Goal: Task Accomplishment & Management: Use online tool/utility

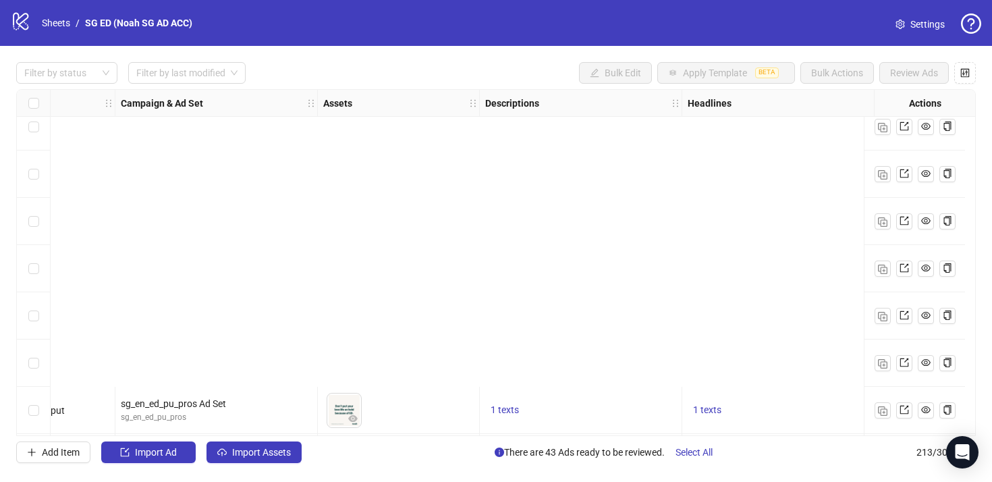
scroll to position [9747, 320]
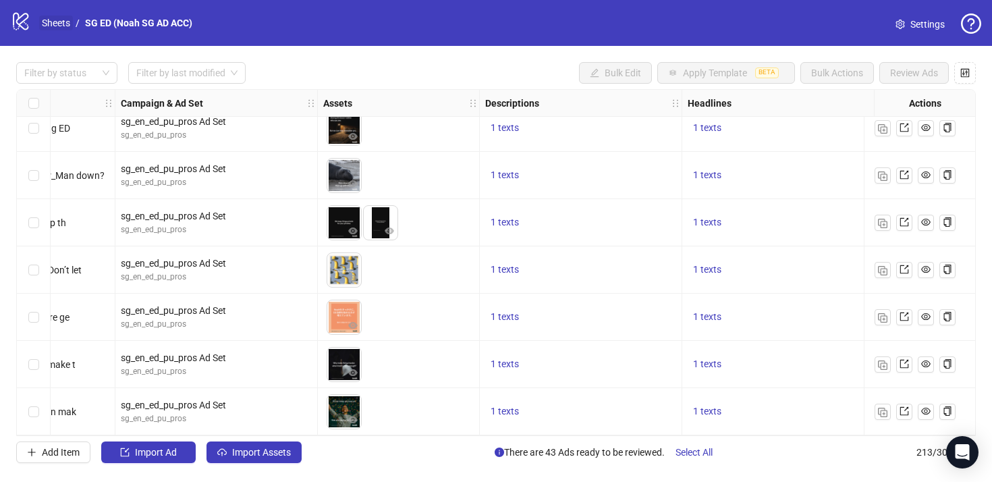
click at [52, 25] on link "Sheets" at bounding box center [56, 23] width 34 height 15
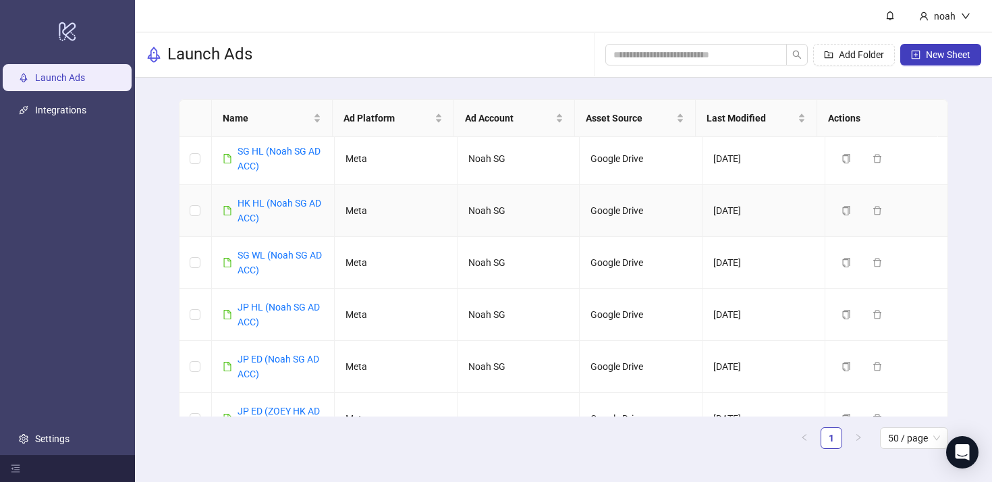
scroll to position [199, 0]
click at [267, 267] on link "SG WL (Noah SG AD ACC)" at bounding box center [279, 262] width 84 height 26
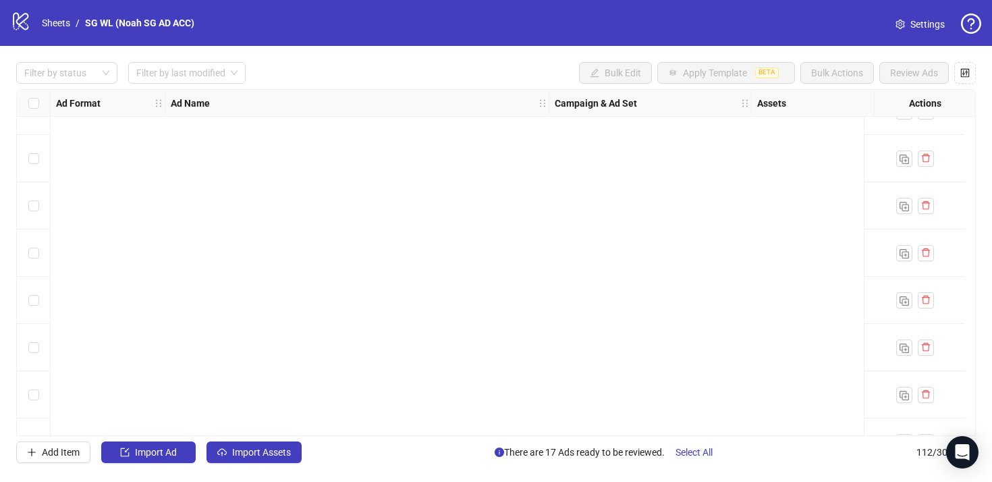
scroll to position [4977, 0]
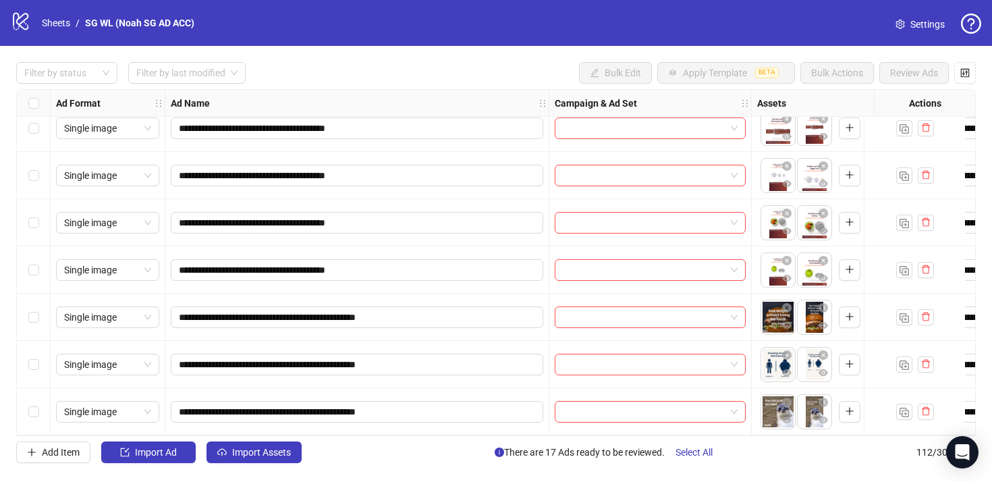
click at [35, 412] on label "Select row 112" at bounding box center [33, 411] width 11 height 15
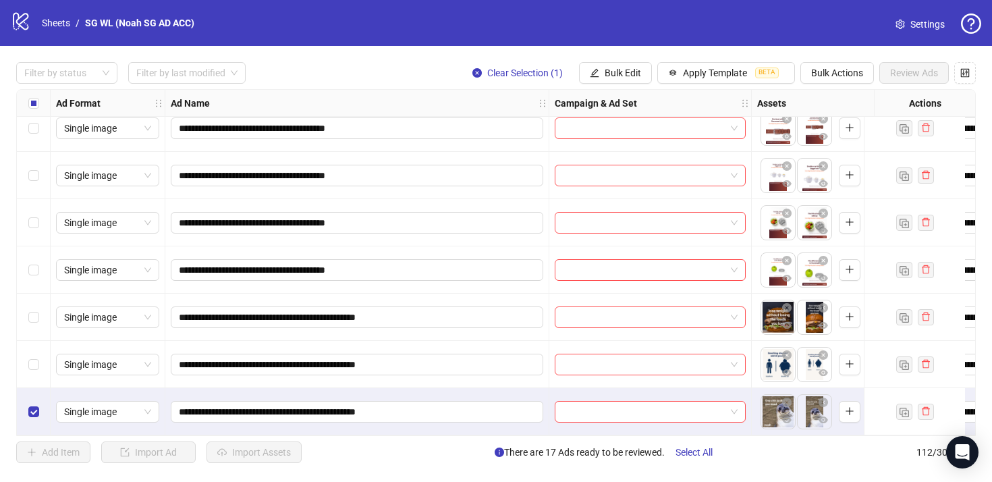
click at [43, 367] on div "Select row 111" at bounding box center [34, 364] width 34 height 47
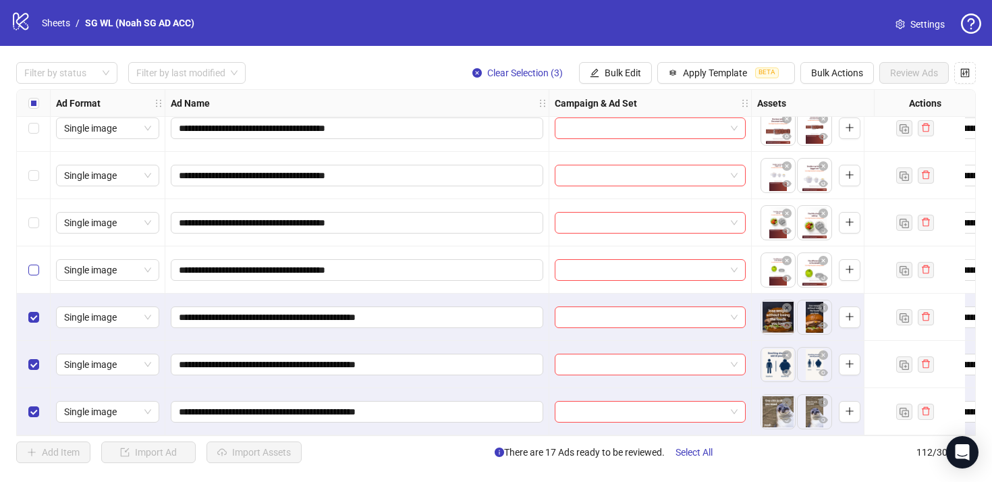
click at [35, 270] on label "Select row 109" at bounding box center [33, 269] width 11 height 15
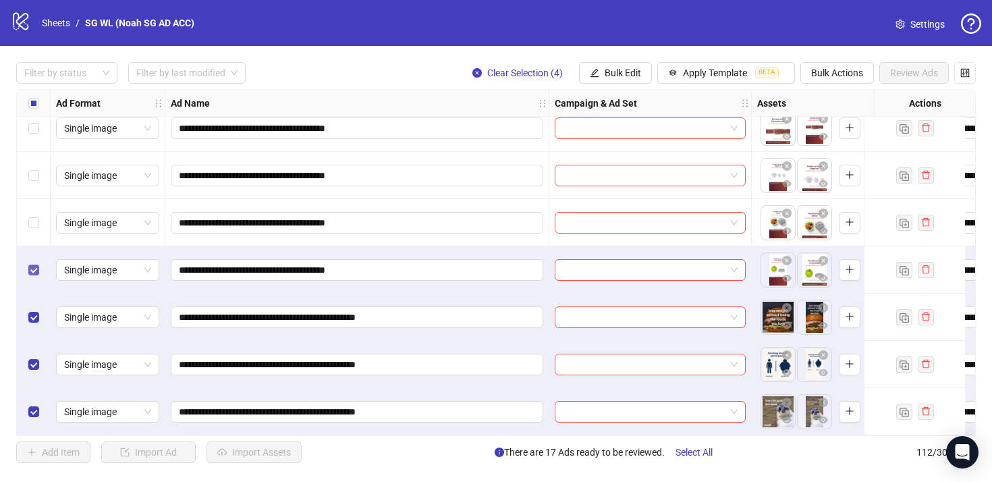
click at [35, 270] on label "Select row 109" at bounding box center [33, 269] width 11 height 15
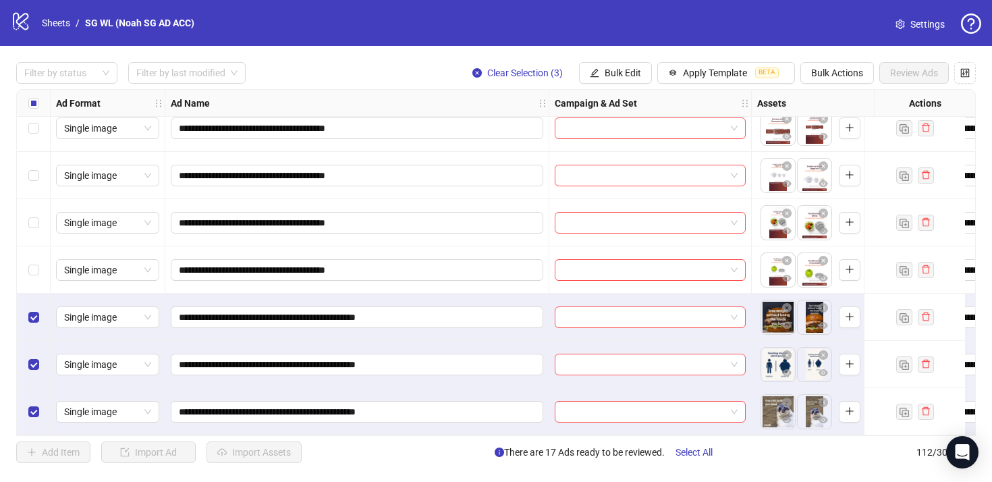
click at [36, 298] on div "Select row 110" at bounding box center [34, 316] width 34 height 47
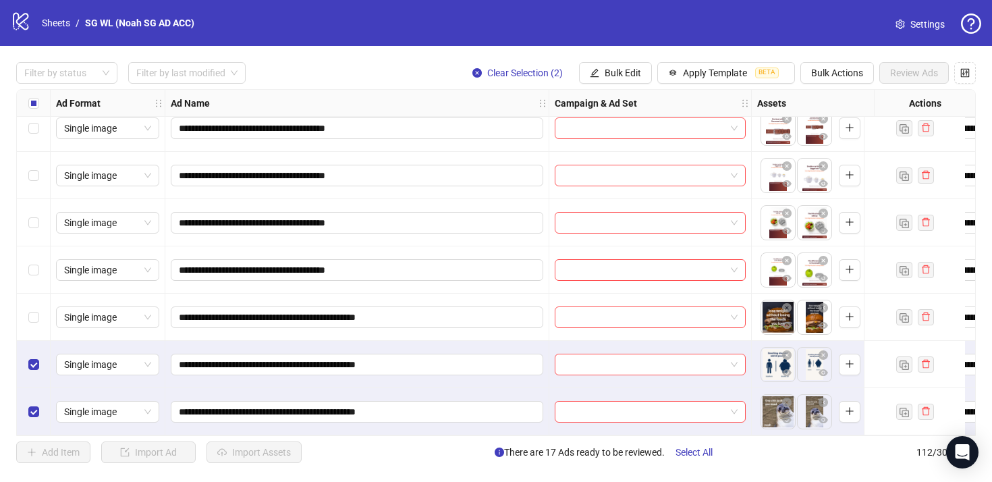
click at [32, 347] on div "Select row 111" at bounding box center [34, 364] width 34 height 47
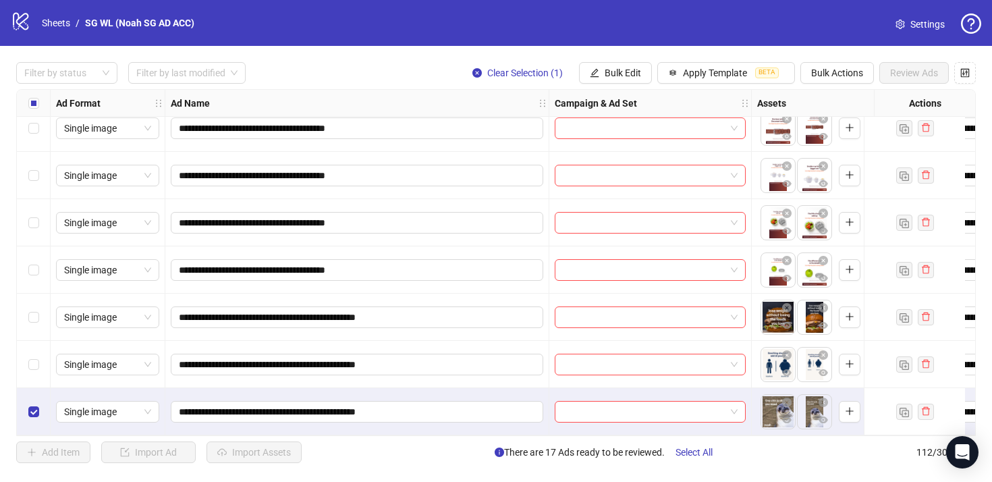
click at [30, 388] on div "Select row 112" at bounding box center [34, 411] width 34 height 47
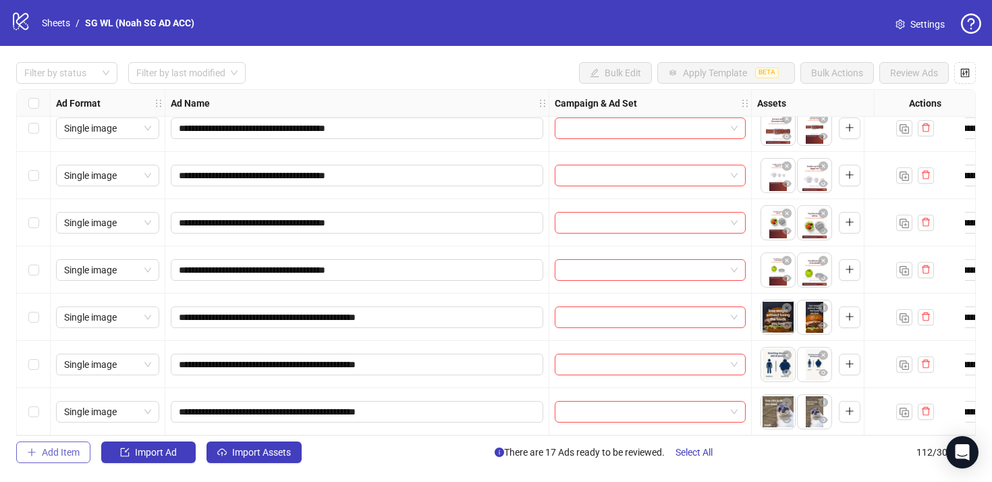
click at [40, 451] on button "Add Item" at bounding box center [53, 452] width 74 height 22
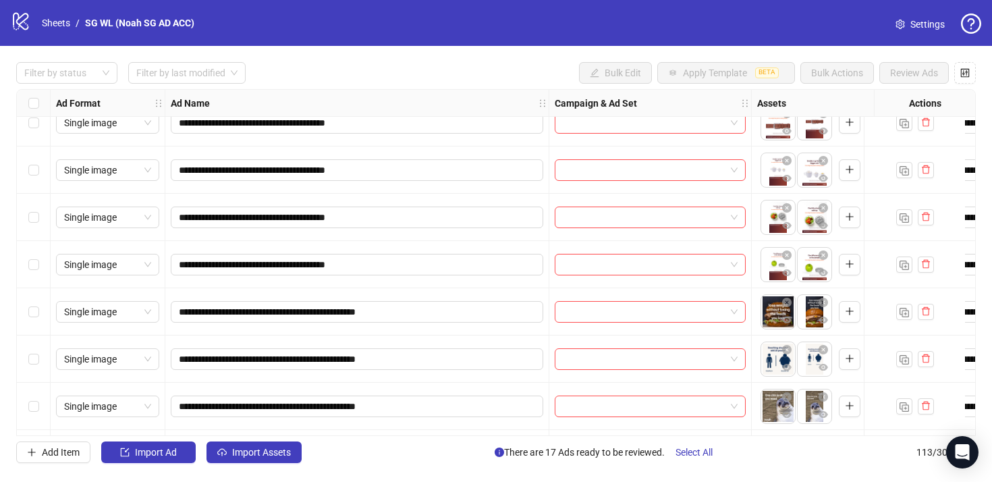
scroll to position [5024, 0]
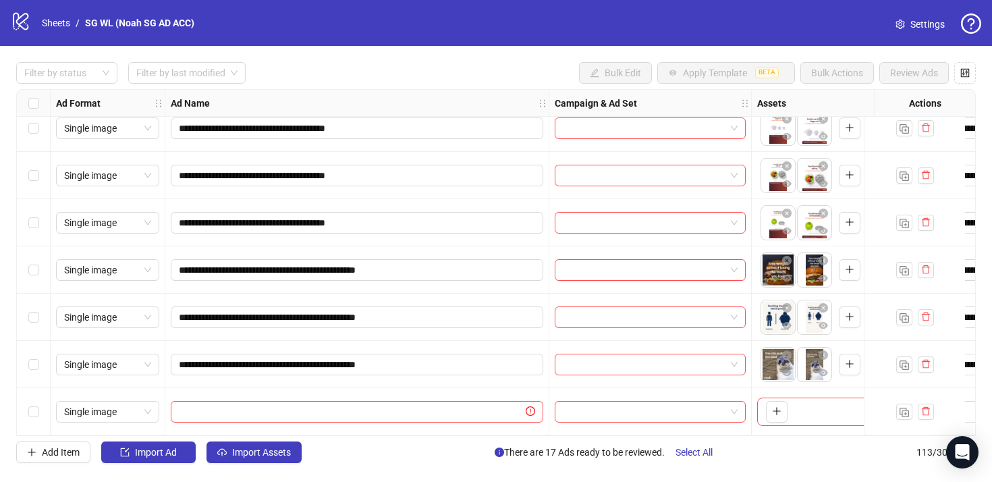
click at [27, 406] on div "Select row 113" at bounding box center [34, 411] width 34 height 47
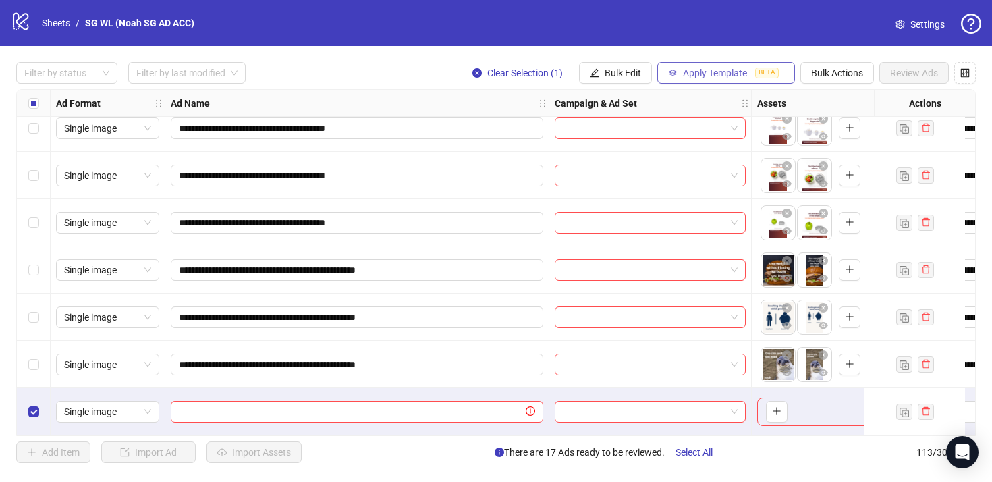
click at [716, 74] on span "Apply Template" at bounding box center [715, 72] width 64 height 11
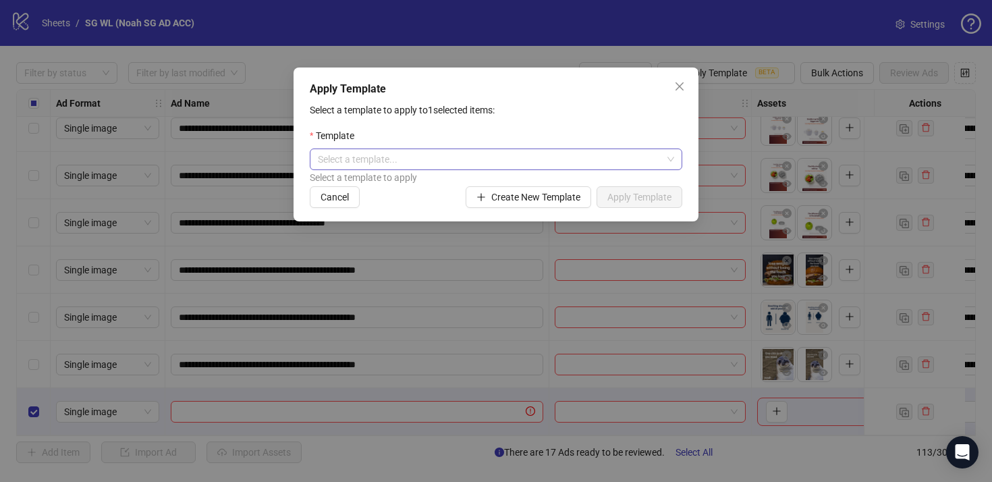
click at [571, 161] on input "search" at bounding box center [490, 159] width 344 height 20
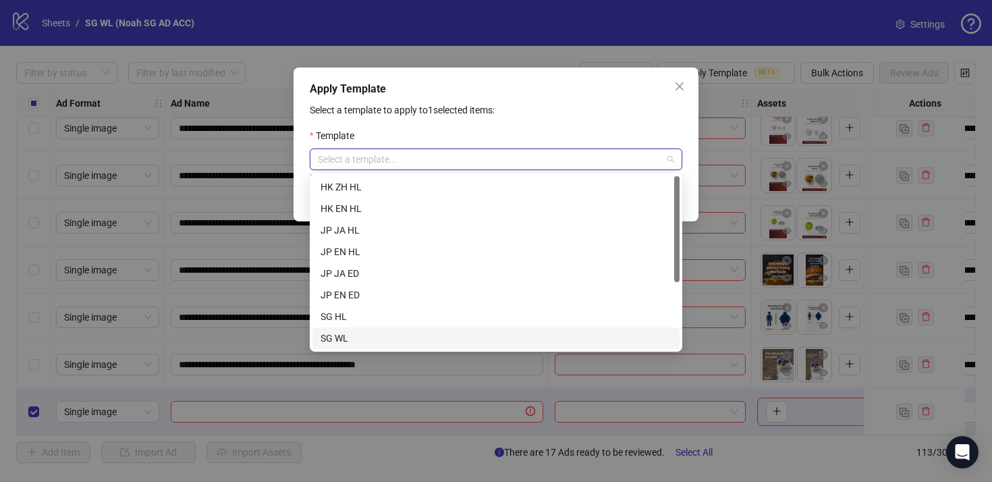
click at [428, 335] on div "SG WL" at bounding box center [495, 338] width 351 height 15
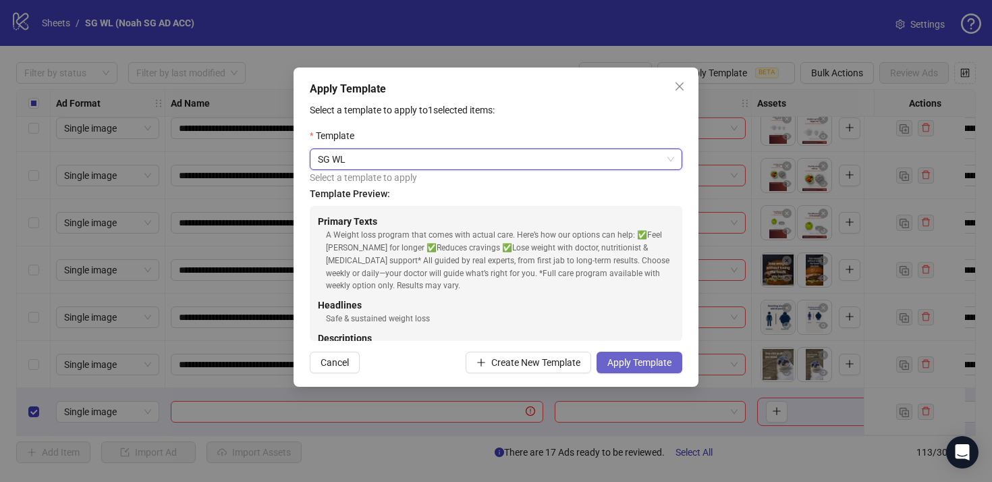
click at [661, 370] on button "Apply Template" at bounding box center [639, 363] width 86 height 22
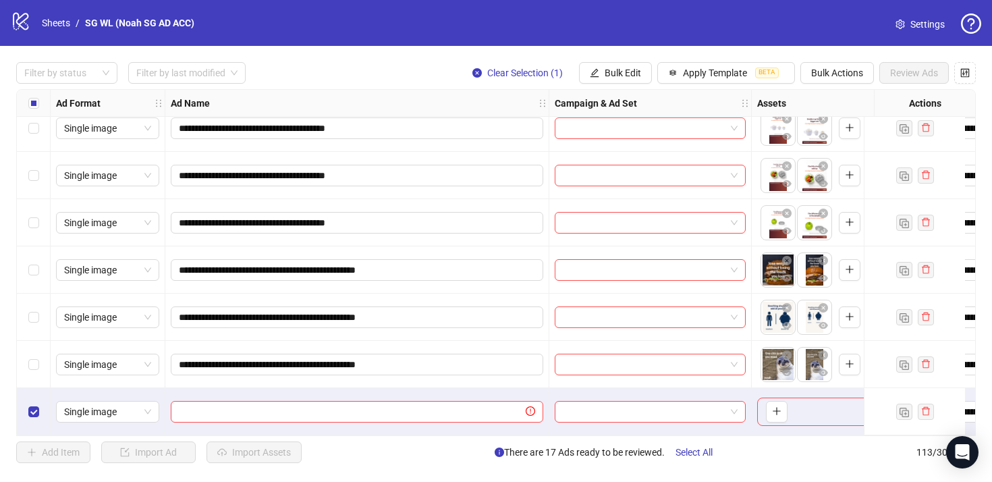
scroll to position [5024, 476]
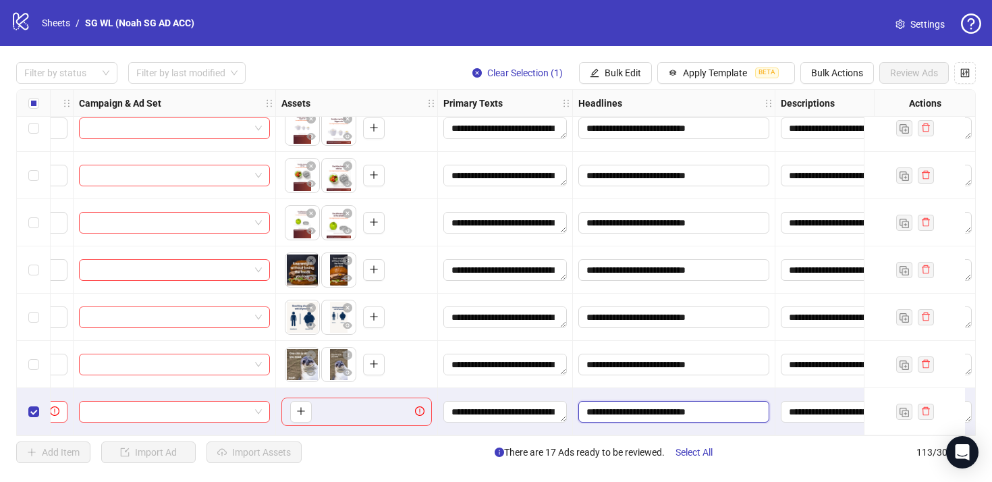
click at [627, 404] on input "**********" at bounding box center [672, 411] width 172 height 15
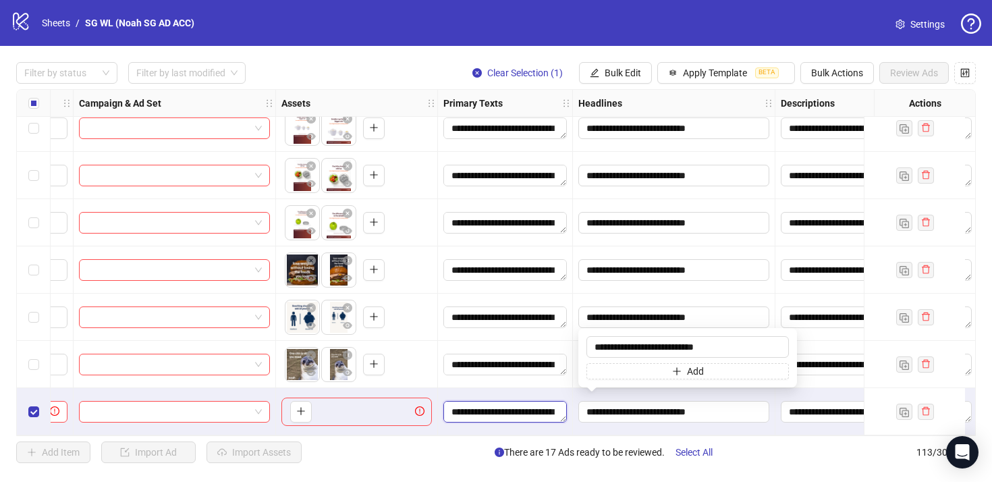
click at [528, 406] on textarea "**********" at bounding box center [504, 412] width 123 height 22
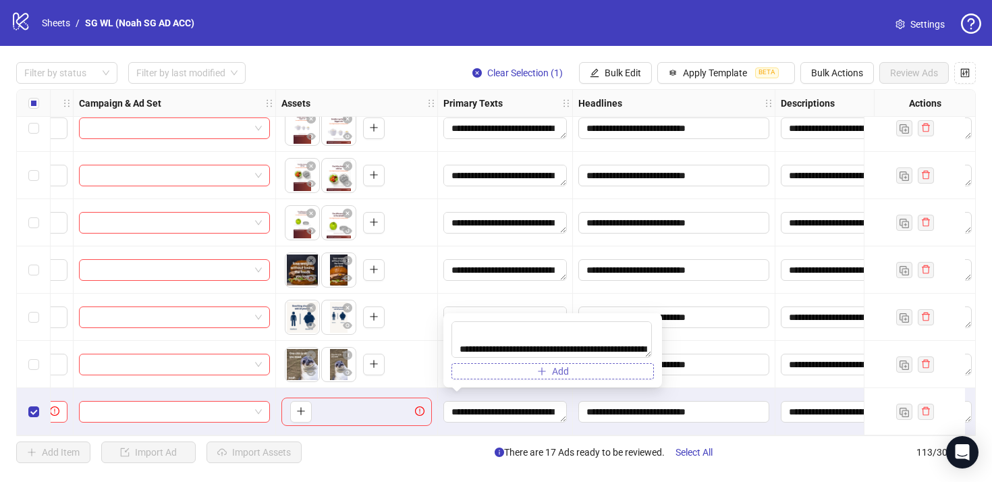
scroll to position [156, 0]
click at [212, 401] on input "search" at bounding box center [168, 411] width 163 height 20
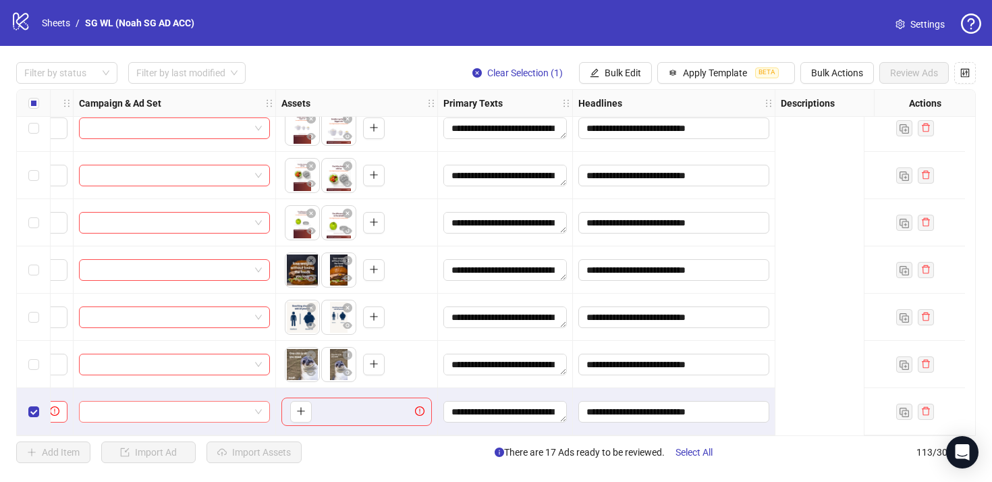
scroll to position [5024, 0]
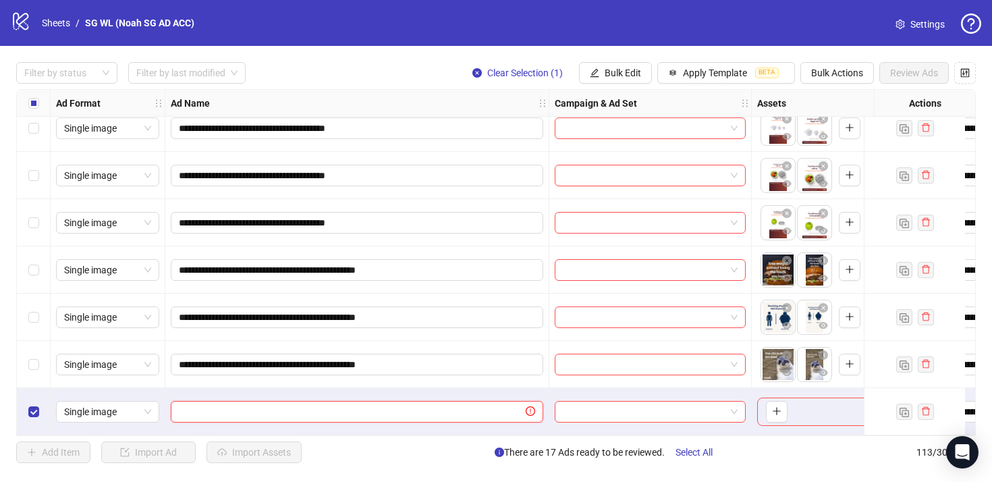
click at [236, 404] on input "text" at bounding box center [351, 411] width 344 height 15
paste input "**********"
type input "**********"
click at [290, 377] on div "**********" at bounding box center [357, 364] width 384 height 47
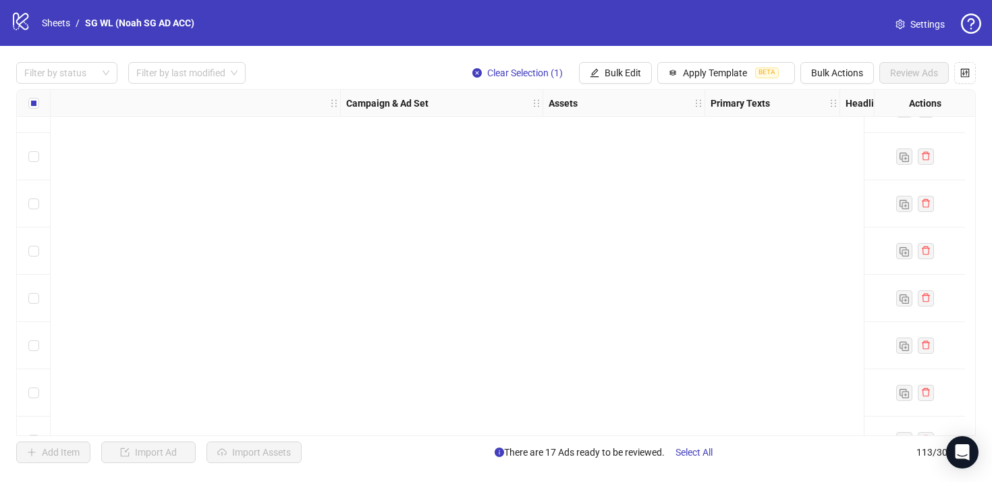
scroll to position [5024, 208]
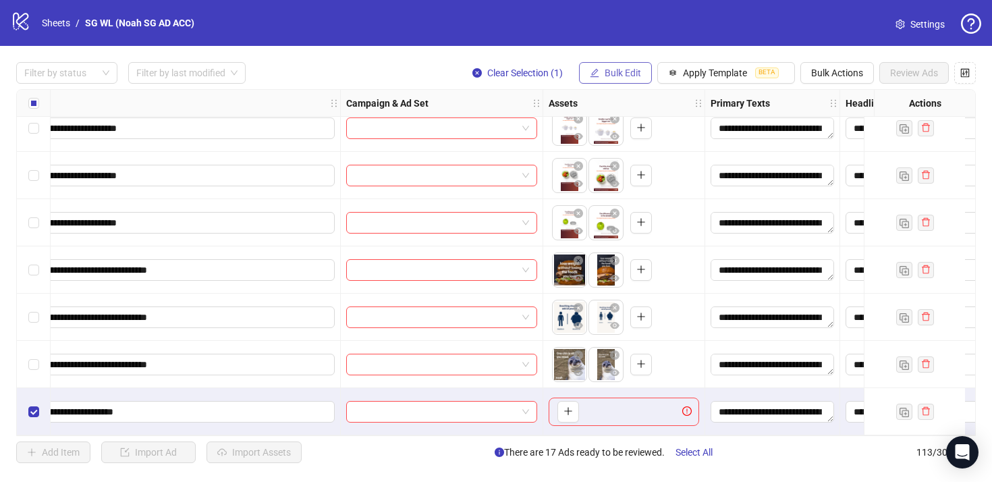
click at [621, 76] on span "Bulk Edit" at bounding box center [623, 72] width 36 height 11
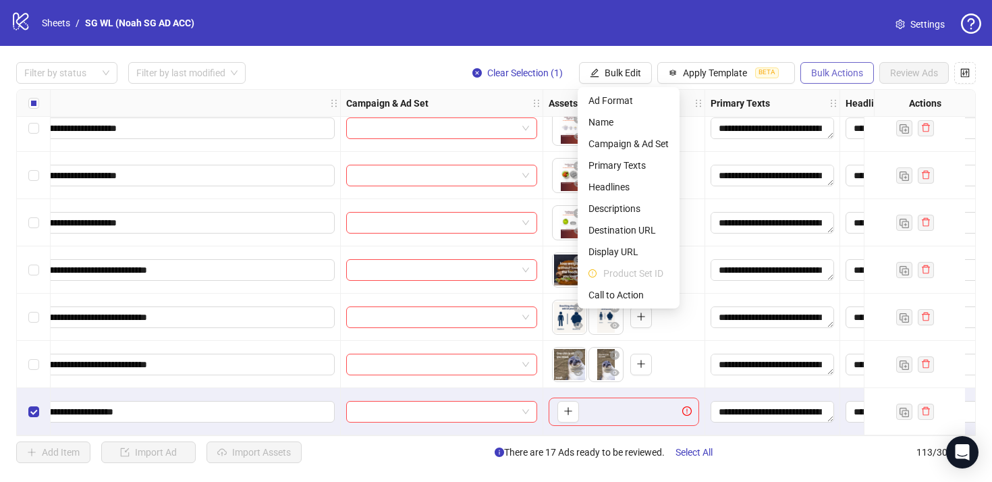
click at [828, 76] on span "Bulk Actions" at bounding box center [837, 72] width 52 height 11
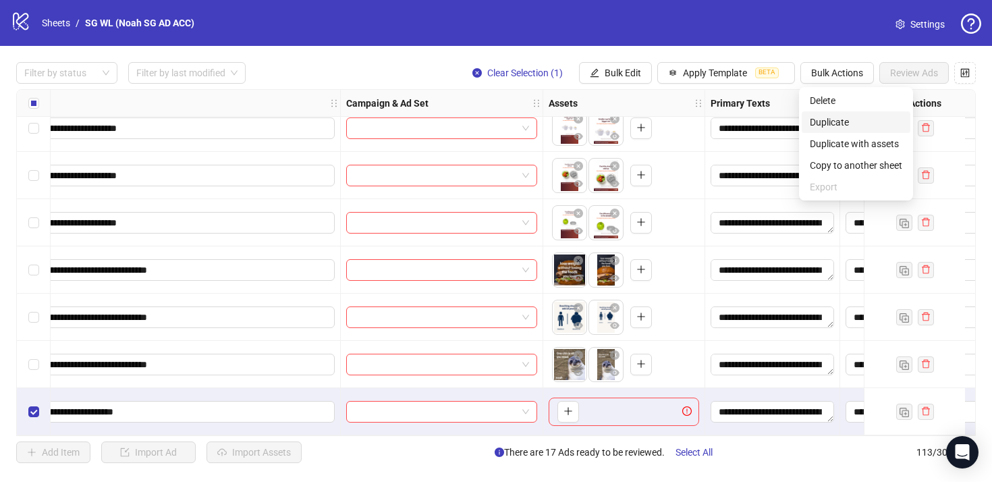
click at [875, 125] on span "Duplicate" at bounding box center [856, 122] width 92 height 15
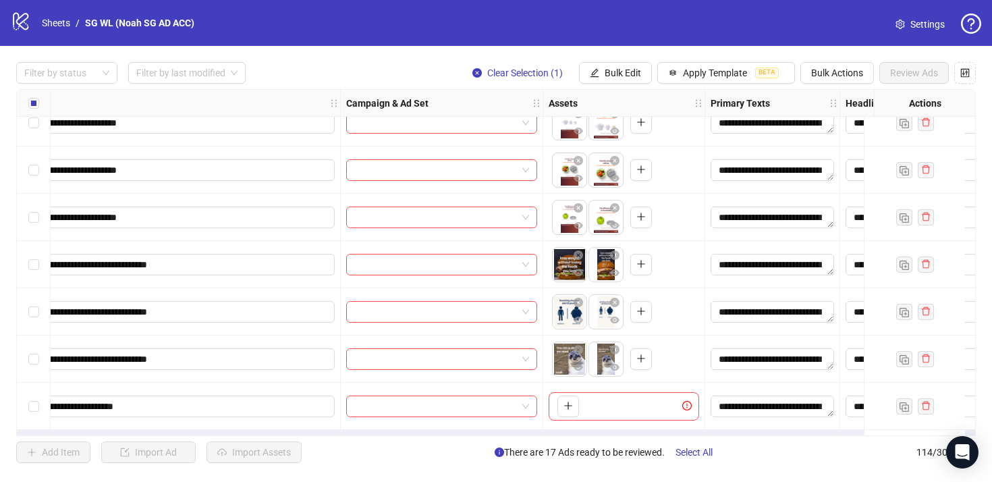
scroll to position [5071, 208]
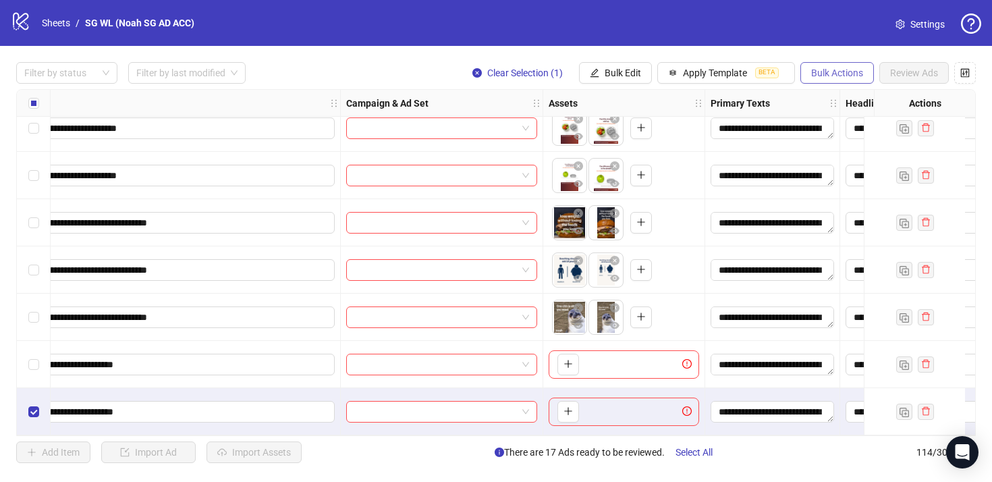
click at [849, 68] on span "Bulk Actions" at bounding box center [837, 72] width 52 height 11
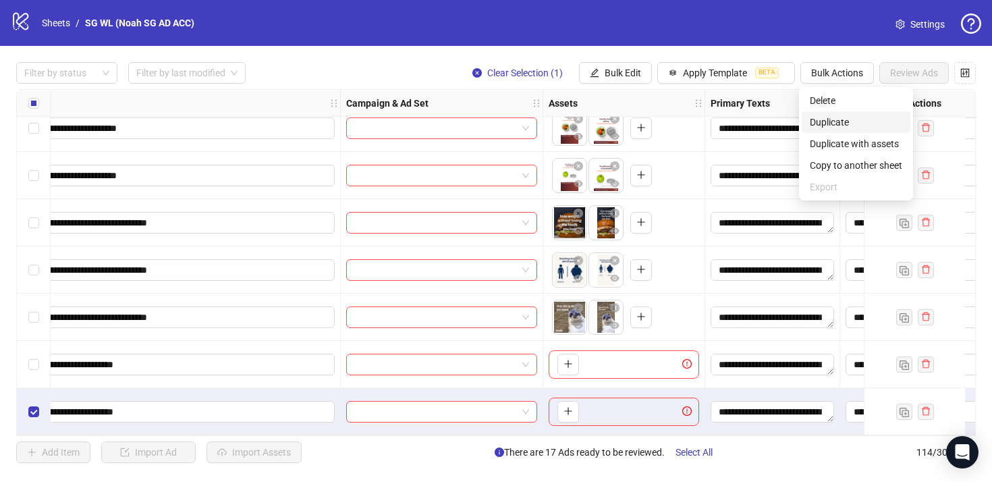
click at [848, 120] on span "Duplicate" at bounding box center [856, 122] width 92 height 15
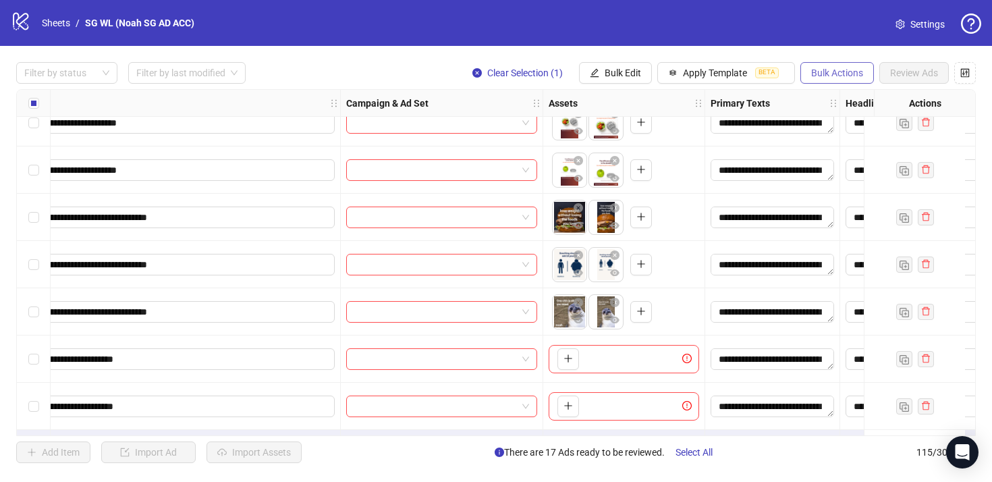
scroll to position [5118, 208]
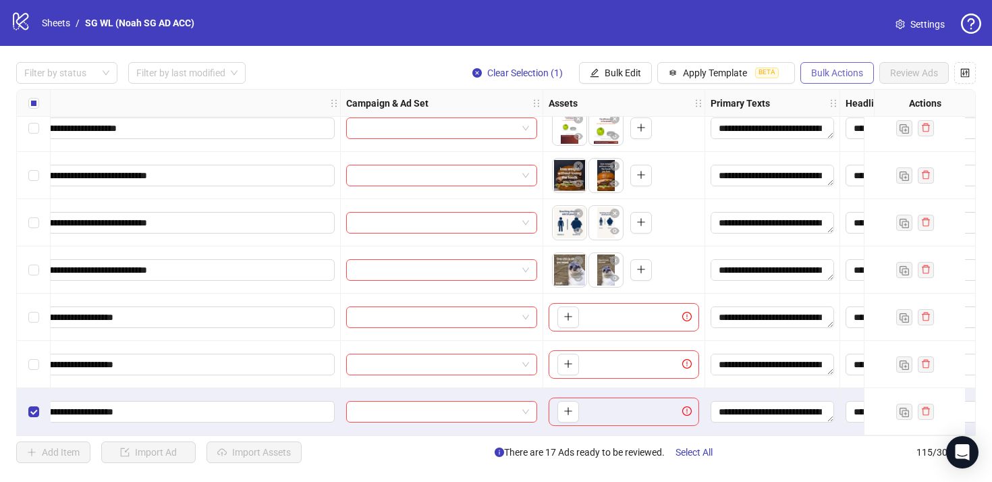
click at [845, 74] on span "Bulk Actions" at bounding box center [837, 72] width 52 height 11
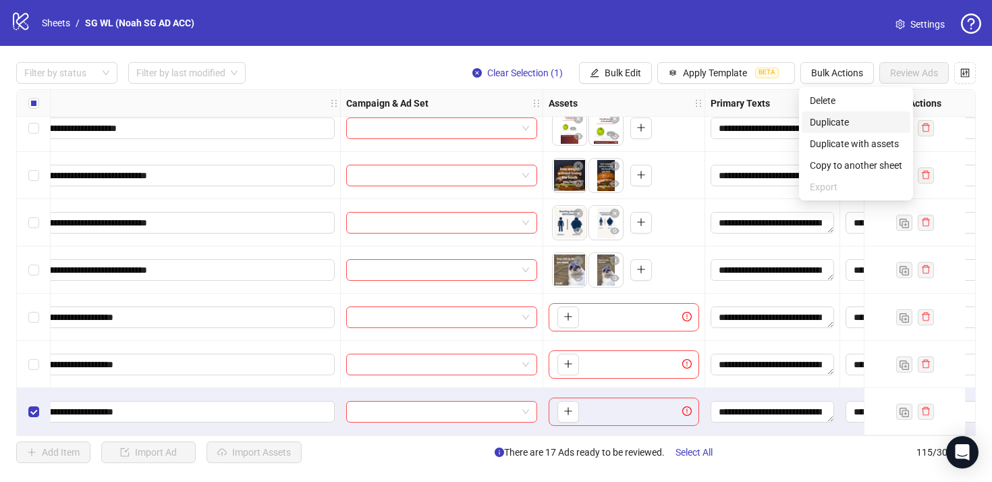
click at [851, 116] on span "Duplicate" at bounding box center [856, 122] width 92 height 15
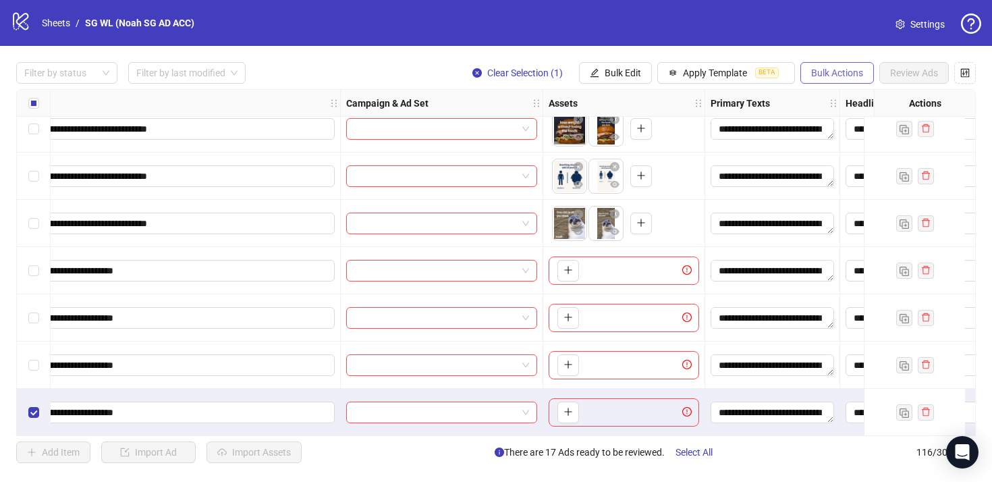
scroll to position [5165, 208]
click at [848, 76] on span "Bulk Actions" at bounding box center [837, 72] width 52 height 11
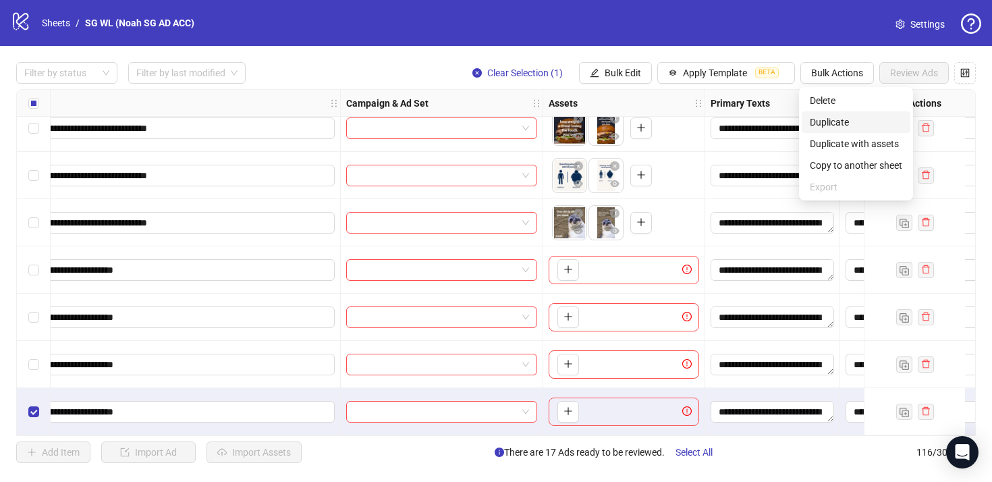
click at [854, 117] on span "Duplicate" at bounding box center [856, 122] width 92 height 15
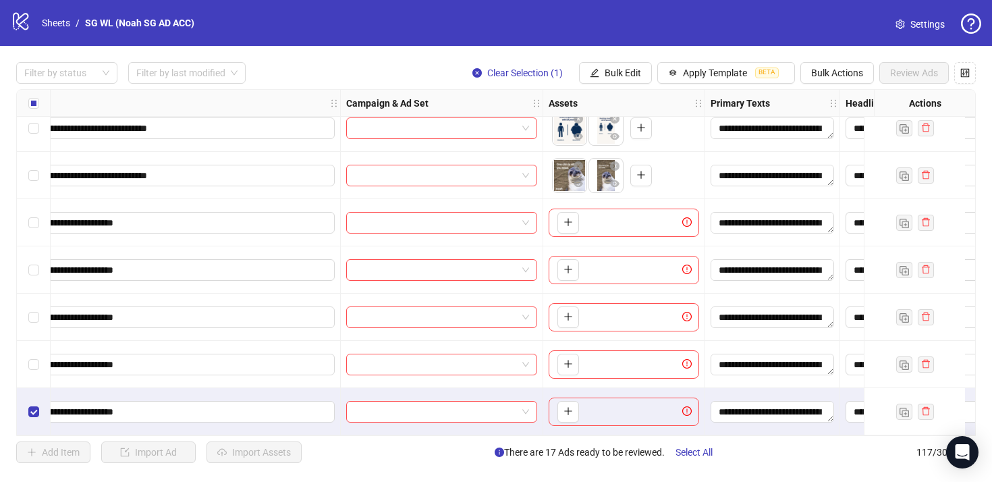
scroll to position [5213, 0]
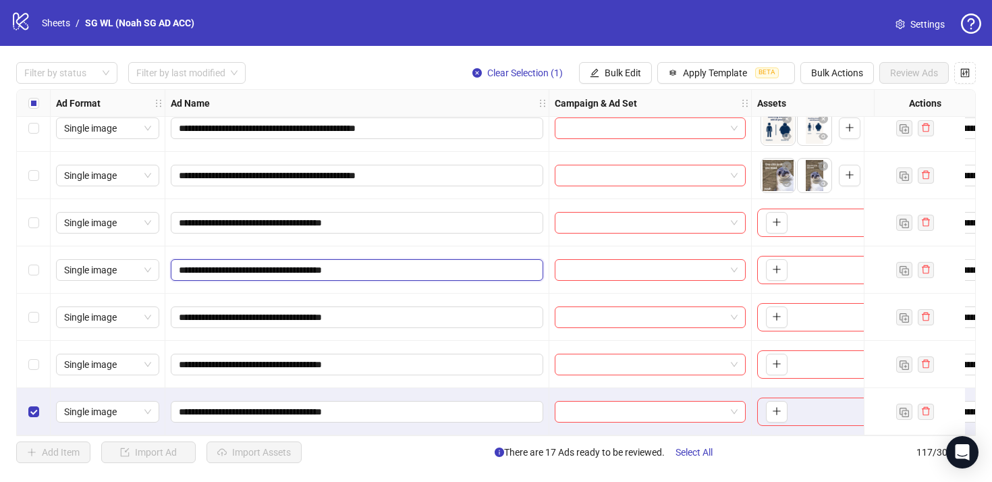
click at [341, 265] on input "**********" at bounding box center [356, 269] width 354 height 15
click at [346, 265] on input "**********" at bounding box center [356, 269] width 354 height 15
type input "**********"
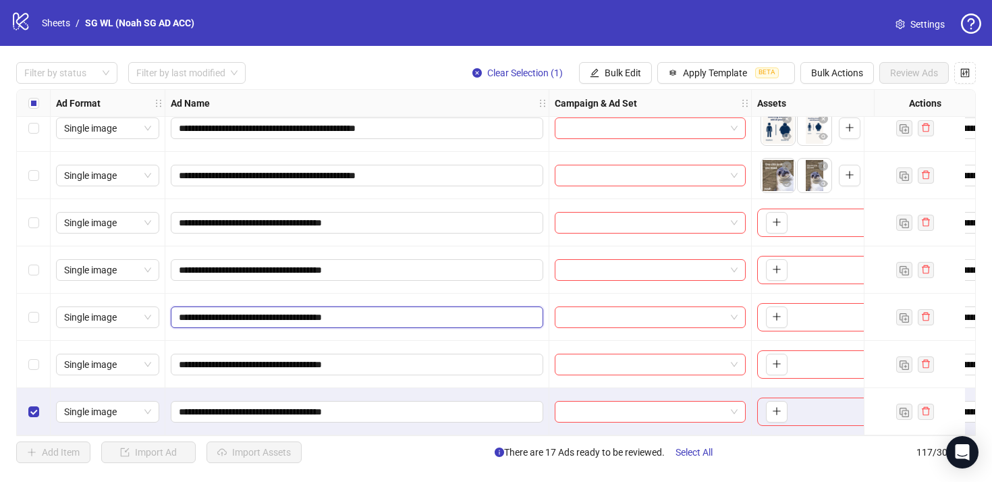
click at [345, 310] on input "**********" at bounding box center [356, 317] width 354 height 15
type input "**********"
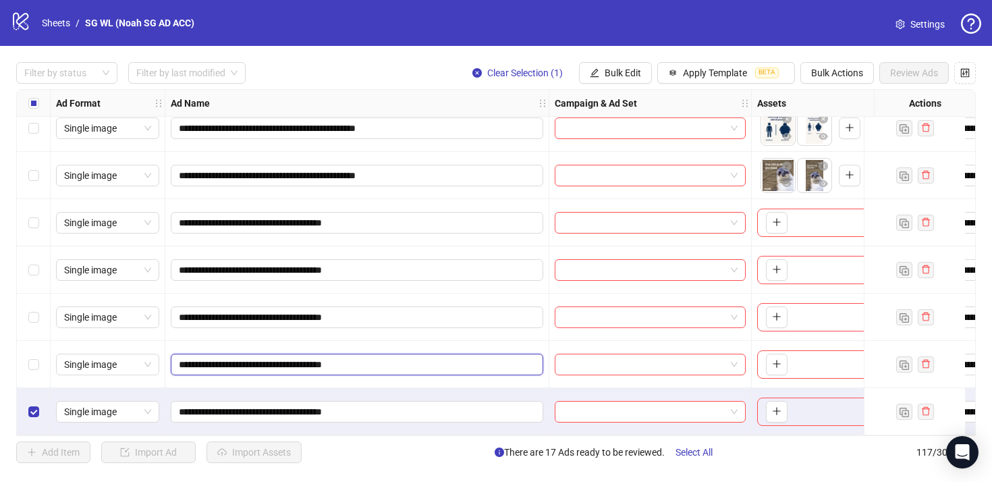
click at [347, 360] on input "**********" at bounding box center [356, 364] width 354 height 15
type input "**********"
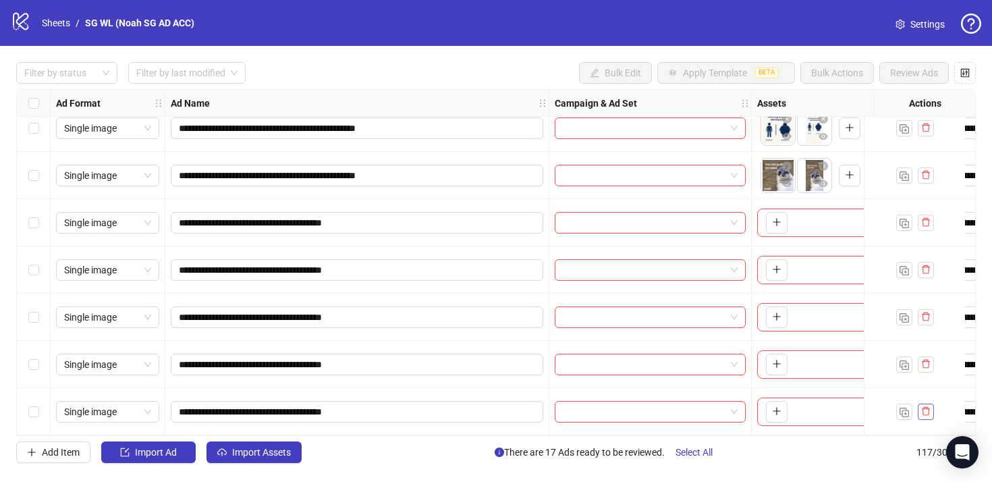
click at [928, 406] on icon "delete" at bounding box center [925, 410] width 9 height 9
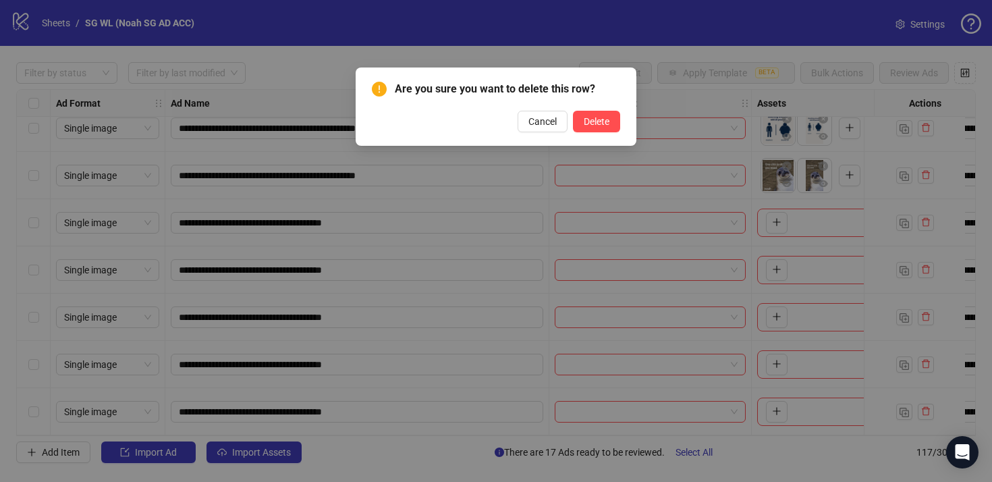
click at [592, 134] on div "Are you sure you want to delete this row? Cancel Delete" at bounding box center [496, 106] width 281 height 78
click at [596, 125] on span "Delete" at bounding box center [597, 121] width 26 height 11
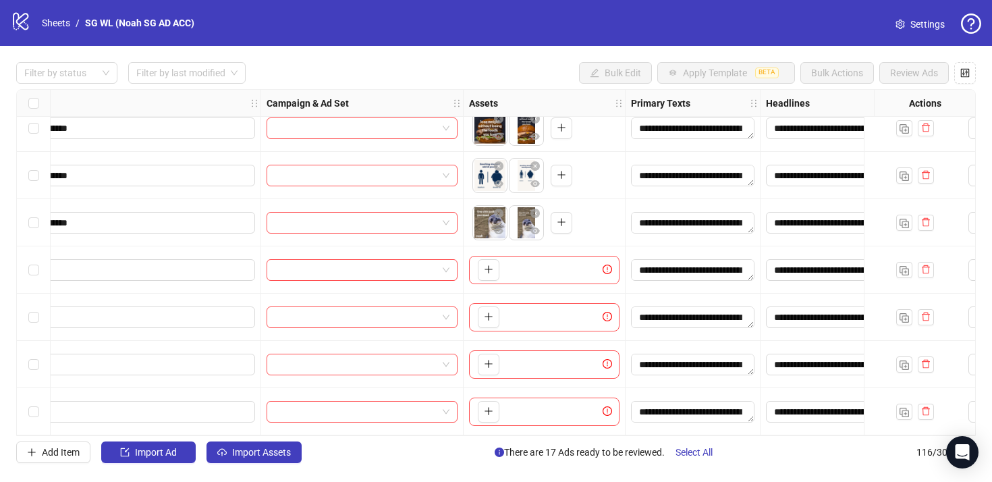
scroll to position [5165, 569]
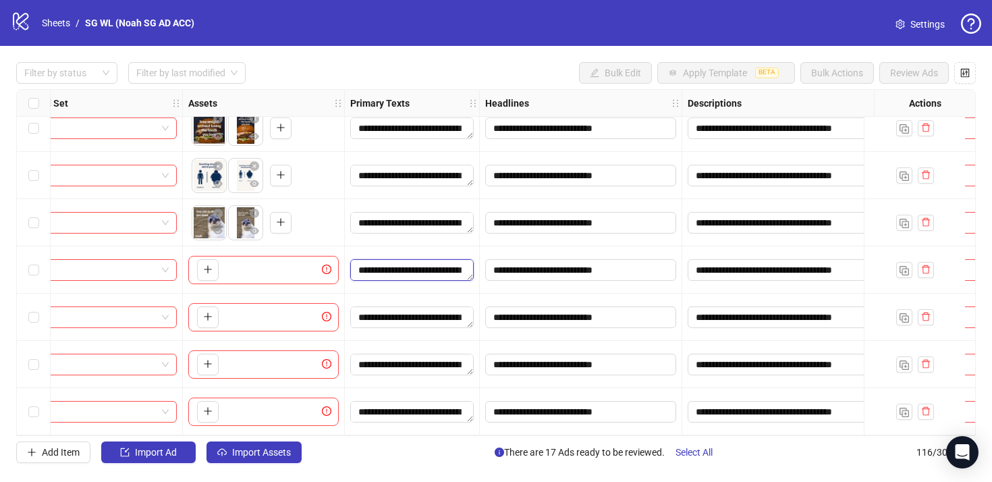
click at [412, 271] on textarea "**********" at bounding box center [411, 270] width 123 height 22
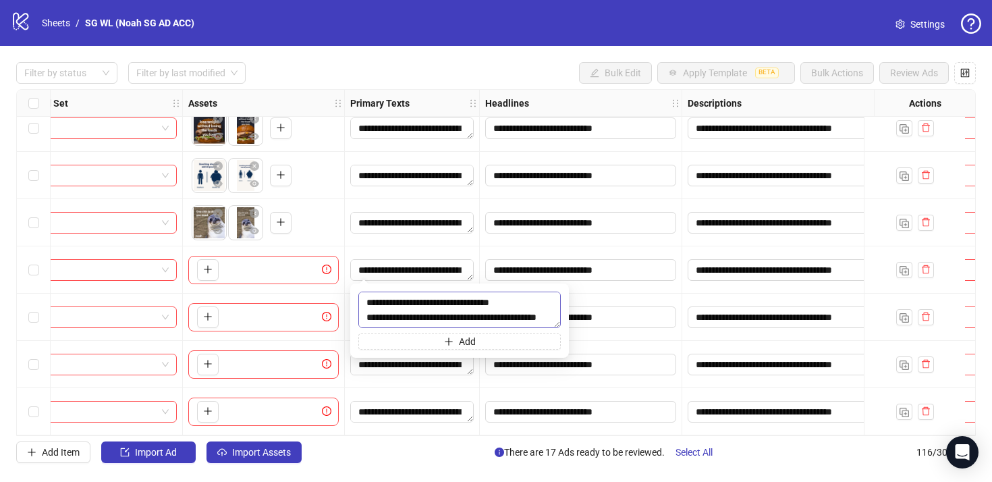
type textarea "**********"
click at [422, 310] on textarea "**********" at bounding box center [411, 317] width 123 height 22
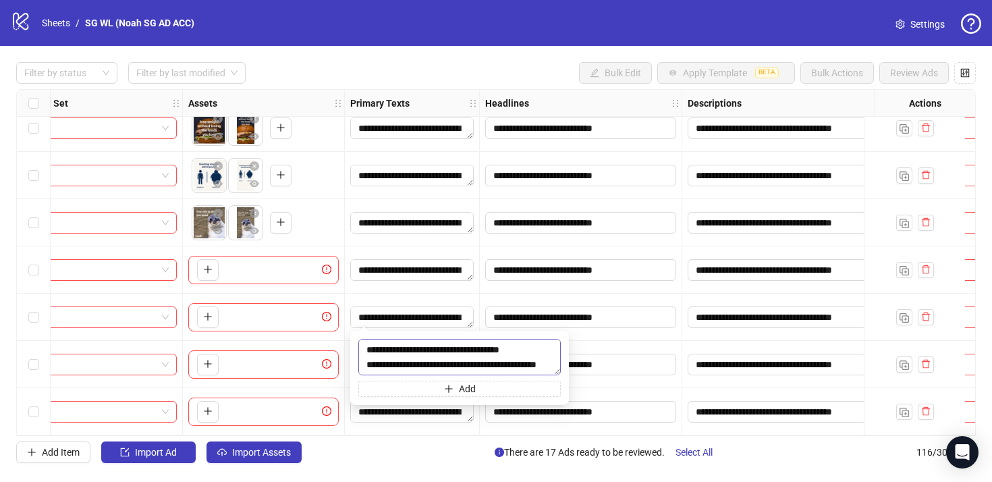
type textarea "**********"
click at [412, 296] on div "**********" at bounding box center [412, 316] width 135 height 47
click at [410, 355] on textarea "**********" at bounding box center [411, 365] width 123 height 22
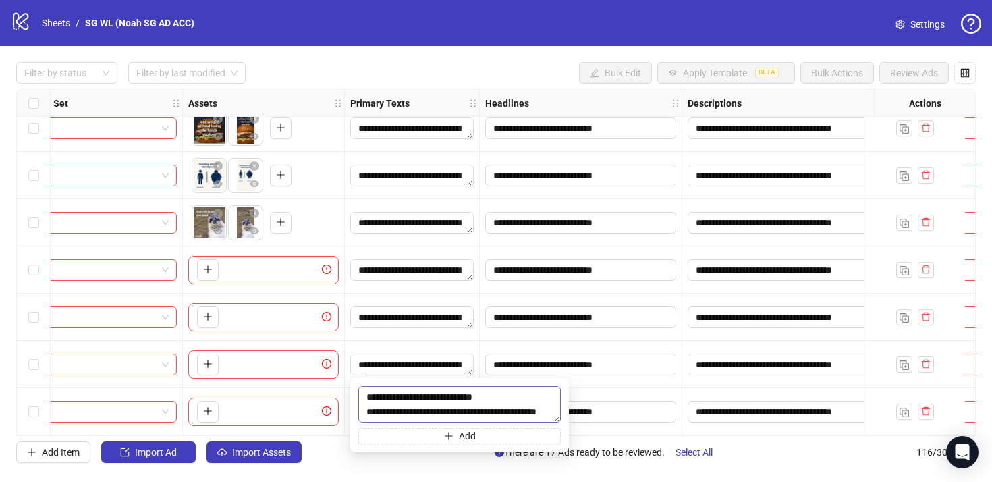
type textarea "**********"
click at [457, 329] on div "**********" at bounding box center [412, 316] width 135 height 47
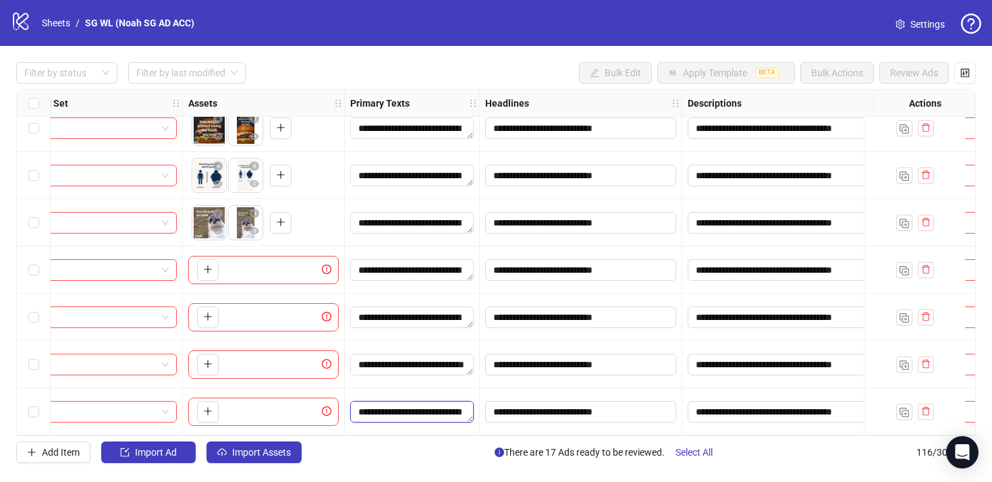
click at [455, 405] on textarea "**********" at bounding box center [411, 412] width 123 height 22
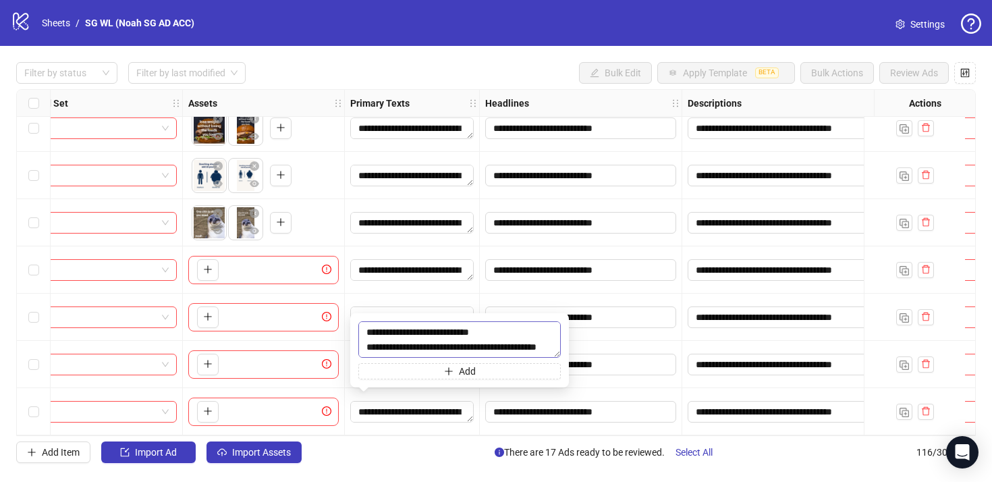
type textarea "**********"
click at [437, 296] on div "**********" at bounding box center [412, 316] width 135 height 47
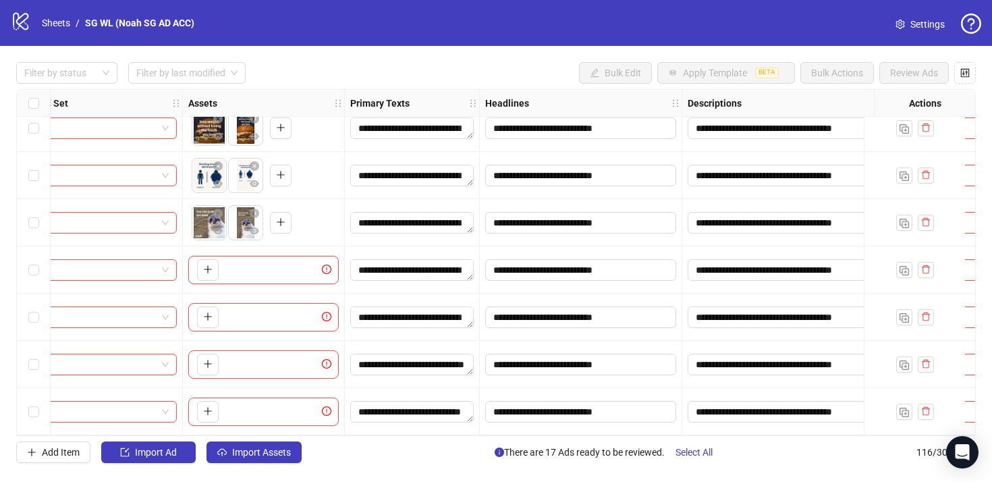
click at [437, 296] on div "**********" at bounding box center [412, 316] width 135 height 47
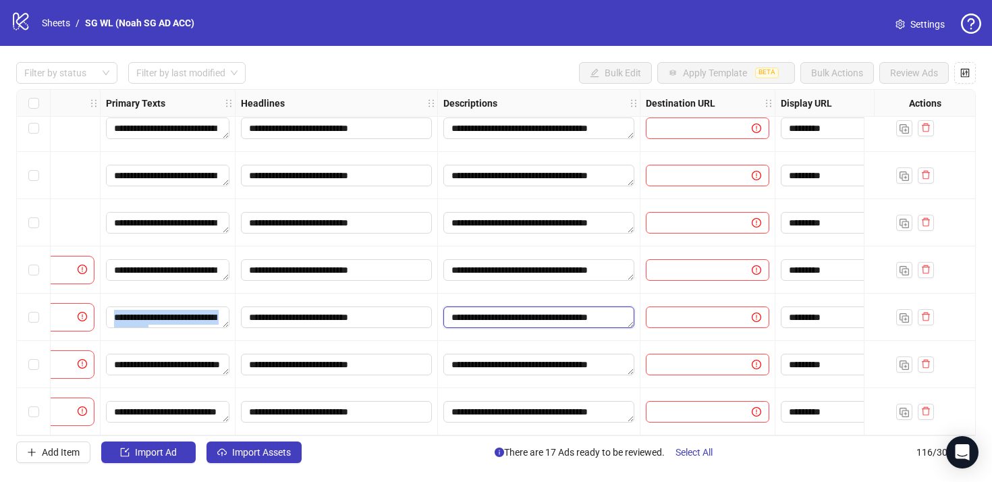
click at [546, 320] on textarea "**********" at bounding box center [538, 317] width 191 height 22
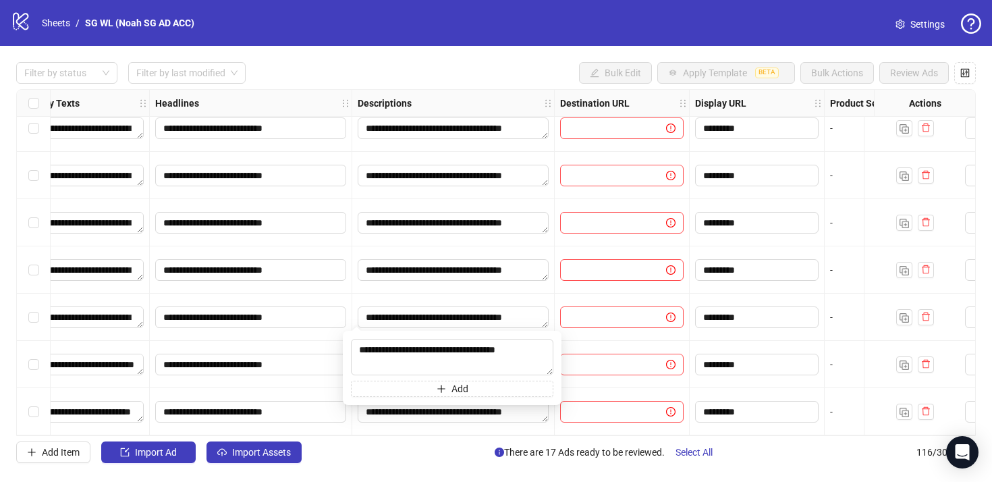
scroll to position [5165, 914]
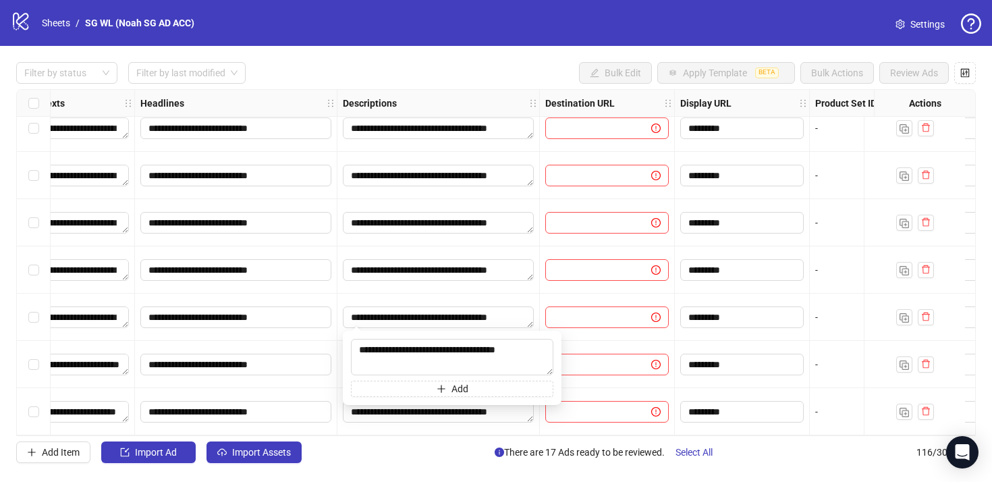
click at [632, 279] on div at bounding box center [607, 269] width 135 height 47
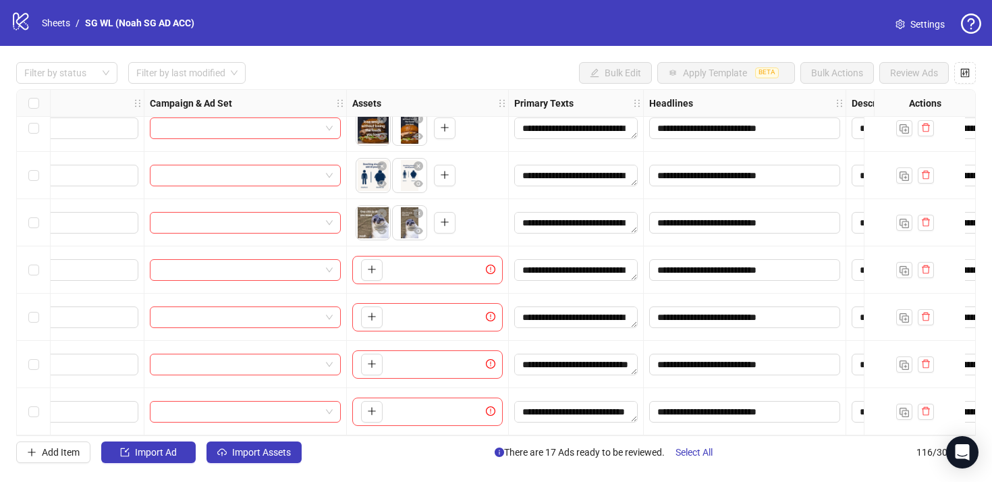
scroll to position [5165, 260]
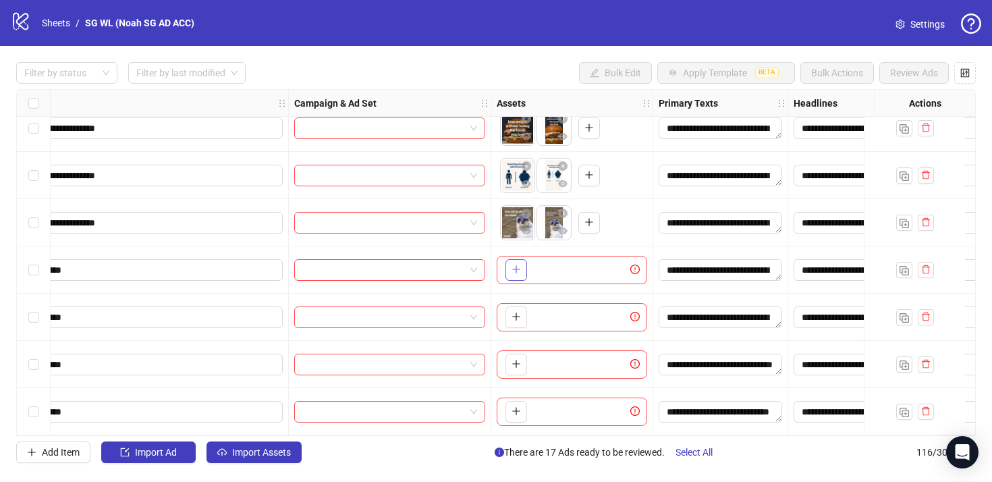
click at [515, 272] on button "button" at bounding box center [516, 270] width 22 height 22
click at [513, 306] on button "button" at bounding box center [516, 317] width 22 height 22
click at [506, 362] on button "button" at bounding box center [516, 365] width 22 height 22
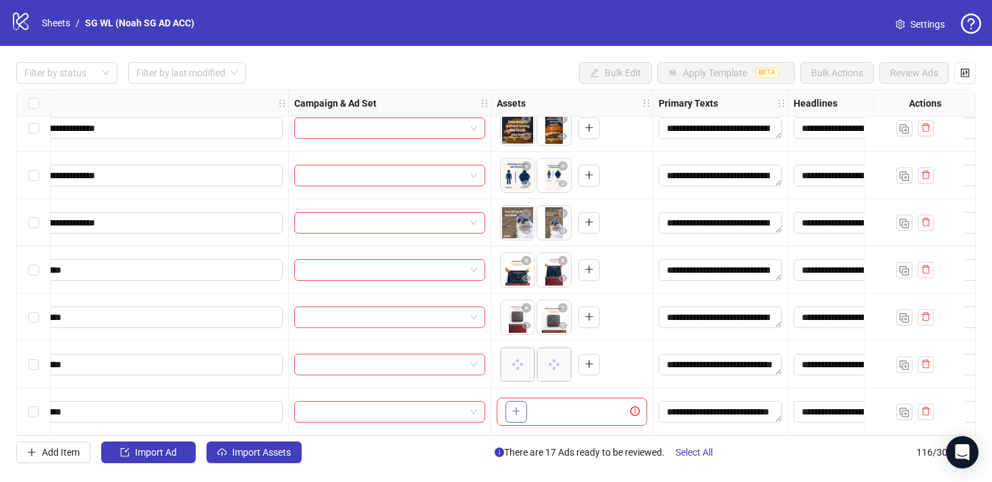
click at [513, 411] on icon "plus" at bounding box center [515, 411] width 7 height 1
drag, startPoint x: 551, startPoint y: 318, endPoint x: 515, endPoint y: 312, distance: 36.2
click at [515, 312] on body "**********" at bounding box center [496, 241] width 992 height 482
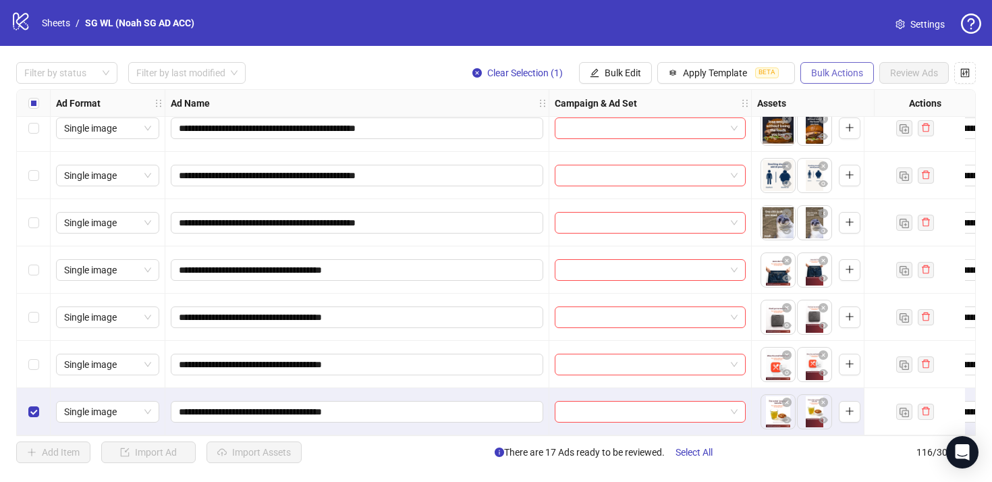
click at [812, 71] on span "Bulk Actions" at bounding box center [837, 72] width 52 height 11
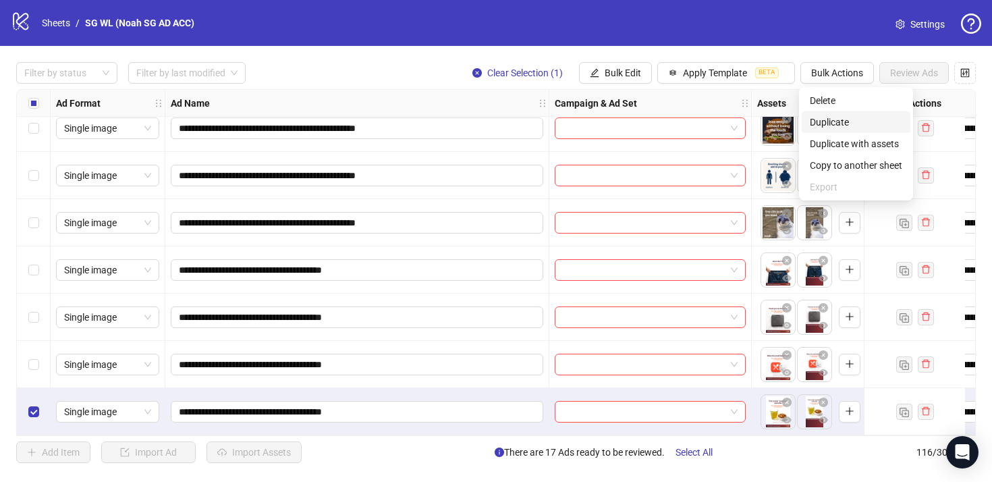
click at [882, 125] on span "Duplicate" at bounding box center [856, 122] width 92 height 15
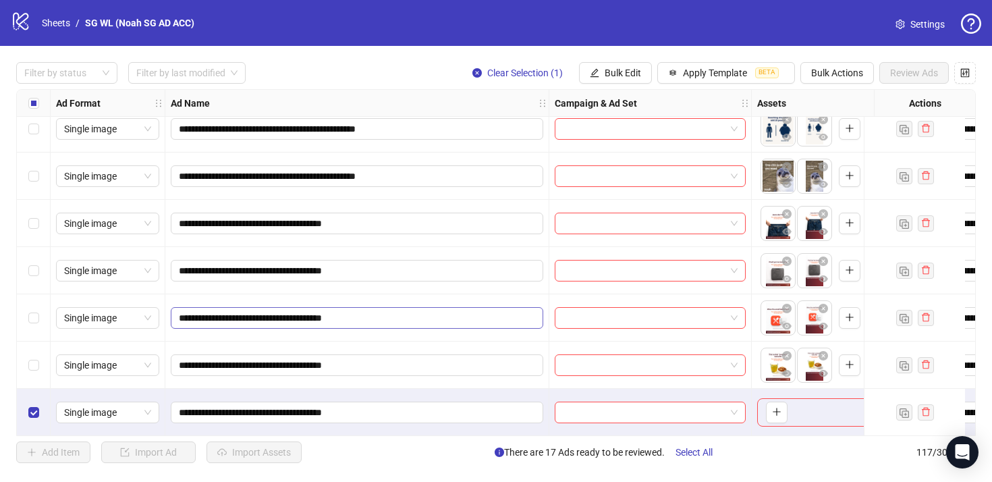
scroll to position [5213, 0]
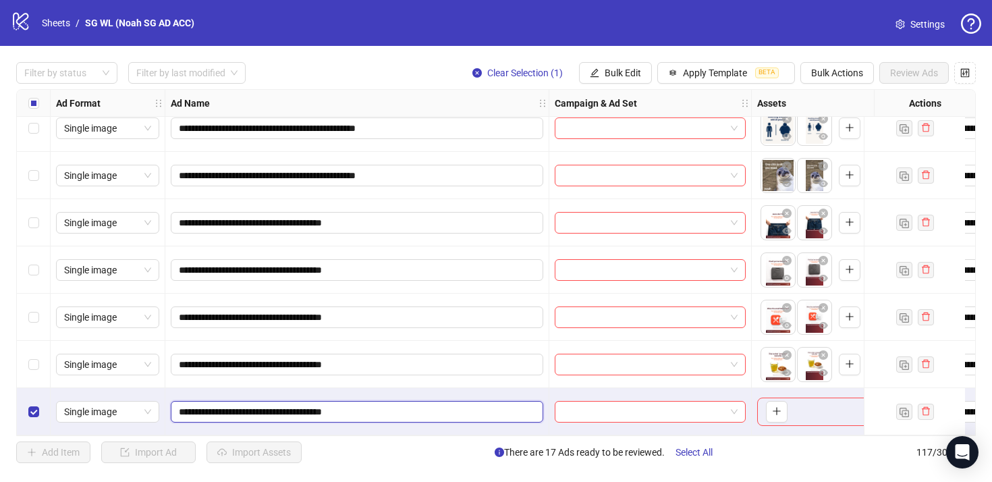
click at [390, 409] on input "**********" at bounding box center [356, 411] width 354 height 15
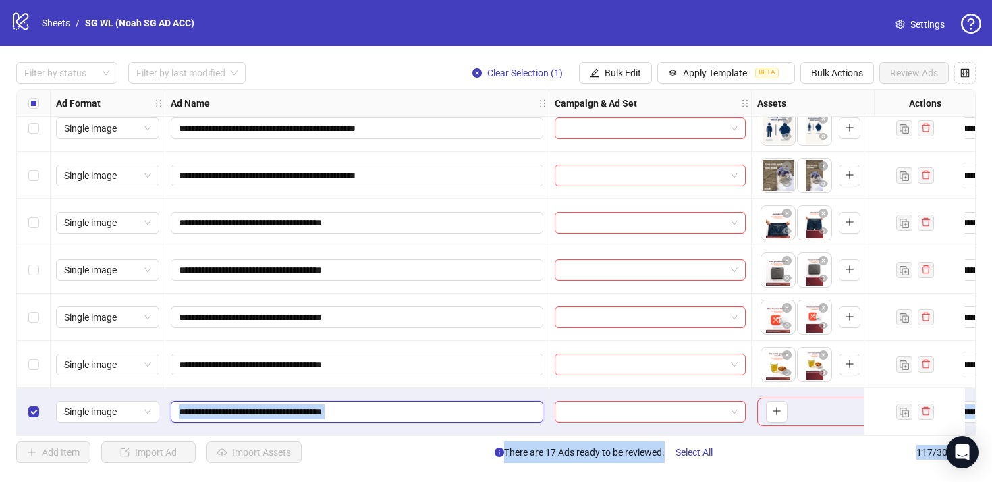
click at [390, 409] on input "**********" at bounding box center [356, 411] width 354 height 15
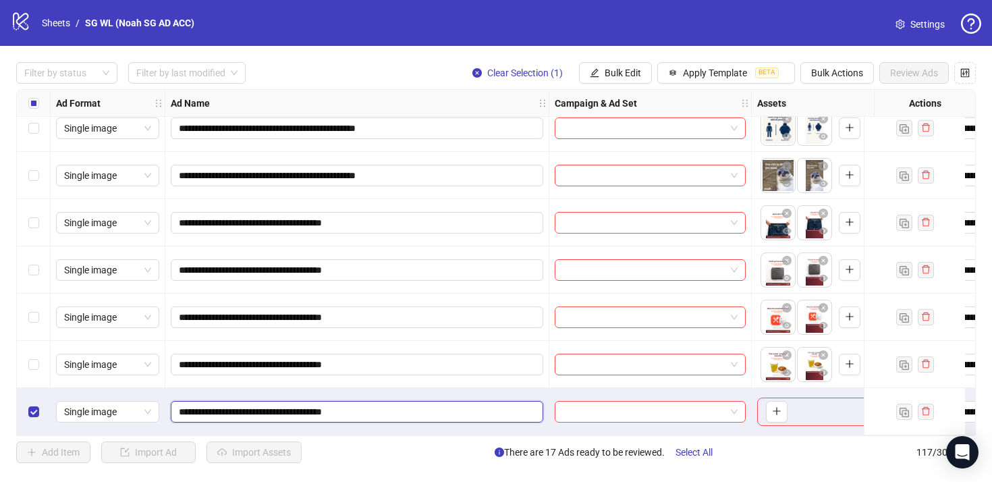
click at [390, 409] on input "**********" at bounding box center [356, 411] width 354 height 15
paste input "*********"
type input "**********"
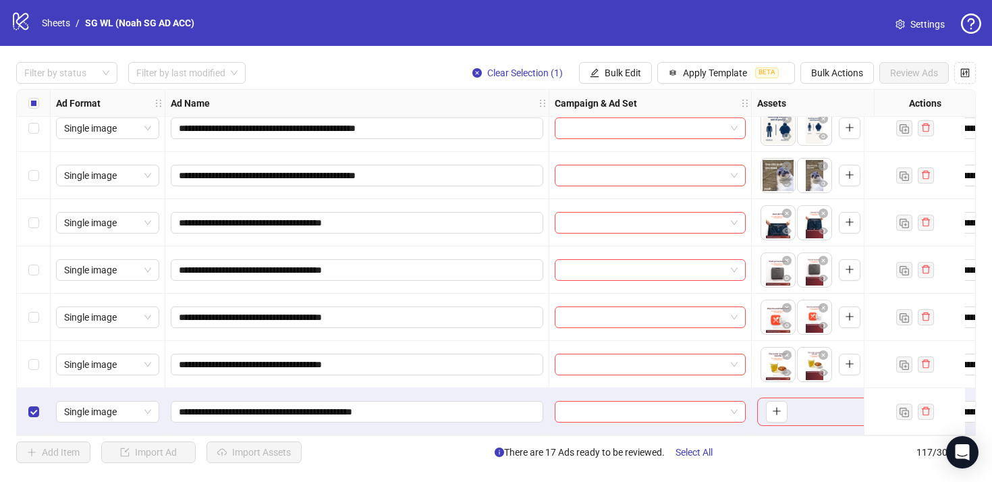
click at [421, 389] on div "**********" at bounding box center [357, 411] width 384 height 47
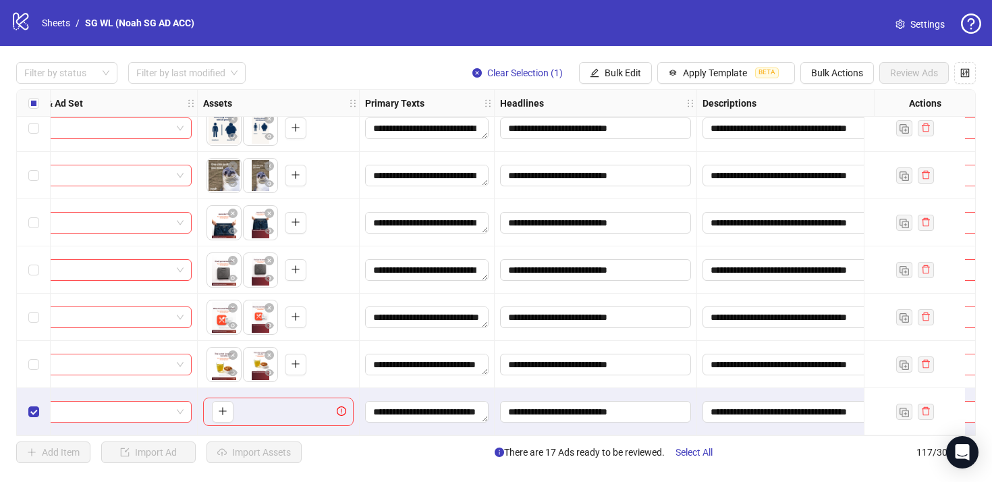
scroll to position [5213, 567]
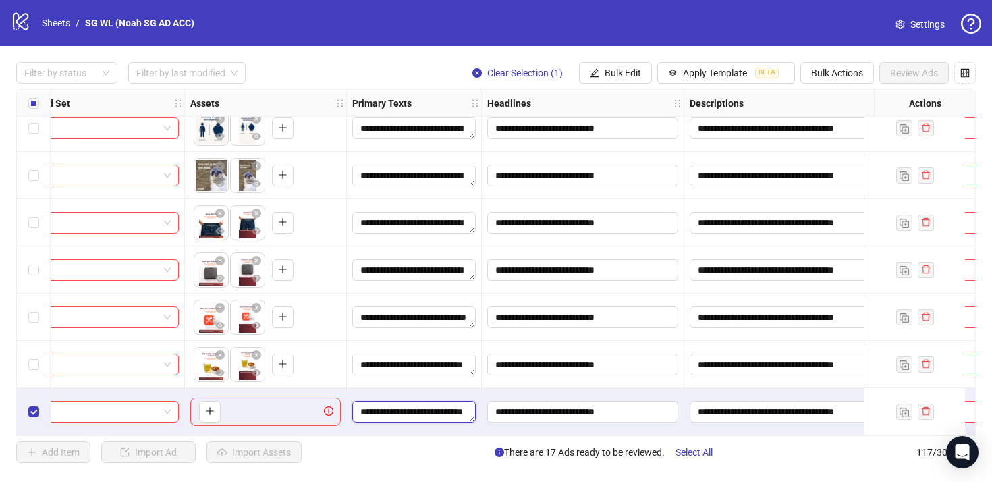
click at [423, 401] on textarea "**********" at bounding box center [413, 412] width 123 height 22
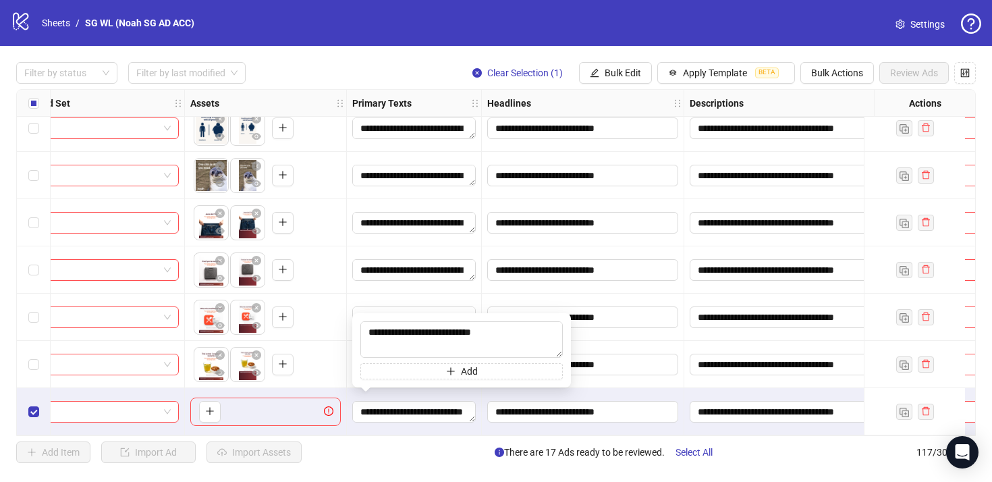
drag, startPoint x: 510, startPoint y: 339, endPoint x: 314, endPoint y: 333, distance: 196.4
click at [314, 333] on body "**********" at bounding box center [496, 241] width 992 height 482
type textarea "**********"
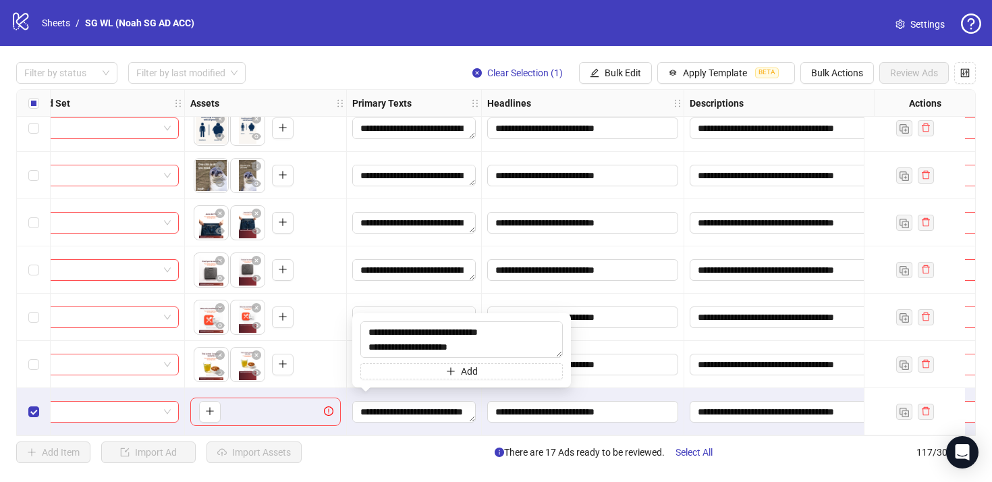
click at [592, 372] on div "**********" at bounding box center [583, 364] width 202 height 47
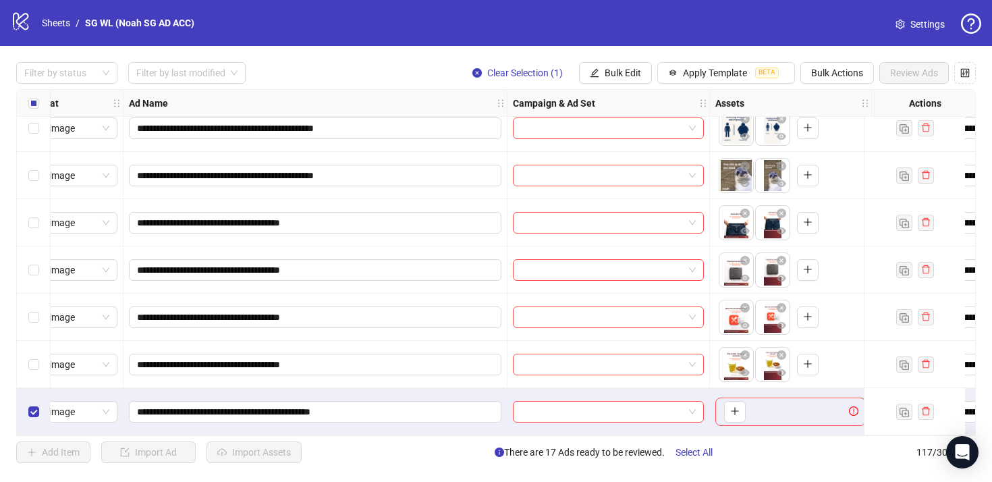
scroll to position [5213, 194]
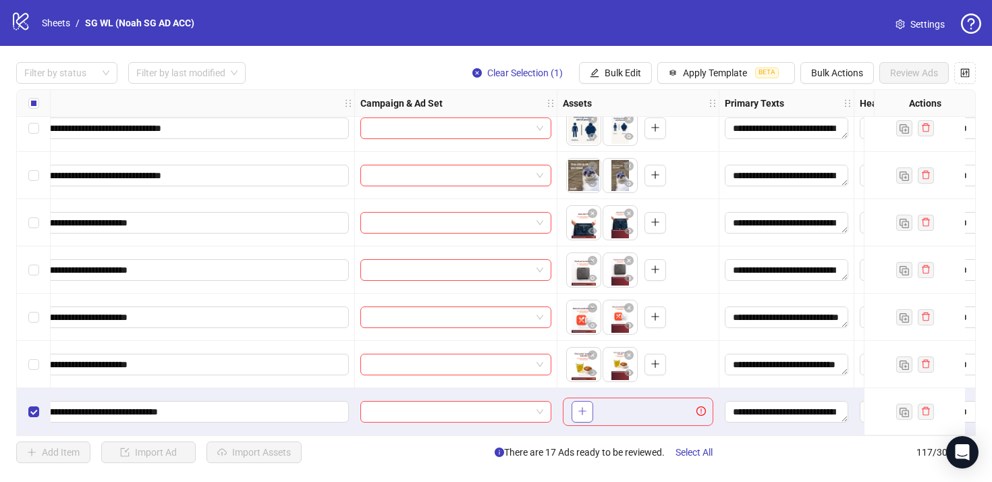
click at [581, 406] on icon "plus" at bounding box center [582, 410] width 9 height 9
click at [841, 69] on span "Bulk Actions" at bounding box center [837, 72] width 52 height 11
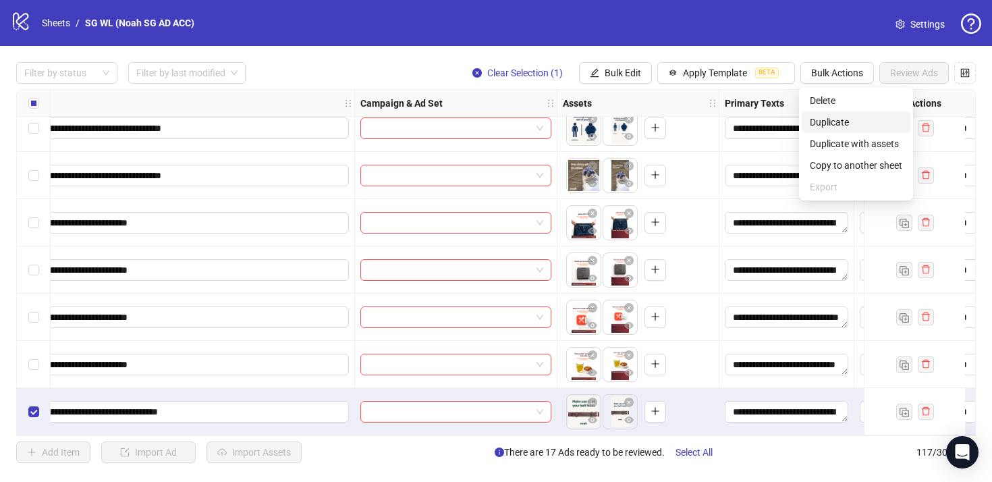
click at [845, 123] on span "Duplicate" at bounding box center [856, 122] width 92 height 15
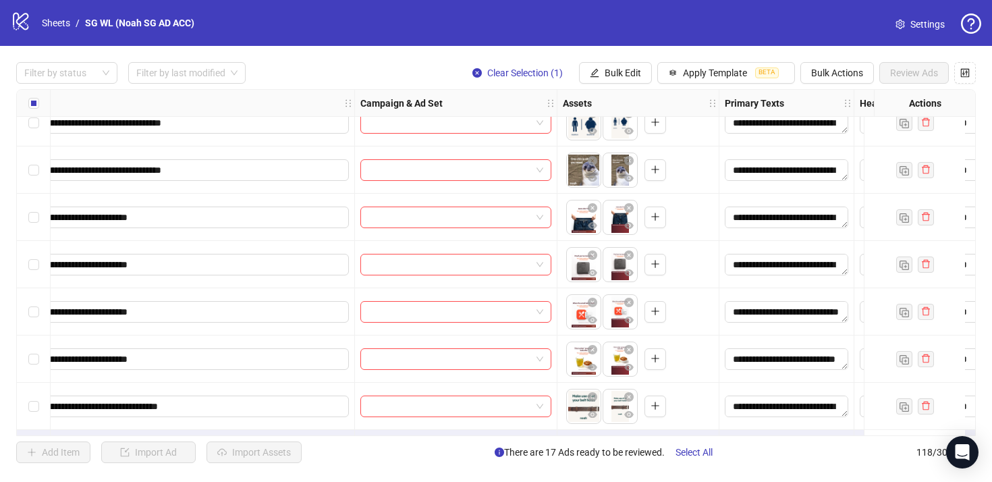
scroll to position [5260, 194]
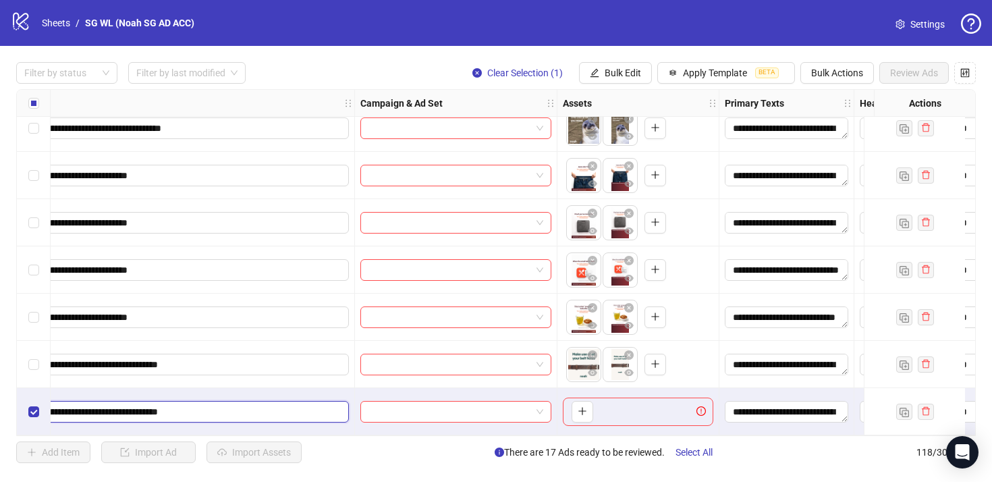
click at [256, 406] on input "**********" at bounding box center [161, 411] width 354 height 15
paste input "text"
type input "**********"
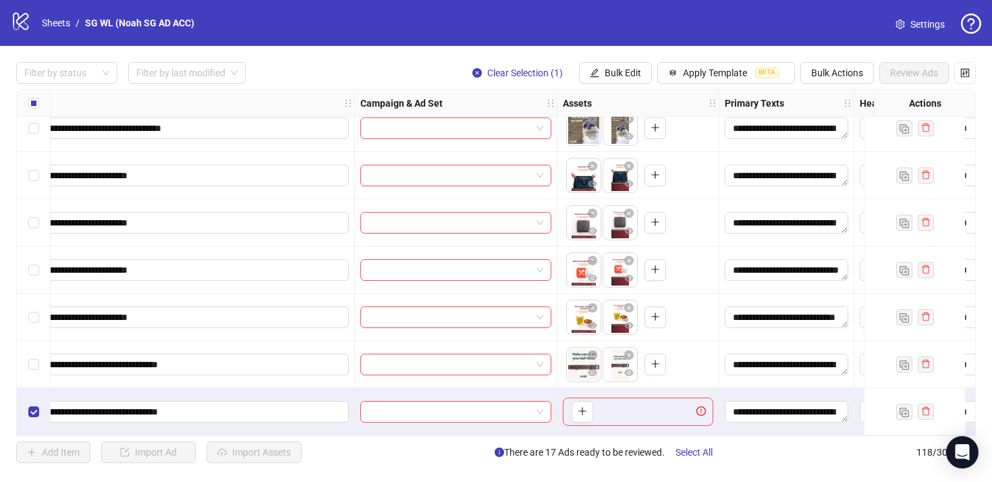
click at [319, 389] on div "**********" at bounding box center [163, 411] width 384 height 47
click at [576, 403] on button "button" at bounding box center [582, 412] width 22 height 22
drag, startPoint x: 611, startPoint y: 405, endPoint x: 567, endPoint y: 405, distance: 43.9
click at [567, 405] on body "**********" at bounding box center [496, 241] width 992 height 482
click at [815, 73] on span "Bulk Actions" at bounding box center [837, 72] width 52 height 11
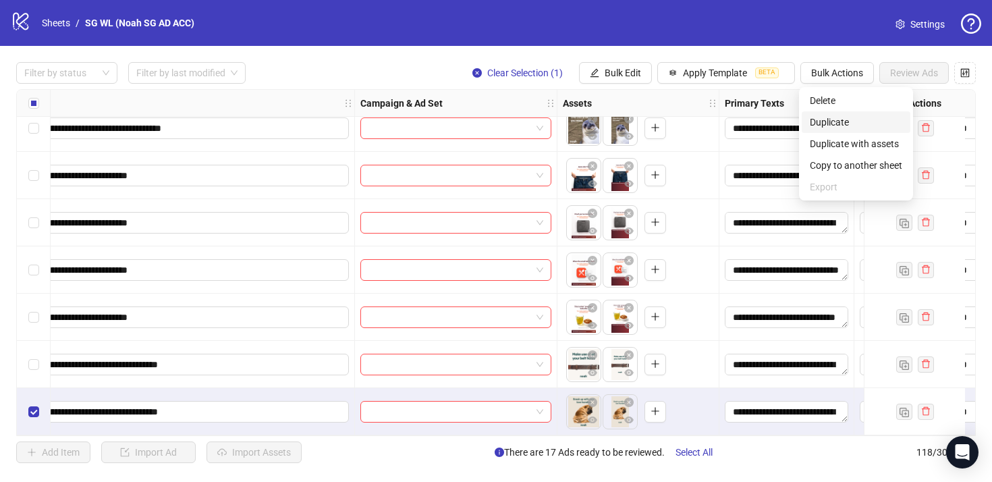
click at [852, 122] on span "Duplicate" at bounding box center [856, 122] width 92 height 15
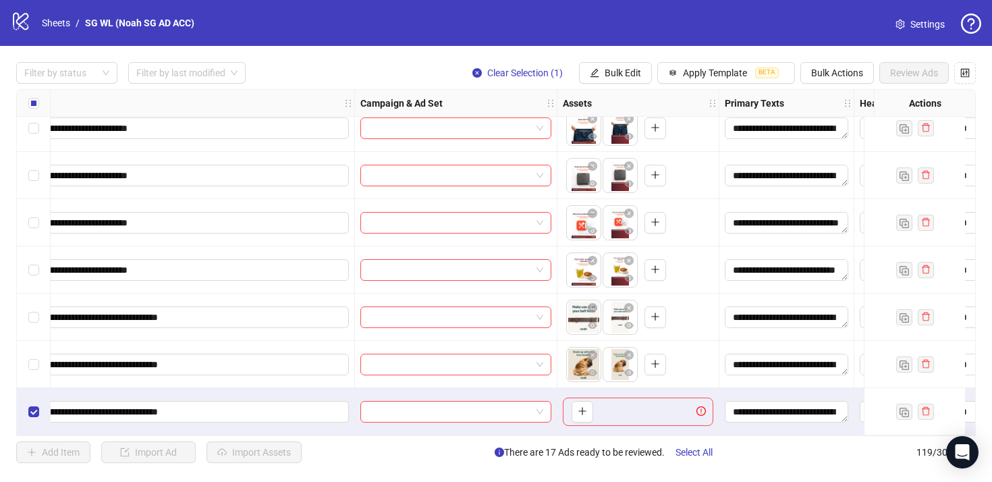
scroll to position [5307, 194]
click at [254, 405] on input "**********" at bounding box center [161, 411] width 354 height 15
paste input "text"
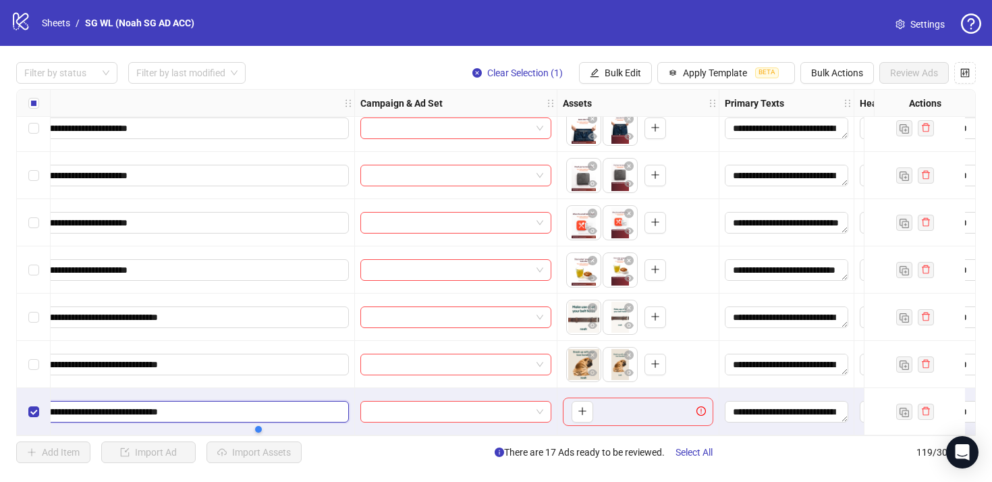
type input "**********"
click at [286, 391] on div "**********" at bounding box center [163, 411] width 384 height 47
click at [590, 403] on button "button" at bounding box center [582, 412] width 22 height 22
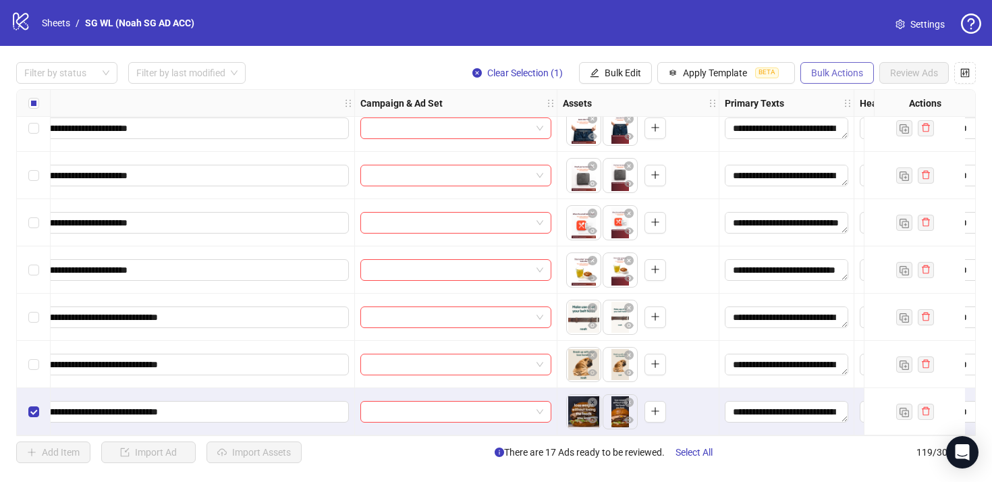
click at [856, 76] on span "Bulk Actions" at bounding box center [837, 72] width 52 height 11
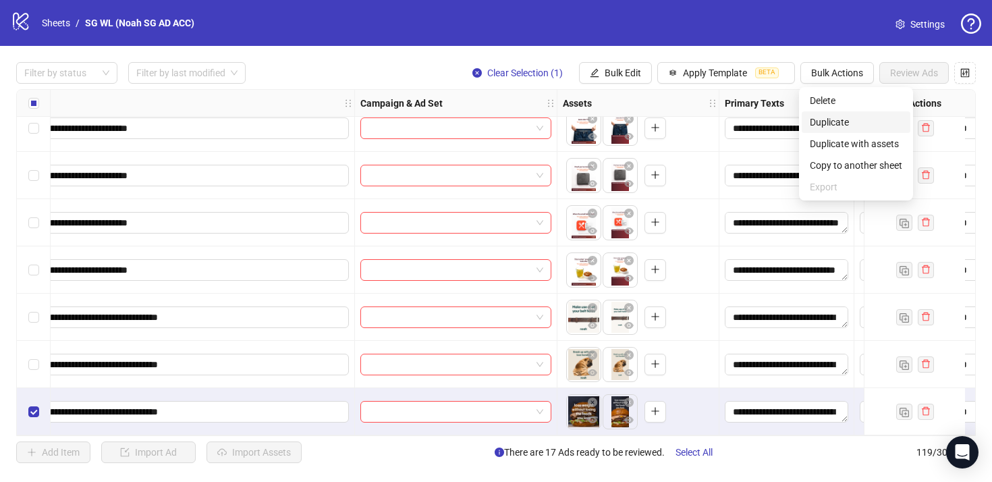
click at [843, 121] on span "Duplicate" at bounding box center [856, 122] width 92 height 15
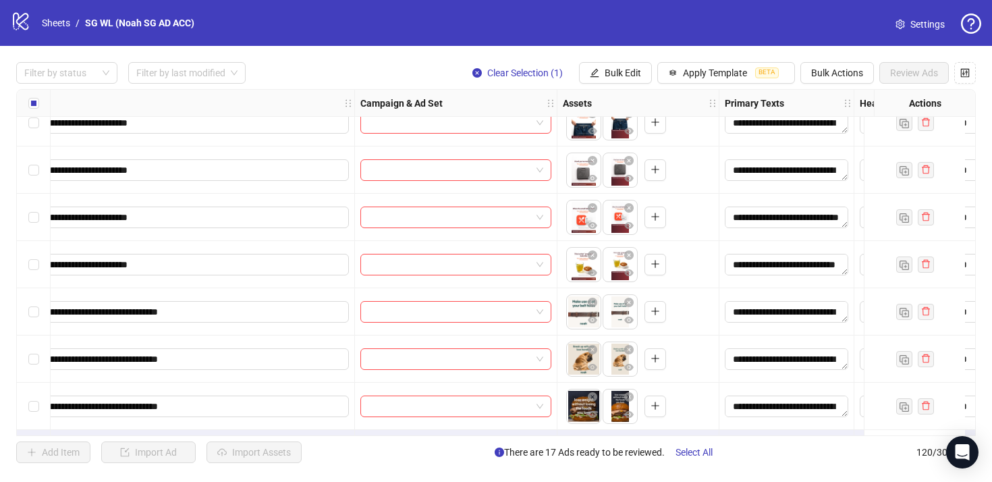
scroll to position [5354, 194]
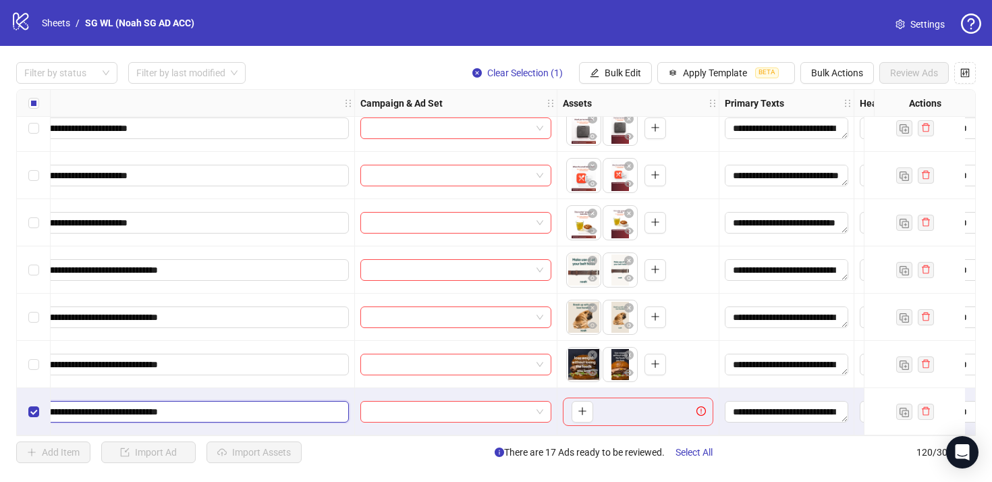
click at [238, 411] on input "**********" at bounding box center [161, 411] width 354 height 15
paste input "******"
type input "**********"
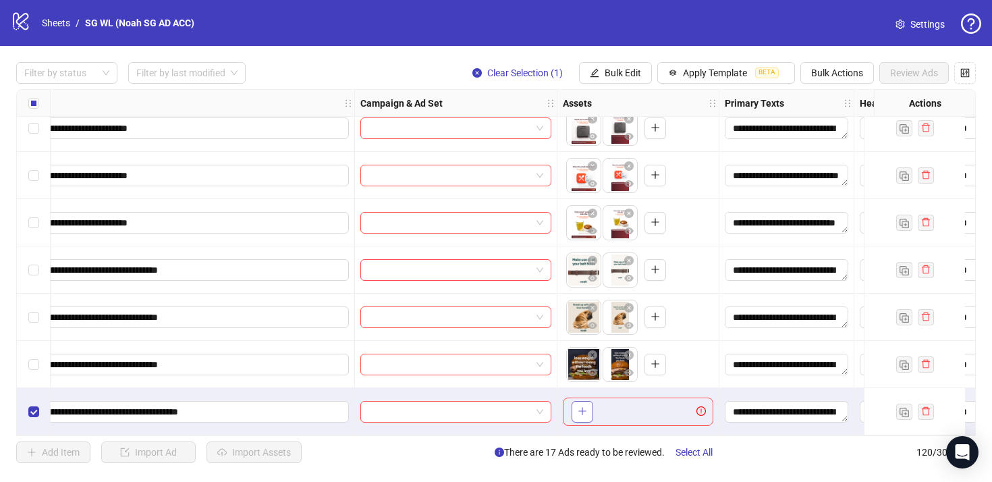
click at [589, 405] on button "button" at bounding box center [582, 412] width 22 height 22
drag, startPoint x: 618, startPoint y: 399, endPoint x: 590, endPoint y: 399, distance: 28.3
click at [590, 399] on body "**********" at bounding box center [496, 241] width 992 height 482
click at [822, 69] on span "Bulk Actions" at bounding box center [837, 72] width 52 height 11
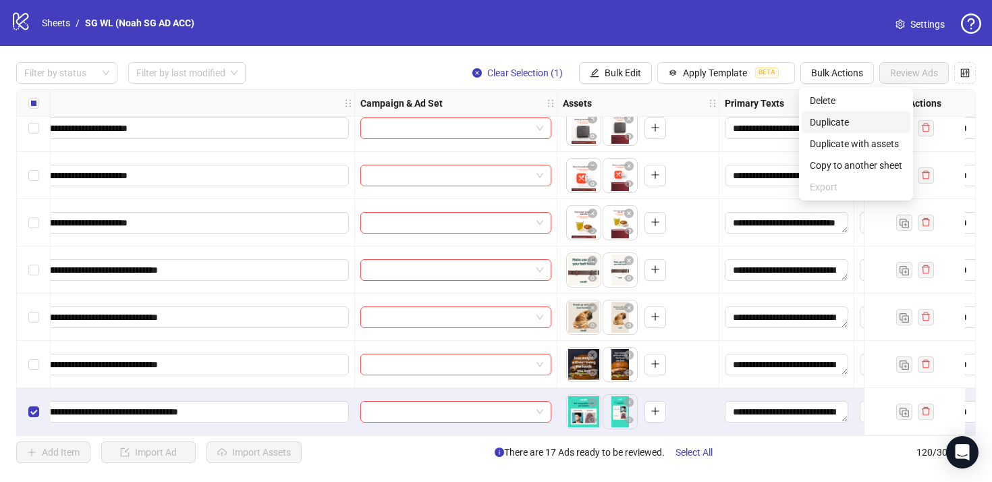
click at [832, 127] on span "Duplicate" at bounding box center [856, 122] width 92 height 15
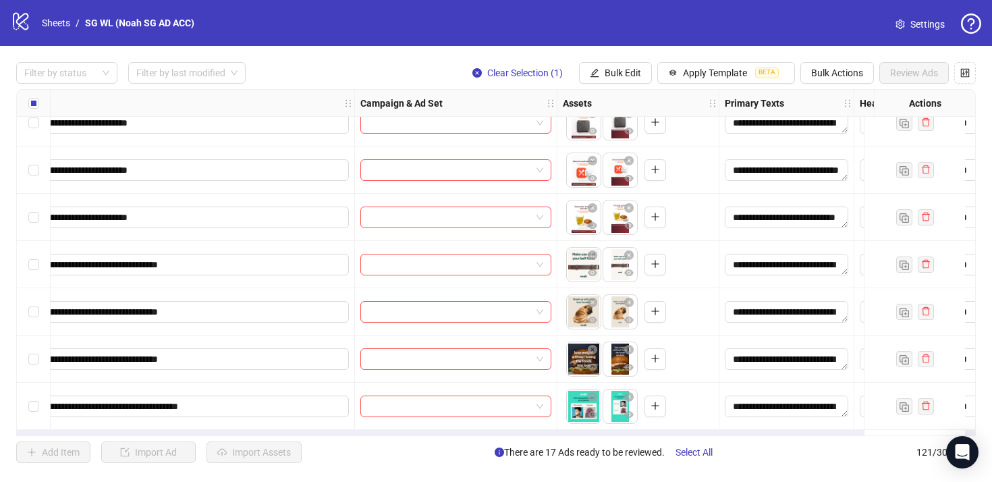
scroll to position [5402, 194]
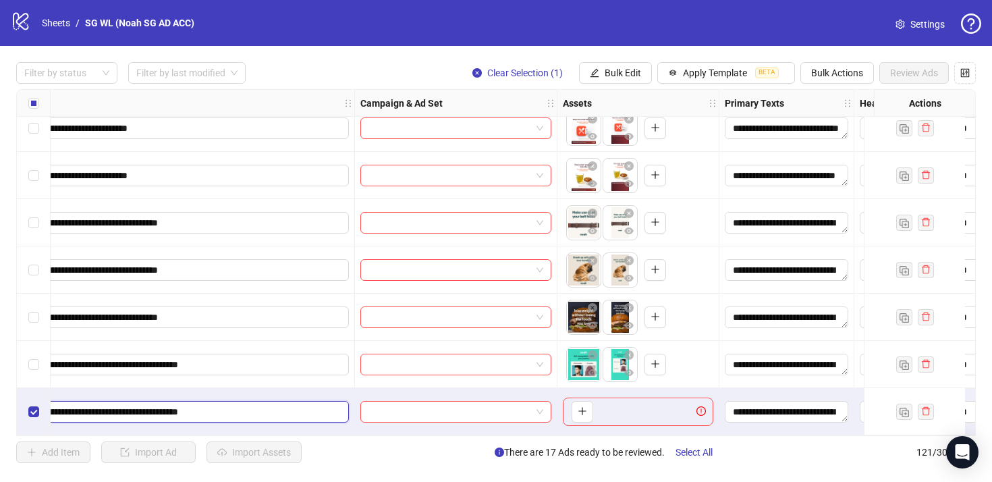
click at [315, 405] on input "**********" at bounding box center [161, 411] width 354 height 15
paste input "***"
type input "**********"
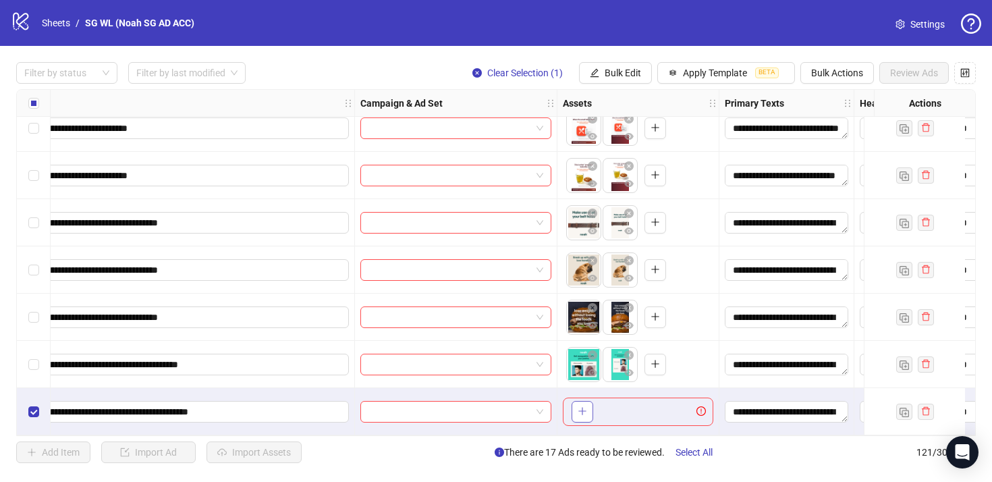
click at [583, 406] on icon "plus" at bounding box center [582, 410] width 9 height 9
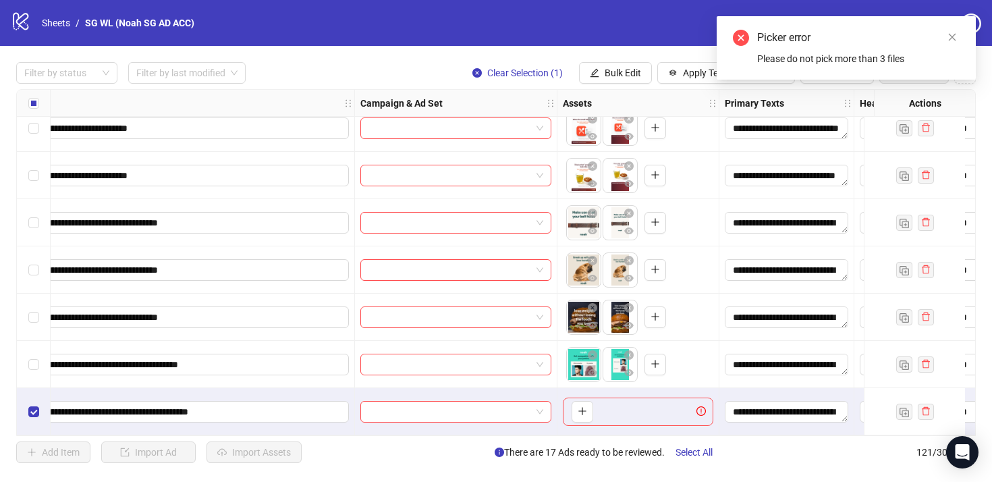
scroll to position [5402, 0]
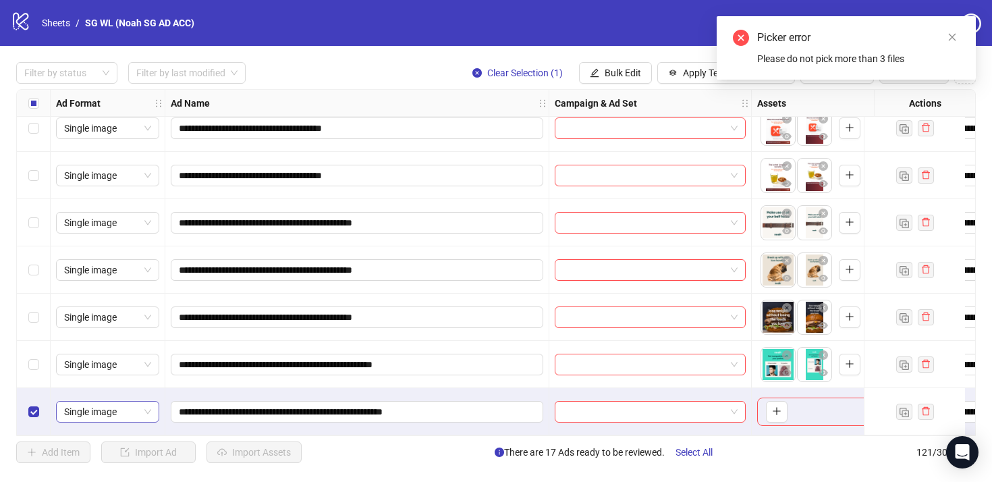
click at [69, 401] on span "Single image" at bounding box center [107, 411] width 87 height 20
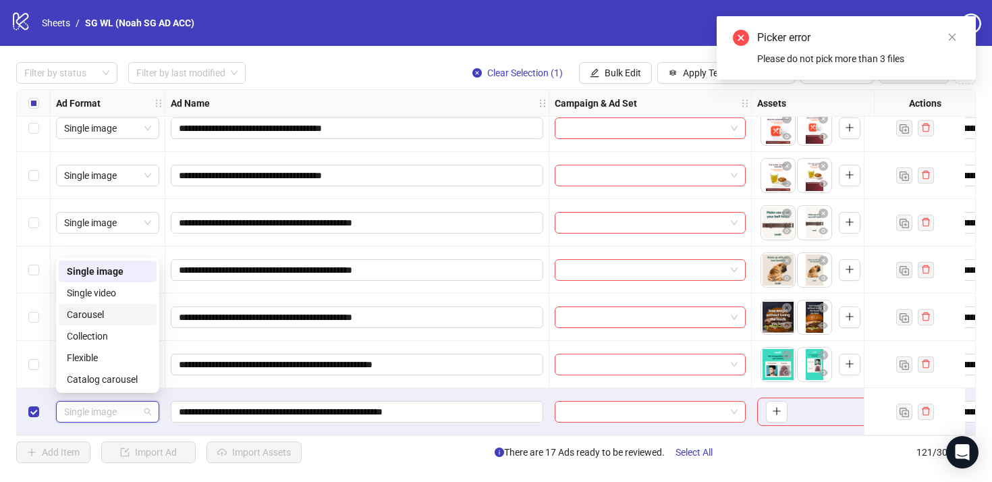
click at [105, 313] on div "Carousel" at bounding box center [108, 314] width 82 height 15
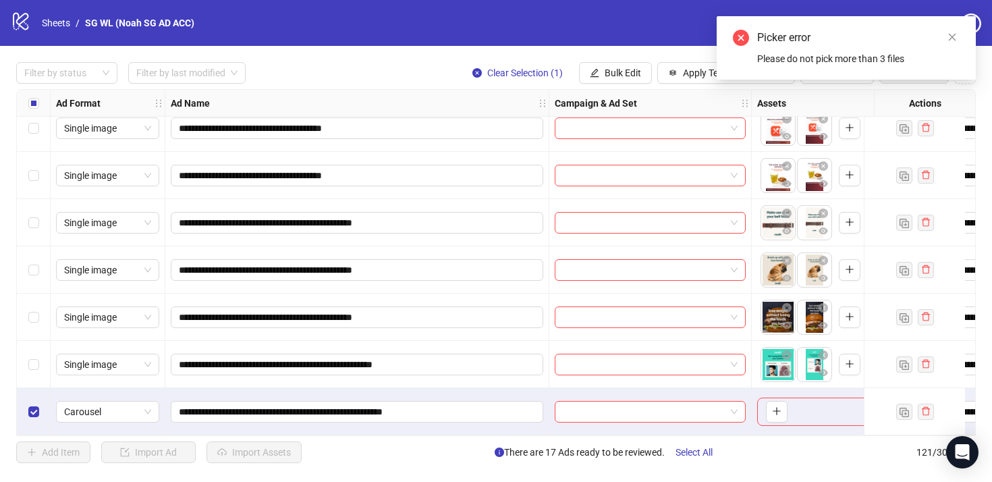
scroll to position [5402, 342]
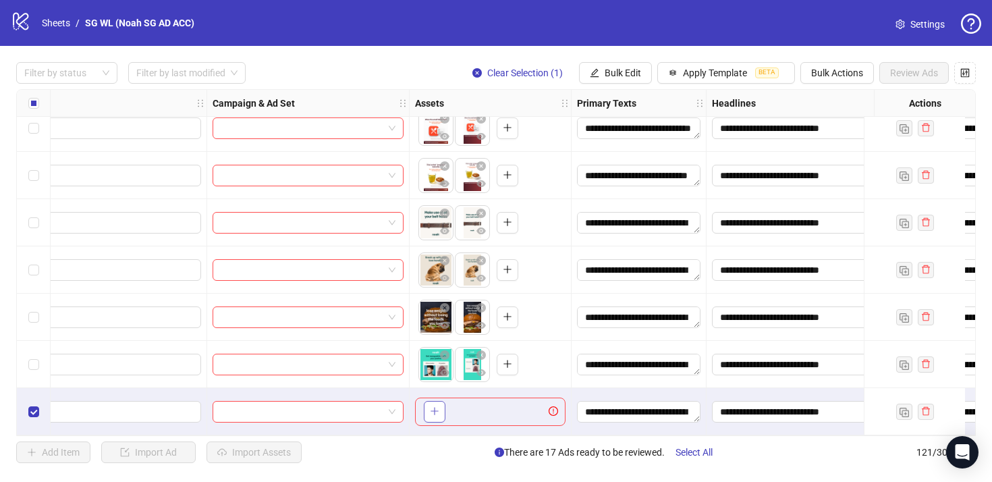
click at [433, 406] on icon "plus" at bounding box center [434, 410] width 9 height 9
click at [505, 406] on span "+ 2" at bounding box center [505, 411] width 16 height 15
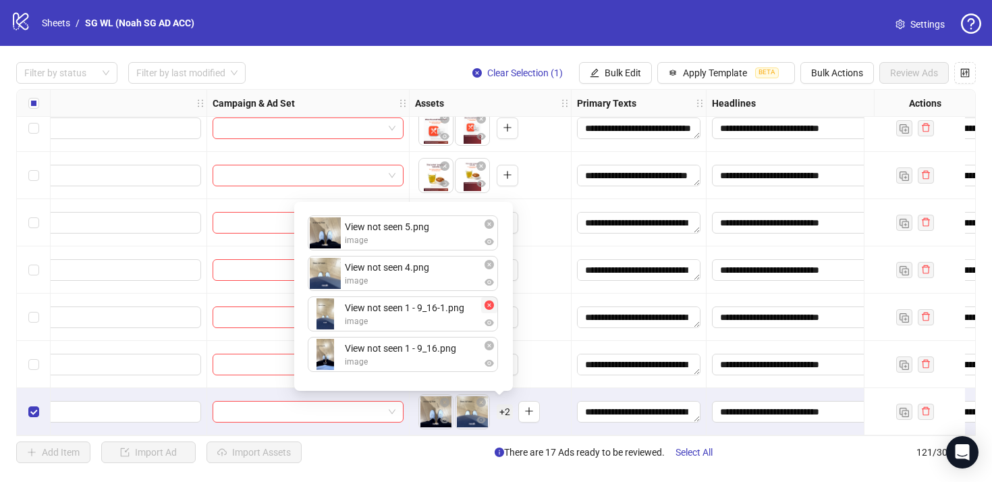
click at [488, 304] on icon "close-circle" at bounding box center [488, 304] width 9 height 9
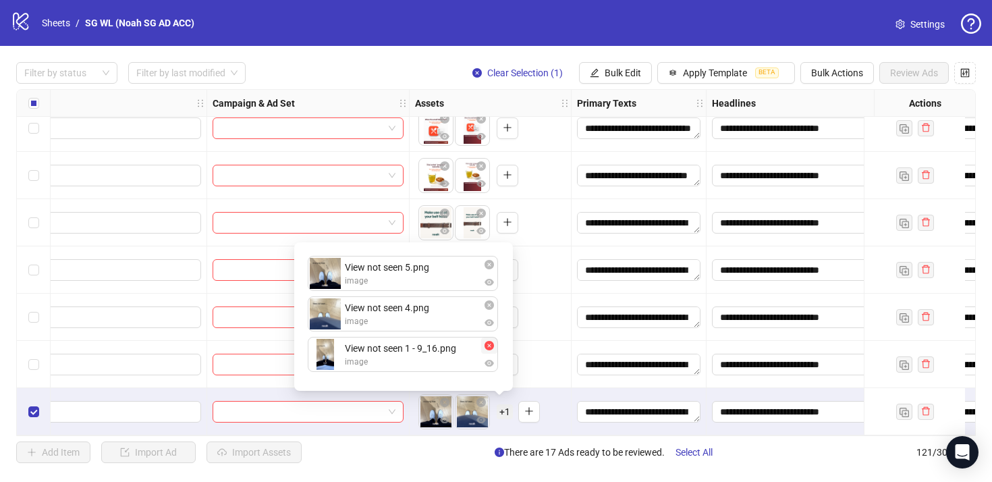
click at [492, 344] on icon "close-circle" at bounding box center [488, 345] width 9 height 9
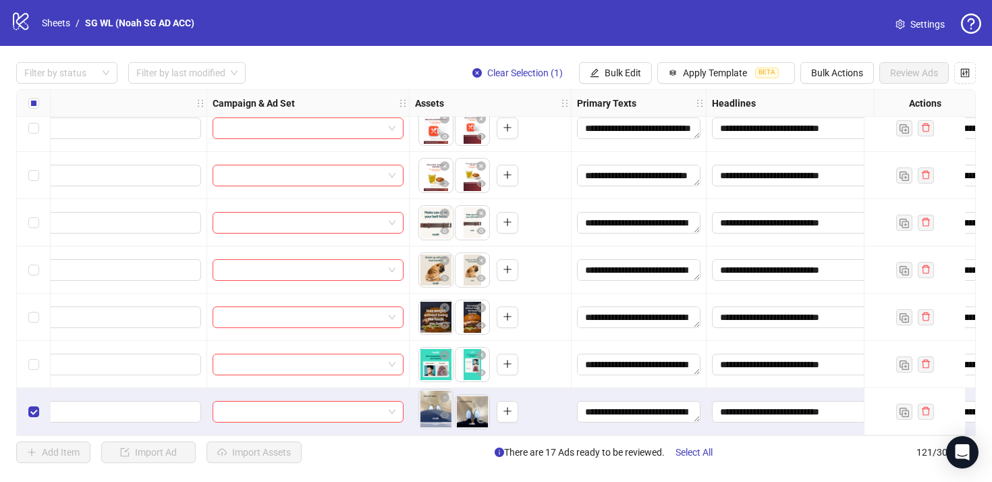
drag, startPoint x: 467, startPoint y: 406, endPoint x: 438, endPoint y: 406, distance: 29.0
click at [438, 406] on body "**********" at bounding box center [496, 241] width 992 height 482
click at [443, 415] on icon "eye" at bounding box center [444, 419] width 9 height 9
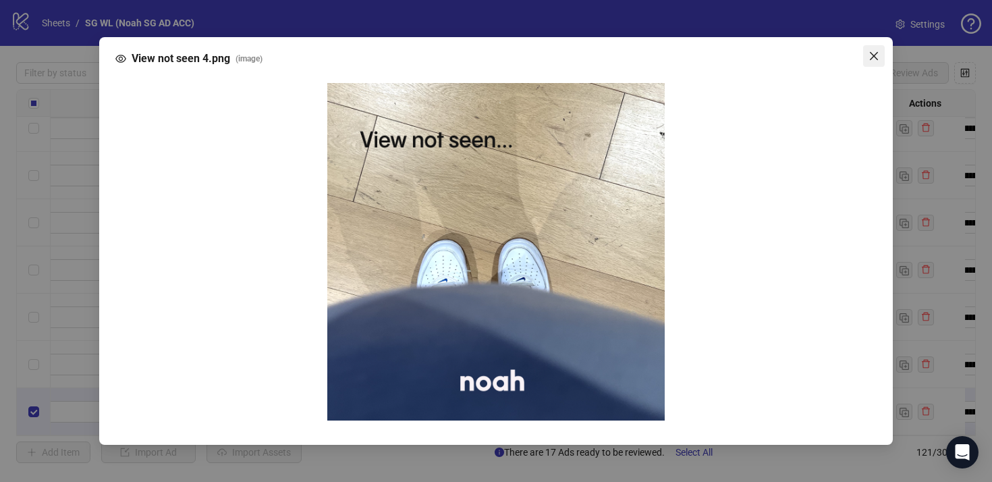
click at [872, 60] on icon "close" at bounding box center [873, 56] width 11 height 11
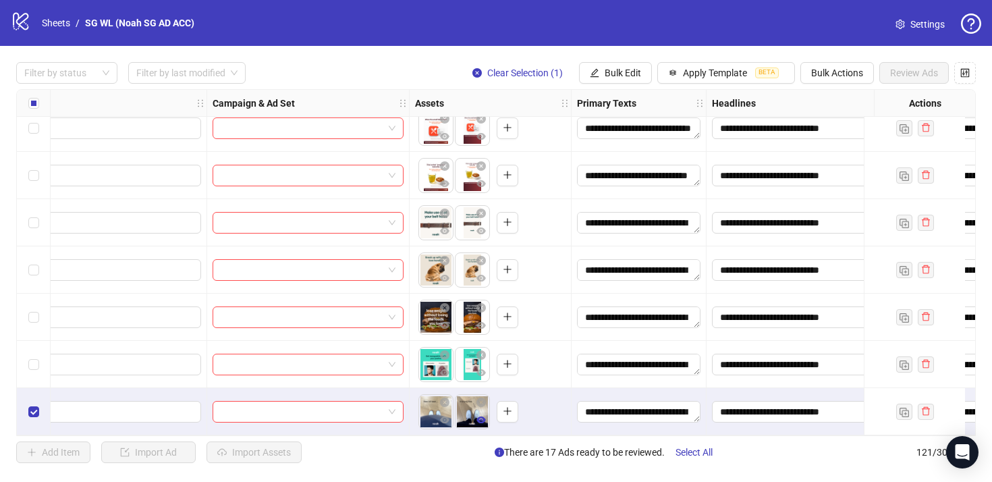
click at [480, 416] on icon "eye" at bounding box center [480, 419] width 9 height 7
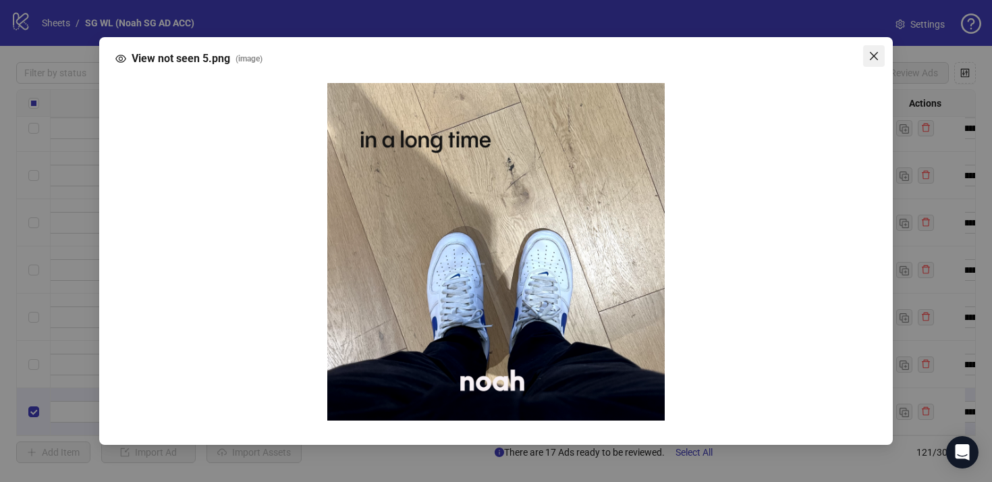
click at [872, 53] on icon "close" at bounding box center [873, 56] width 11 height 11
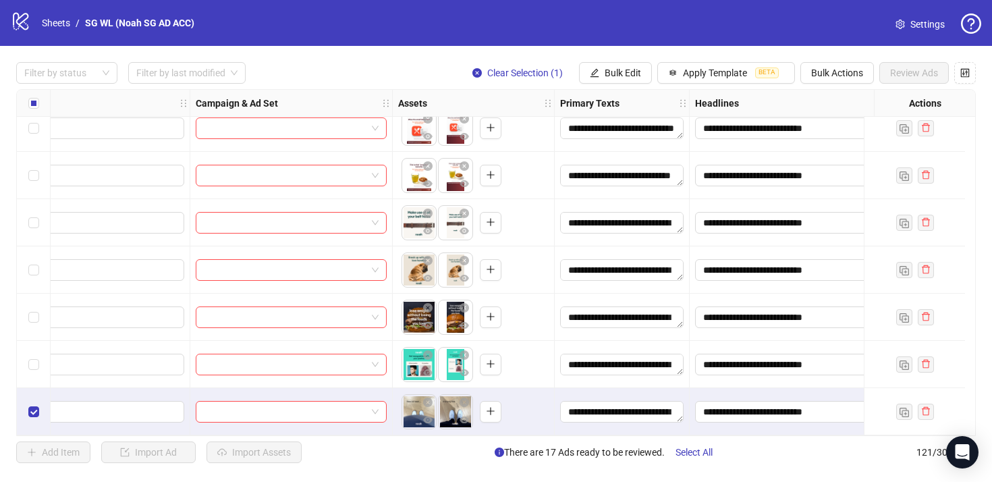
scroll to position [5402, 0]
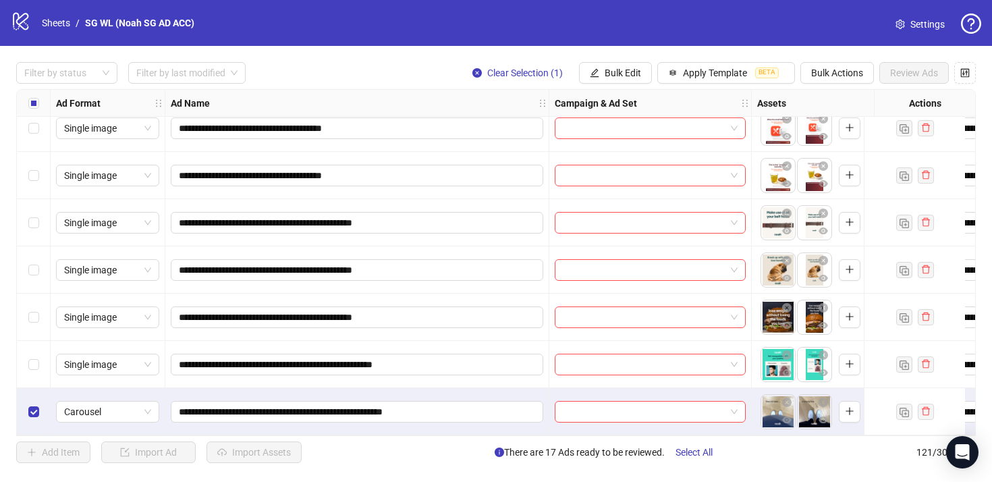
click at [34, 349] on div "Select row 120" at bounding box center [34, 364] width 34 height 47
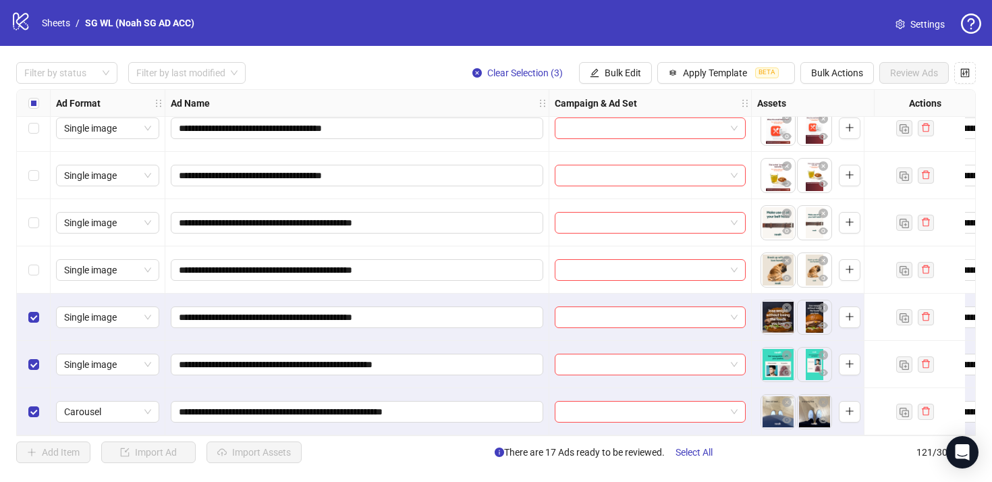
click at [40, 269] on div "Select row 118" at bounding box center [34, 269] width 34 height 47
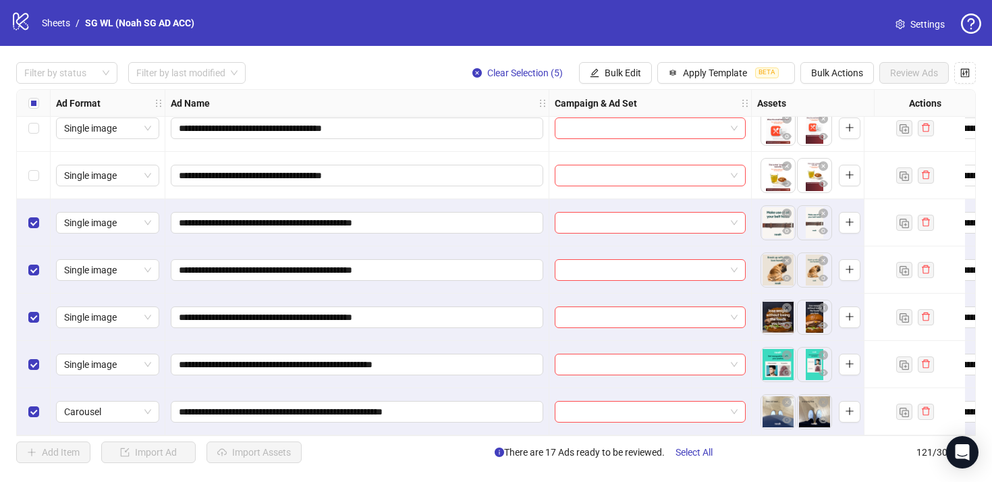
click at [43, 164] on div "Select row 116" at bounding box center [34, 175] width 34 height 47
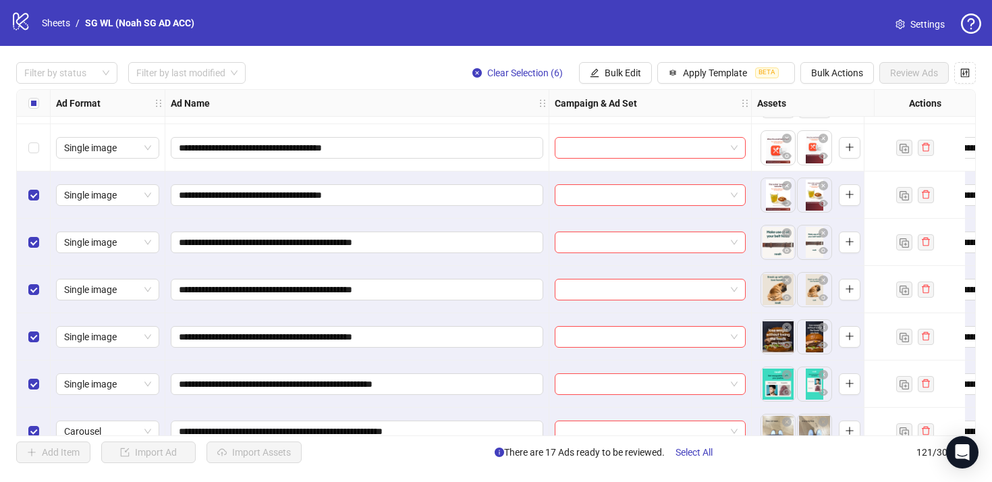
click at [33, 157] on div "Select row 115" at bounding box center [34, 147] width 34 height 47
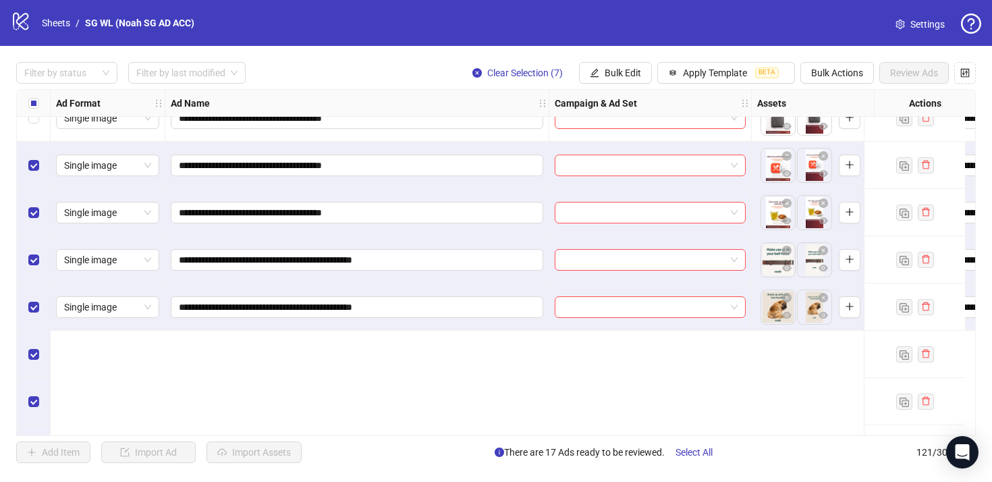
scroll to position [5182, 0]
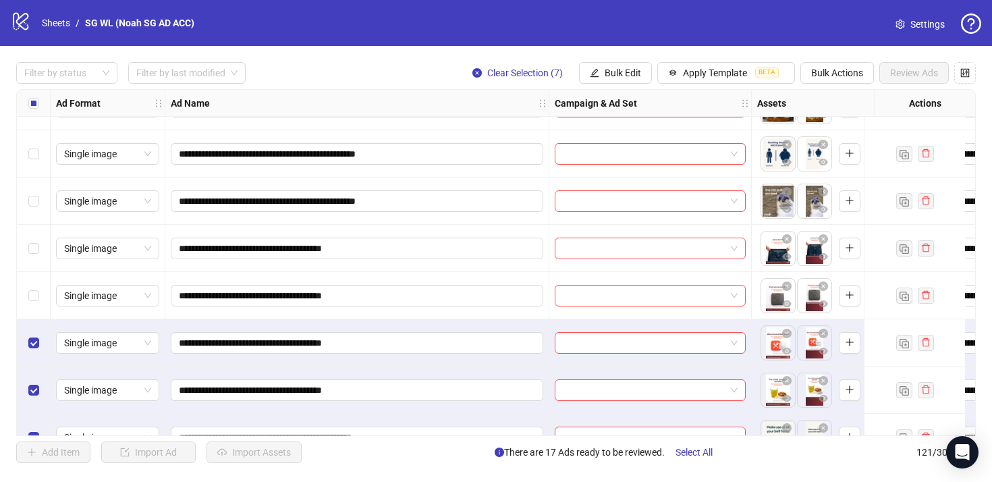
click at [37, 279] on div "Select row 114" at bounding box center [34, 295] width 34 height 47
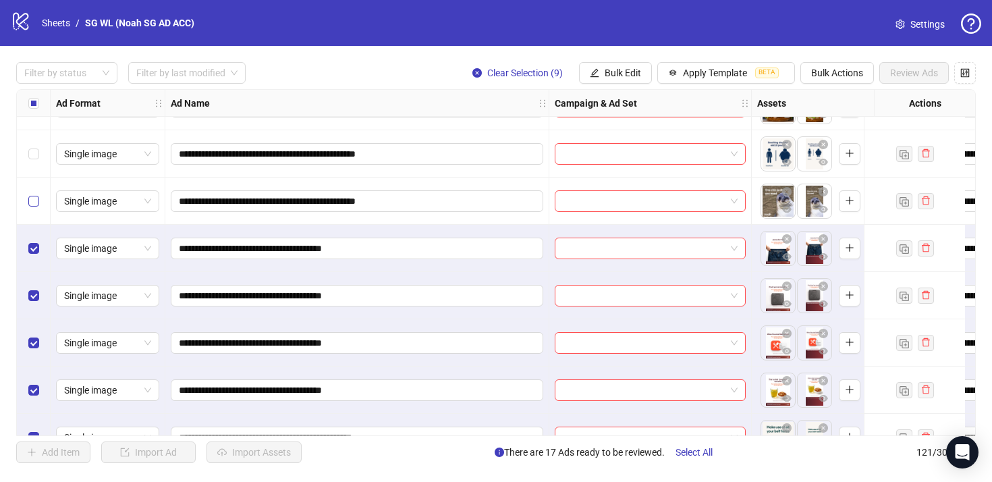
click at [34, 206] on label "Select row 112" at bounding box center [33, 201] width 11 height 15
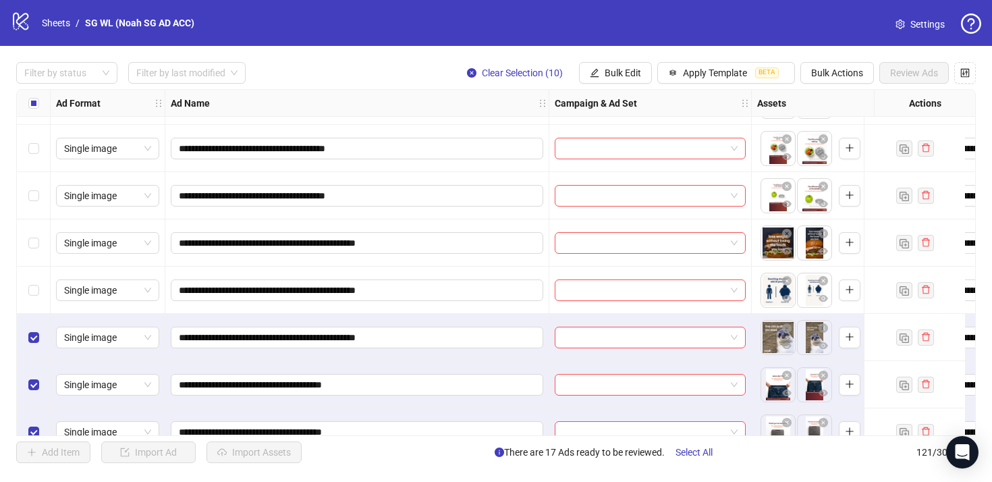
scroll to position [5031, 0]
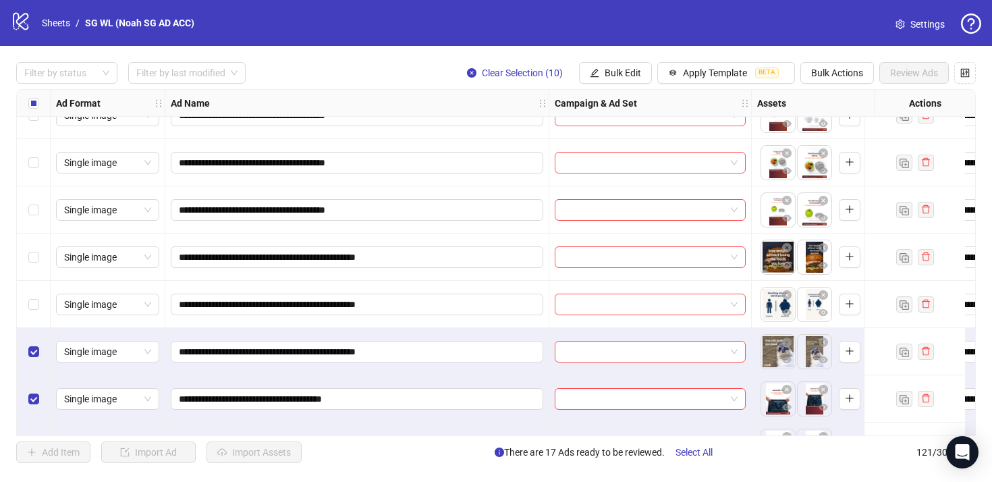
click at [39, 285] on div "Select row 111" at bounding box center [34, 304] width 34 height 47
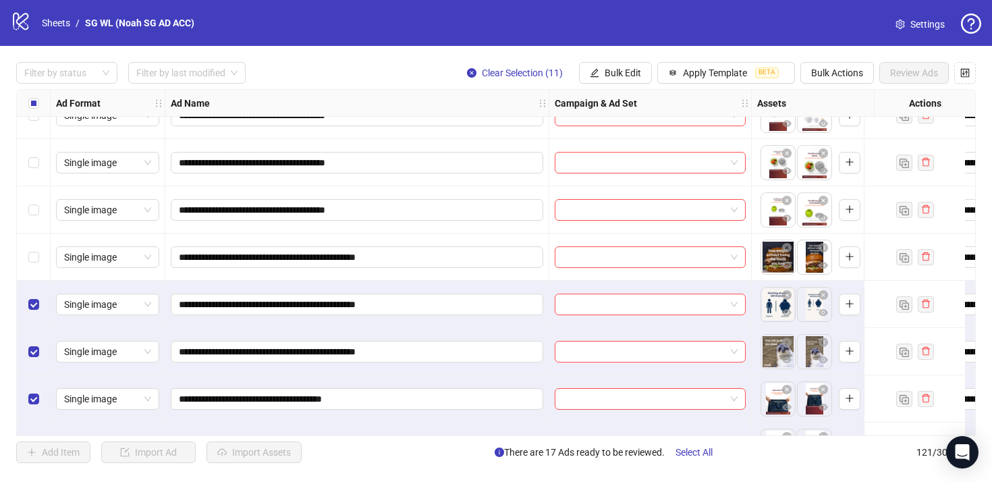
click at [42, 252] on div "Select row 110" at bounding box center [34, 256] width 34 height 47
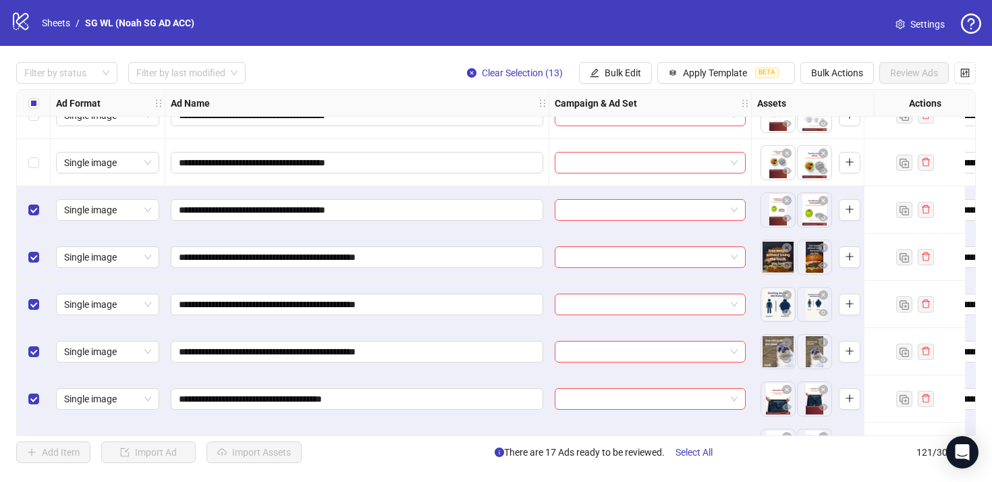
click at [37, 172] on div "Select row 108" at bounding box center [34, 162] width 34 height 47
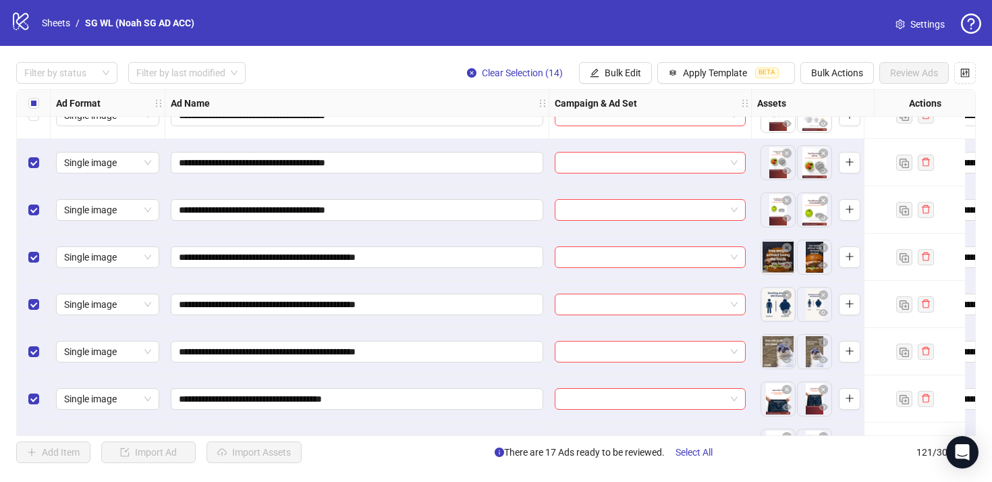
scroll to position [4962, 0]
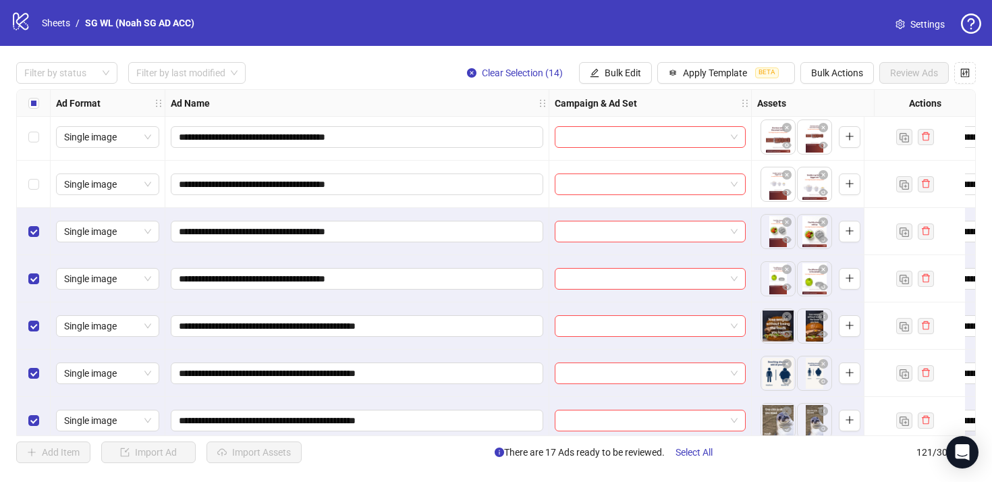
click at [42, 188] on div "Select row 107" at bounding box center [34, 184] width 34 height 47
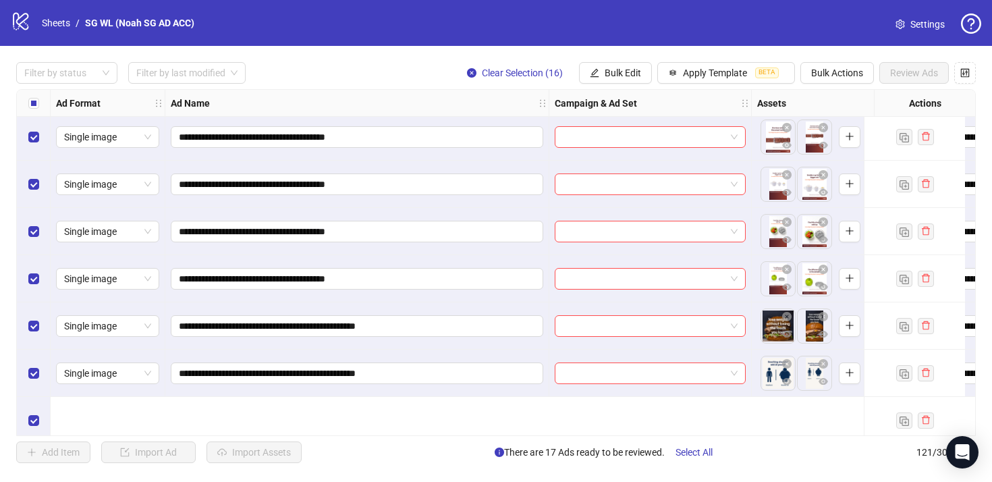
scroll to position [4845, 0]
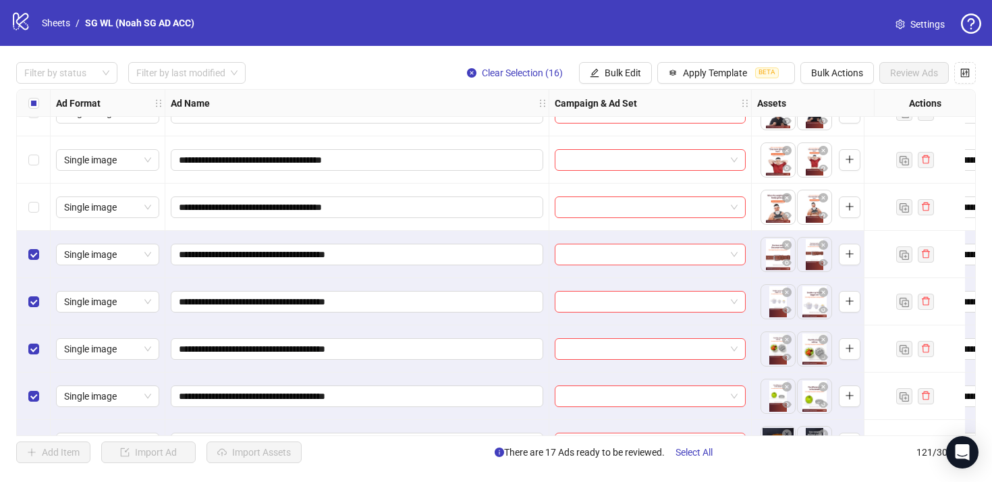
click at [42, 208] on div "Select row 105" at bounding box center [34, 207] width 34 height 47
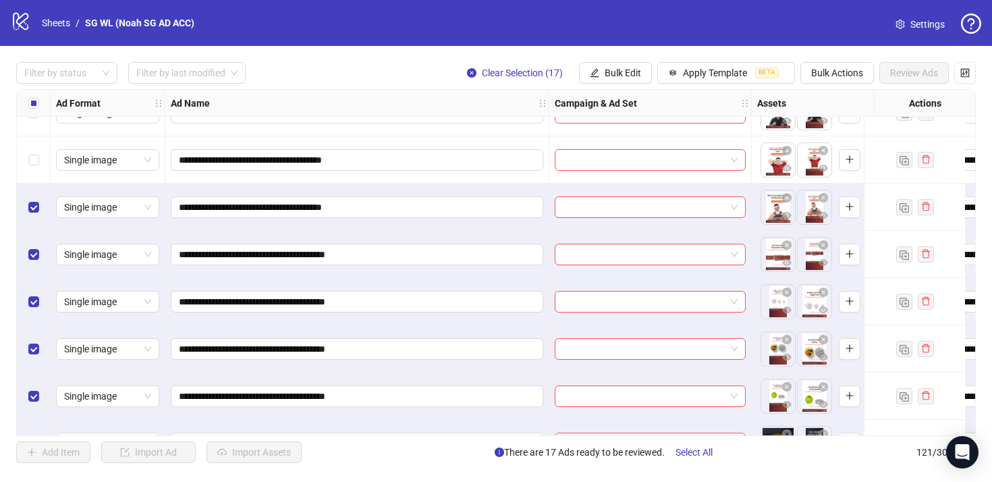
click at [40, 159] on div "Select row 104" at bounding box center [34, 159] width 34 height 47
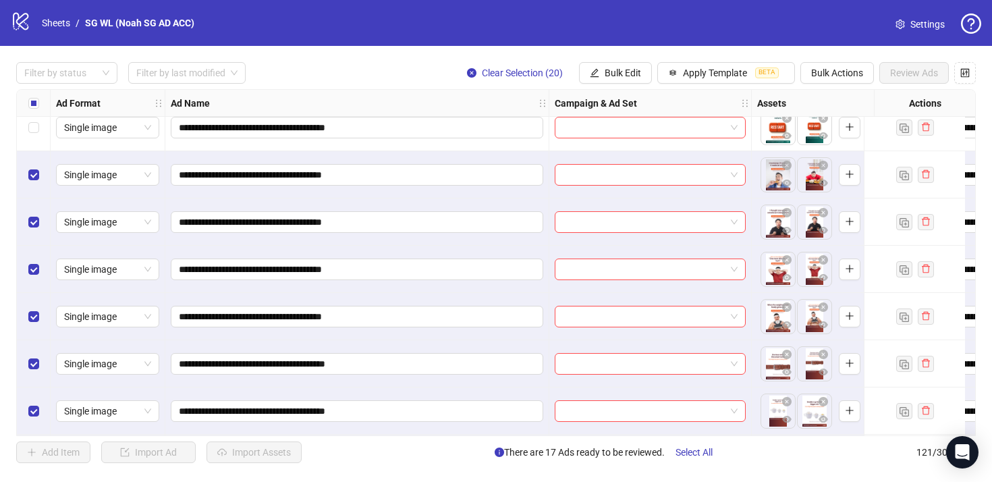
scroll to position [4648, 0]
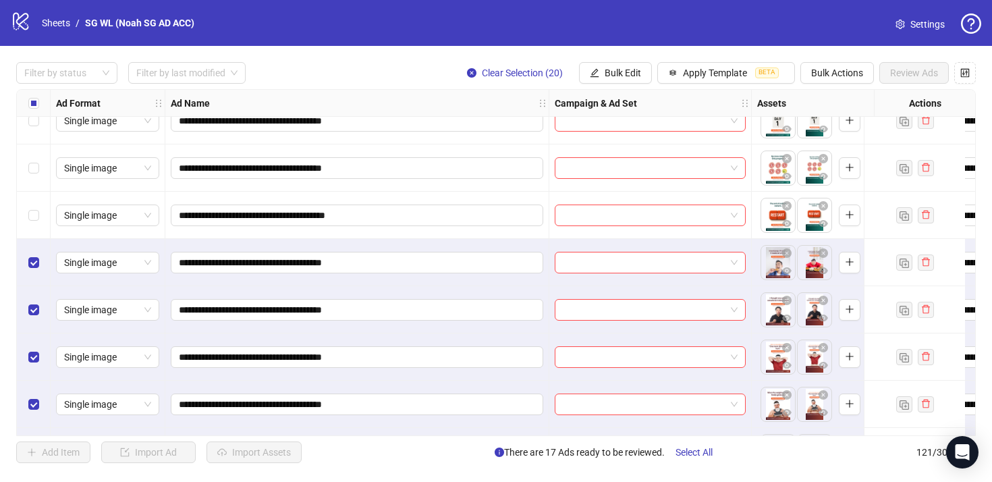
click at [42, 219] on div "Select row 101" at bounding box center [34, 215] width 34 height 47
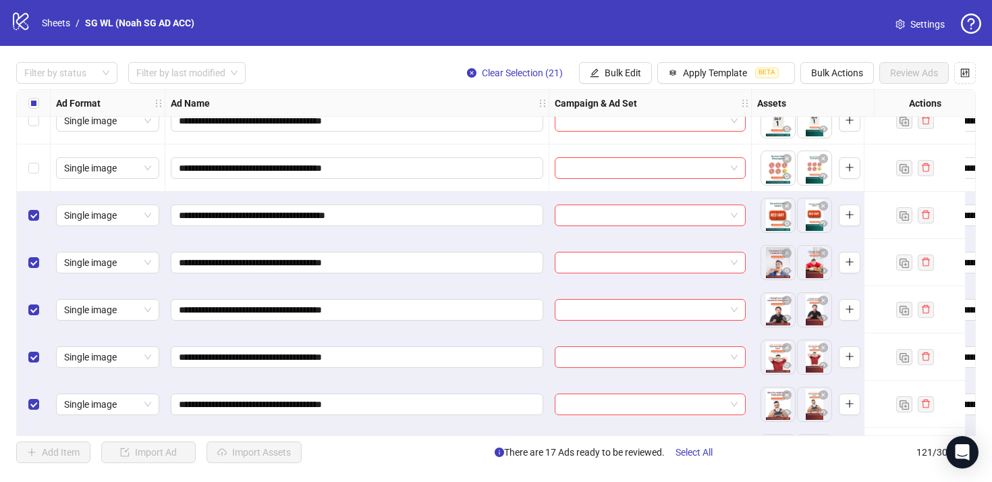
click at [39, 148] on div "Select row 100" at bounding box center [34, 167] width 34 height 47
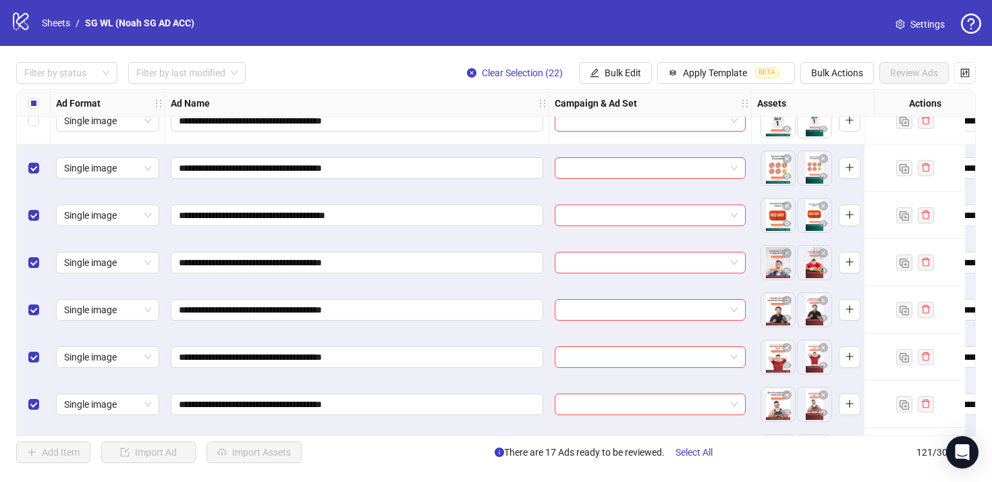
click at [36, 114] on div "Select all rows" at bounding box center [34, 103] width 34 height 27
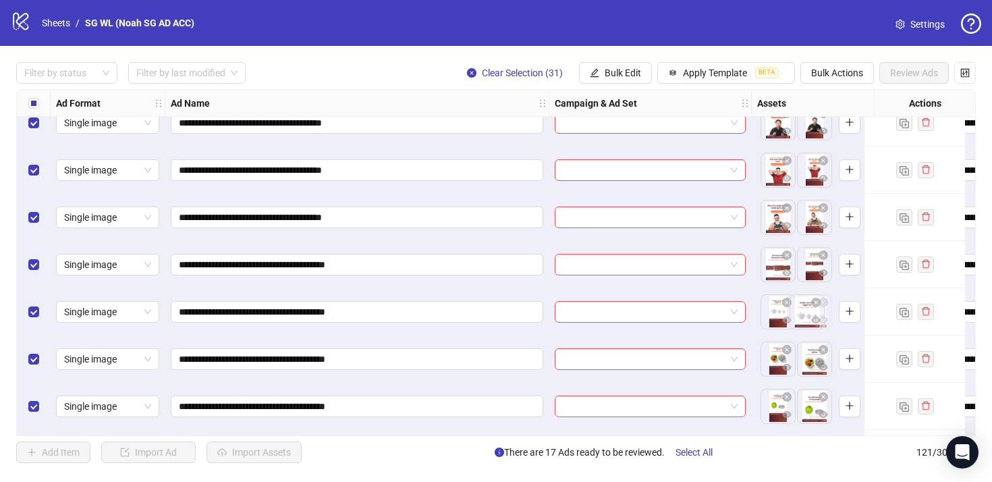
scroll to position [4835, 2]
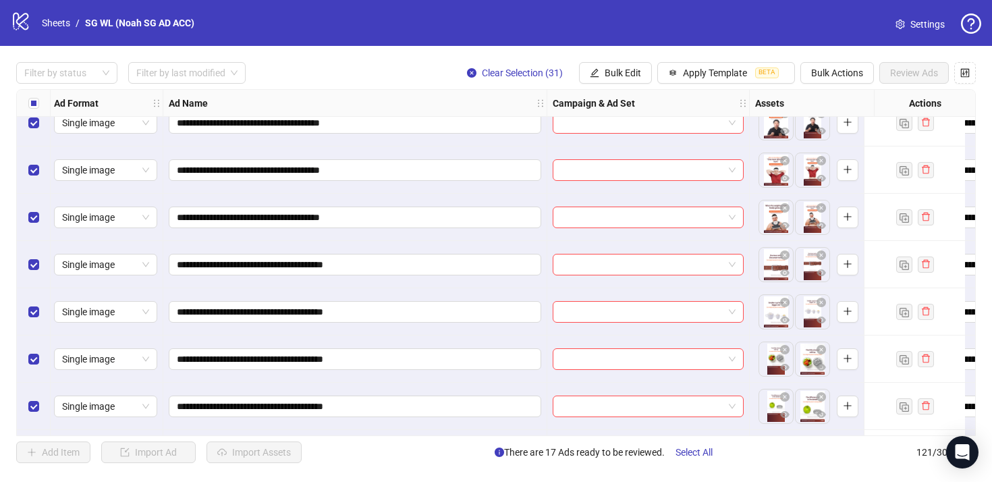
drag, startPoint x: 807, startPoint y: 316, endPoint x: 772, endPoint y: 316, distance: 35.1
click at [772, 316] on body "**********" at bounding box center [496, 241] width 992 height 482
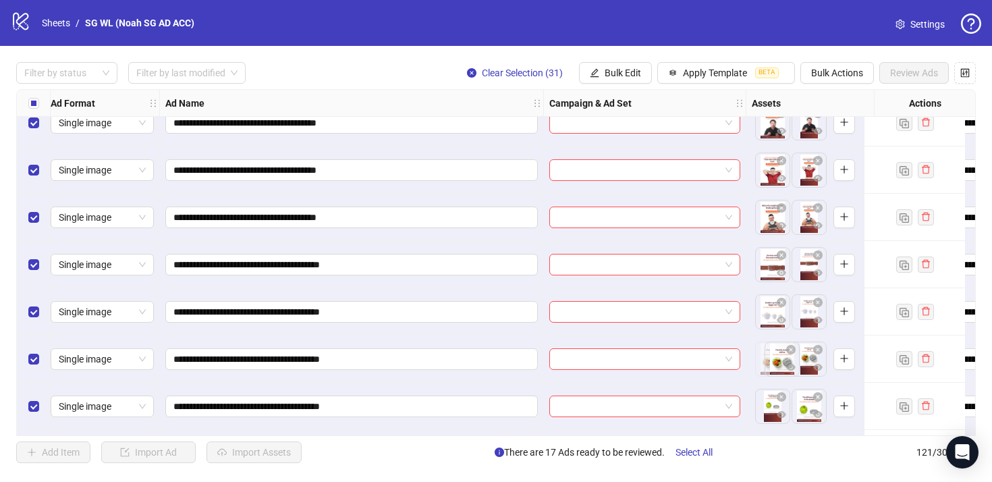
scroll to position [4835, 5]
drag, startPoint x: 806, startPoint y: 359, endPoint x: 775, endPoint y: 359, distance: 30.4
click at [775, 359] on body "**********" at bounding box center [496, 241] width 992 height 482
drag, startPoint x: 802, startPoint y: 402, endPoint x: 771, endPoint y: 403, distance: 30.4
click at [771, 403] on body "**********" at bounding box center [496, 241] width 992 height 482
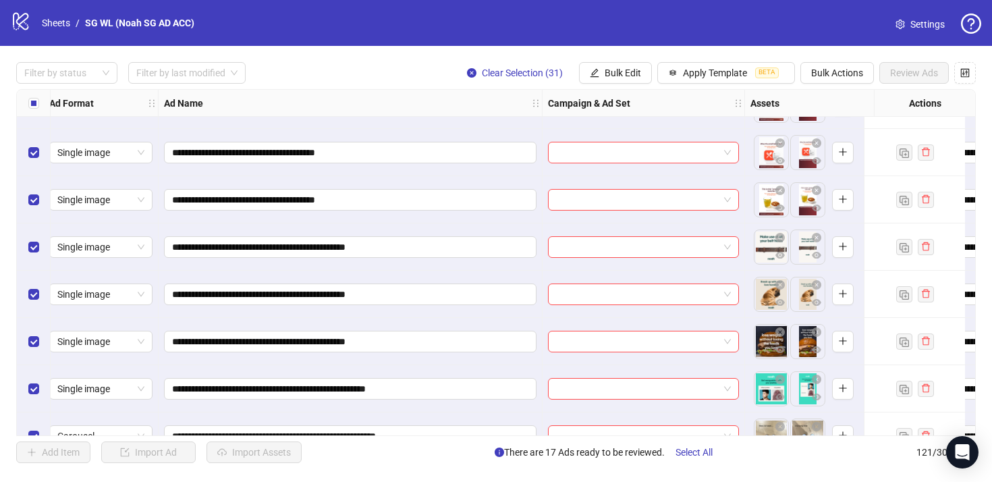
scroll to position [5402, 7]
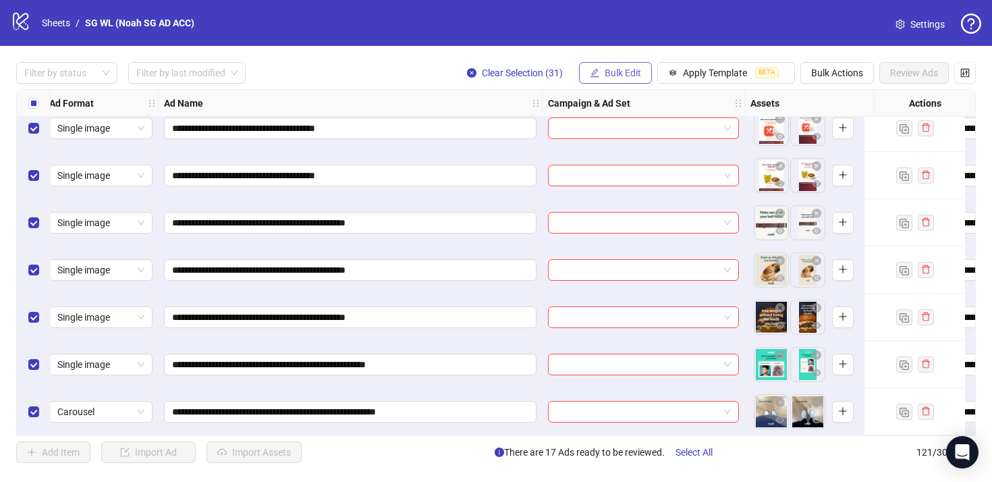
click at [619, 76] on span "Bulk Edit" at bounding box center [623, 72] width 36 height 11
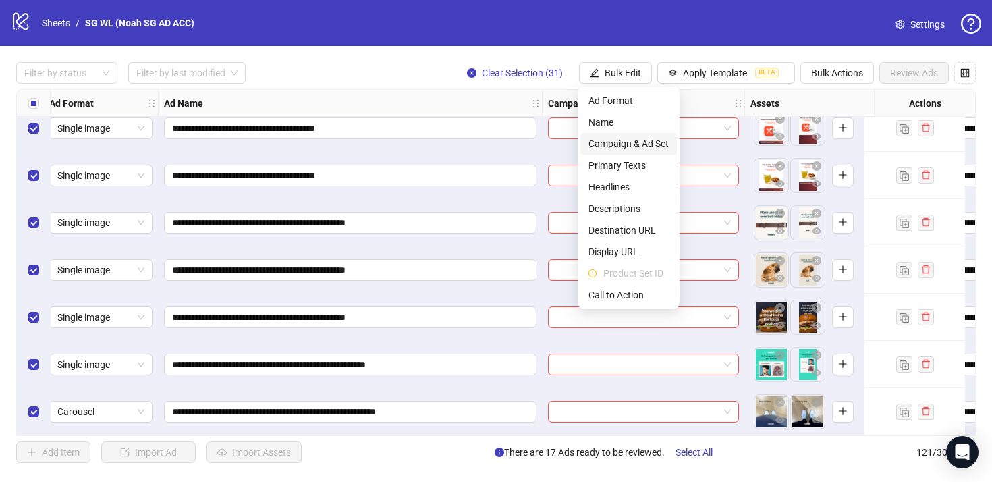
click at [642, 142] on span "Campaign & Ad Set" at bounding box center [628, 143] width 80 height 15
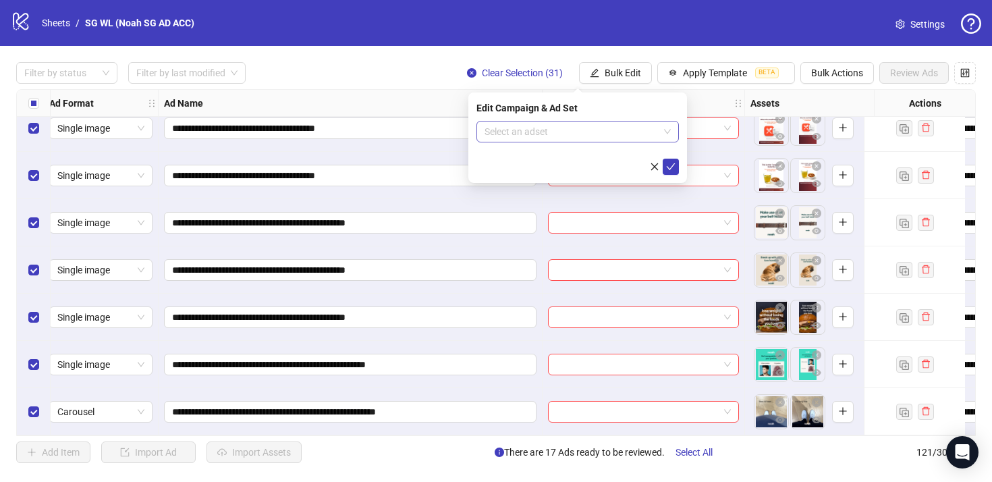
click at [594, 130] on input "search" at bounding box center [571, 131] width 174 height 20
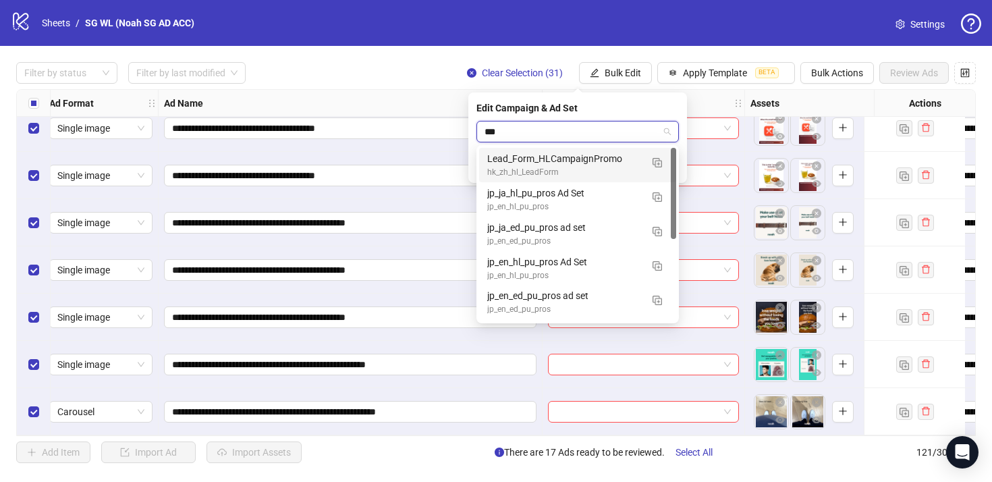
type input "****"
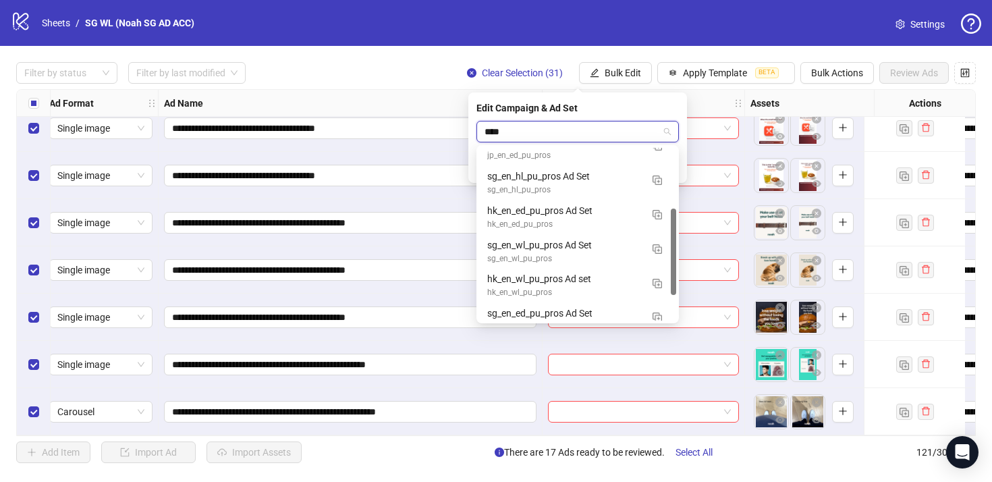
scroll to position [121, 0]
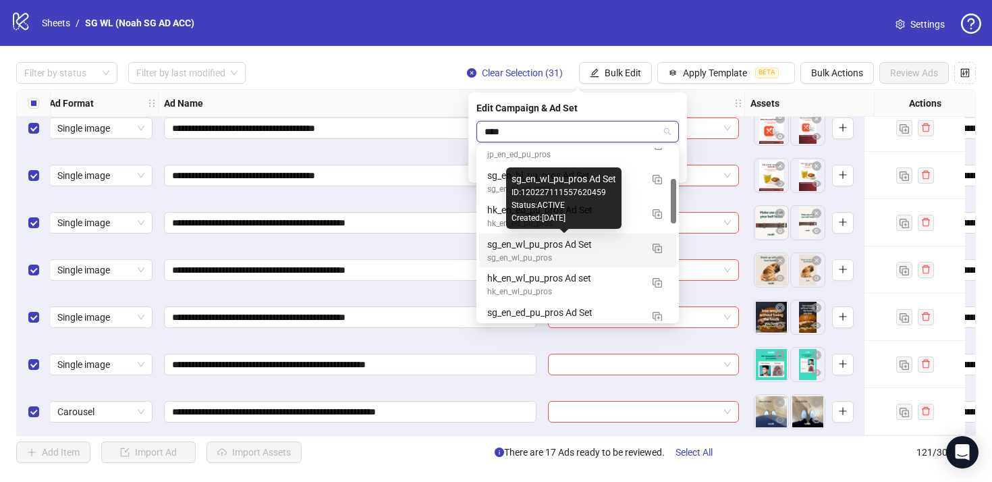
click at [588, 250] on div "sg_en_wl_pu_pros Ad Set" at bounding box center [564, 244] width 154 height 15
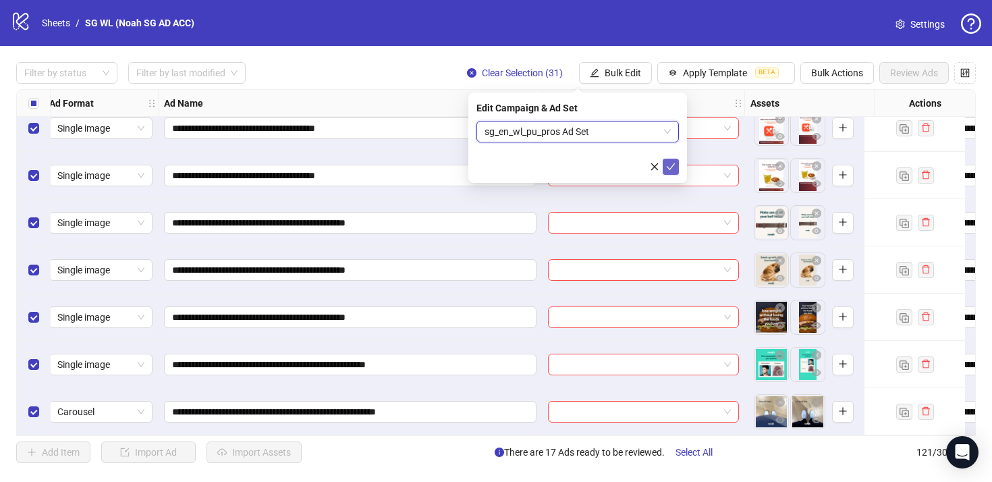
click at [670, 170] on icon "check" at bounding box center [670, 166] width 9 height 9
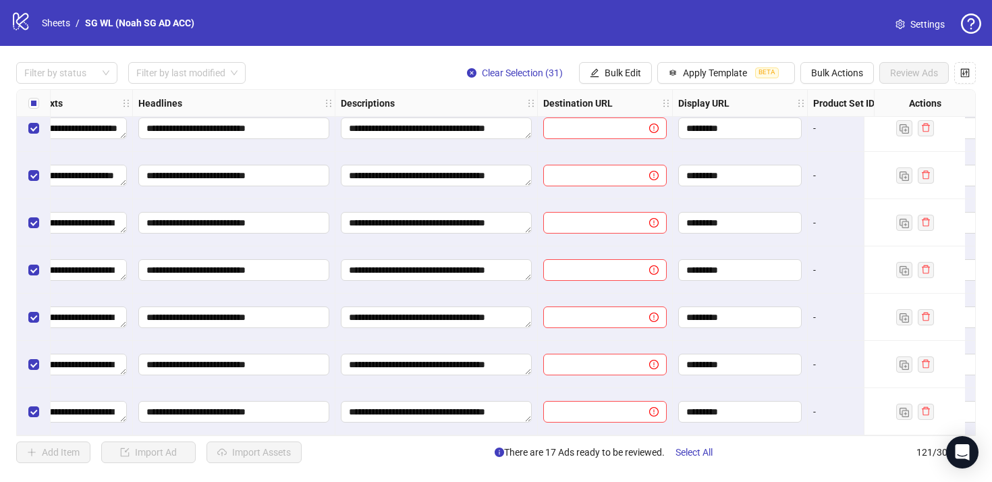
scroll to position [5402, 928]
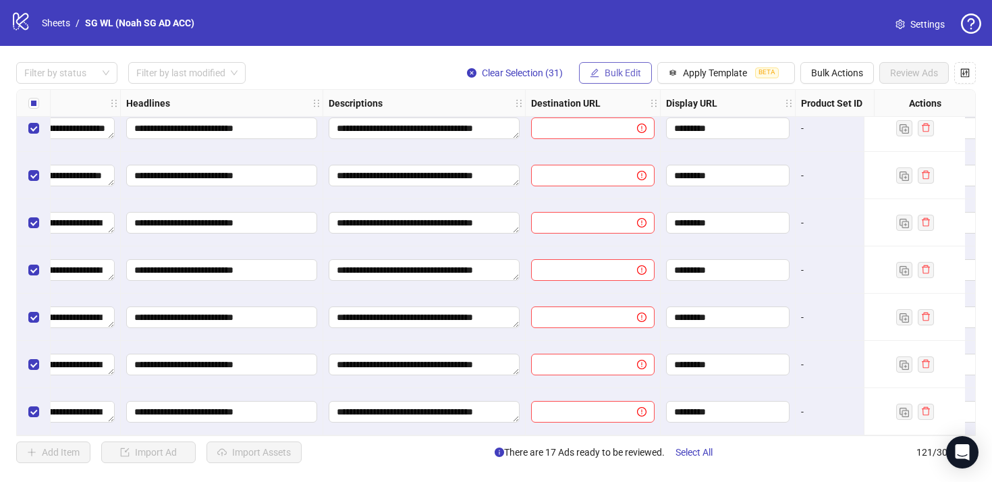
click at [627, 74] on span "Bulk Edit" at bounding box center [623, 72] width 36 height 11
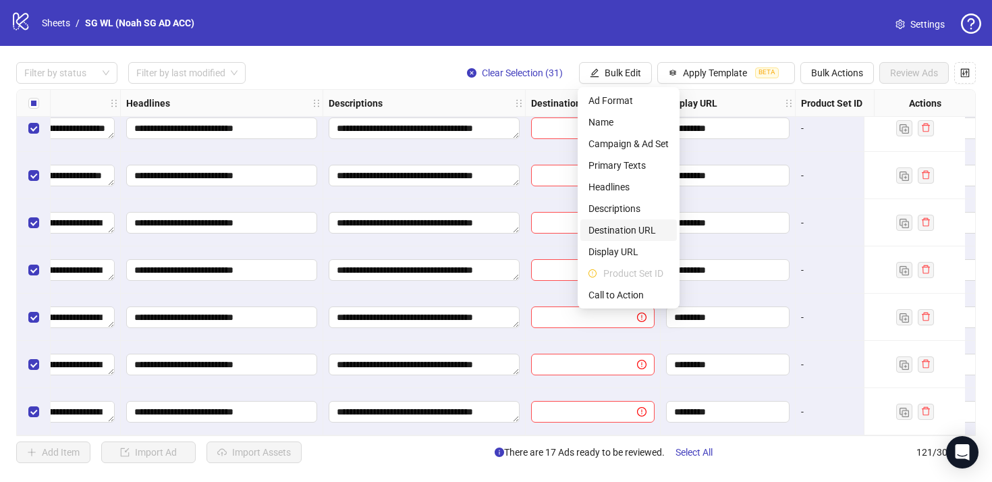
click at [645, 230] on span "Destination URL" at bounding box center [628, 230] width 80 height 15
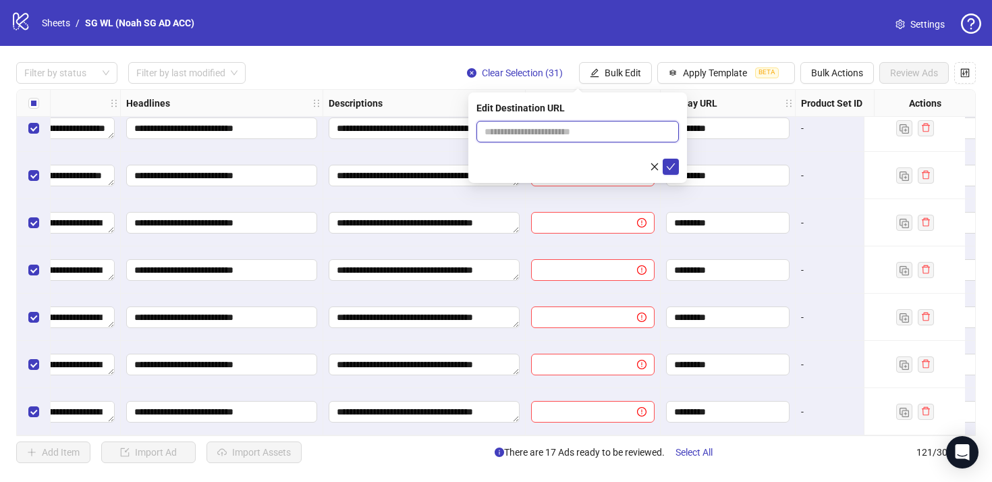
click at [507, 132] on input "text" at bounding box center [571, 131] width 175 height 15
paste input "**********"
type input "**********"
click at [675, 163] on button "submit" at bounding box center [671, 167] width 16 height 16
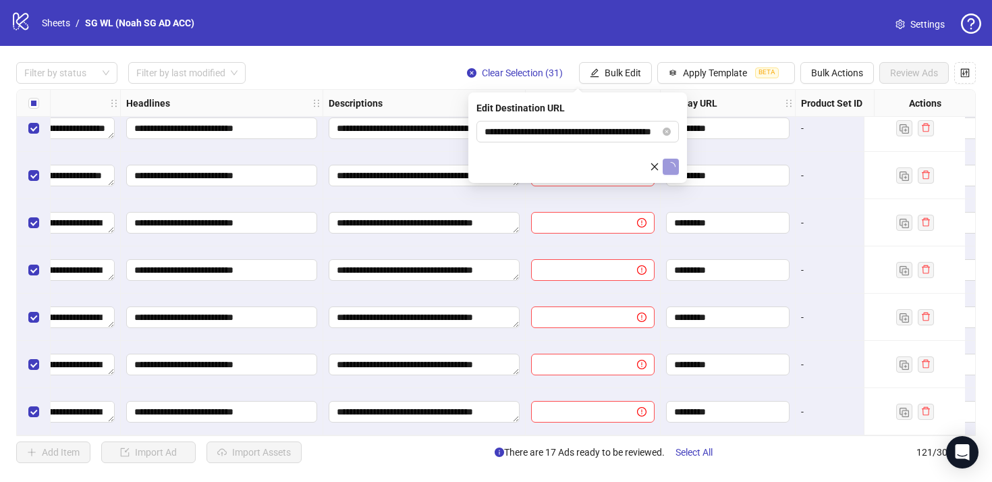
scroll to position [0, 0]
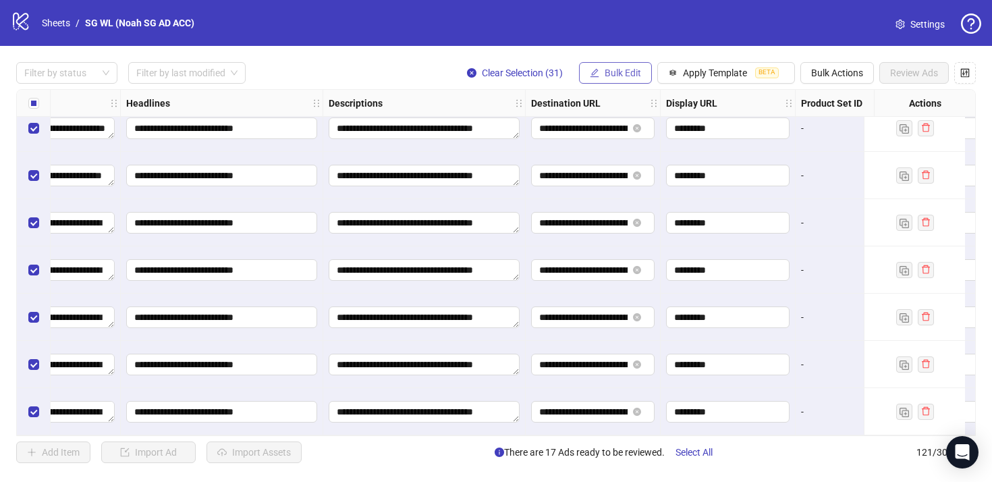
click at [614, 72] on span "Bulk Edit" at bounding box center [623, 72] width 36 height 11
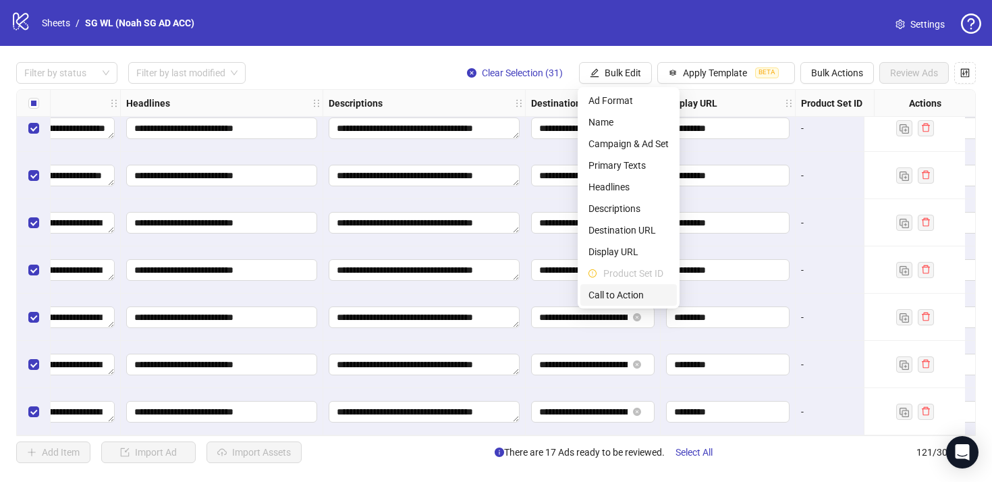
click at [611, 289] on span "Call to Action" at bounding box center [628, 294] width 80 height 15
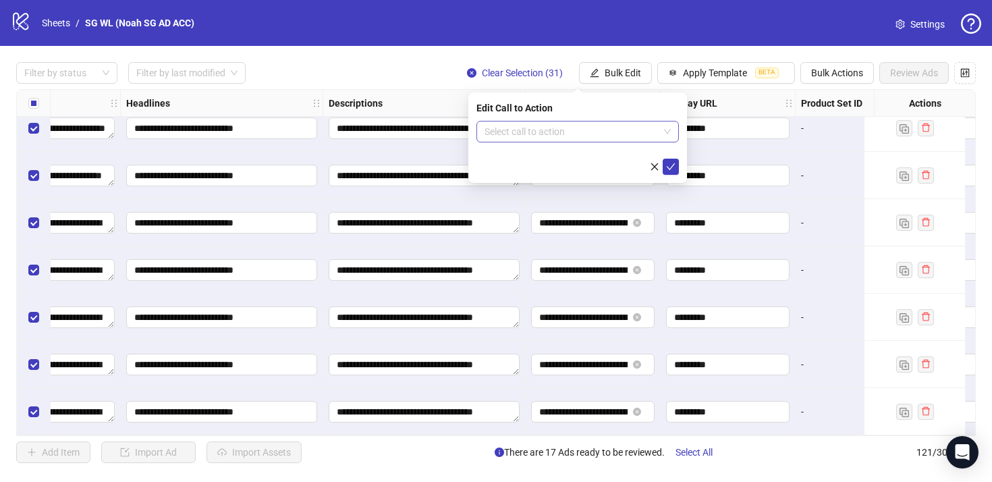
click at [600, 134] on input "search" at bounding box center [571, 131] width 174 height 20
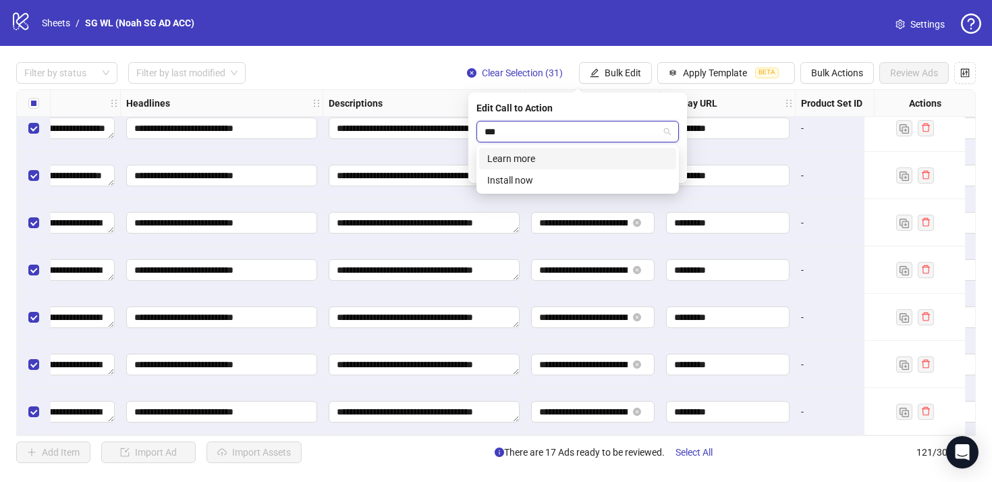
type input "****"
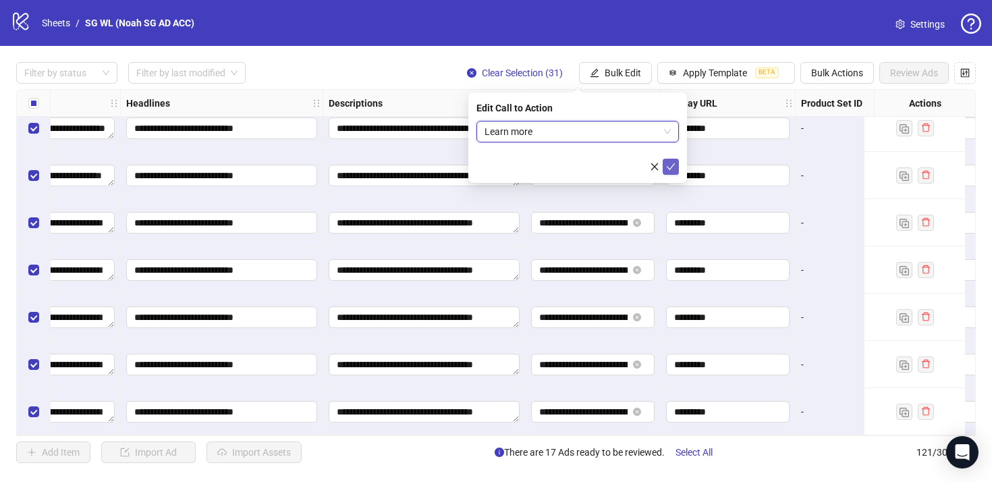
click at [671, 165] on icon "check" at bounding box center [670, 166] width 9 height 9
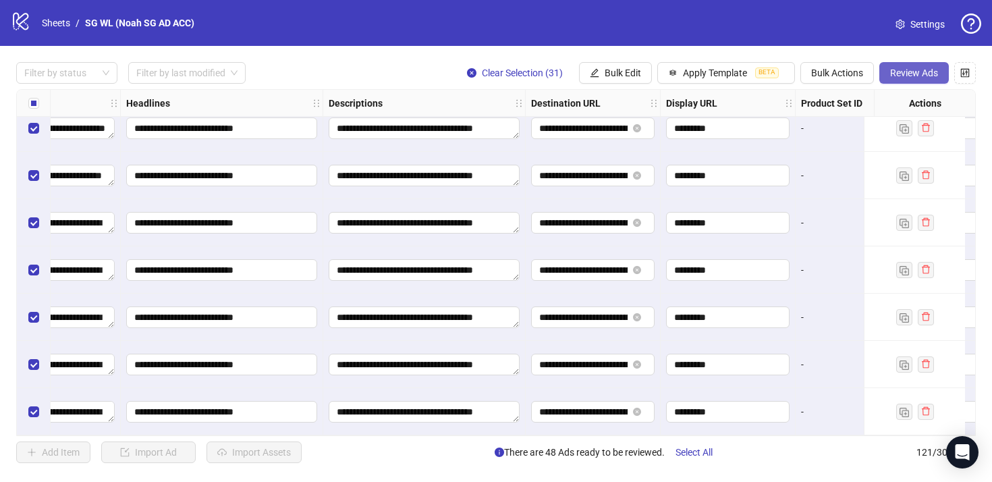
click at [899, 76] on span "Review Ads" at bounding box center [914, 72] width 48 height 11
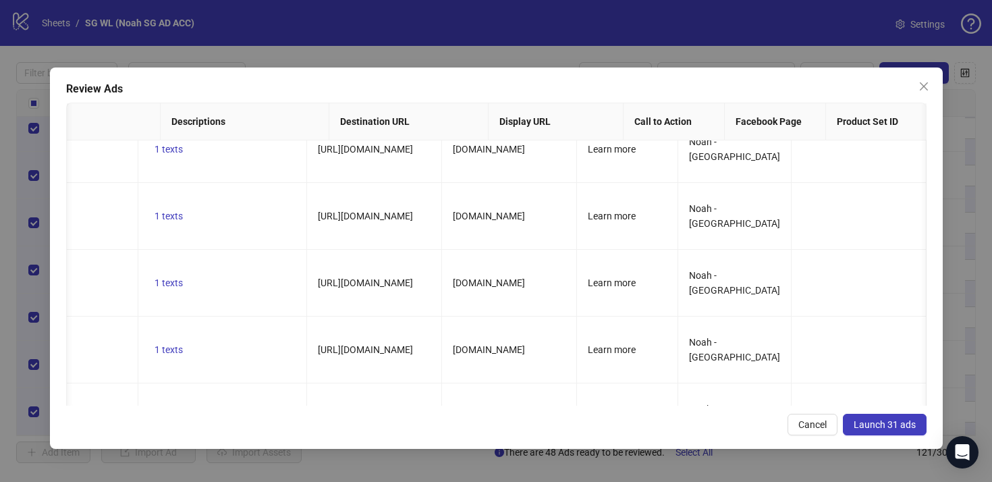
scroll to position [472, 724]
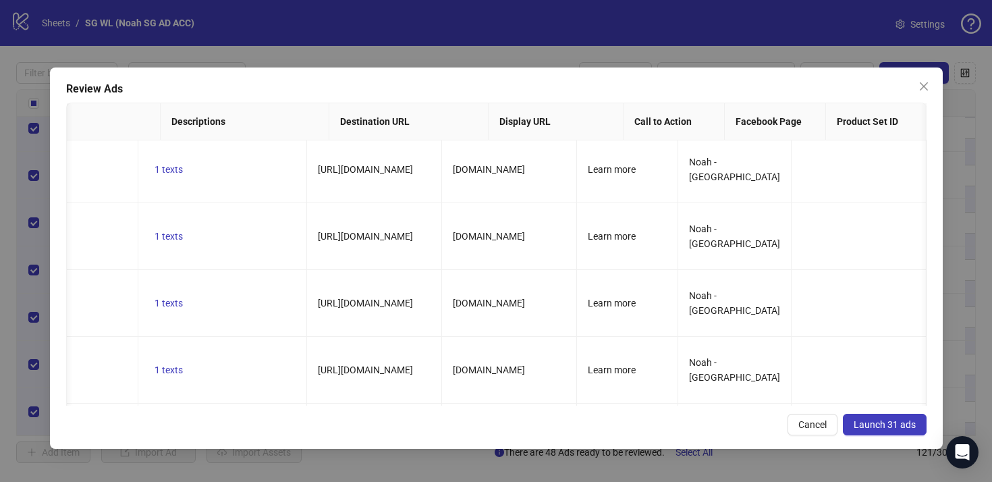
click at [889, 426] on span "Launch 31 ads" at bounding box center [884, 424] width 62 height 11
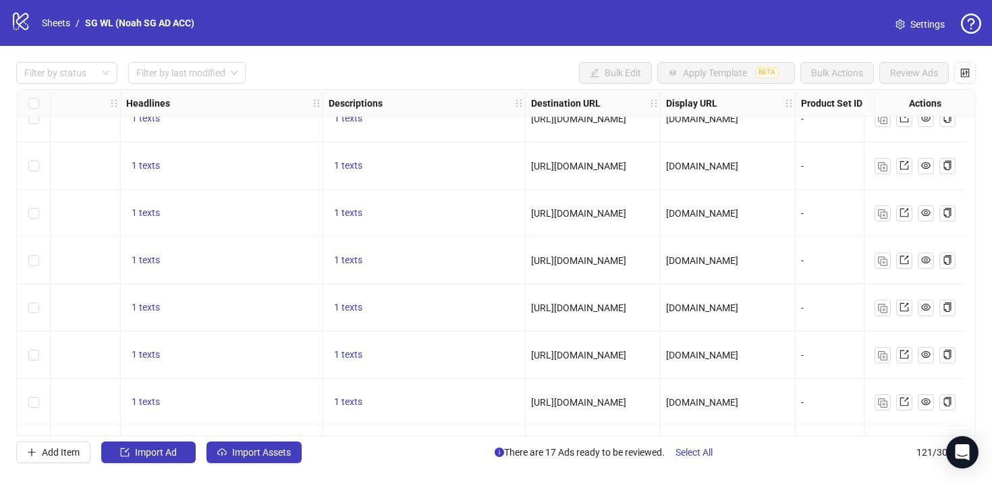
scroll to position [5217, 34]
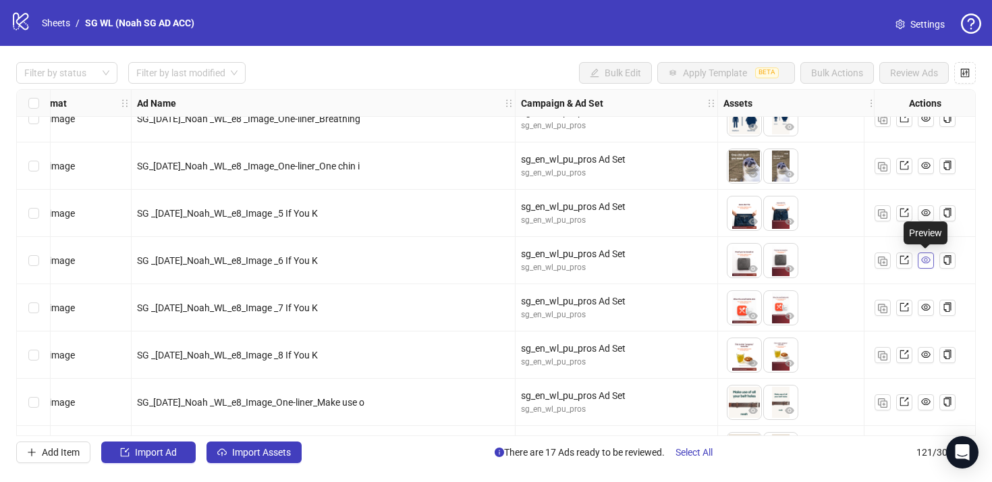
click at [922, 261] on icon "eye" at bounding box center [925, 259] width 9 height 9
click at [842, 245] on div "To pick up a draggable item, press the space bar. While dragging, use the arrow…" at bounding box center [798, 261] width 150 height 42
click at [903, 261] on icon "export" at bounding box center [903, 259] width 9 height 9
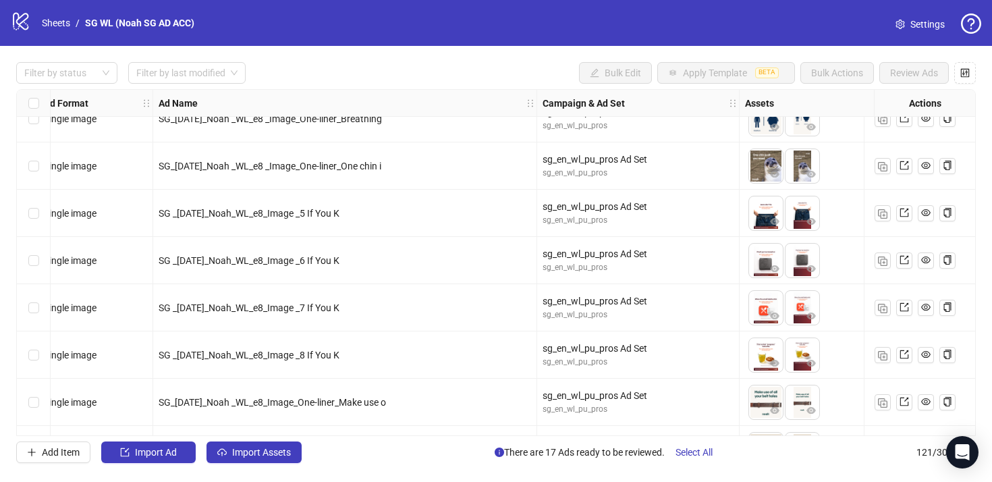
click at [926, 28] on span "Settings" at bounding box center [927, 24] width 34 height 15
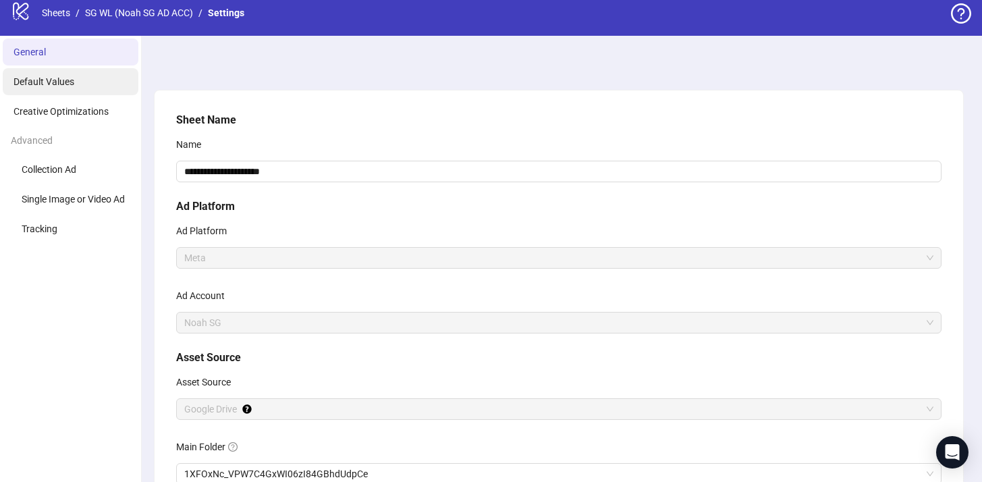
scroll to position [8, 0]
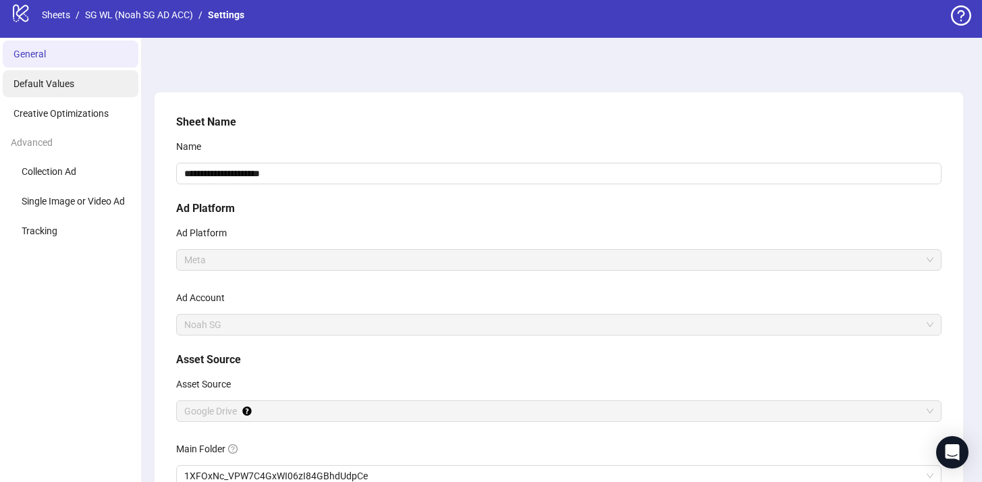
click at [84, 84] on li "Default Values" at bounding box center [71, 83] width 136 height 27
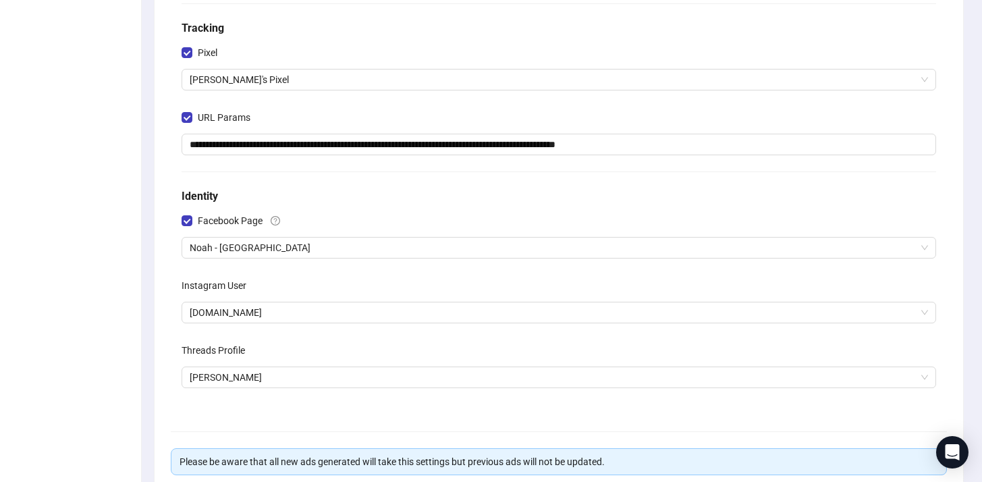
scroll to position [371, 0]
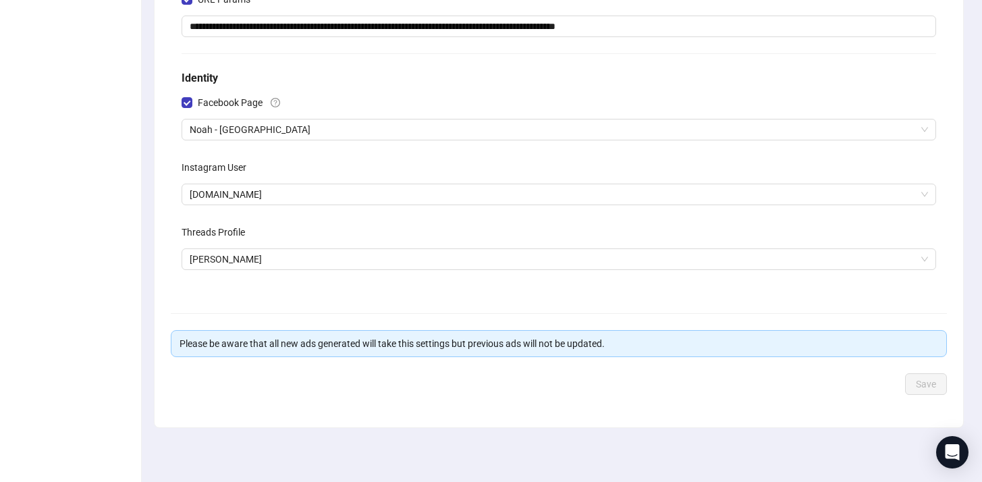
scroll to position [8, 0]
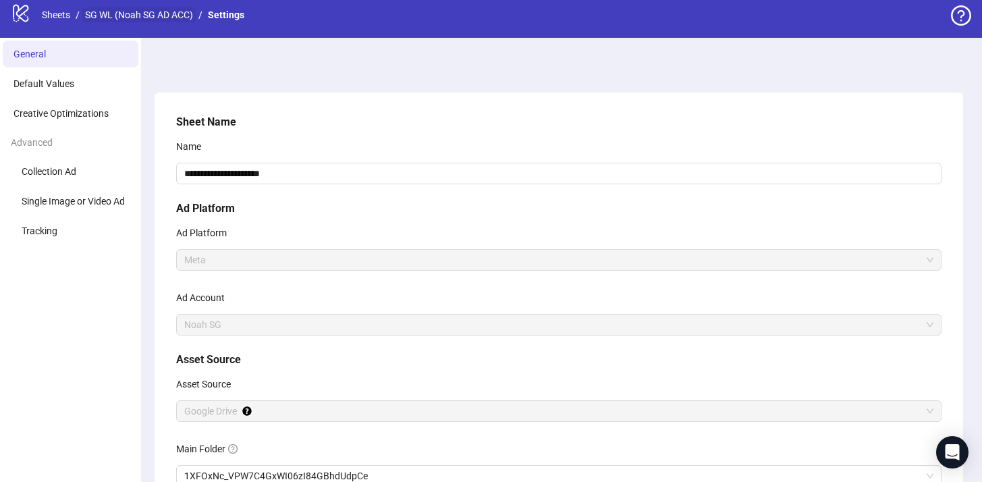
click at [136, 18] on link "SG WL (Noah SG AD ACC)" at bounding box center [138, 14] width 113 height 15
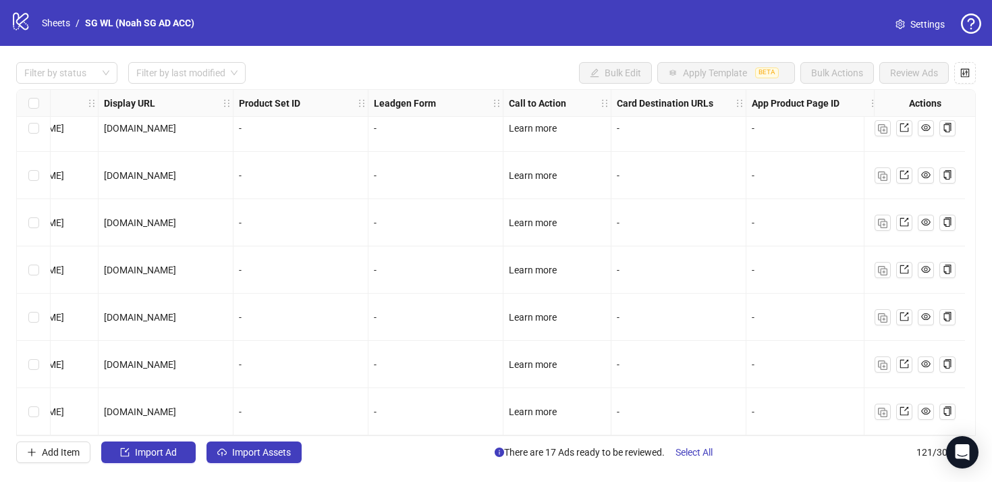
scroll to position [5402, 1507]
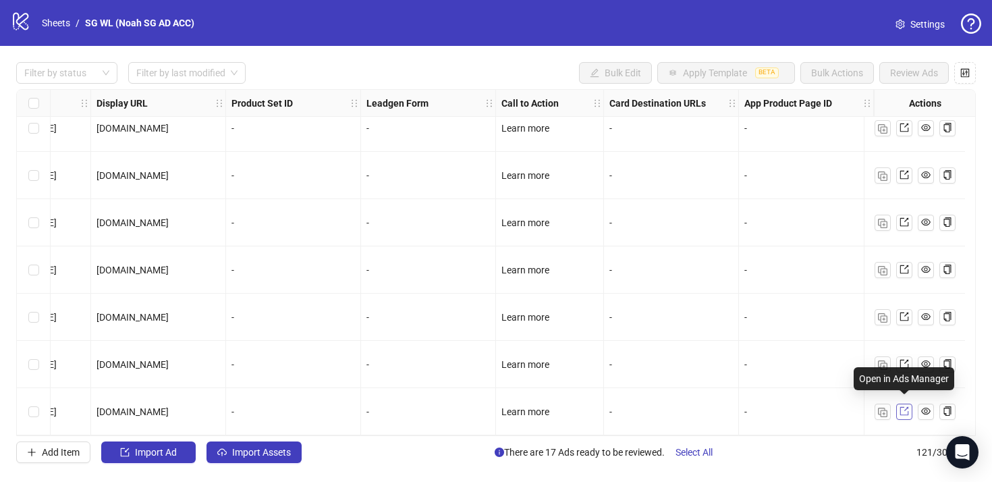
click at [901, 406] on icon "export" at bounding box center [903, 410] width 9 height 9
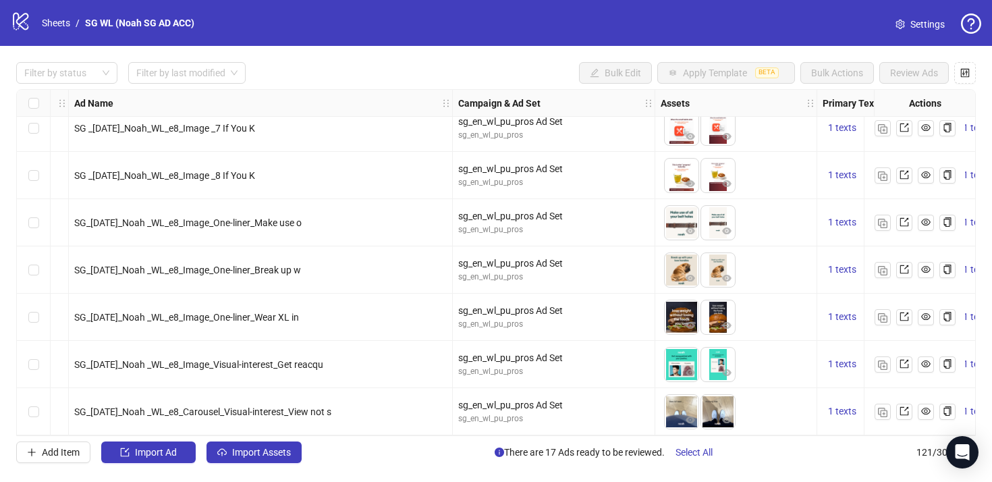
scroll to position [5402, 0]
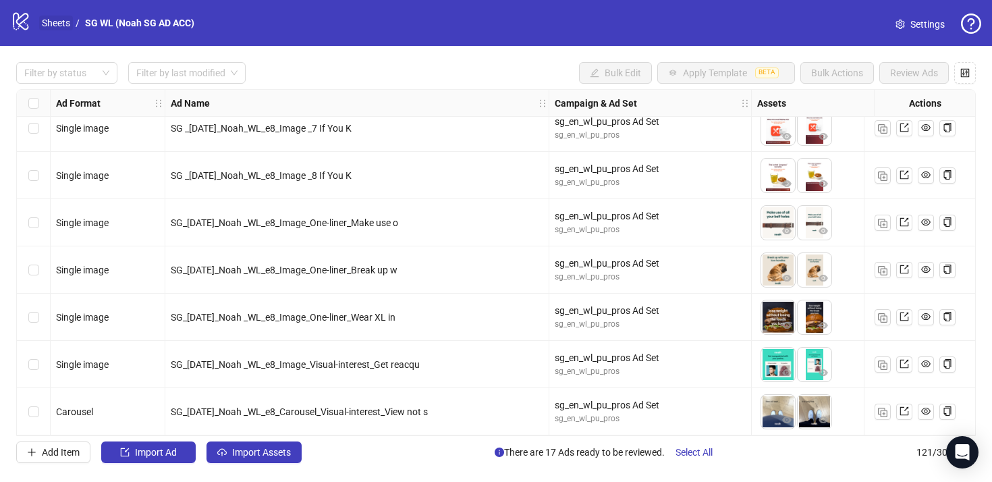
click at [57, 28] on link "Sheets" at bounding box center [56, 23] width 34 height 15
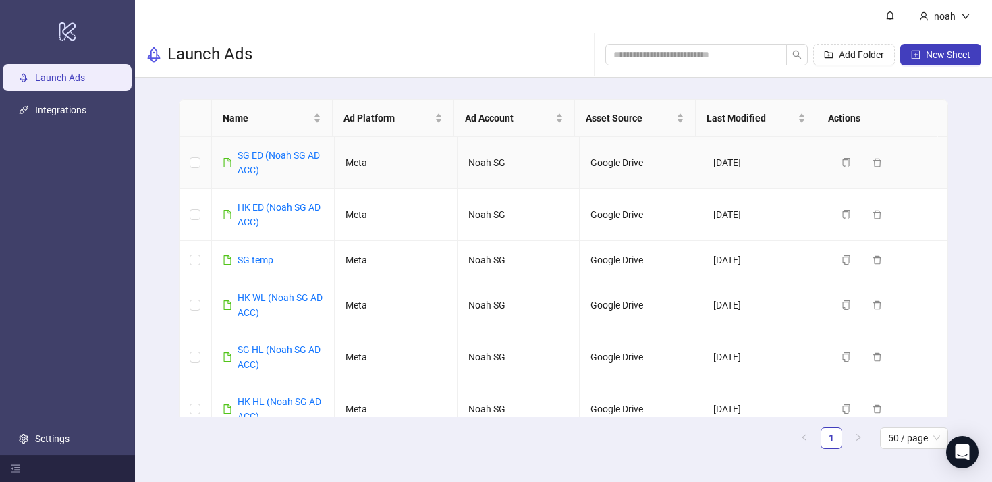
scroll to position [17, 0]
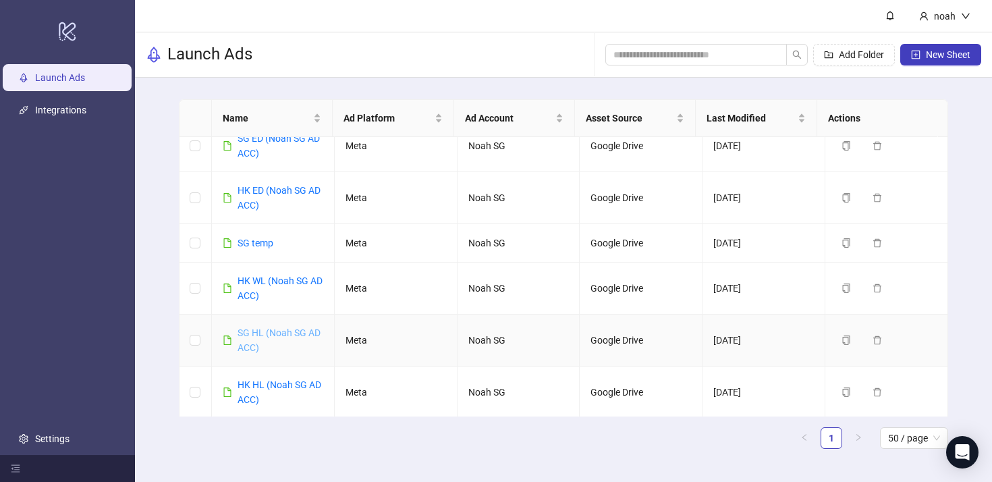
click at [276, 336] on link "SG HL (Noah SG AD ACC)" at bounding box center [278, 340] width 83 height 26
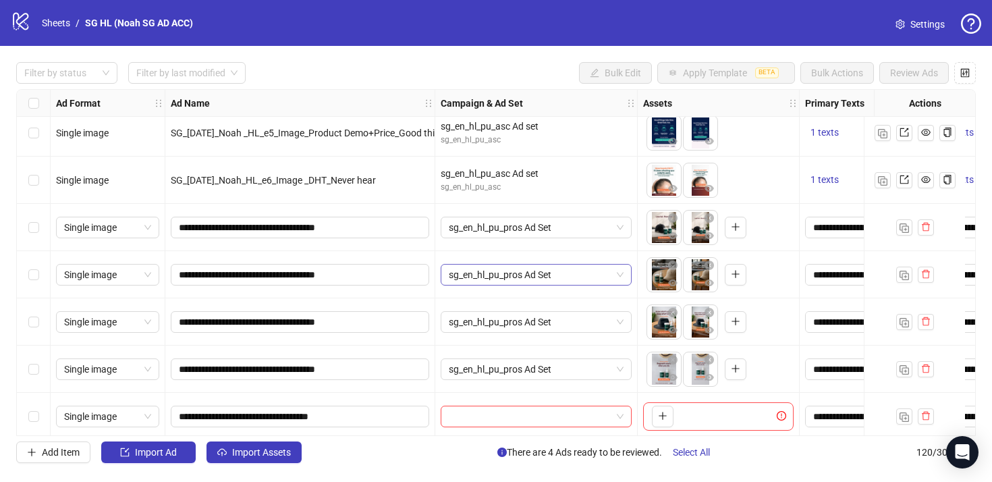
scroll to position [3075, 0]
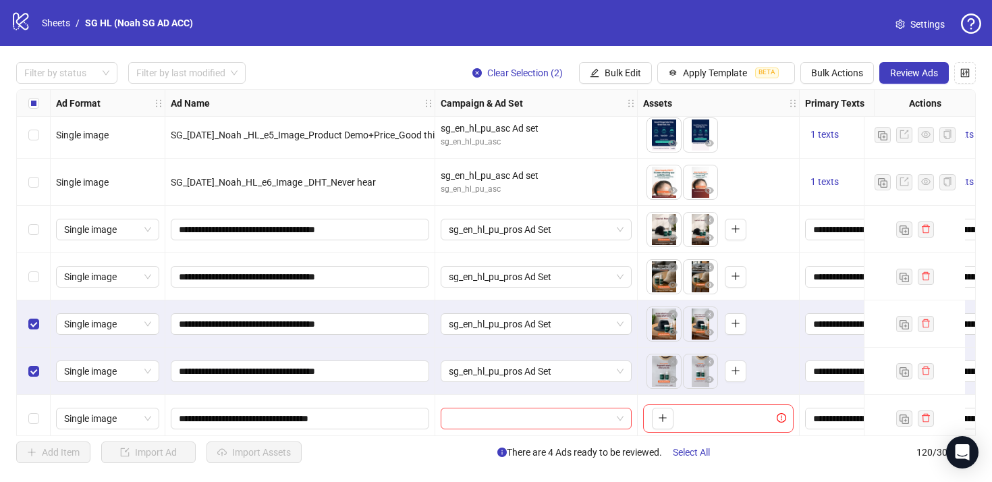
click at [34, 289] on div "Select row 69" at bounding box center [34, 276] width 34 height 47
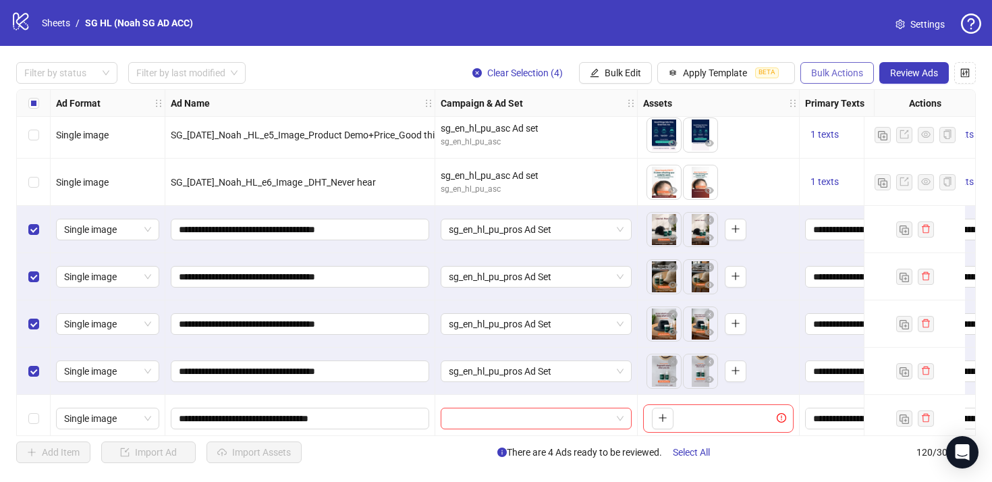
click at [824, 73] on span "Bulk Actions" at bounding box center [837, 72] width 52 height 11
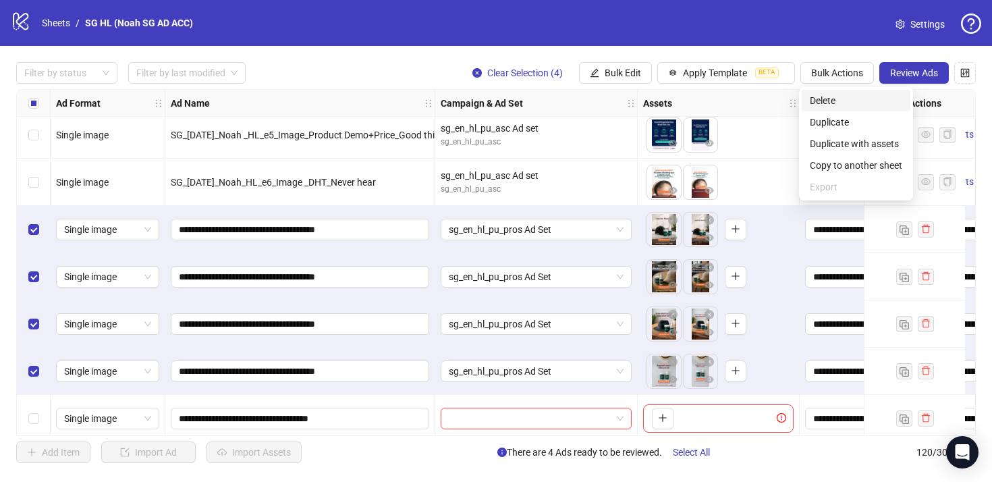
click at [833, 92] on li "Delete" at bounding box center [856, 101] width 109 height 22
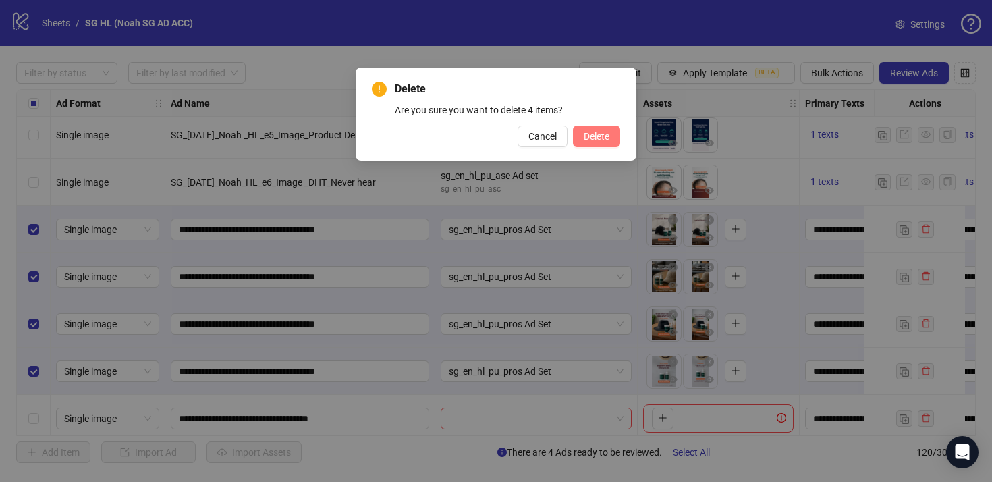
click at [602, 136] on span "Delete" at bounding box center [597, 136] width 26 height 11
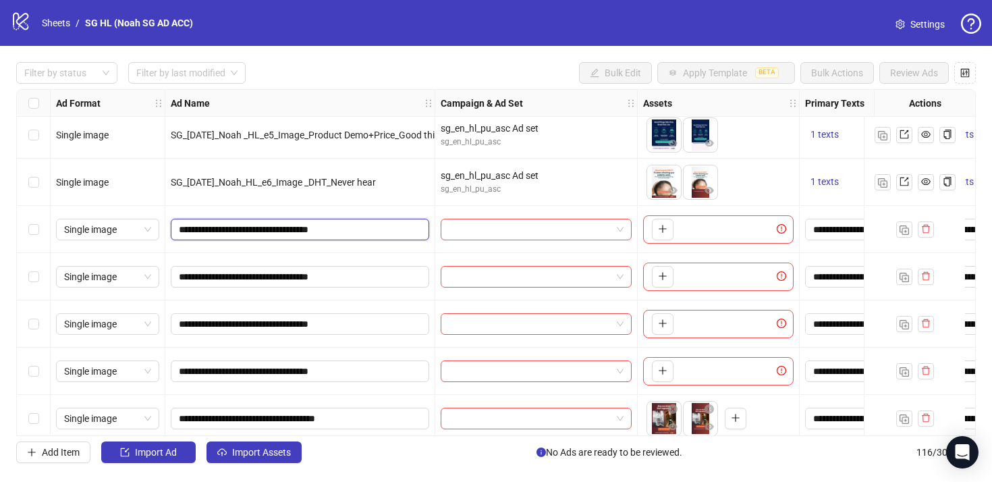
click at [381, 231] on input "**********" at bounding box center [299, 229] width 240 height 15
click at [397, 247] on div at bounding box center [454, 255] width 151 height 27
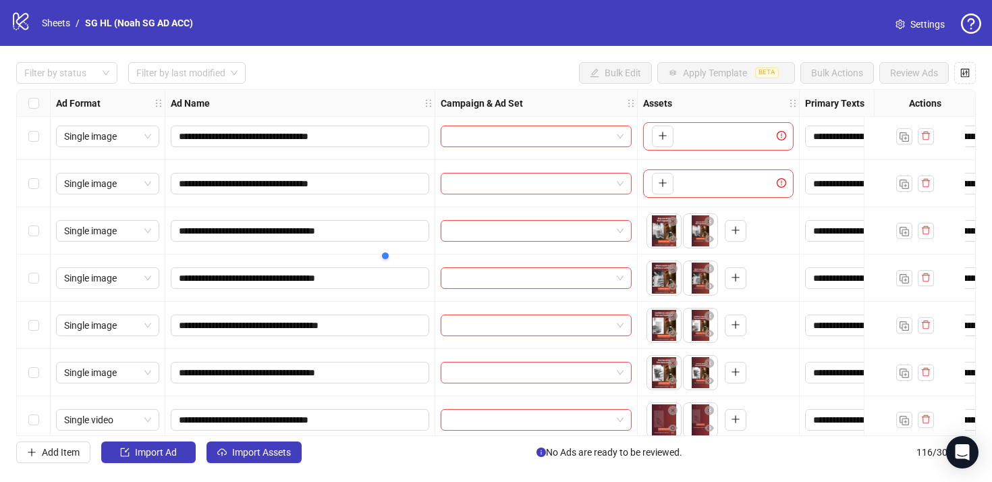
scroll to position [3297, 0]
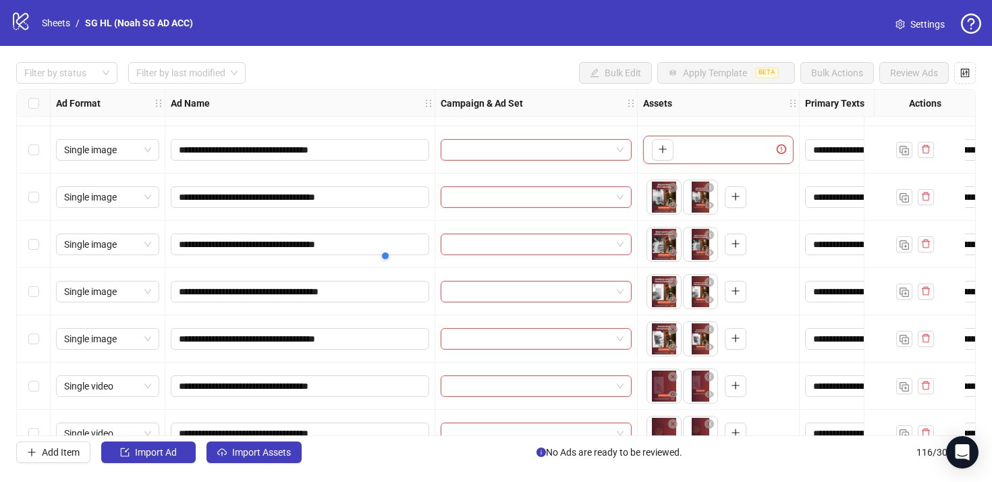
click at [299, 180] on div "**********" at bounding box center [300, 196] width 270 height 47
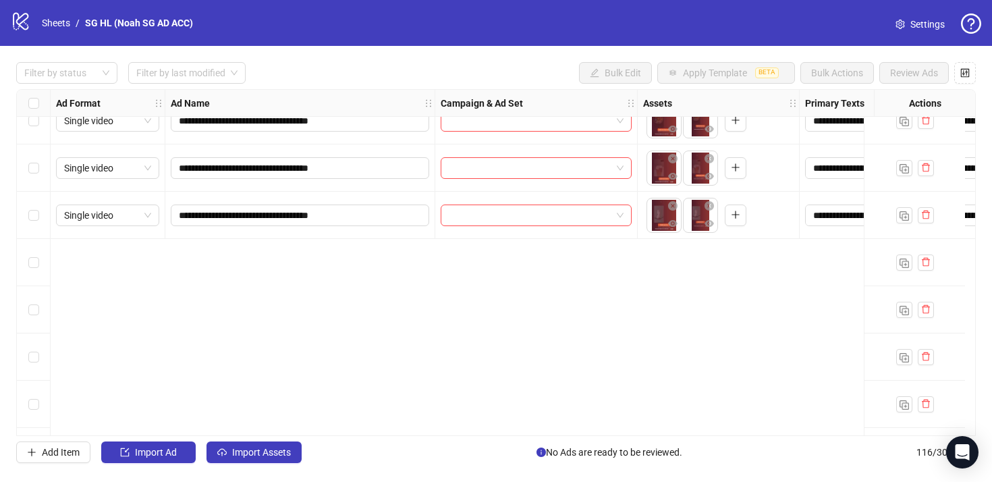
scroll to position [3327, 0]
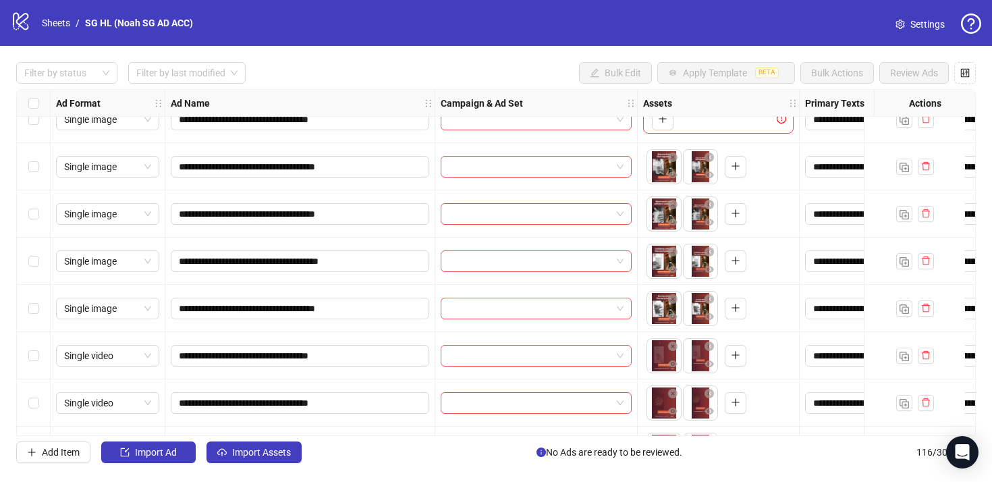
click at [835, 478] on div "**********" at bounding box center [496, 262] width 992 height 433
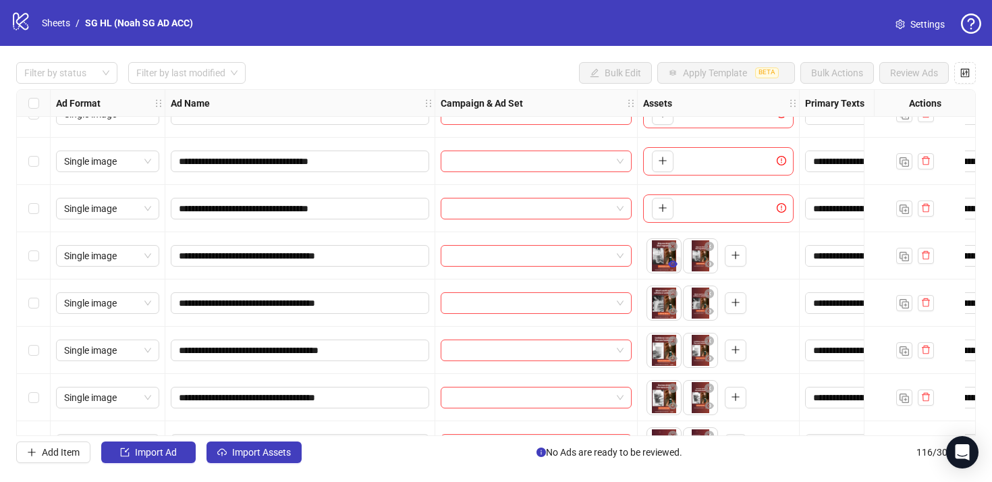
click at [671, 264] on icon "eye" at bounding box center [672, 263] width 9 height 7
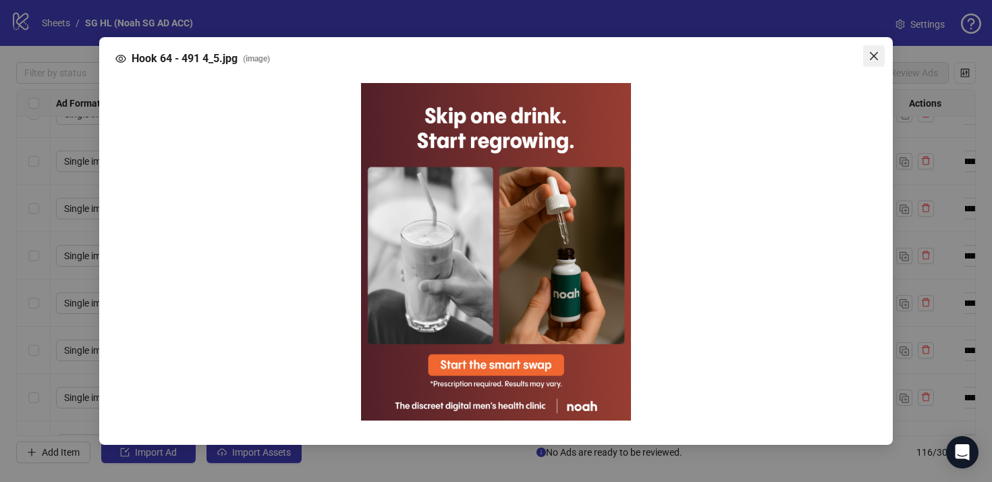
click at [869, 56] on icon "close" at bounding box center [873, 56] width 11 height 11
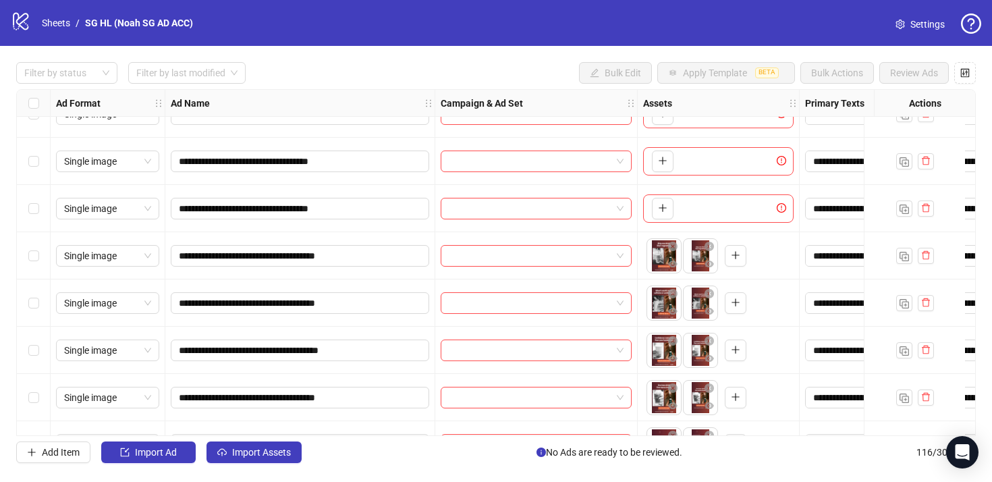
click at [38, 258] on div "Select row 72" at bounding box center [34, 255] width 34 height 47
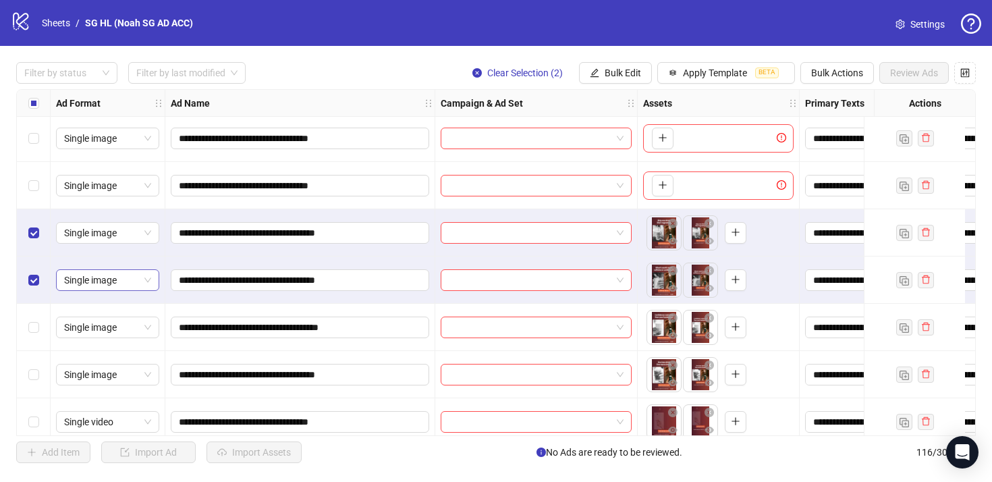
scroll to position [3270, 0]
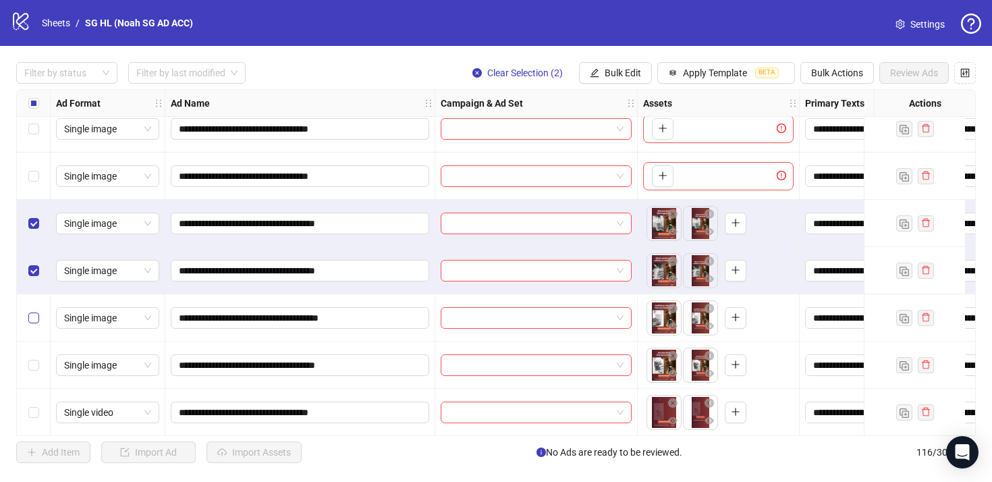
click at [36, 310] on label "Select row 74" at bounding box center [33, 317] width 11 height 15
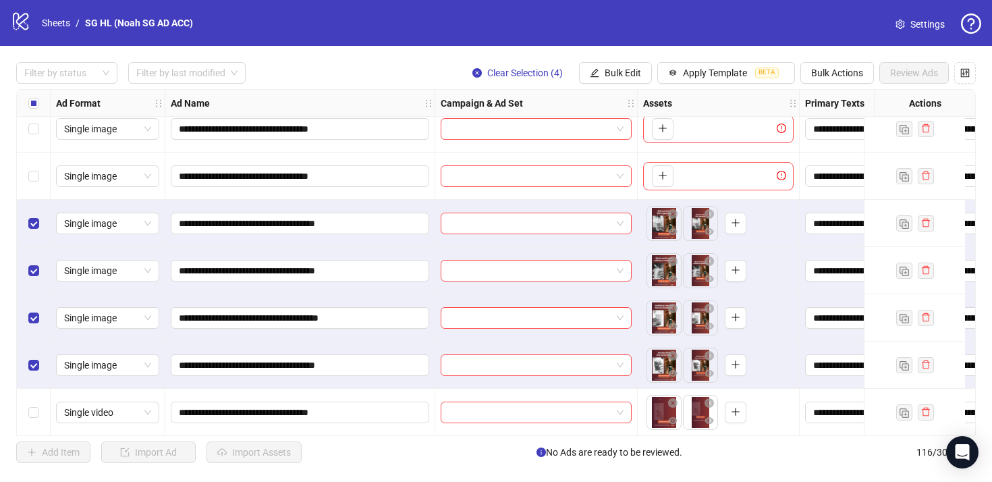
scroll to position [3323, 0]
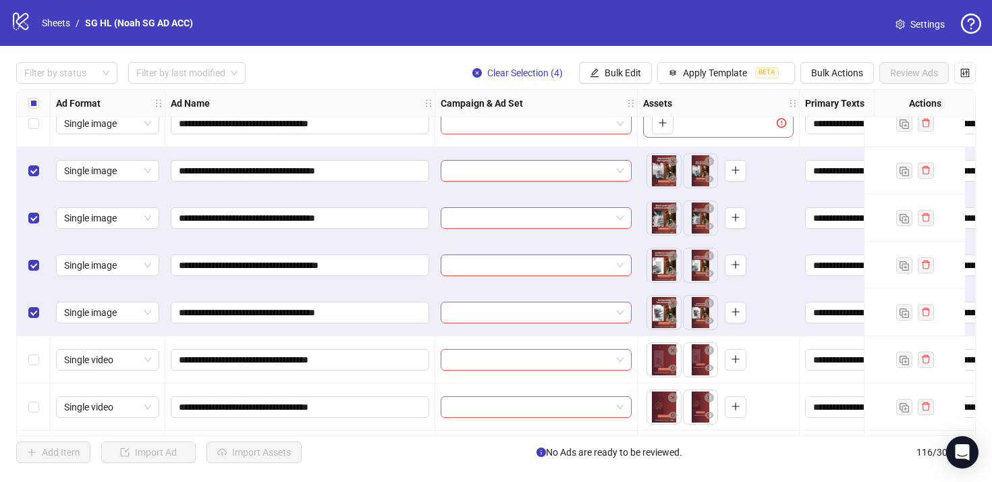
click at [20, 358] on div "Select row 76" at bounding box center [34, 359] width 34 height 47
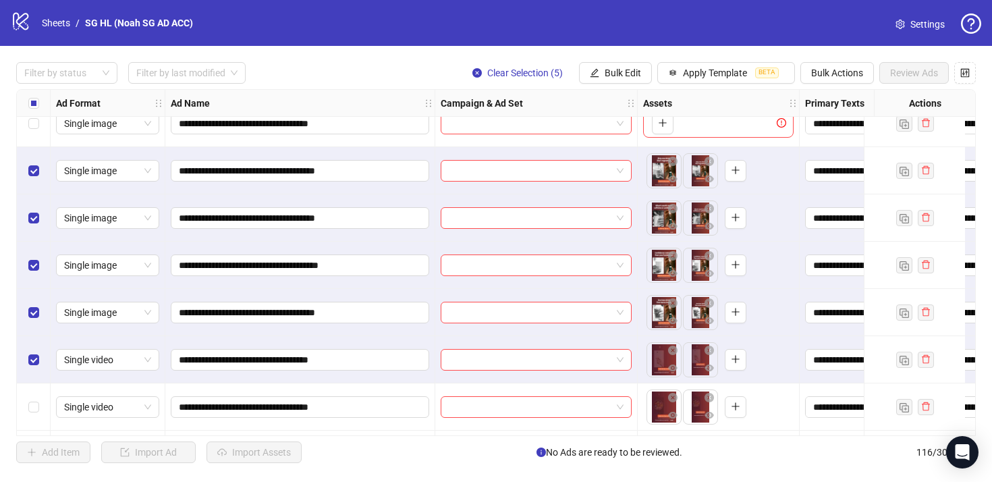
scroll to position [3411, 0]
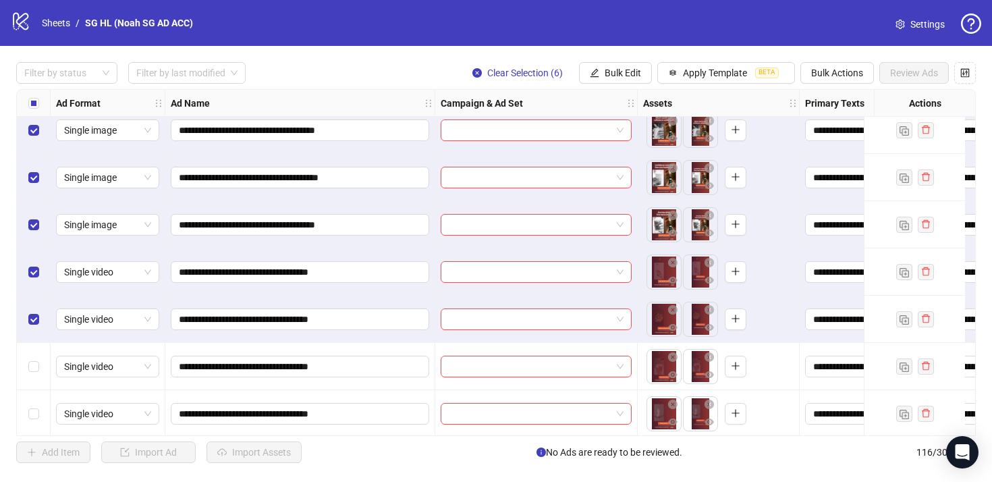
click at [36, 352] on div "Select row 78" at bounding box center [34, 366] width 34 height 47
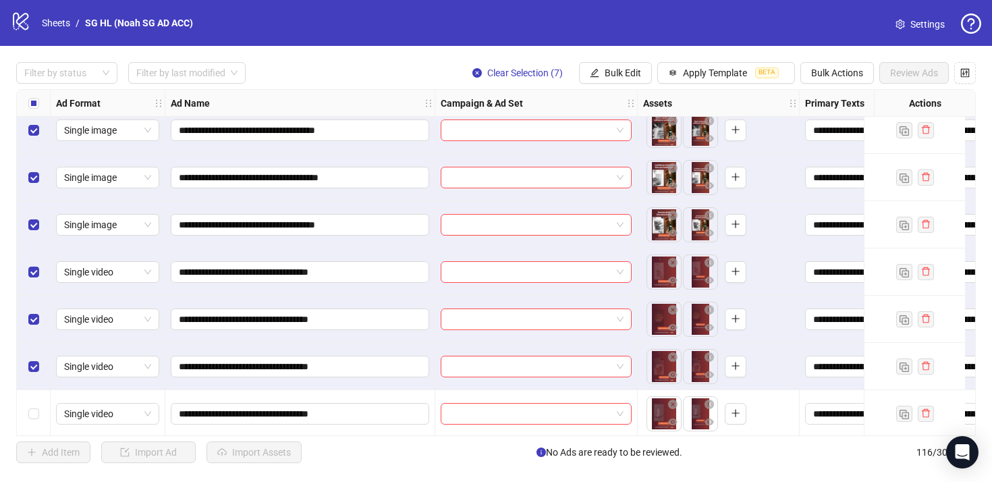
scroll to position [3504, 0]
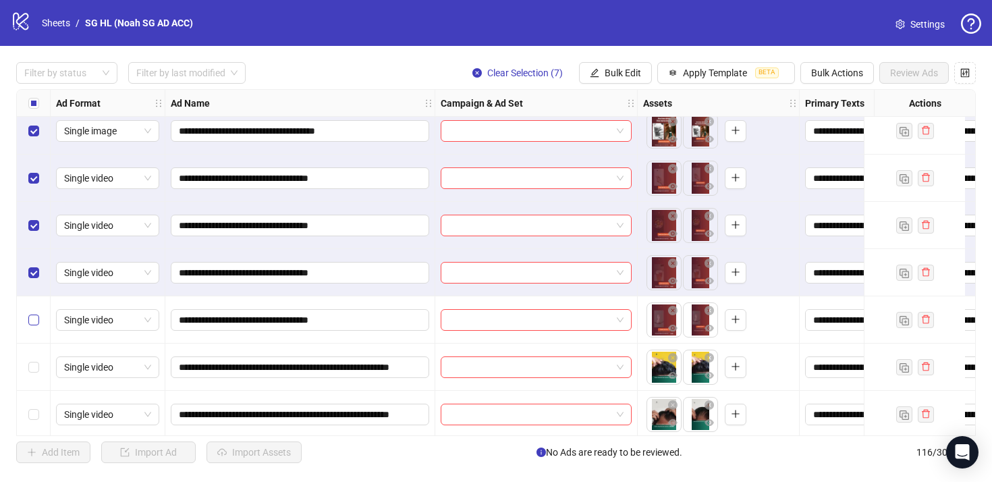
click at [31, 325] on label "Select row 79" at bounding box center [33, 319] width 11 height 15
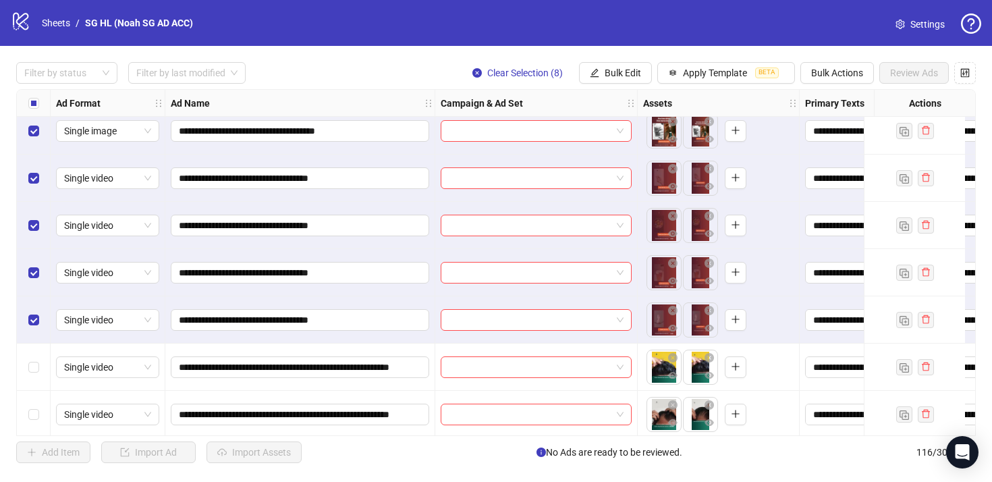
click at [42, 364] on div "Select row 80" at bounding box center [34, 366] width 34 height 47
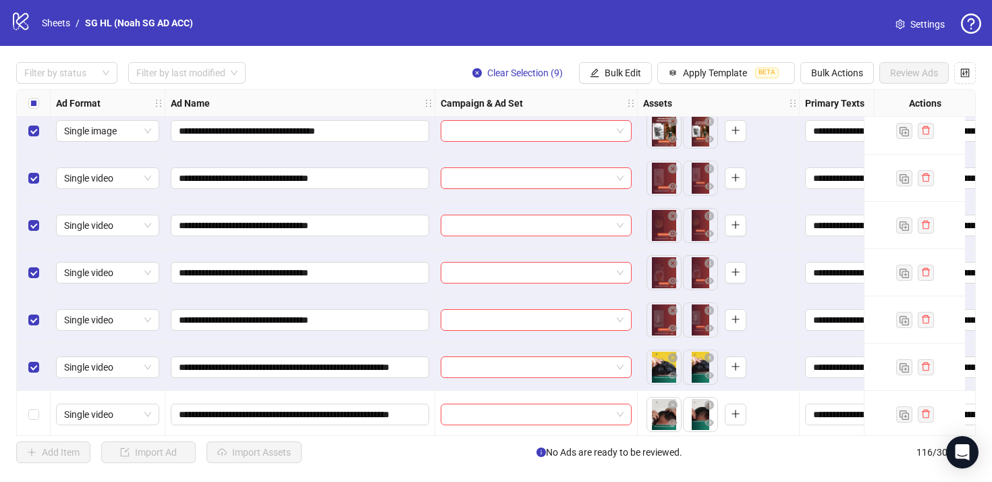
scroll to position [3621, 0]
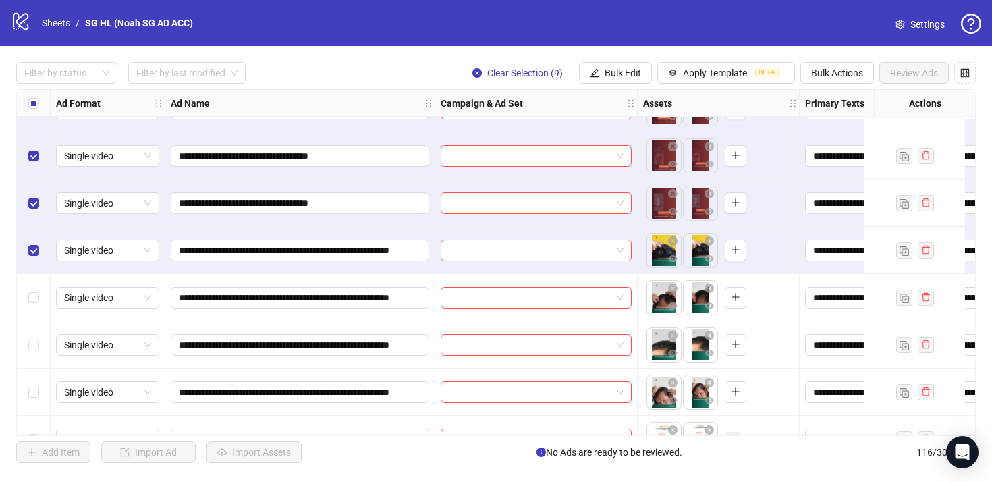
click at [40, 295] on div "Select row 81" at bounding box center [34, 297] width 34 height 47
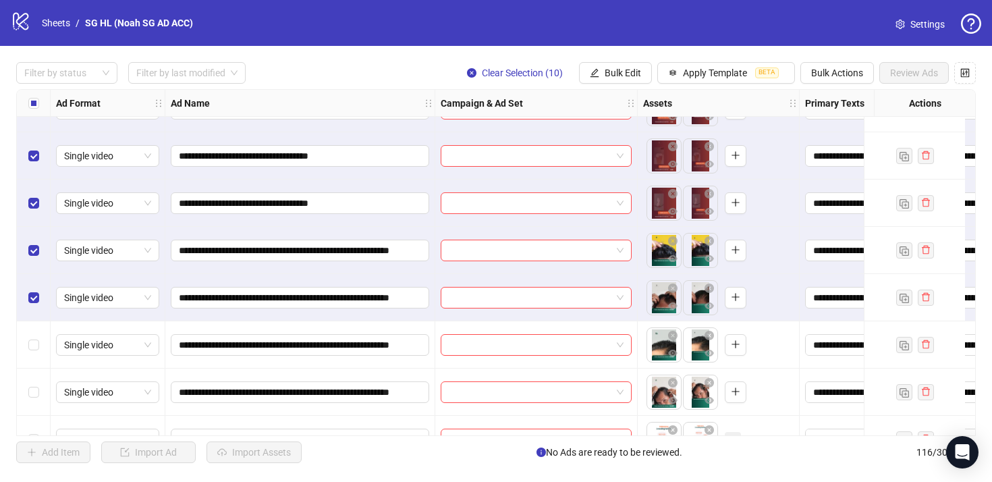
click at [35, 356] on div "Select row 82" at bounding box center [34, 344] width 34 height 47
click at [35, 355] on div "Select row 82" at bounding box center [34, 344] width 34 height 47
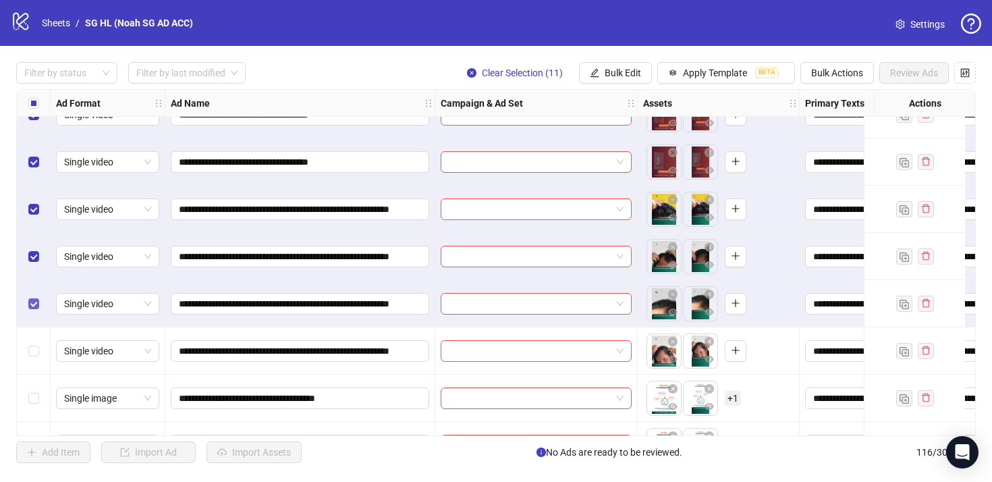
scroll to position [3704, 0]
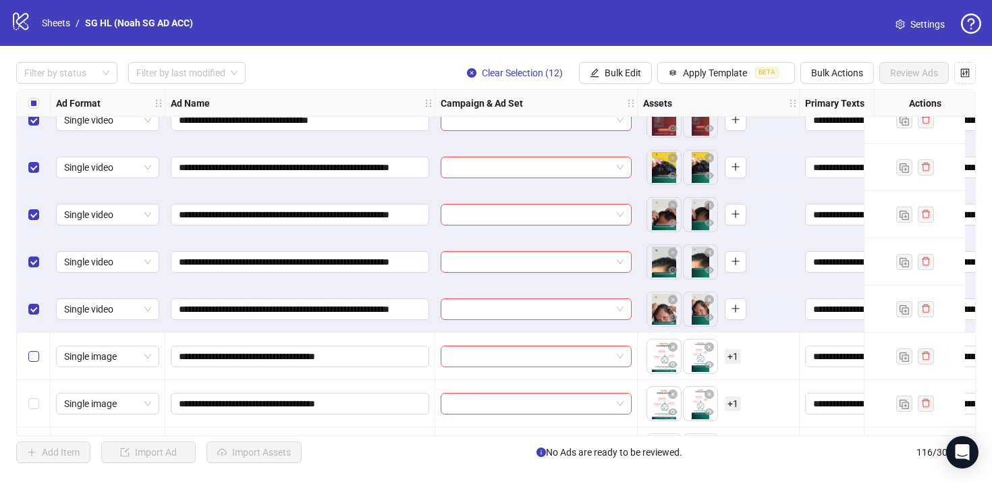
click at [38, 349] on label "Select row 84" at bounding box center [33, 356] width 11 height 15
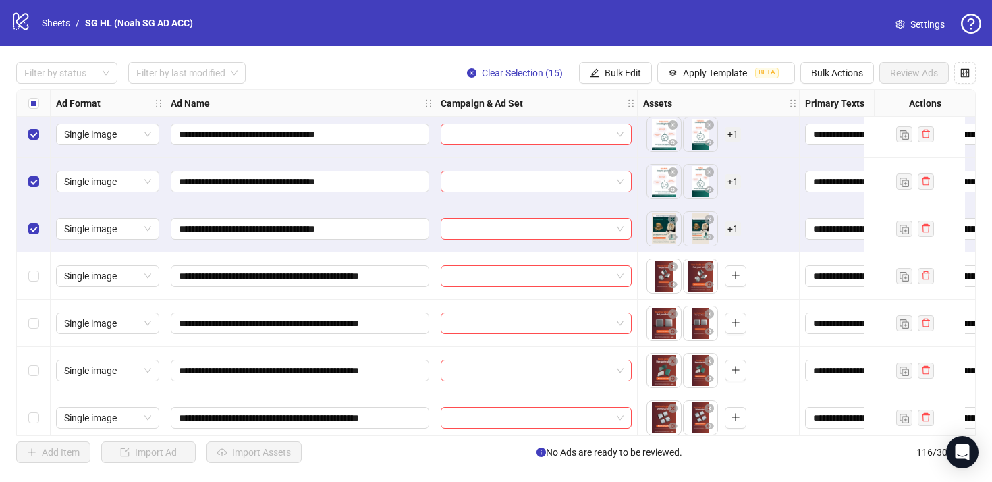
scroll to position [3929, 0]
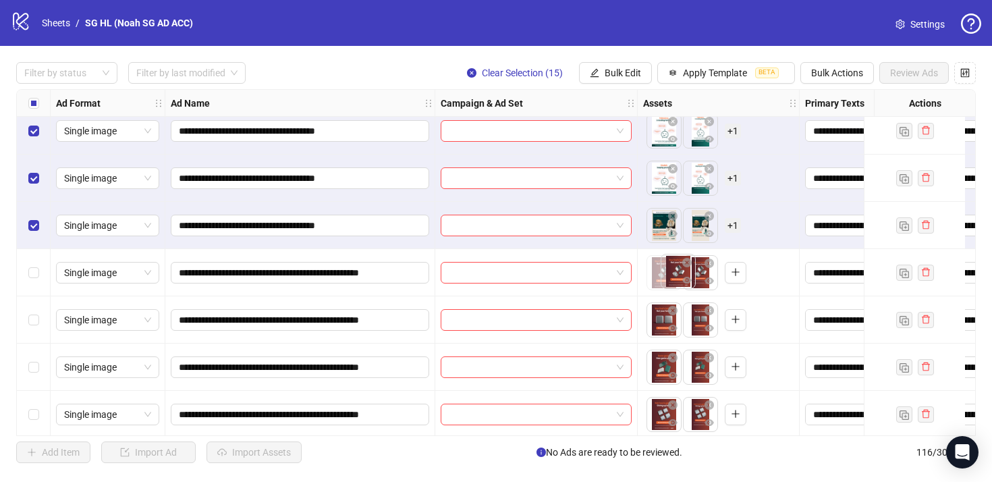
drag, startPoint x: 696, startPoint y: 278, endPoint x: 673, endPoint y: 277, distance: 22.3
click at [673, 277] on body "**********" at bounding box center [496, 241] width 992 height 482
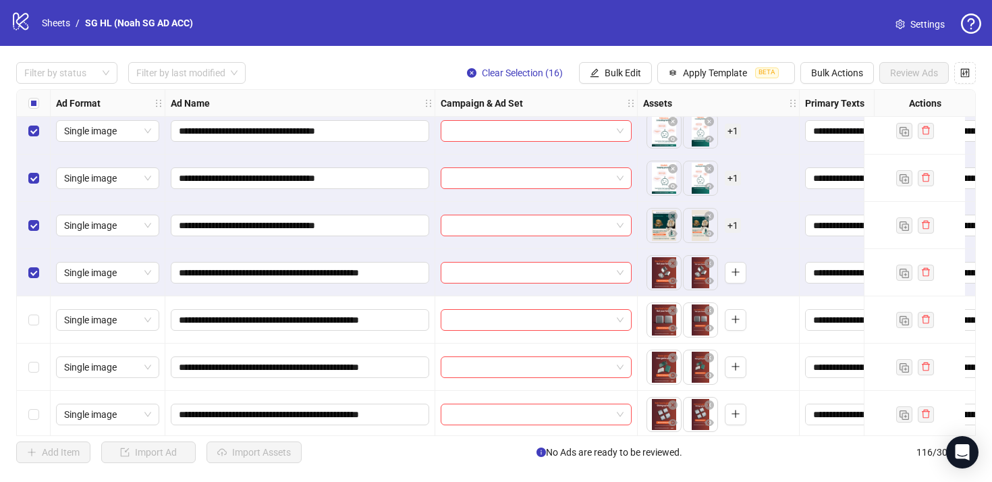
click at [36, 334] on div "Select row 88" at bounding box center [34, 319] width 34 height 47
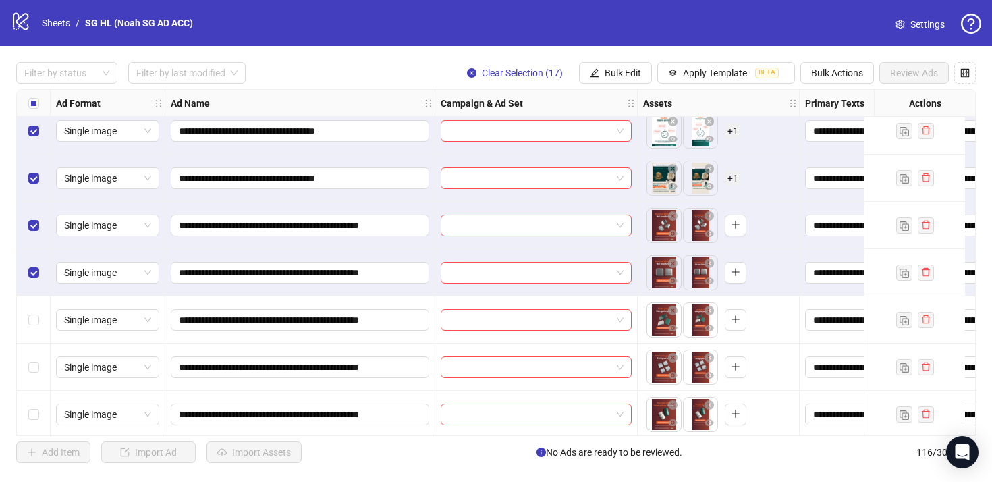
scroll to position [3982, 0]
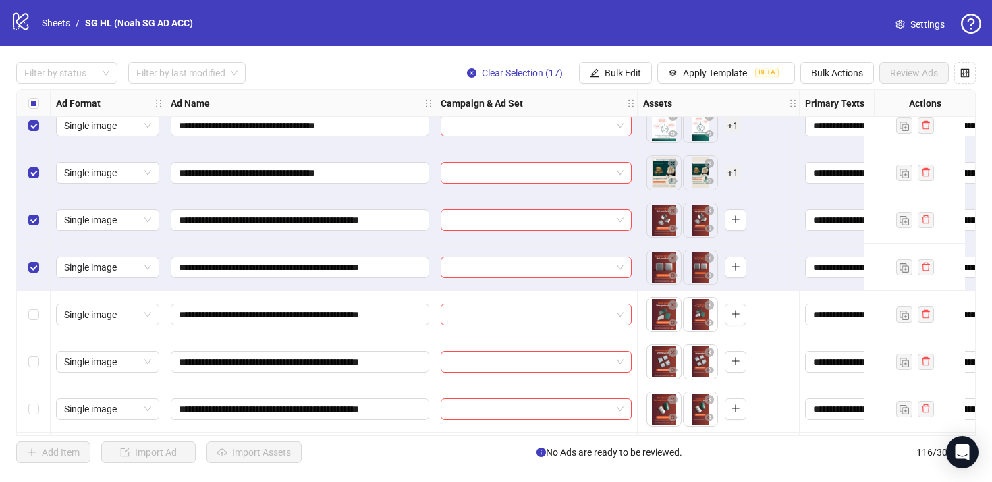
click at [26, 311] on div "Select row 89" at bounding box center [34, 314] width 34 height 47
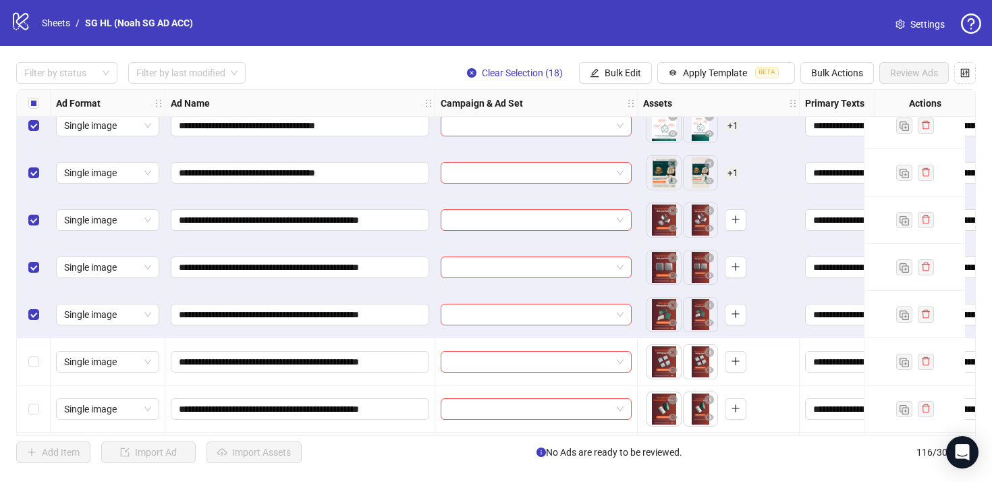
click at [33, 351] on div "Select row 90" at bounding box center [34, 361] width 34 height 47
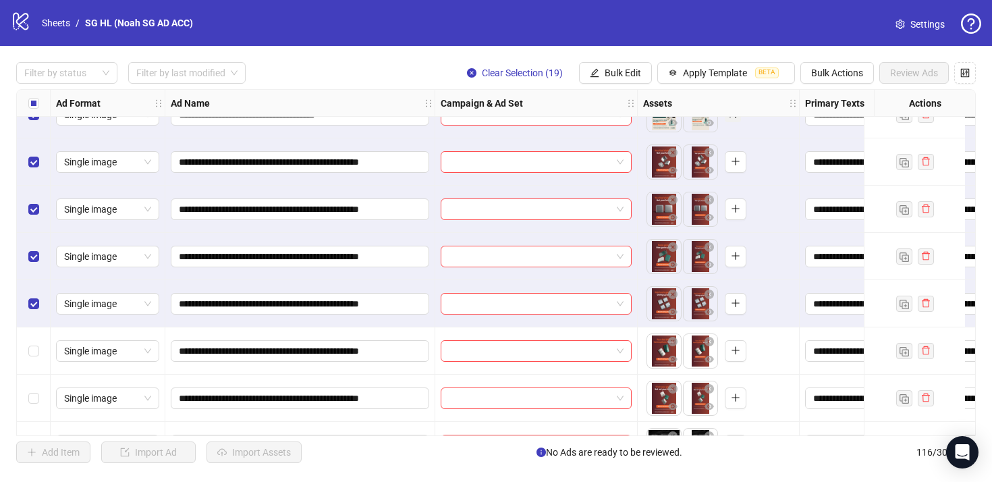
scroll to position [4042, 0]
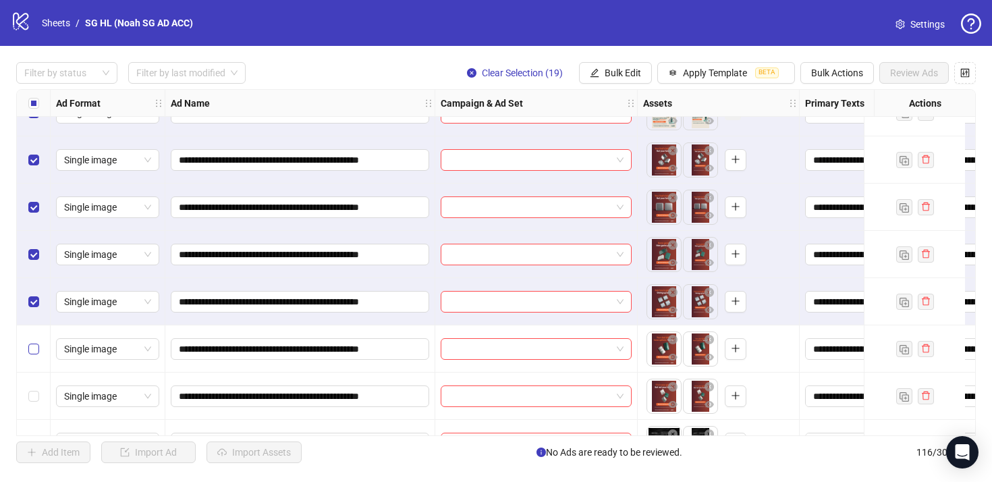
click at [38, 341] on label "Select row 91" at bounding box center [33, 348] width 11 height 15
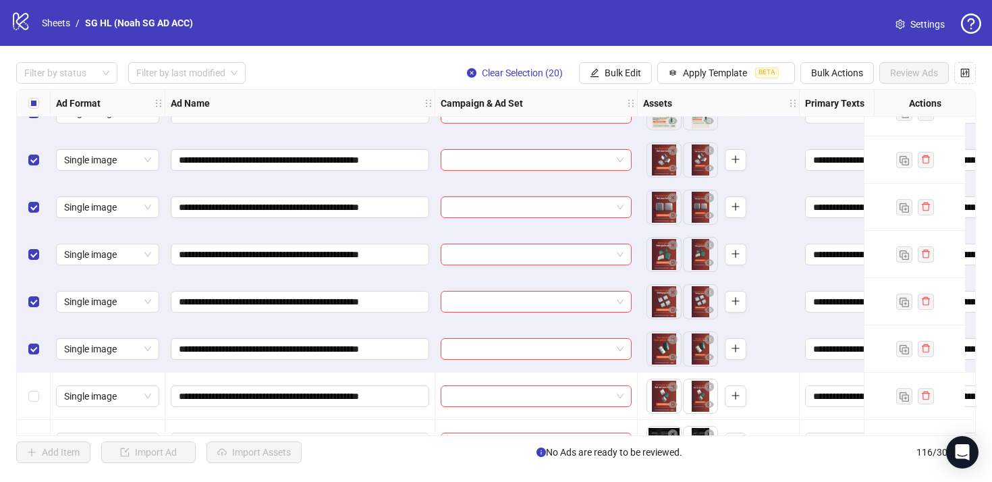
click at [37, 387] on div "Select row 92" at bounding box center [34, 395] width 34 height 47
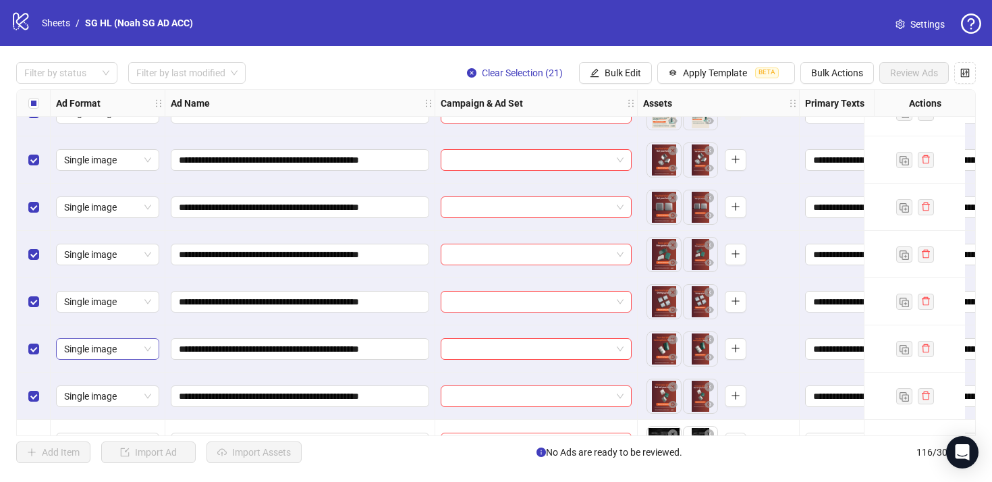
scroll to position [4107, 0]
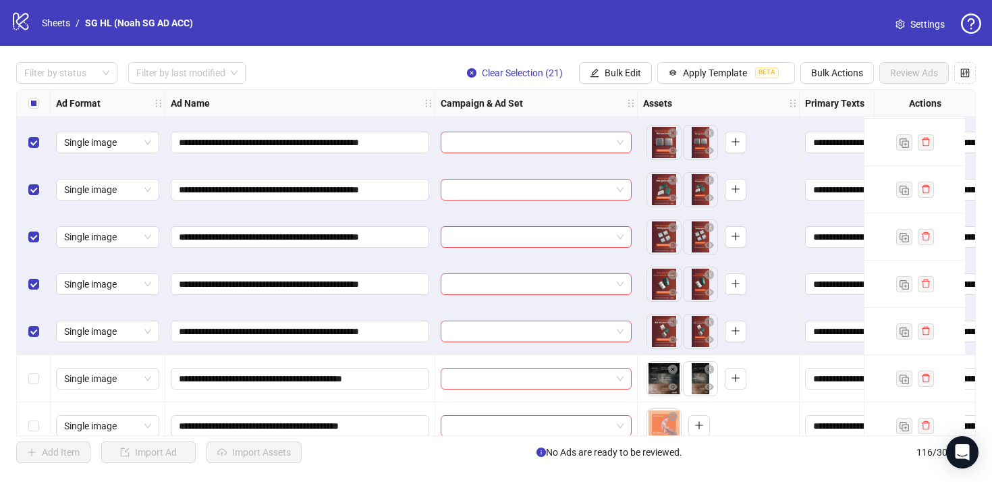
click at [28, 366] on div "Select row 93" at bounding box center [34, 378] width 34 height 47
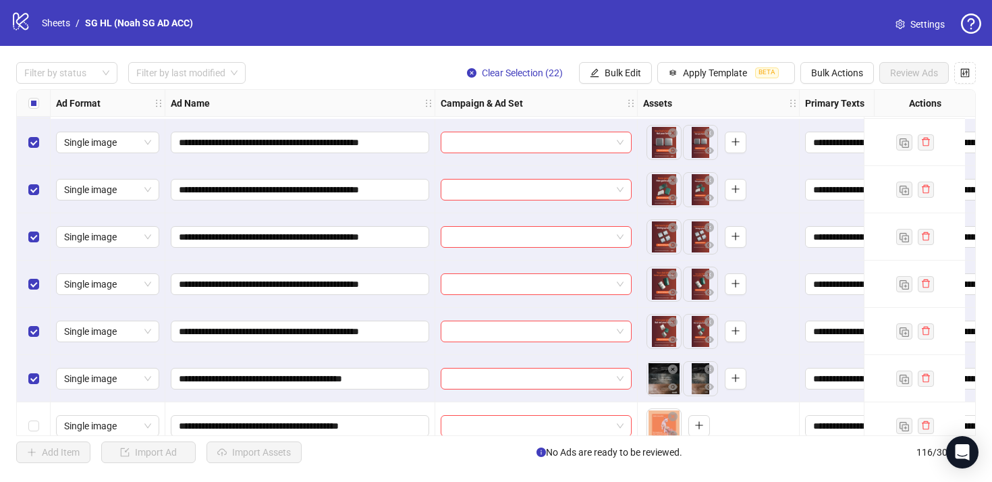
scroll to position [4222, 0]
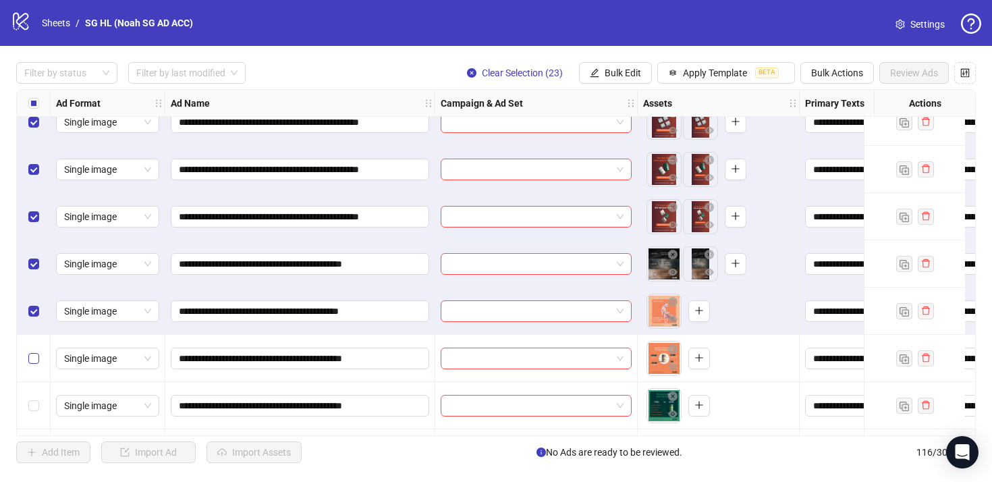
click at [36, 352] on label "Select row 95" at bounding box center [33, 358] width 11 height 15
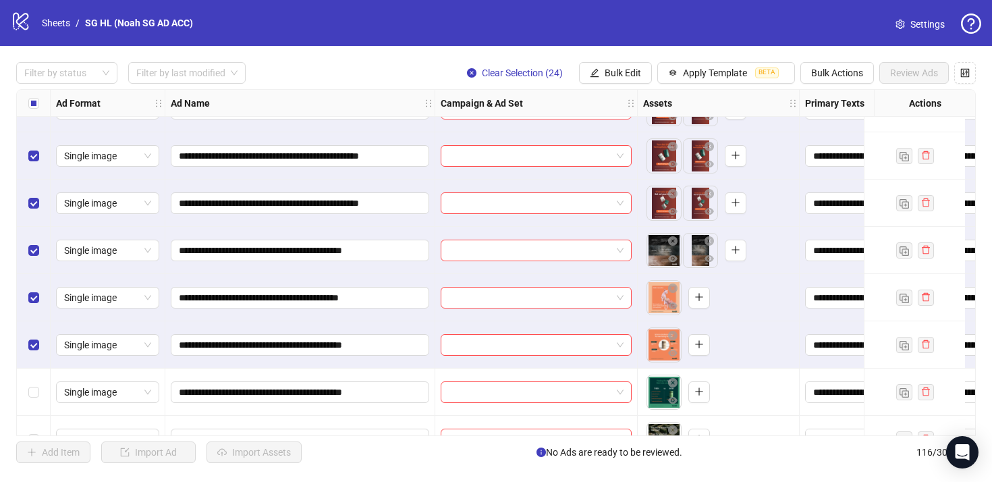
scroll to position [4307, 0]
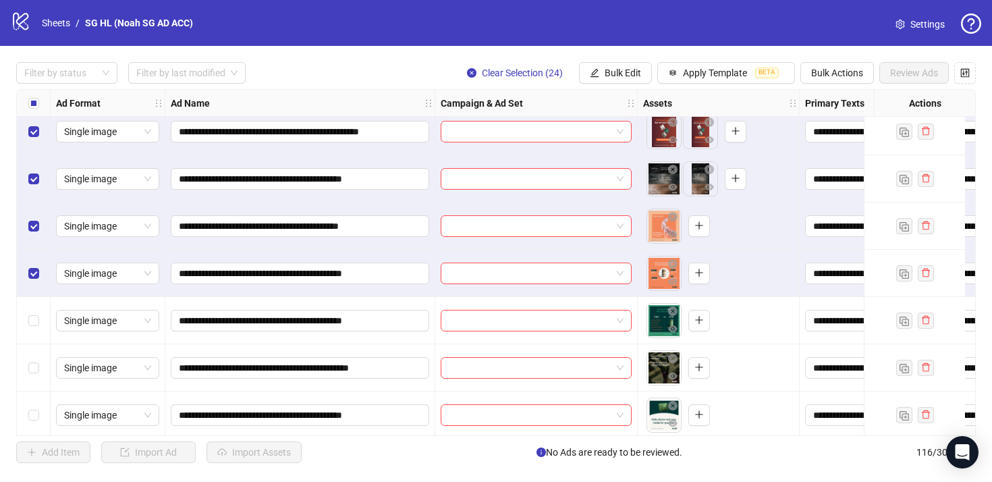
click at [29, 329] on div "Select row 96" at bounding box center [34, 320] width 34 height 47
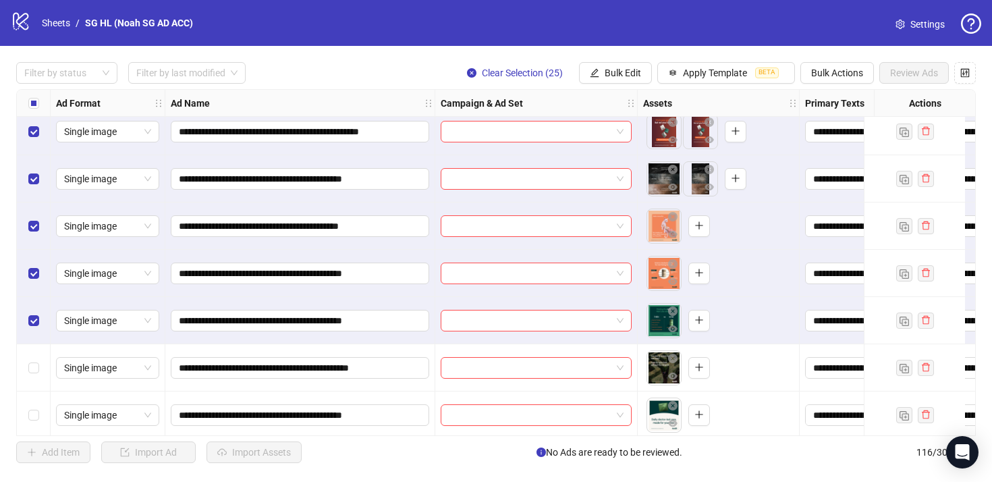
click at [35, 358] on div "Select row 97" at bounding box center [34, 367] width 34 height 47
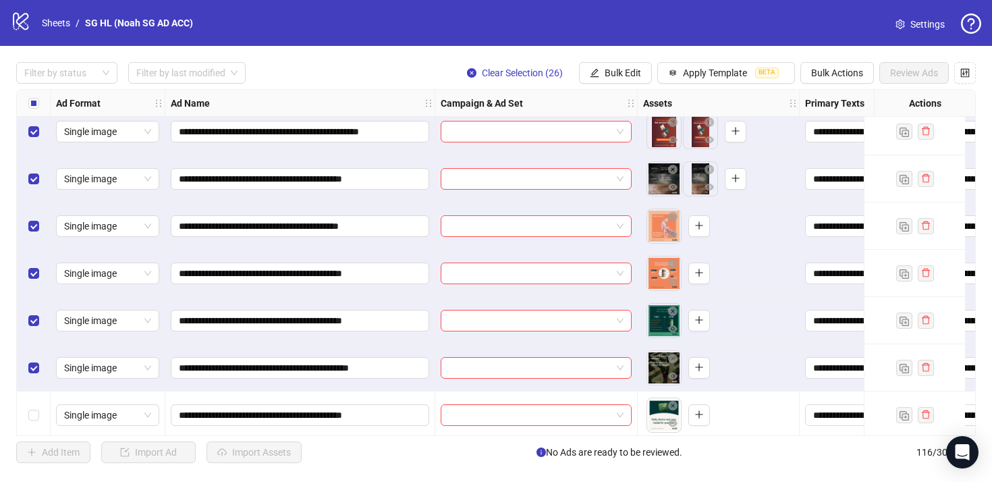
scroll to position [4408, 0]
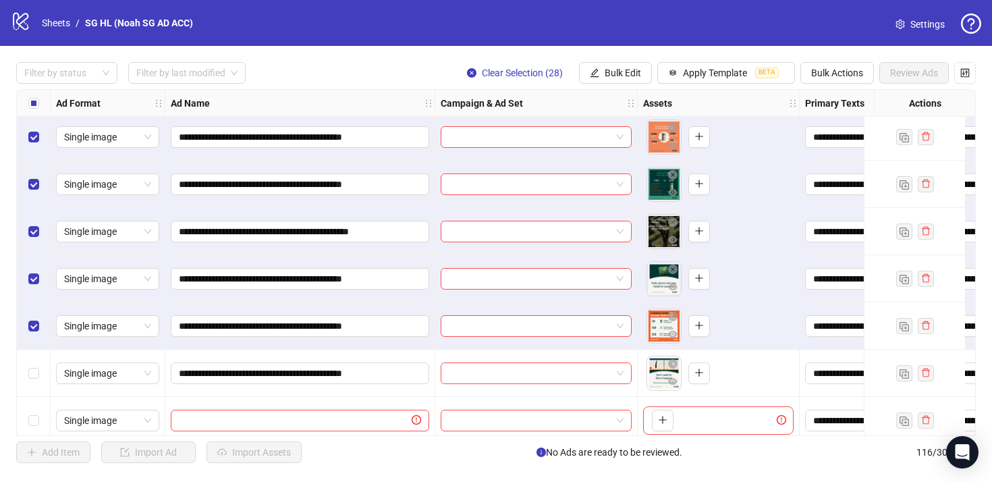
click at [35, 362] on div "Select row 100" at bounding box center [34, 372] width 34 height 47
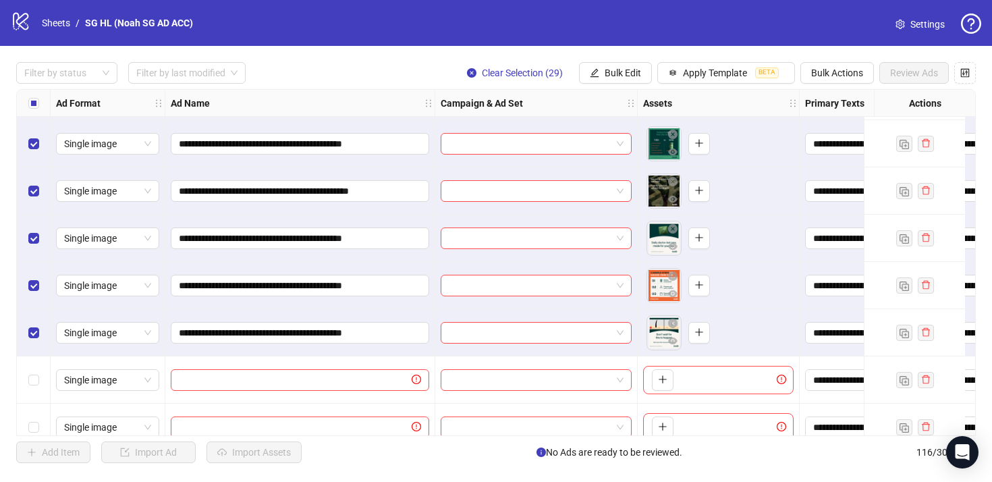
scroll to position [4558, 0]
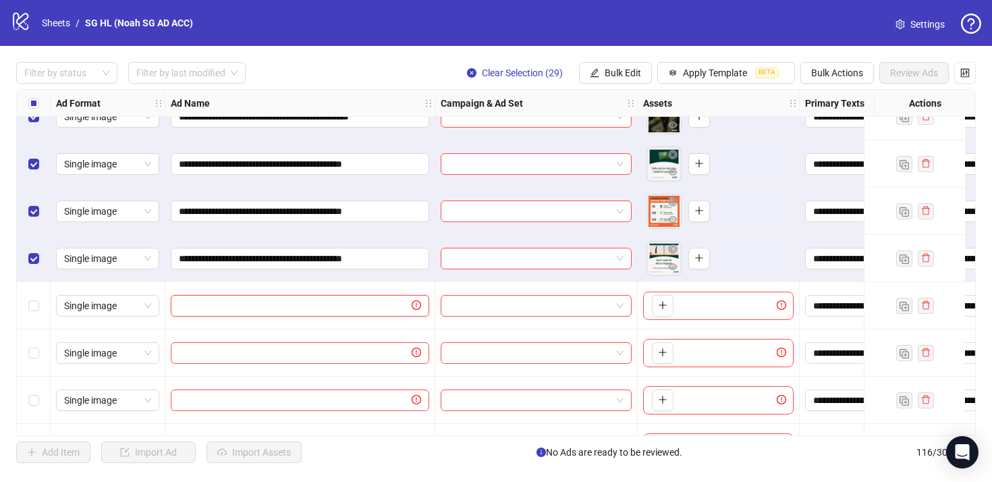
click at [214, 306] on input "text" at bounding box center [294, 305] width 230 height 15
paste input "**********"
type input "**********"
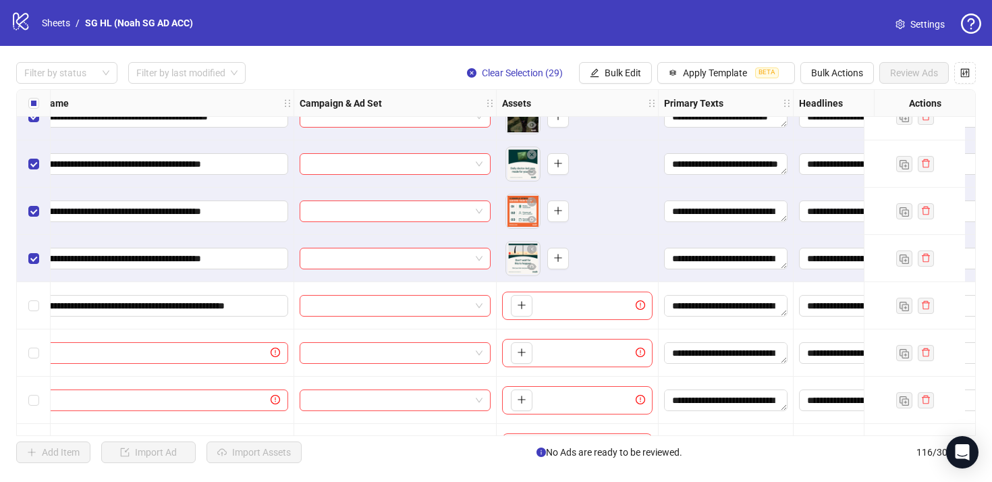
scroll to position [4558, 128]
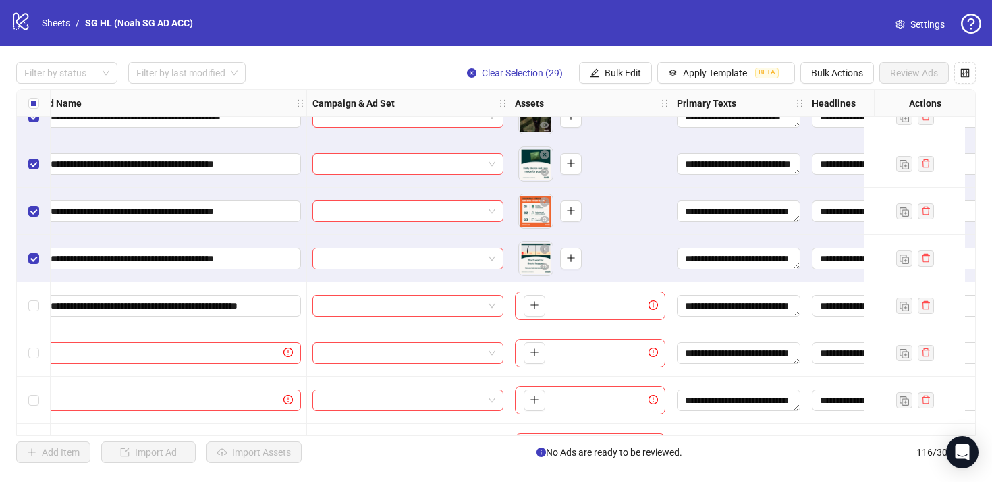
click at [547, 298] on div "To pick up a draggable item, press the space bar. While dragging, use the arrow…" at bounding box center [590, 305] width 150 height 28
click at [532, 305] on icon "plus" at bounding box center [533, 305] width 7 height 1
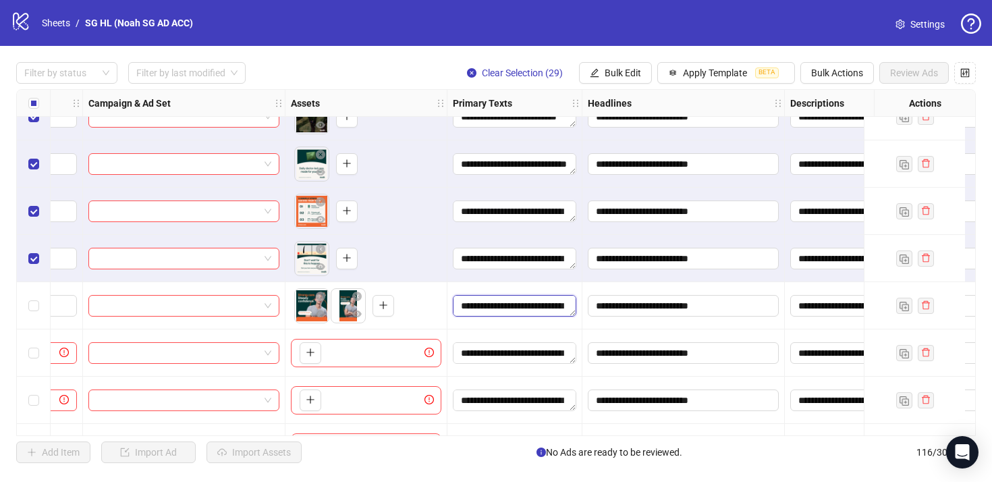
click at [499, 311] on textarea "**********" at bounding box center [514, 306] width 123 height 22
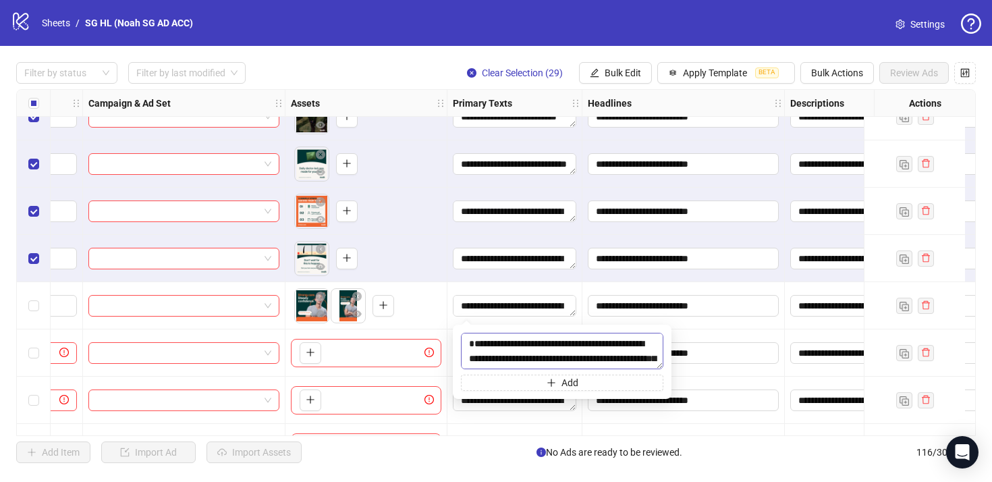
type textarea "**********"
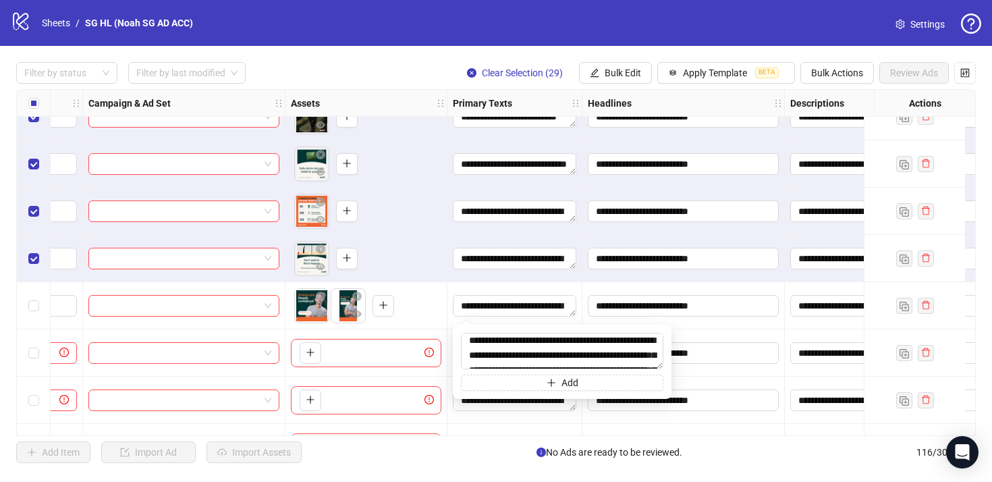
click at [544, 288] on div "**********" at bounding box center [514, 305] width 135 height 47
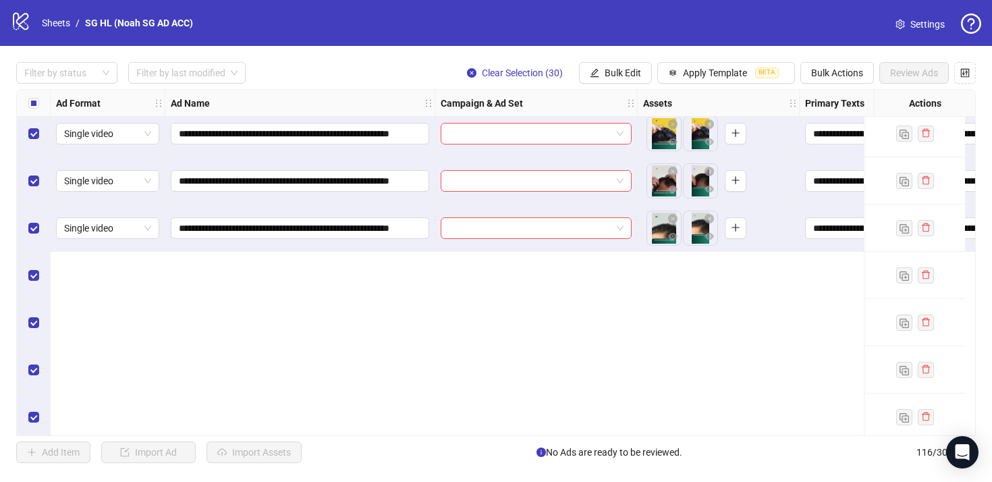
scroll to position [3488, 0]
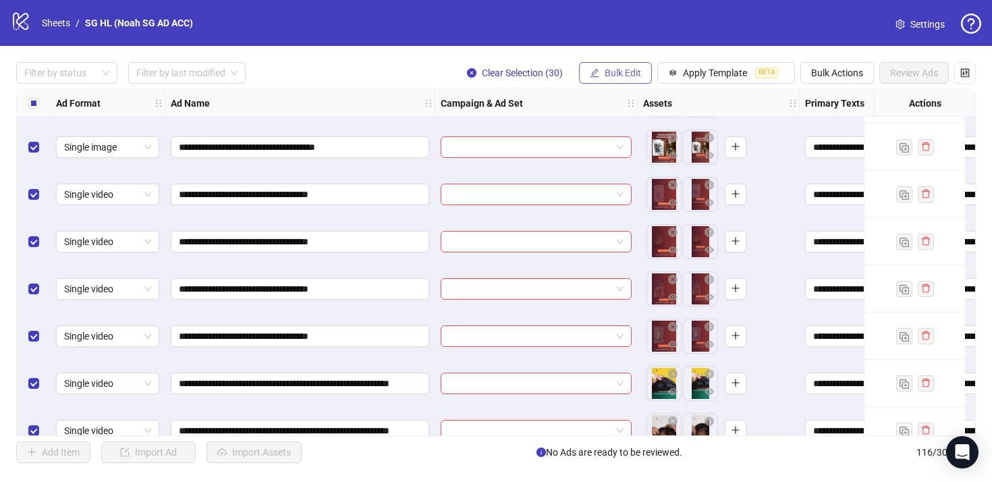
click at [626, 72] on span "Bulk Edit" at bounding box center [623, 72] width 36 height 11
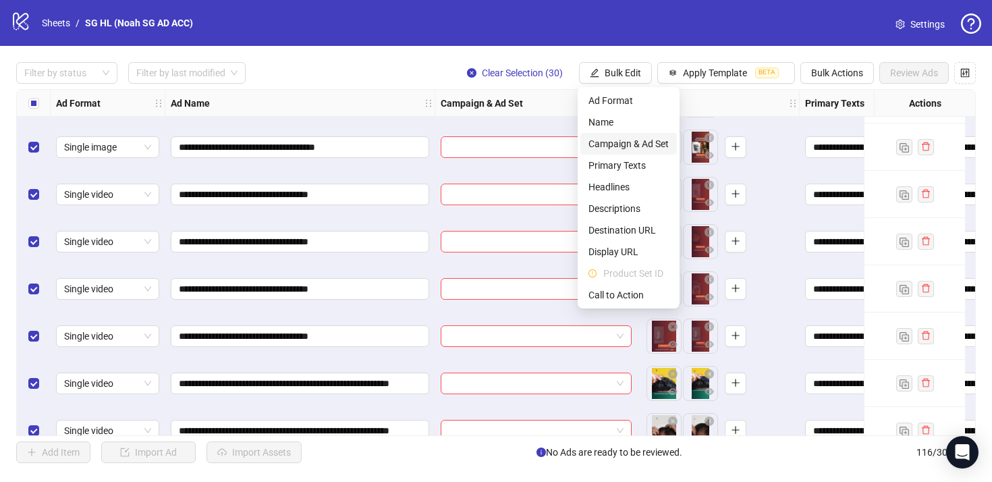
click at [642, 140] on span "Campaign & Ad Set" at bounding box center [628, 143] width 80 height 15
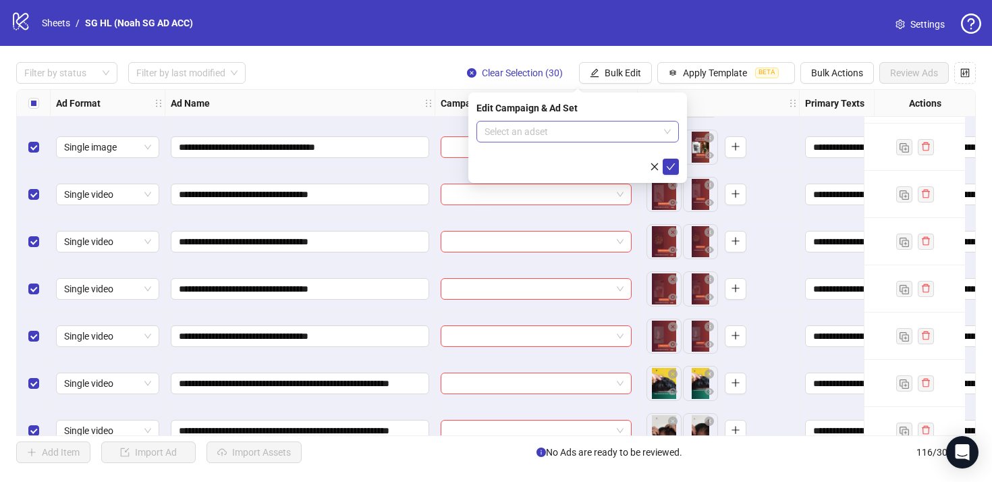
click at [621, 136] on input "search" at bounding box center [571, 131] width 174 height 20
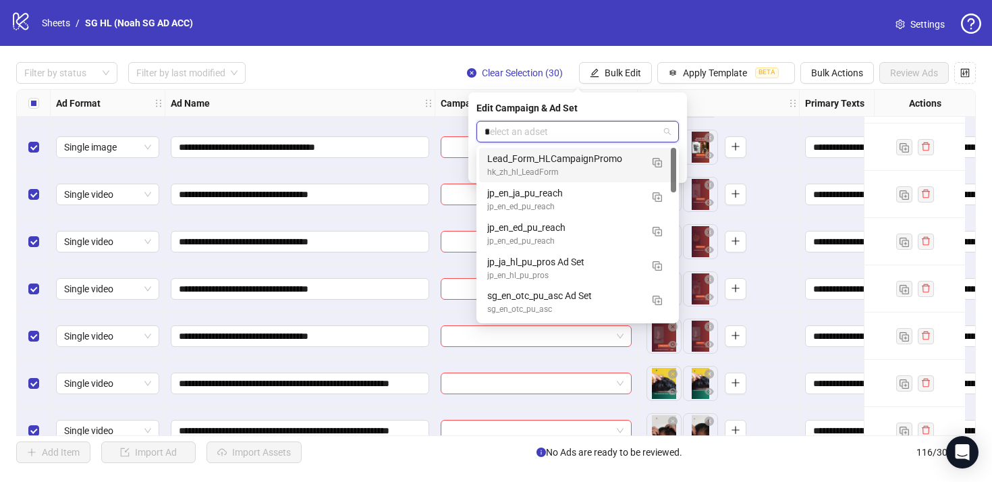
type input "**"
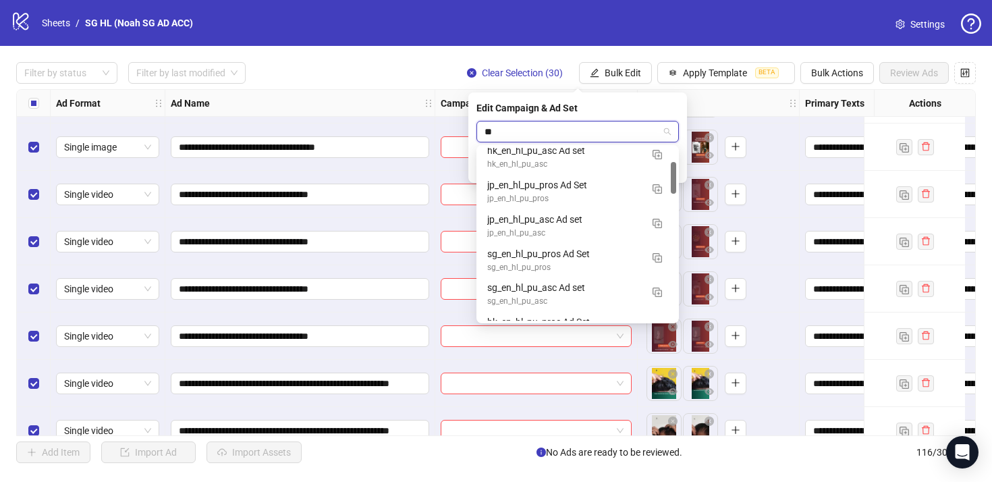
scroll to position [78, 0]
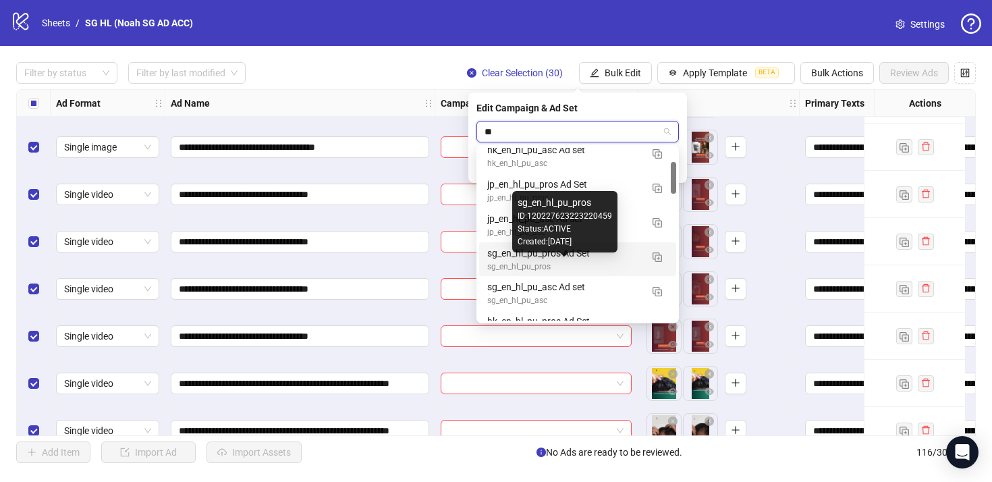
click at [582, 262] on div "sg_en_hl_pu_pros" at bounding box center [564, 266] width 154 height 13
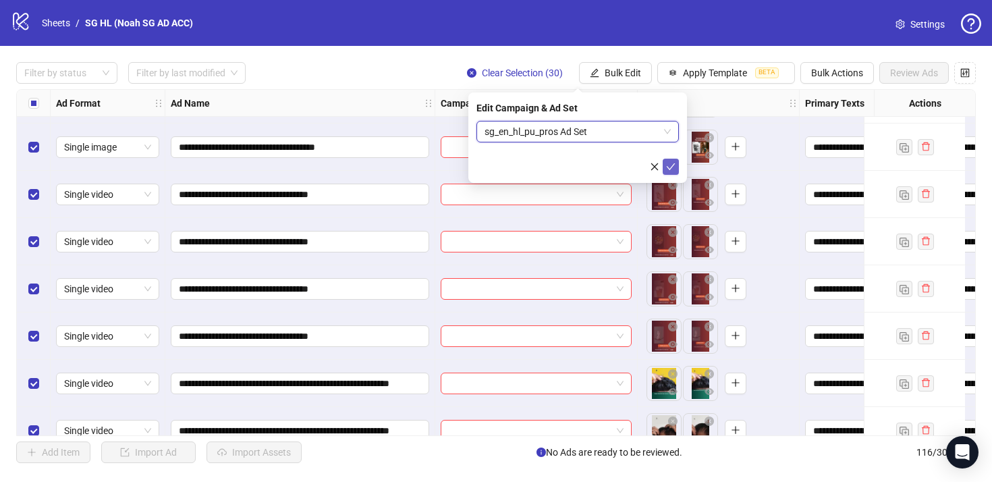
click at [673, 163] on icon "check" at bounding box center [670, 166] width 9 height 9
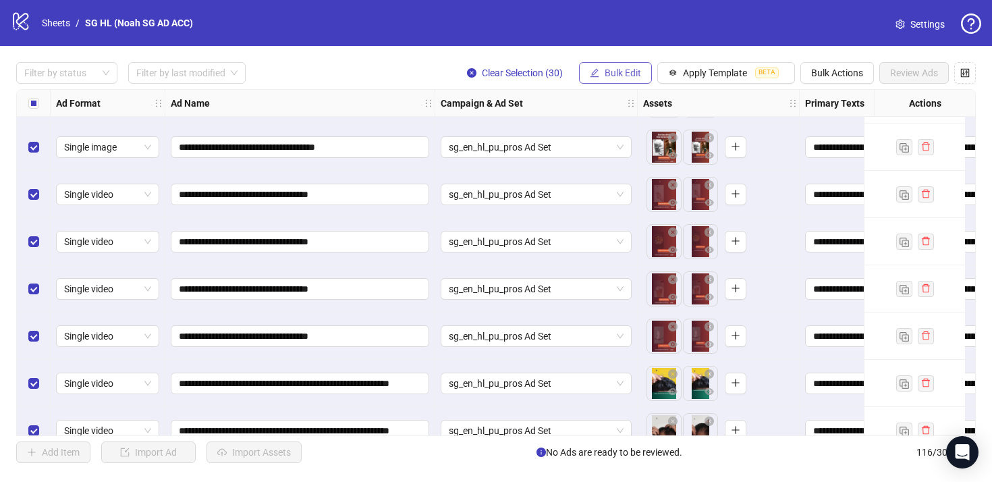
click at [635, 74] on span "Bulk Edit" at bounding box center [623, 72] width 36 height 11
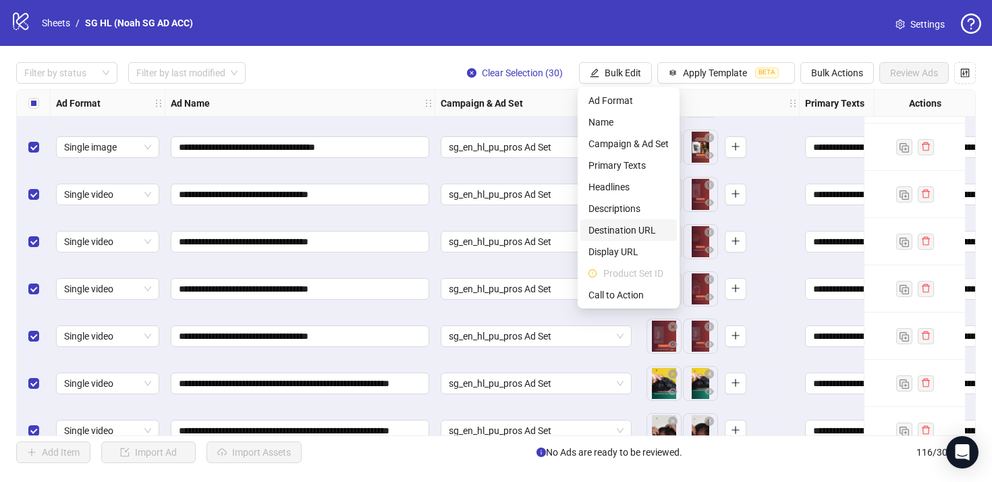
click at [629, 229] on span "Destination URL" at bounding box center [628, 230] width 80 height 15
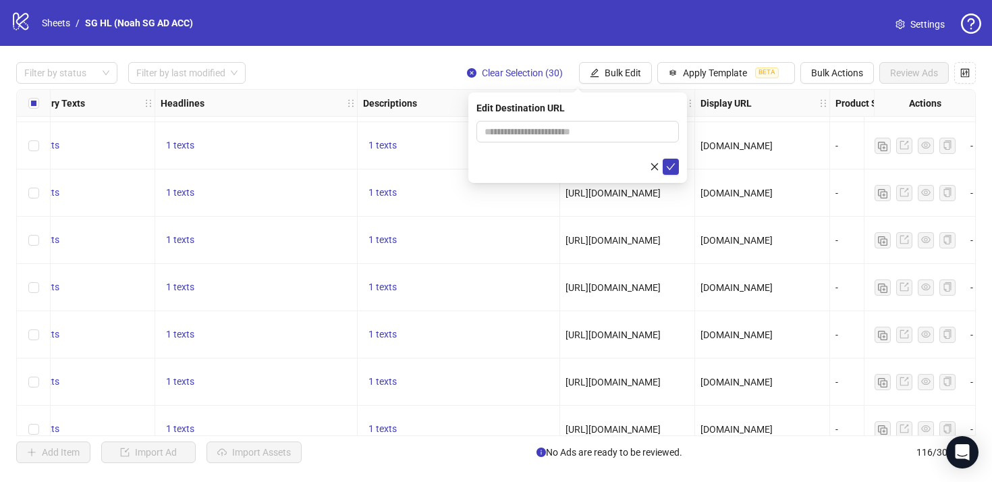
scroll to position [2828, 812]
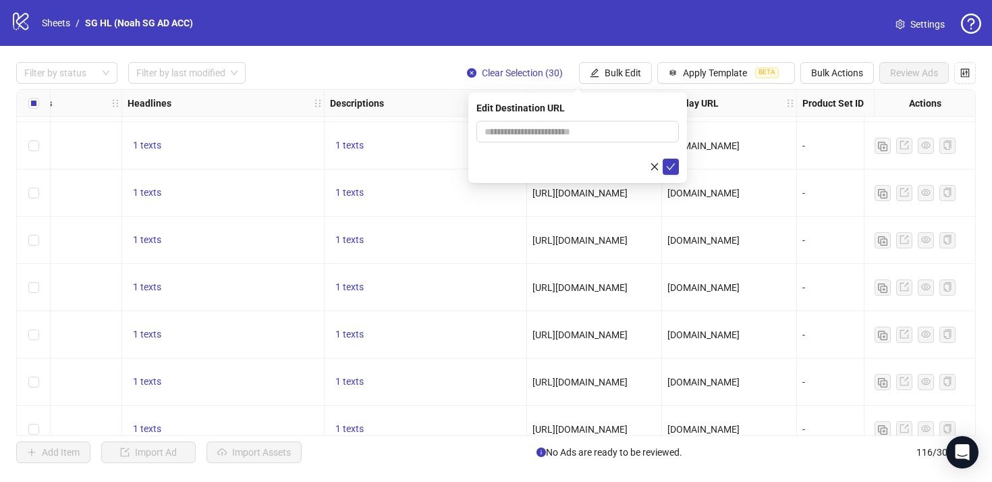
click at [613, 236] on span "[URL][DOMAIN_NAME]" at bounding box center [579, 240] width 95 height 11
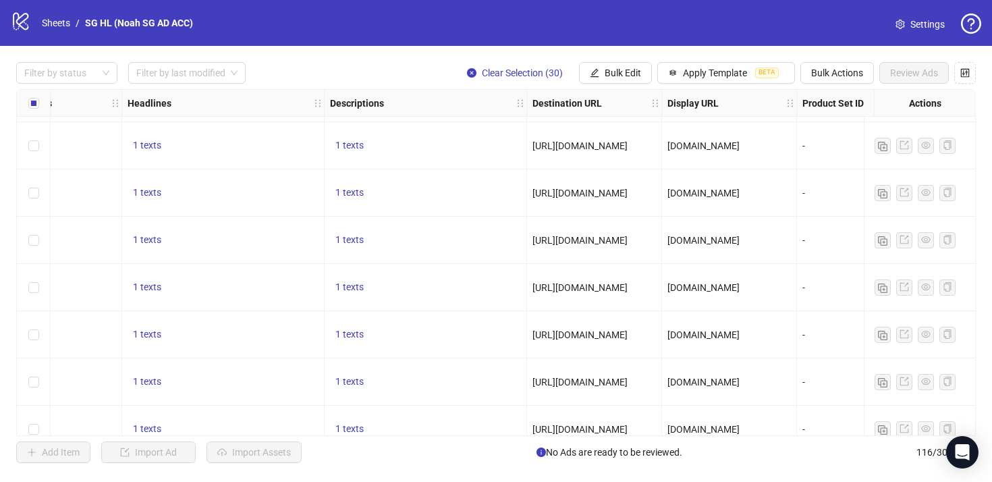
click at [613, 236] on span "[URL][DOMAIN_NAME]" at bounding box center [579, 240] width 95 height 11
copy span "[URL][DOMAIN_NAME]"
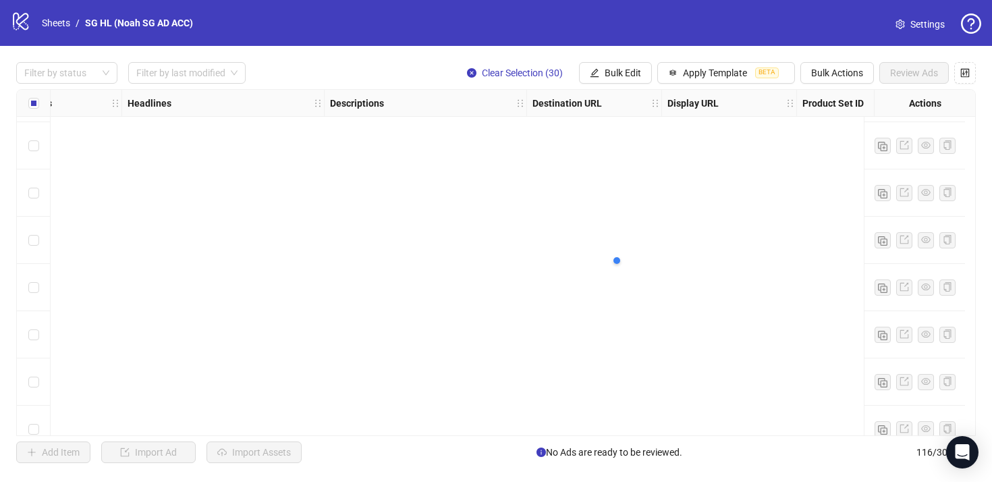
scroll to position [3520, 812]
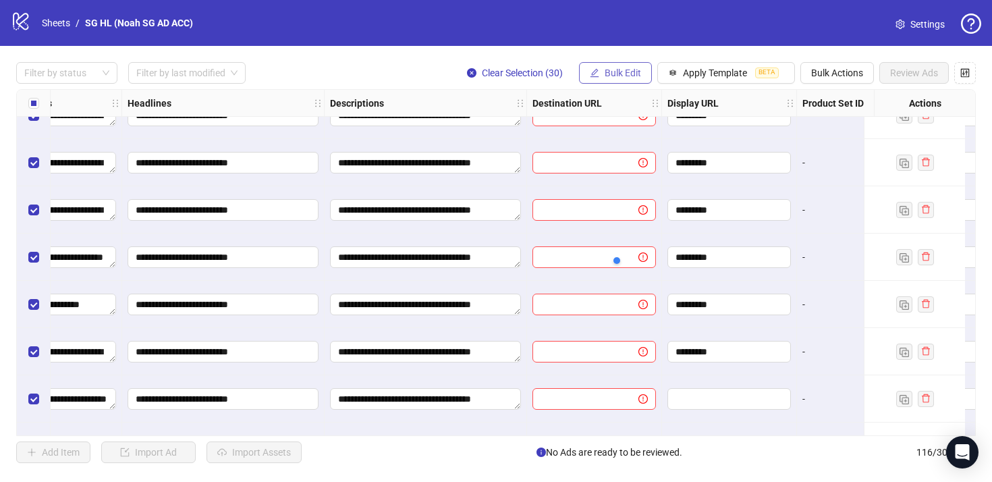
click at [615, 80] on button "Bulk Edit" at bounding box center [615, 73] width 73 height 22
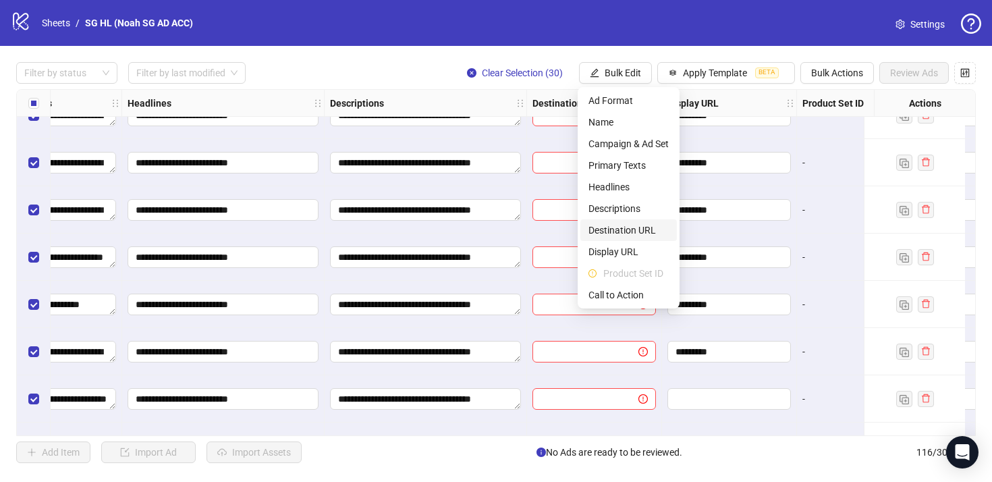
click at [628, 227] on span "Destination URL" at bounding box center [628, 230] width 80 height 15
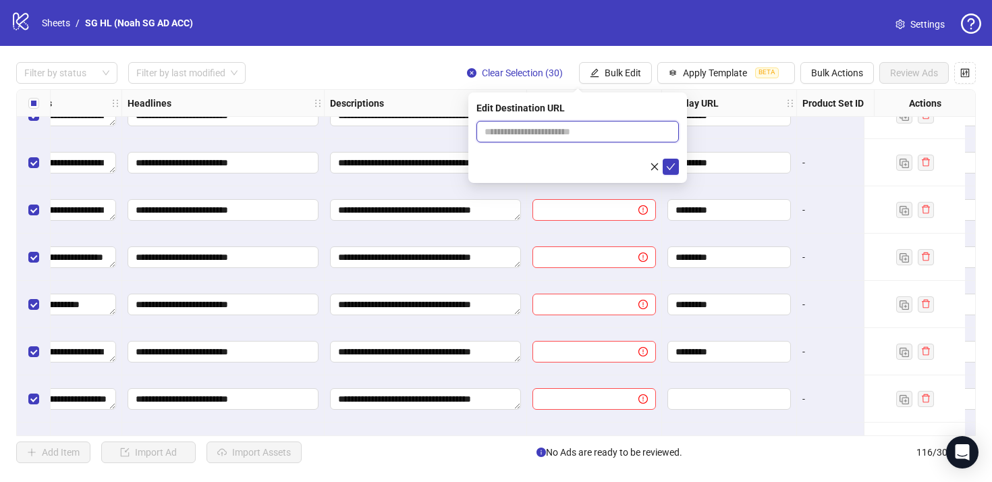
click at [566, 132] on input "text" at bounding box center [571, 131] width 175 height 15
paste input "**********"
type input "**********"
click at [670, 167] on icon "check" at bounding box center [670, 166] width 9 height 9
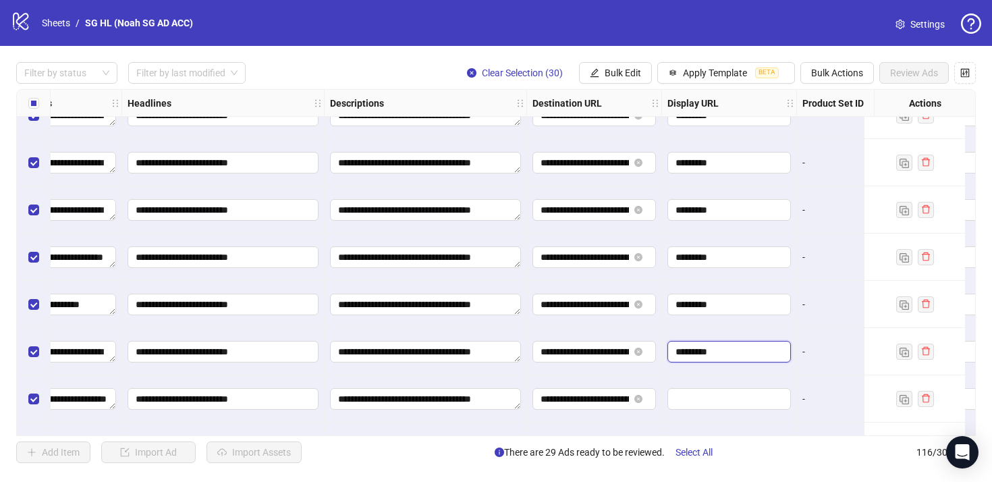
click at [714, 354] on input "*********" at bounding box center [727, 351] width 105 height 15
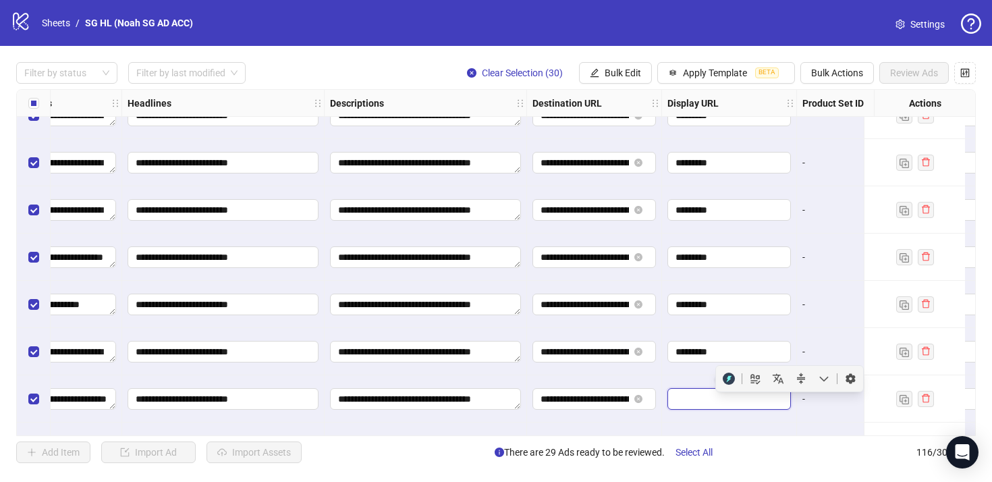
click at [704, 403] on input "text" at bounding box center [727, 398] width 105 height 15
paste input "*********"
type input "*********"
click at [812, 390] on div "-" at bounding box center [864, 398] width 135 height 47
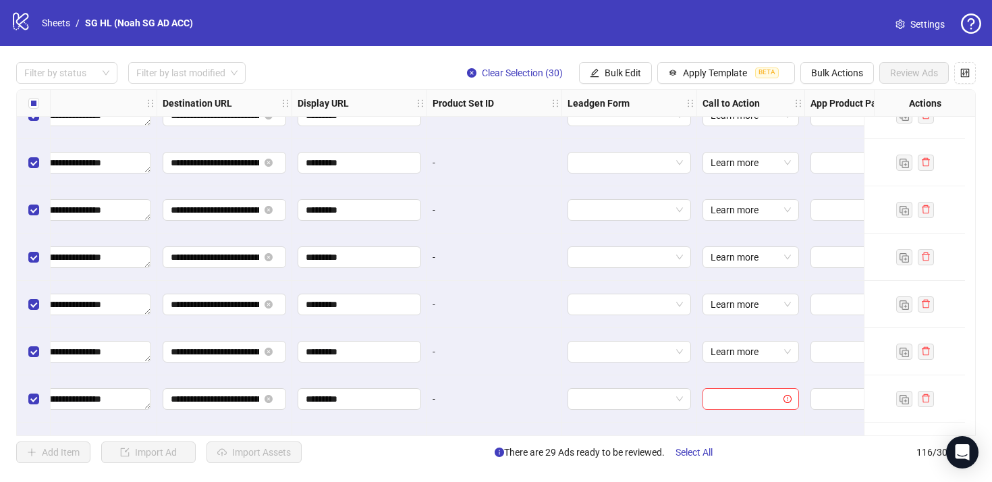
scroll to position [3520, 1183]
click at [739, 397] on input "search" at bounding box center [743, 399] width 68 height 20
type input "****"
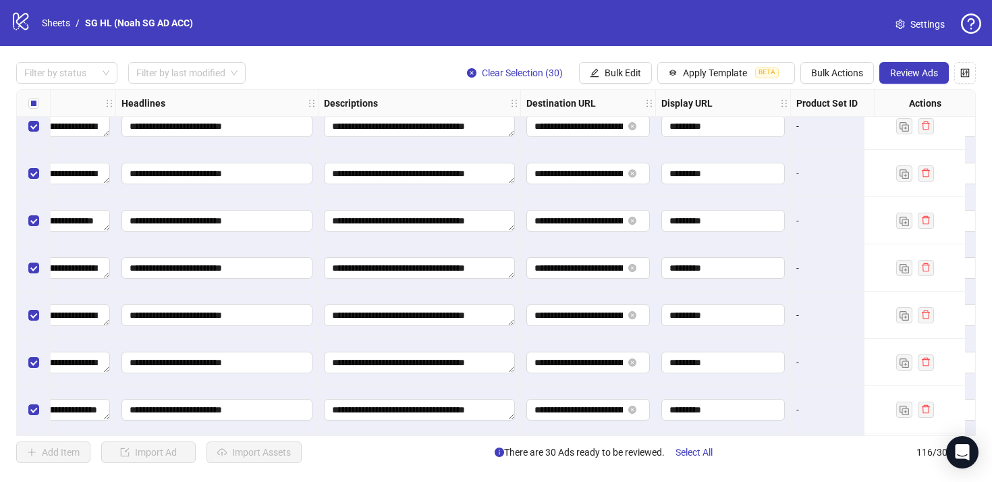
scroll to position [3173, 818]
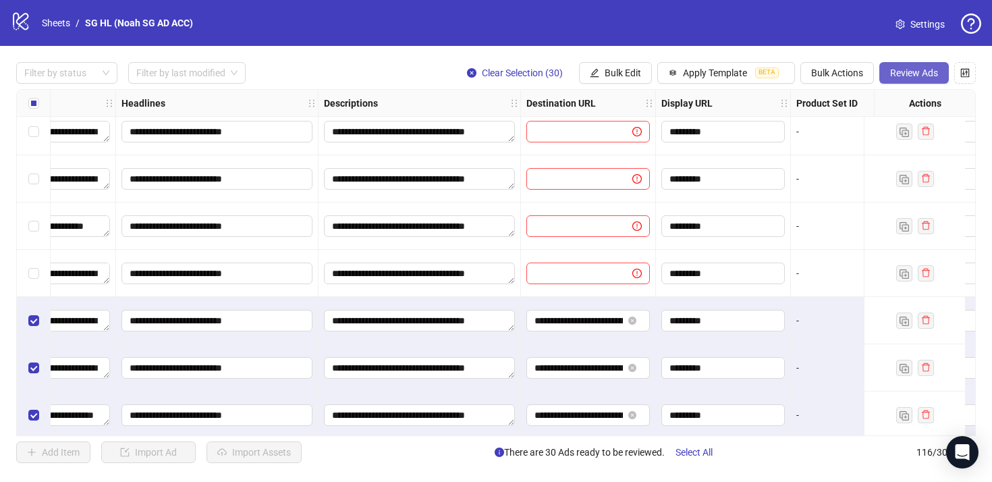
click at [932, 78] on span "Review Ads" at bounding box center [914, 72] width 48 height 11
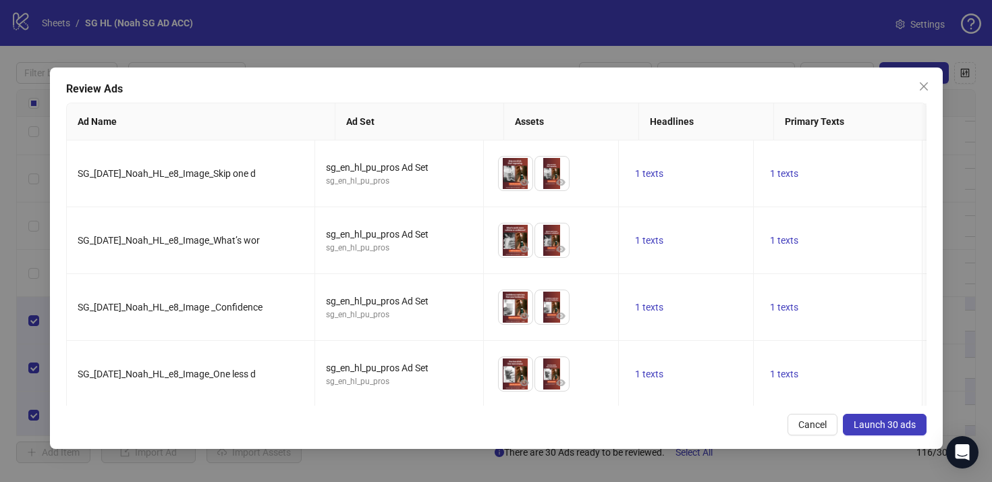
click at [896, 414] on button "Launch 30 ads" at bounding box center [885, 425] width 84 height 22
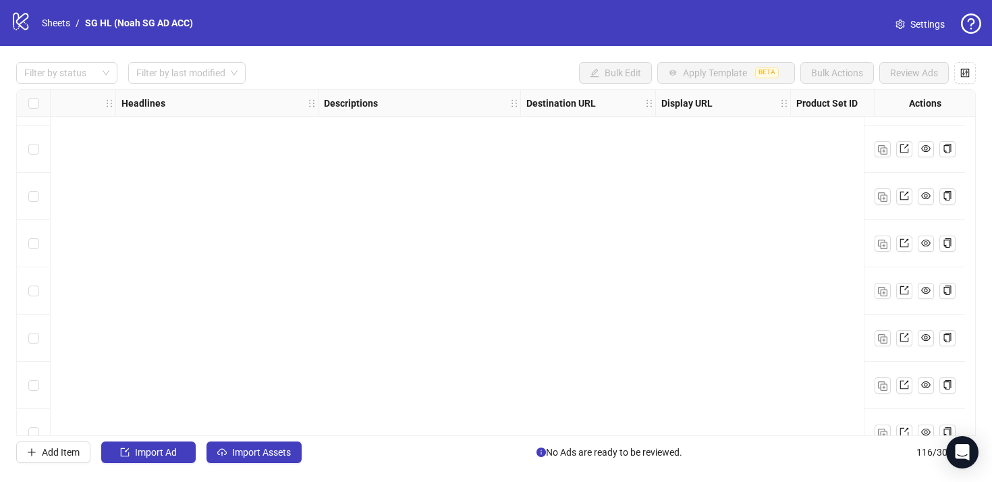
scroll to position [4991, 818]
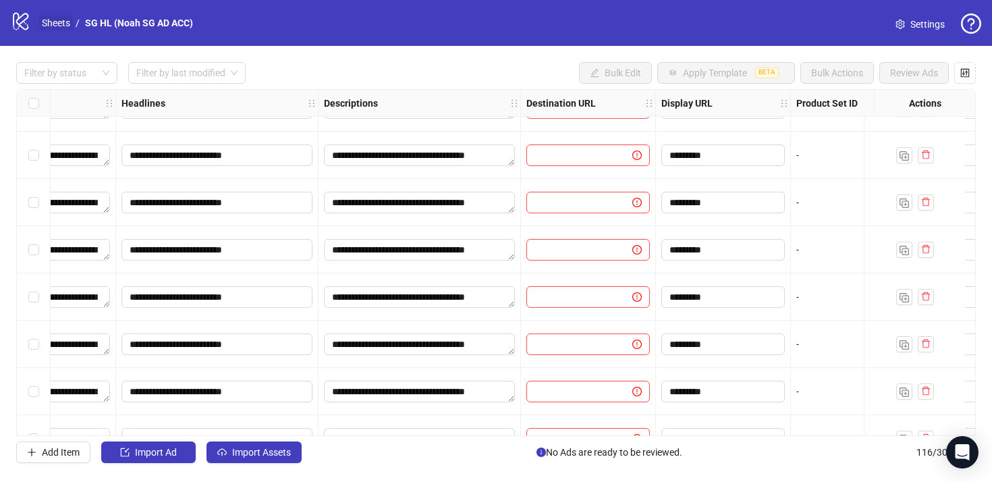
click at [63, 26] on link "Sheets" at bounding box center [56, 23] width 34 height 15
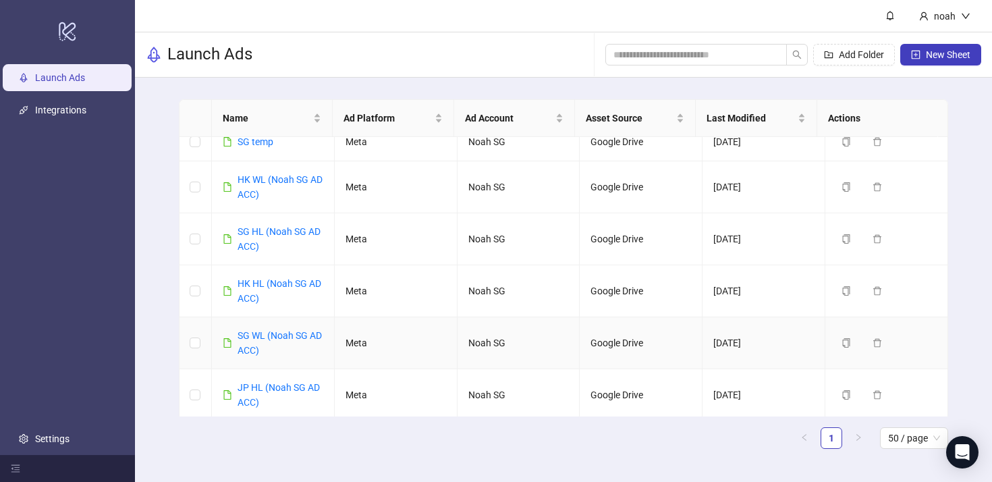
scroll to position [119, 0]
click at [300, 333] on link "SG WL (Noah SG AD ACC)" at bounding box center [279, 342] width 84 height 26
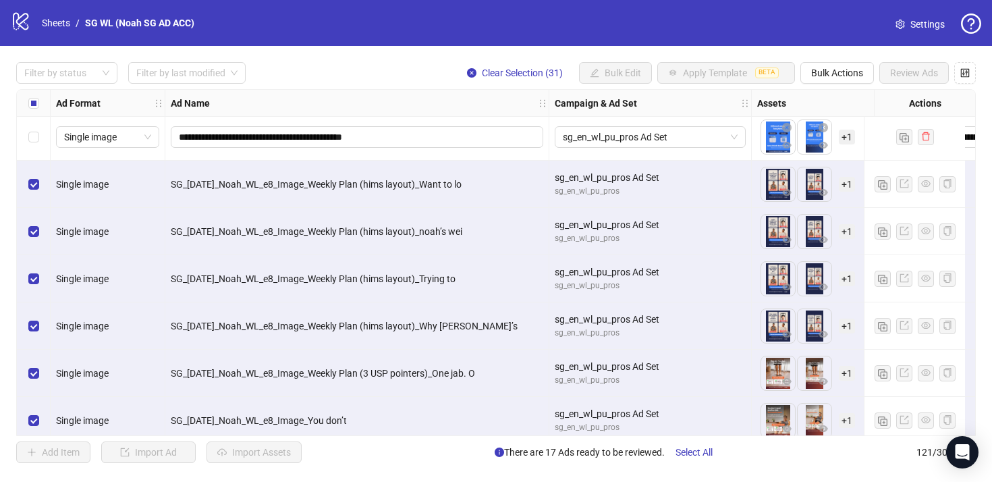
scroll to position [4207, 310]
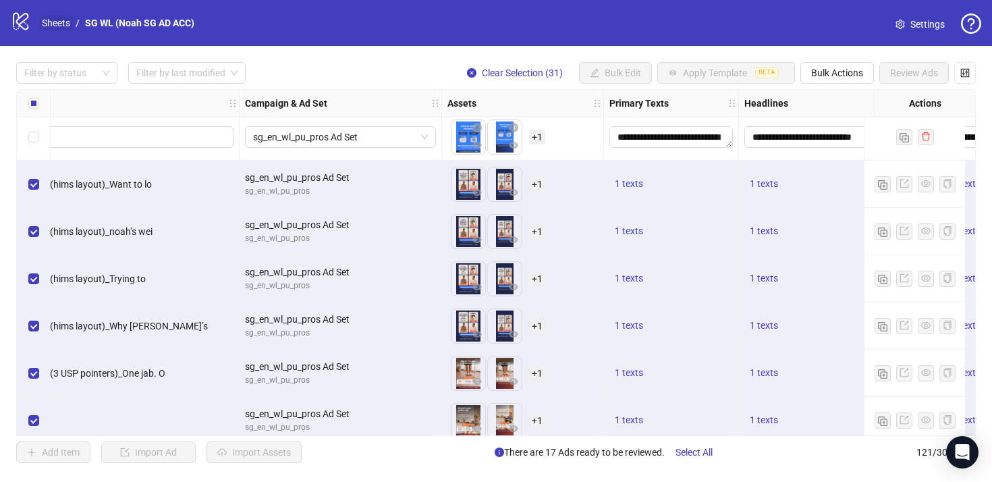
click at [57, 24] on link "Sheets" at bounding box center [56, 23] width 34 height 15
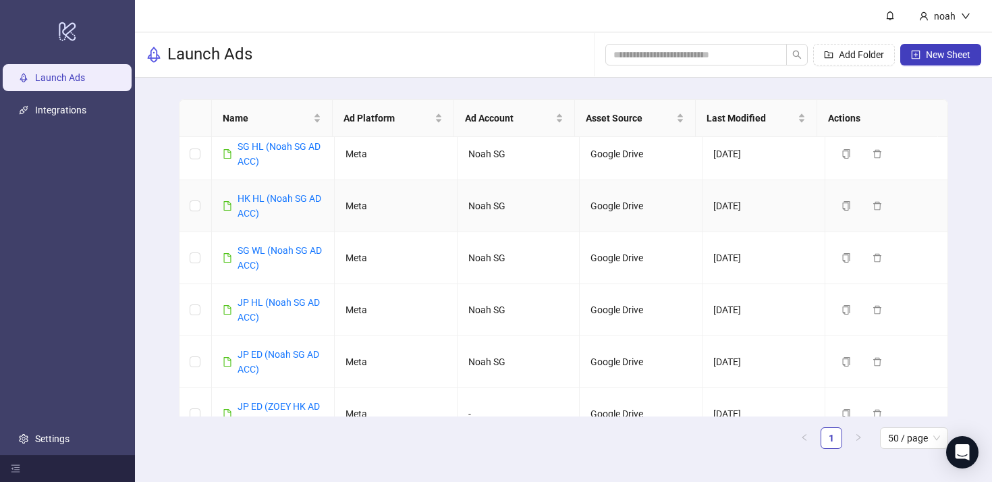
scroll to position [265, 0]
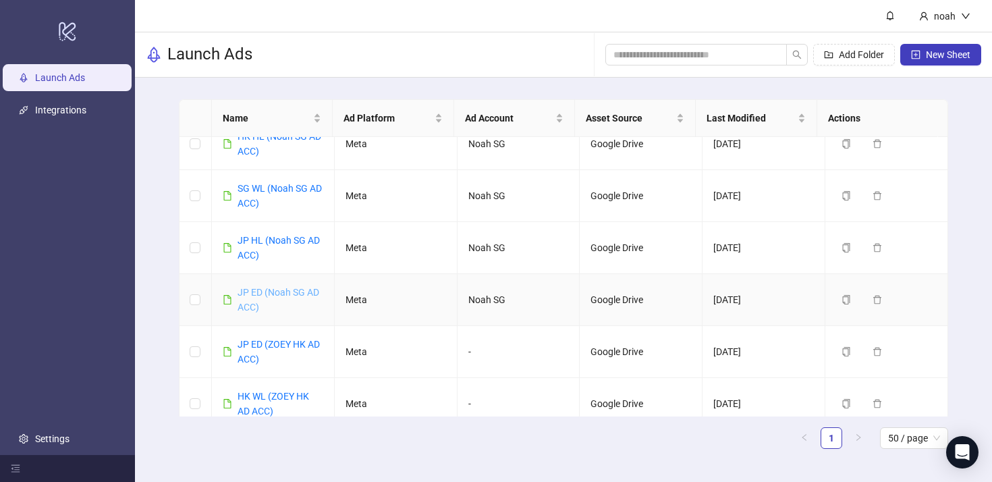
click at [300, 296] on link "JP ED (Noah SG AD ACC)" at bounding box center [278, 300] width 82 height 26
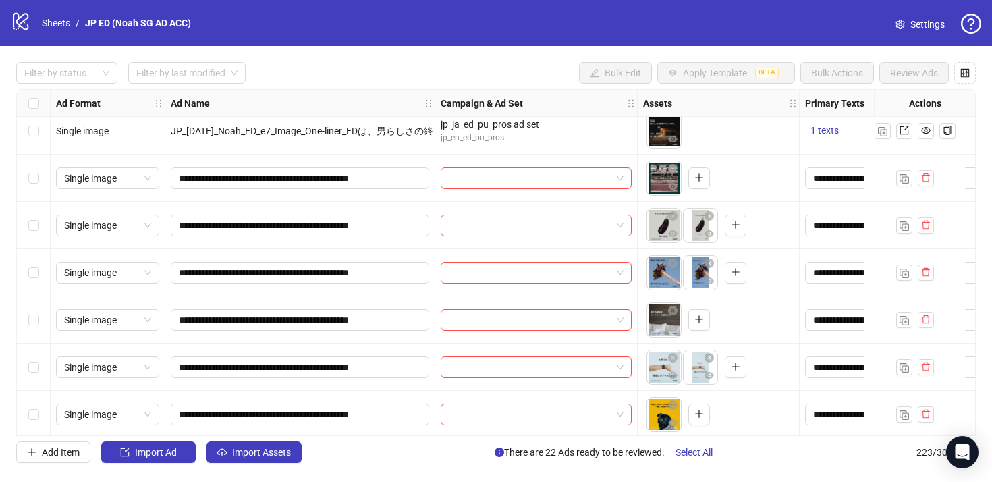
scroll to position [8291, 0]
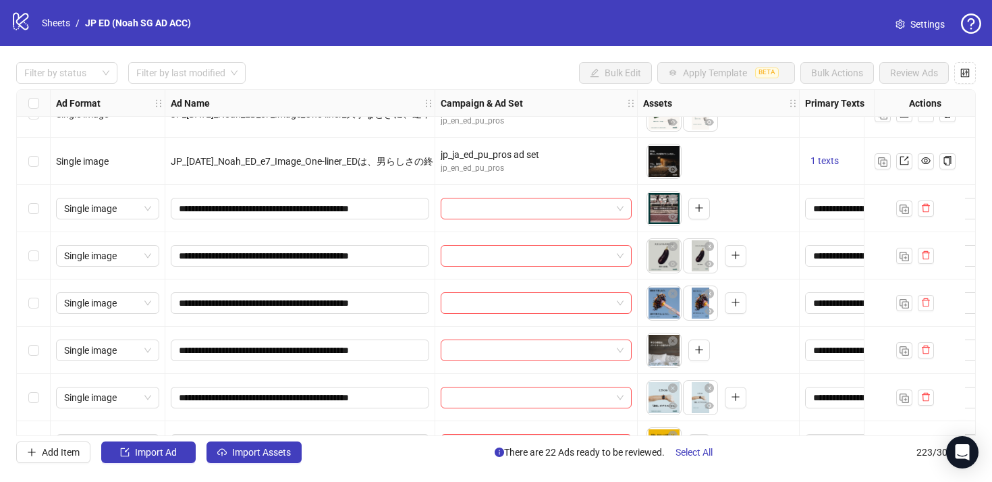
click at [39, 206] on div "Select row 178" at bounding box center [34, 208] width 34 height 47
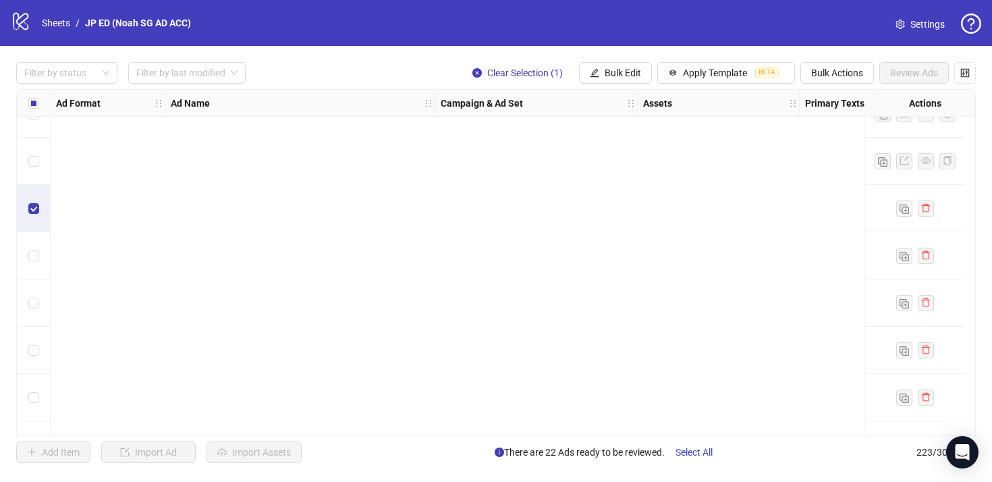
scroll to position [10219, 0]
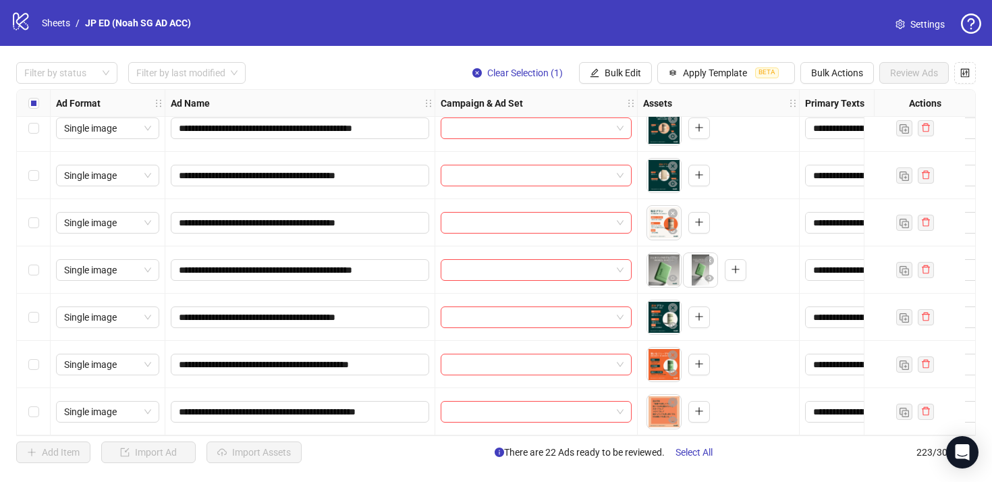
click at [39, 405] on div "Select row 223" at bounding box center [34, 411] width 34 height 47
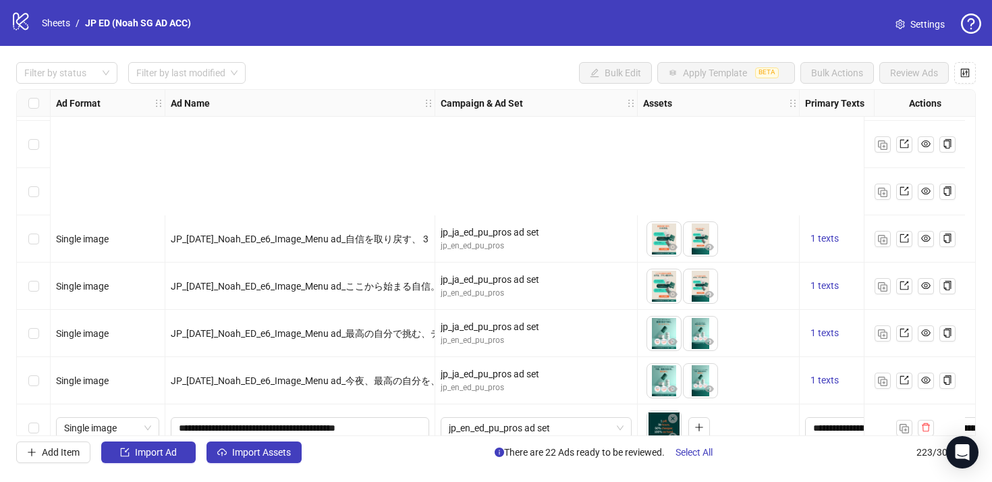
scroll to position [3864, 0]
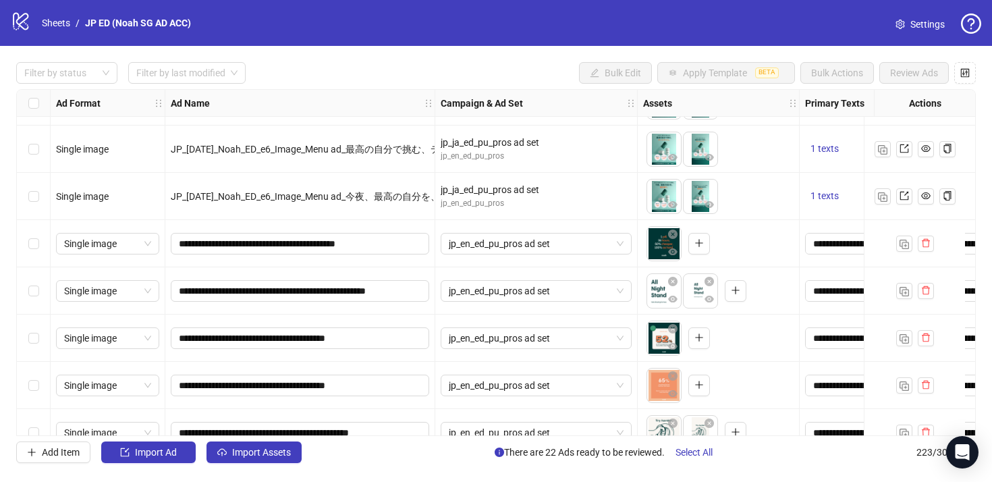
click at [42, 237] on div "Select row 85" at bounding box center [34, 243] width 34 height 47
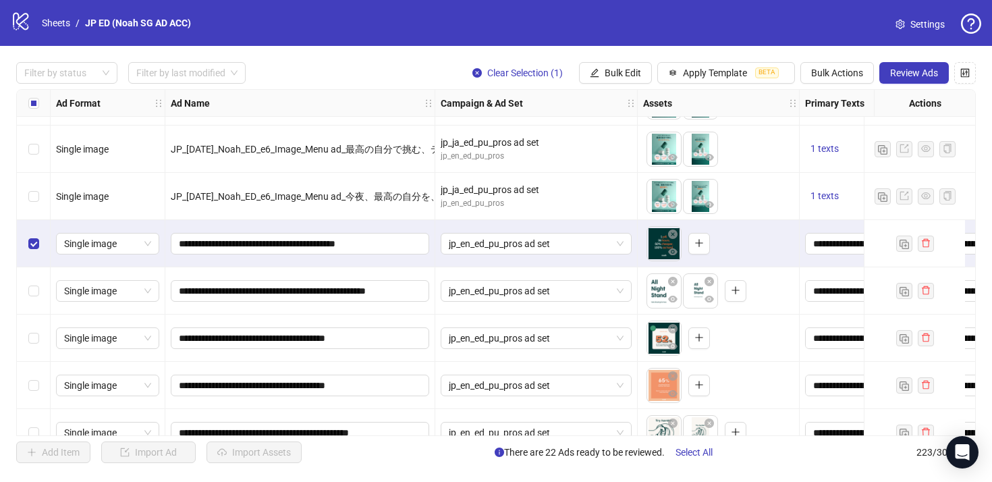
click at [34, 278] on div "Select row 86" at bounding box center [34, 290] width 34 height 47
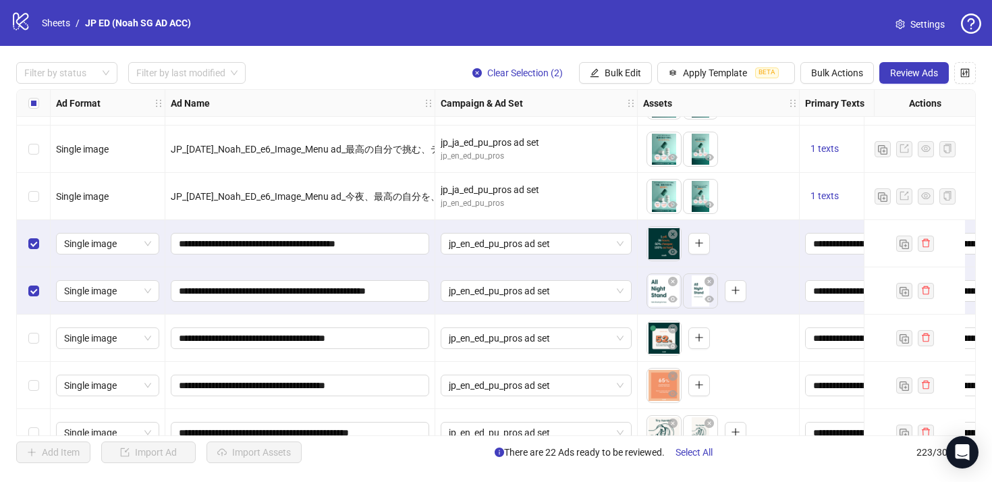
scroll to position [3873, 0]
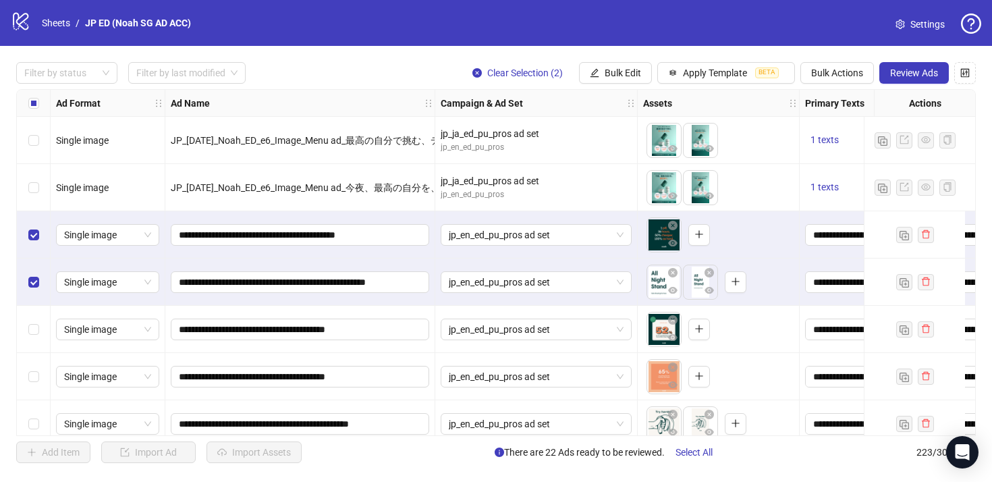
click at [38, 306] on div "Select row 87" at bounding box center [34, 329] width 34 height 47
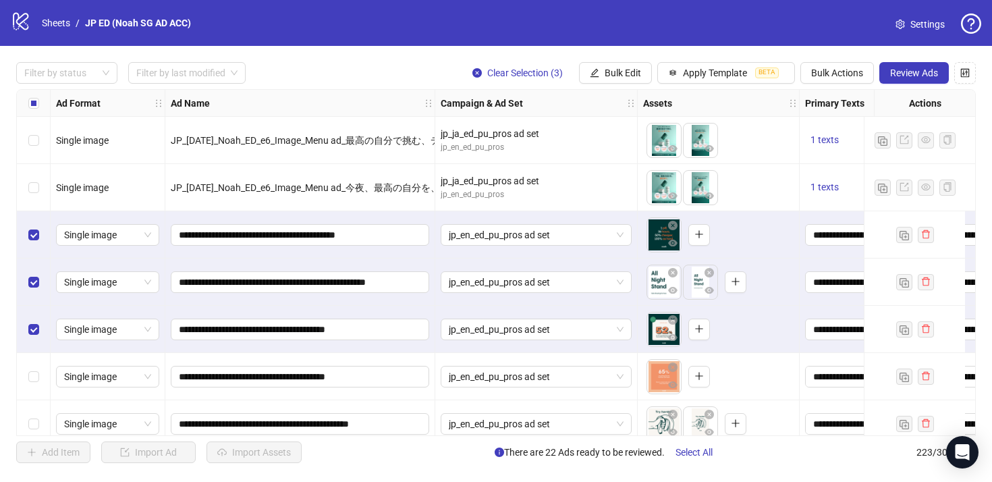
scroll to position [3906, 0]
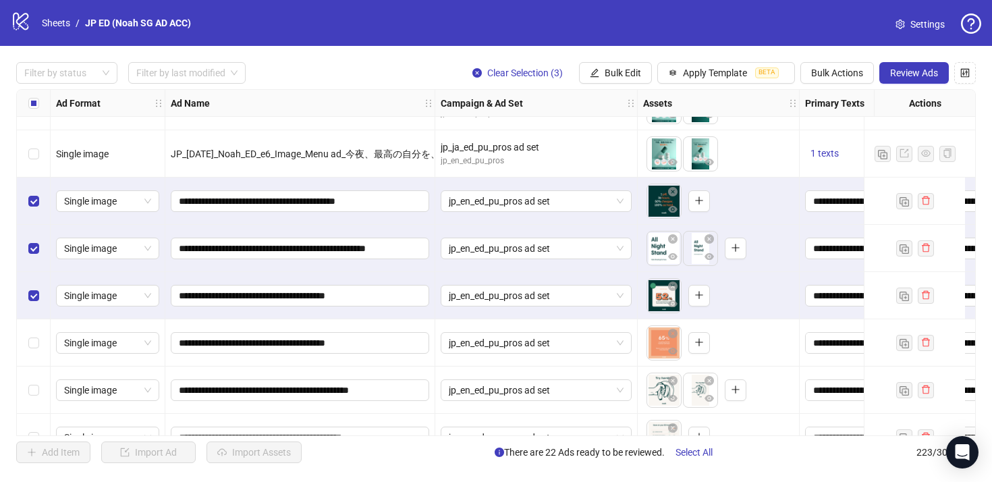
click at [35, 333] on div "Select row 88" at bounding box center [34, 342] width 34 height 47
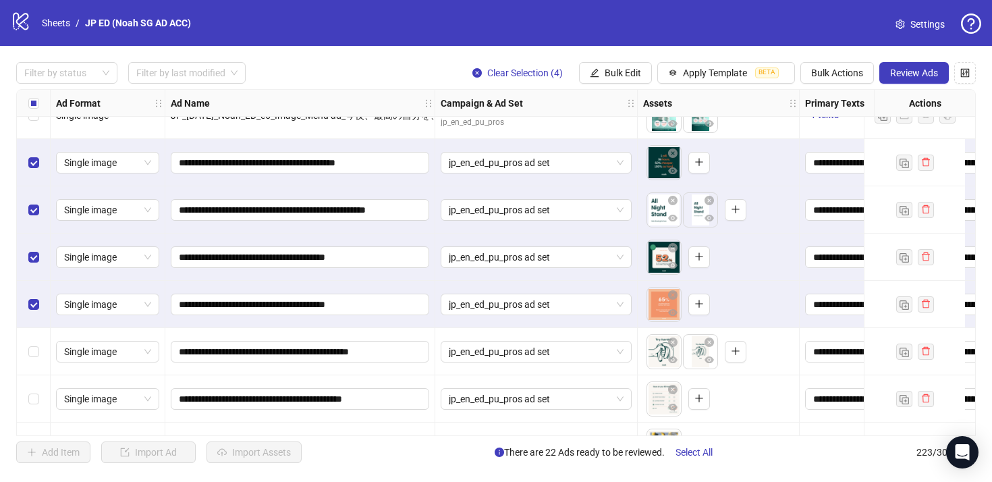
click at [35, 333] on div "Select row 89" at bounding box center [34, 351] width 34 height 47
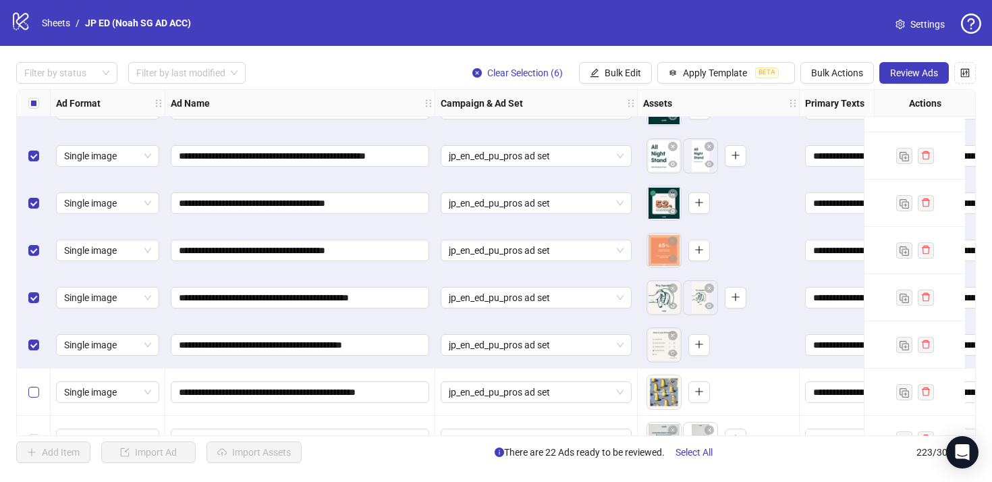
scroll to position [4020, 0]
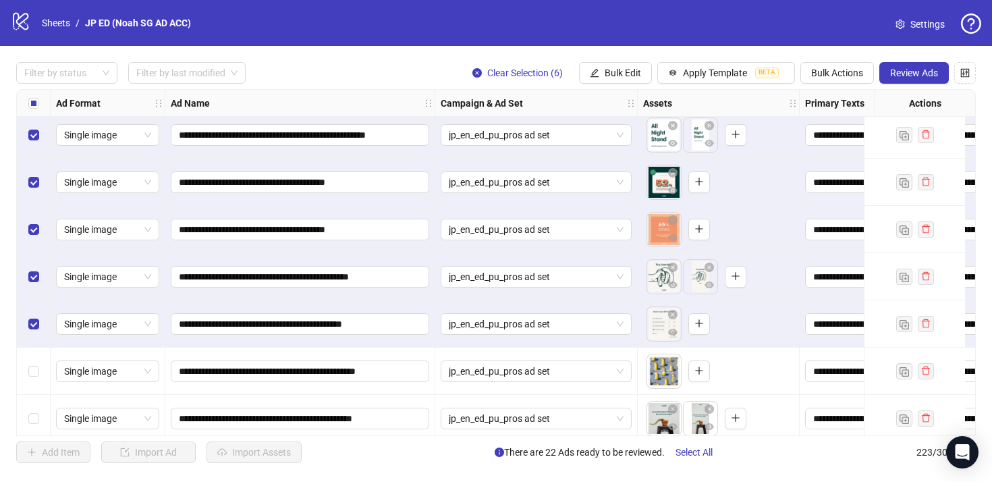
click at [33, 380] on div "Select row 91" at bounding box center [34, 370] width 34 height 47
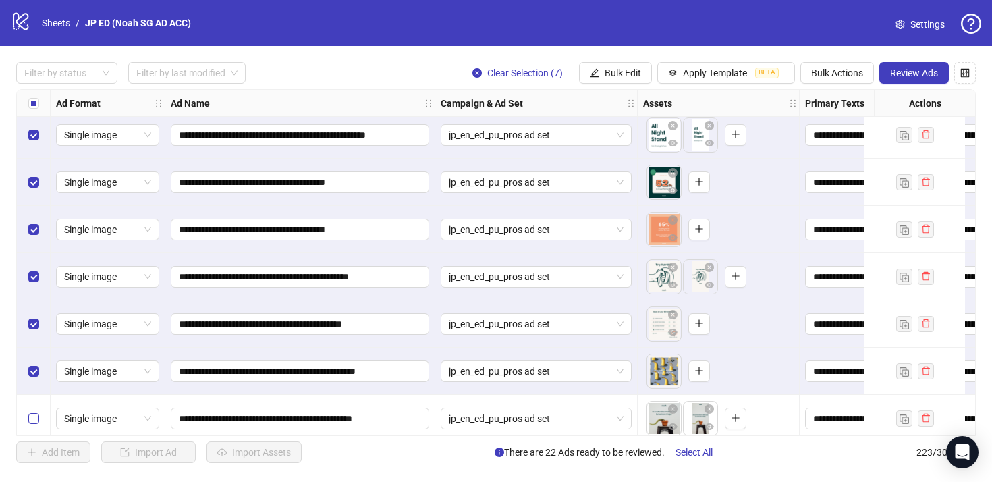
click at [33, 411] on label "Select row 92" at bounding box center [33, 418] width 11 height 15
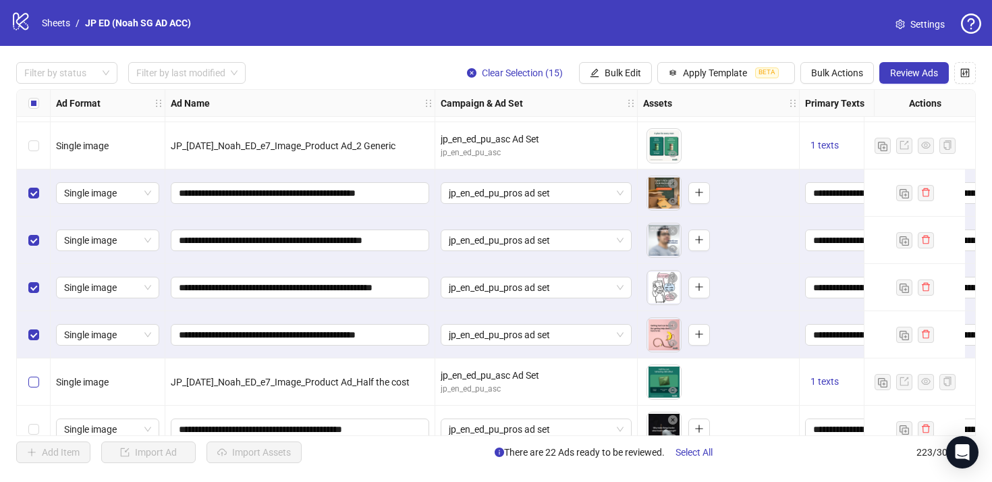
scroll to position [4631, 0]
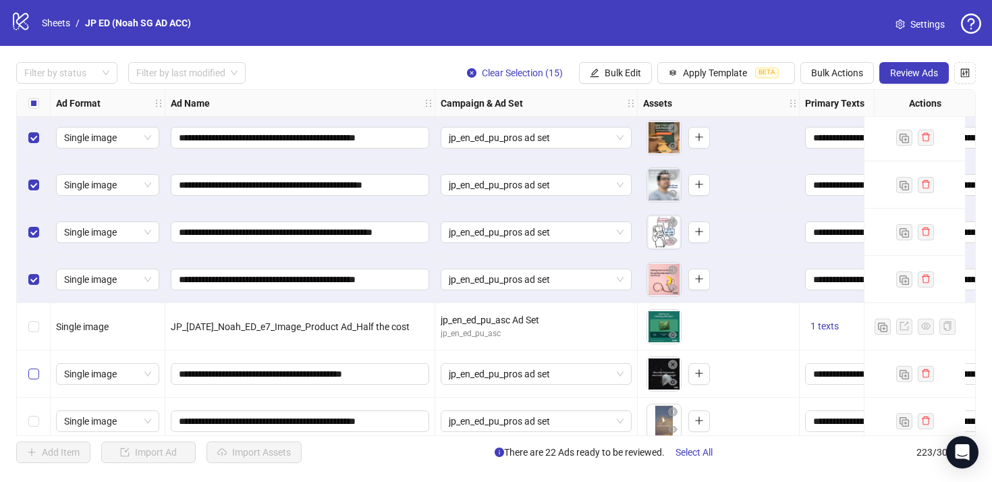
click at [28, 366] on label "Select row 104" at bounding box center [33, 373] width 11 height 15
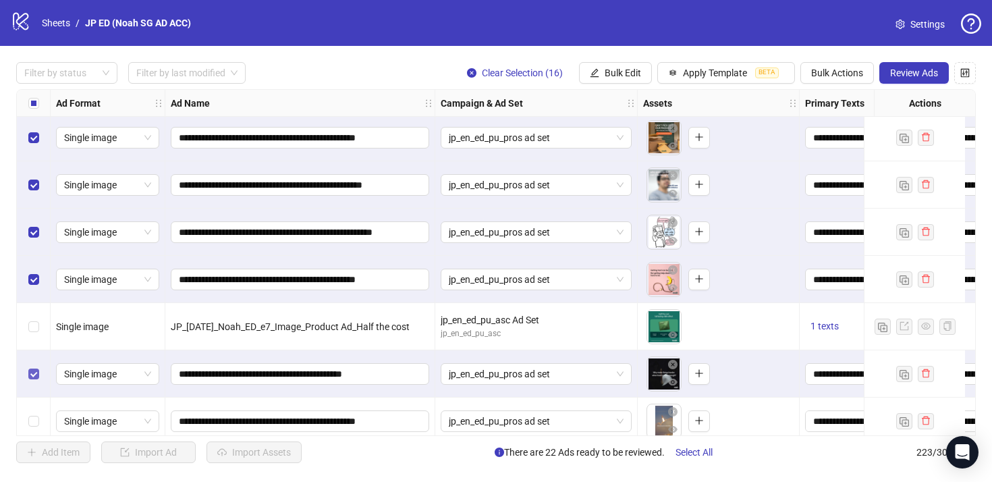
scroll to position [4711, 0]
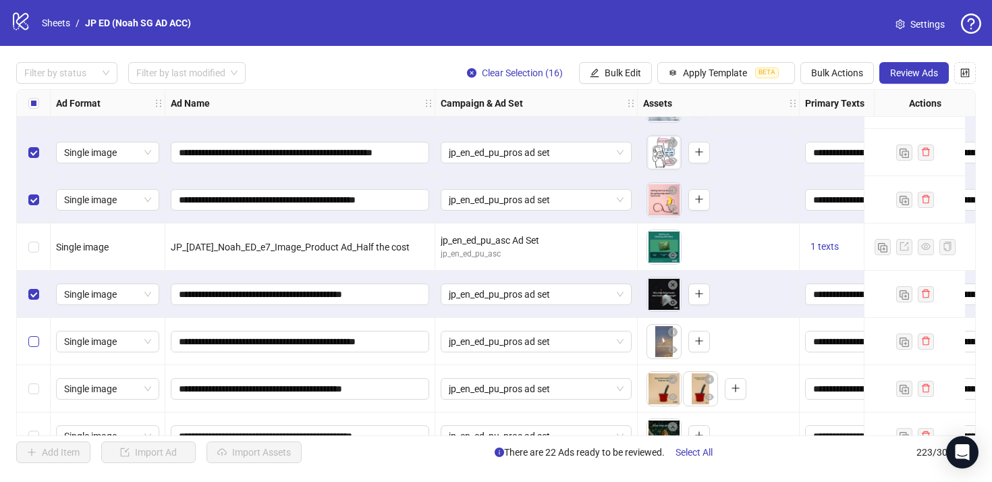
click at [32, 347] on label "Select row 105" at bounding box center [33, 341] width 11 height 15
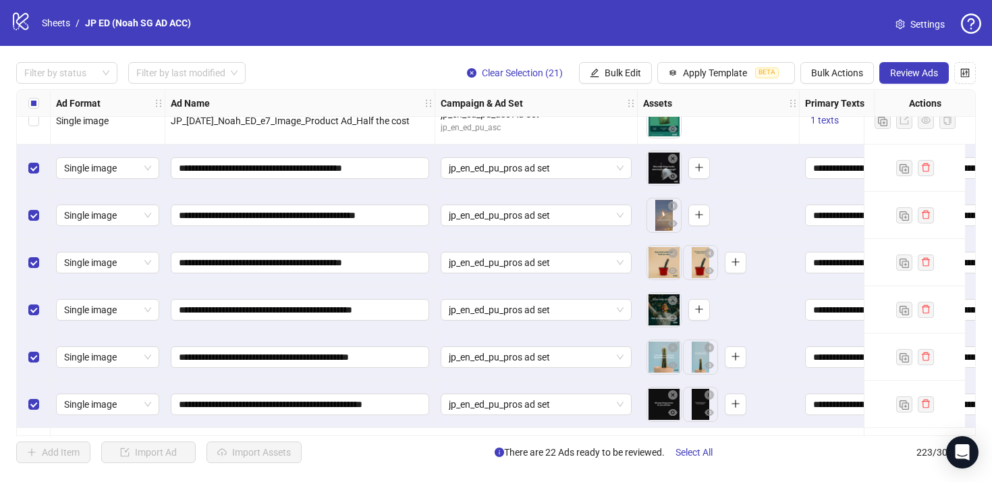
scroll to position [4769, 0]
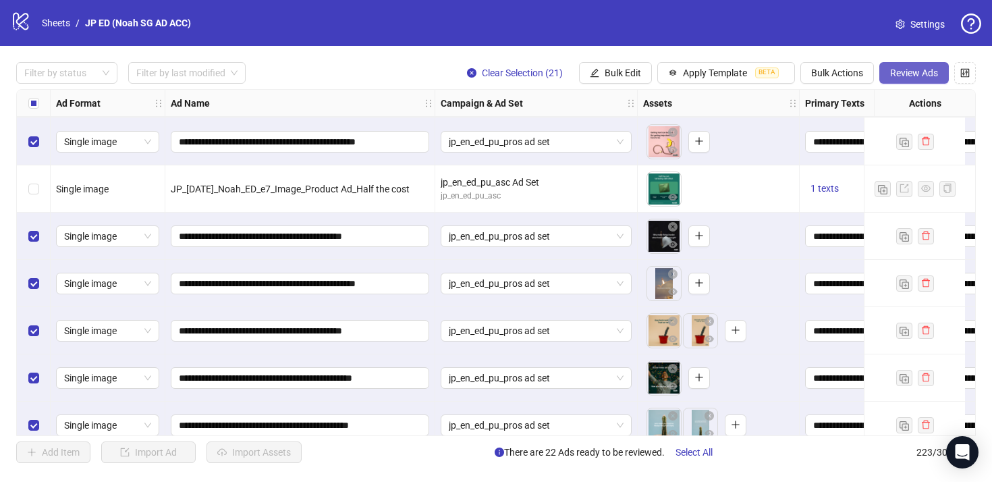
click at [920, 76] on span "Review Ads" at bounding box center [914, 72] width 48 height 11
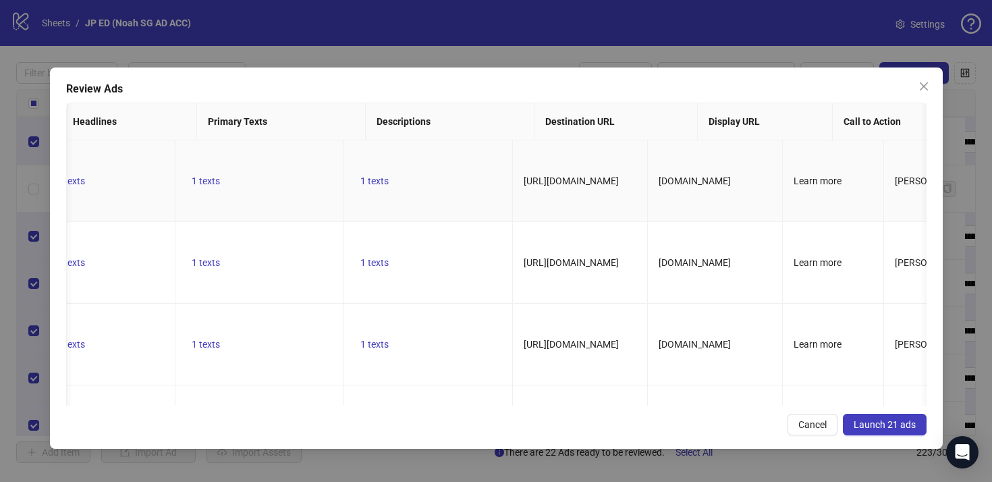
scroll to position [0, 545]
click at [861, 421] on span "Launch 21 ads" at bounding box center [884, 424] width 62 height 11
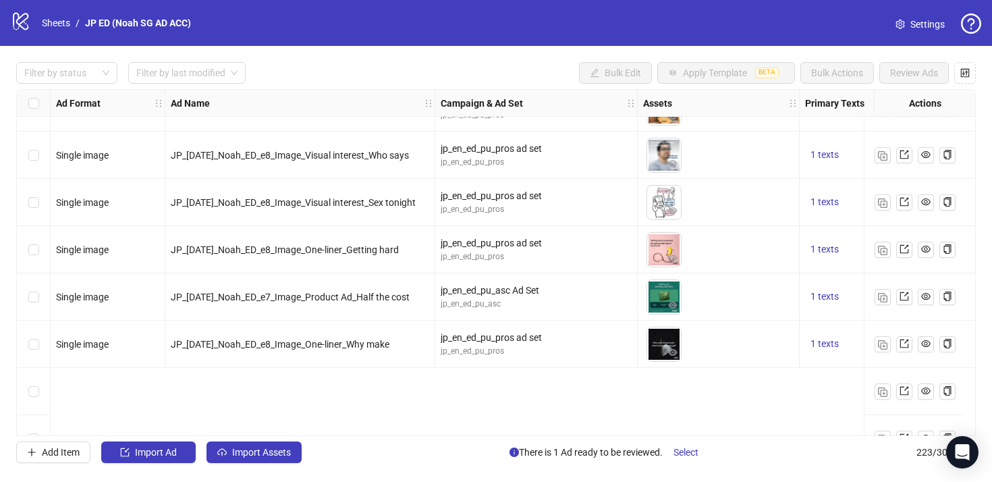
scroll to position [4473, 0]
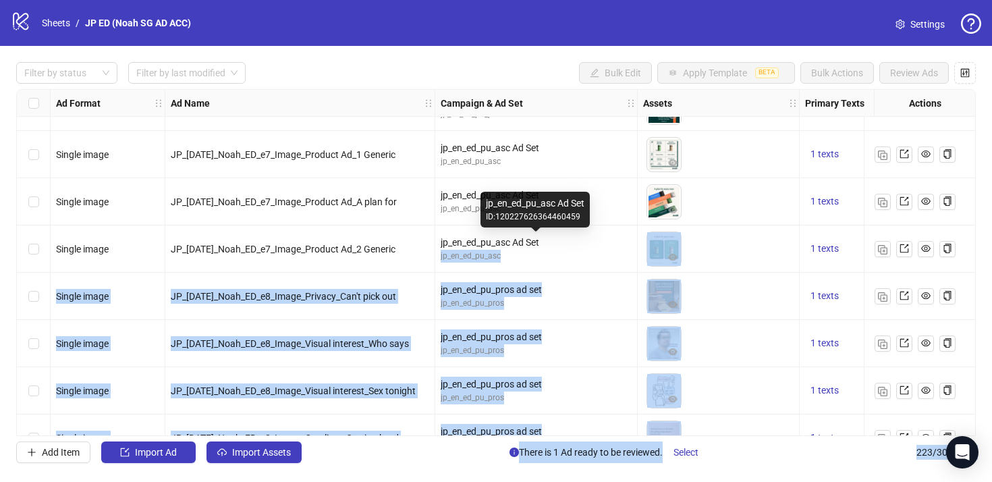
drag, startPoint x: 569, startPoint y: 245, endPoint x: 576, endPoint y: 221, distance: 24.8
click at [576, 221] on body "logo/logo-mobile Sheets / JP ED (Noah SG AD ACC) Settings Filter by status Filt…" at bounding box center [496, 241] width 992 height 482
click at [561, 240] on div "jp_en_ed_pu_asc Ad Set" at bounding box center [536, 242] width 191 height 15
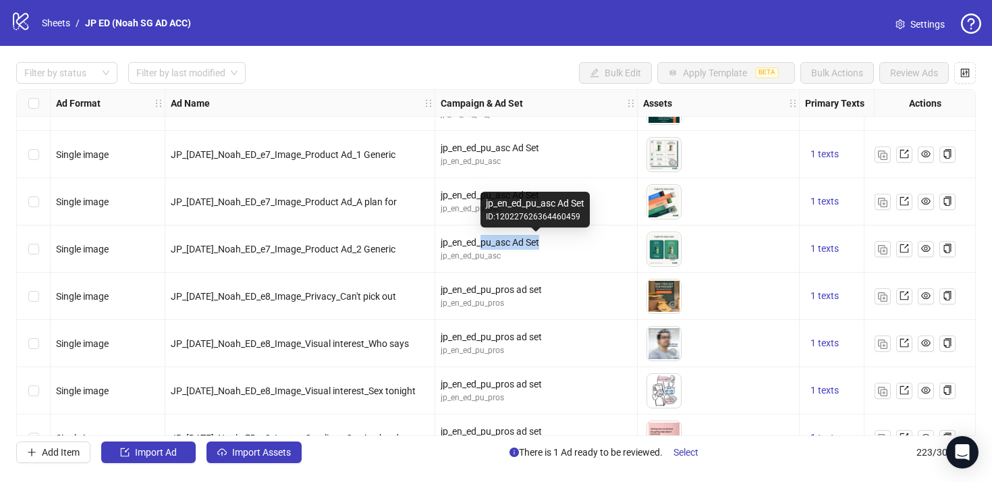
drag, startPoint x: 480, startPoint y: 244, endPoint x: 585, endPoint y: 248, distance: 104.6
click at [585, 248] on div "jp_en_ed_pu_asc Ad Set" at bounding box center [536, 242] width 191 height 15
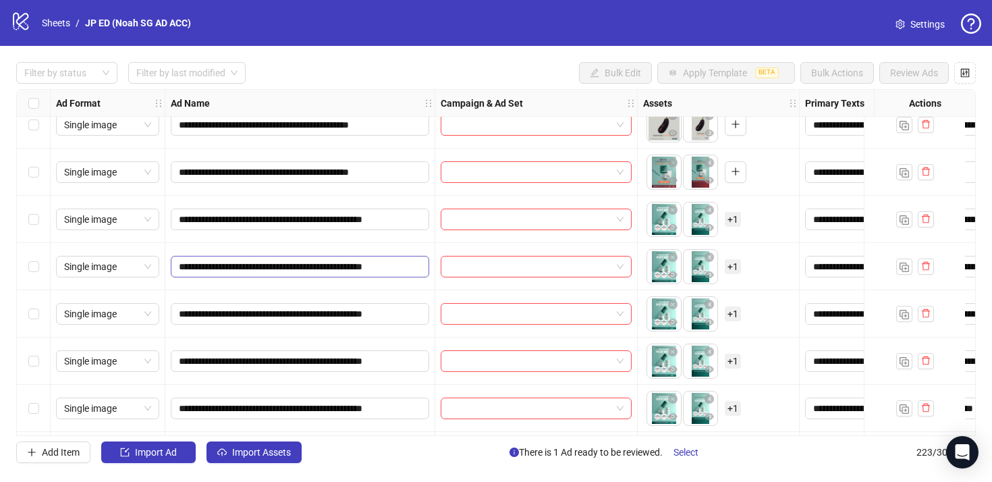
scroll to position [9272, 0]
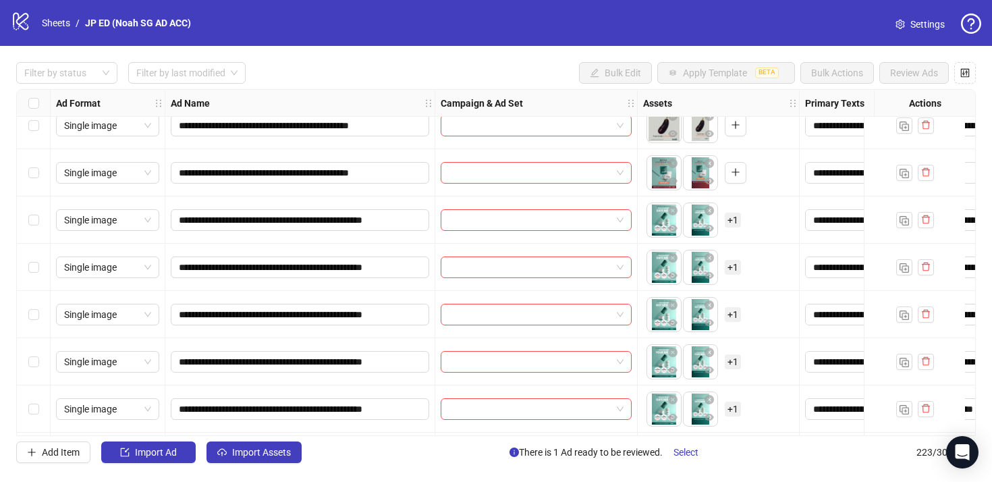
click at [43, 221] on div "Select row 199" at bounding box center [34, 219] width 34 height 47
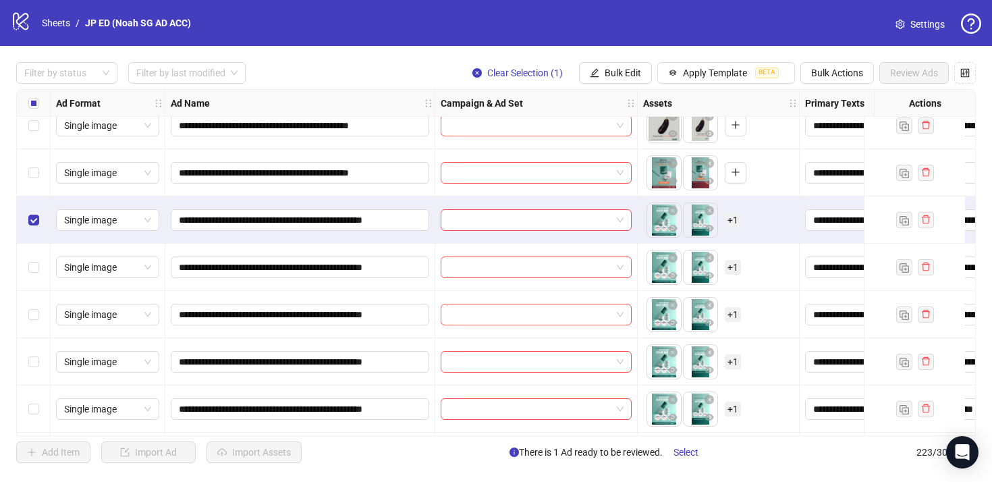
click at [35, 249] on div "Select row 200" at bounding box center [34, 267] width 34 height 47
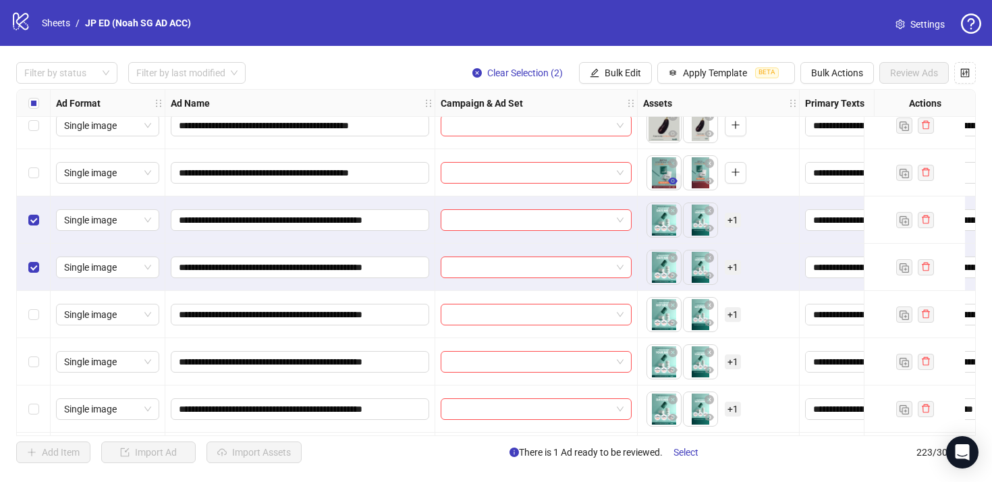
click at [675, 181] on icon "eye" at bounding box center [672, 180] width 9 height 7
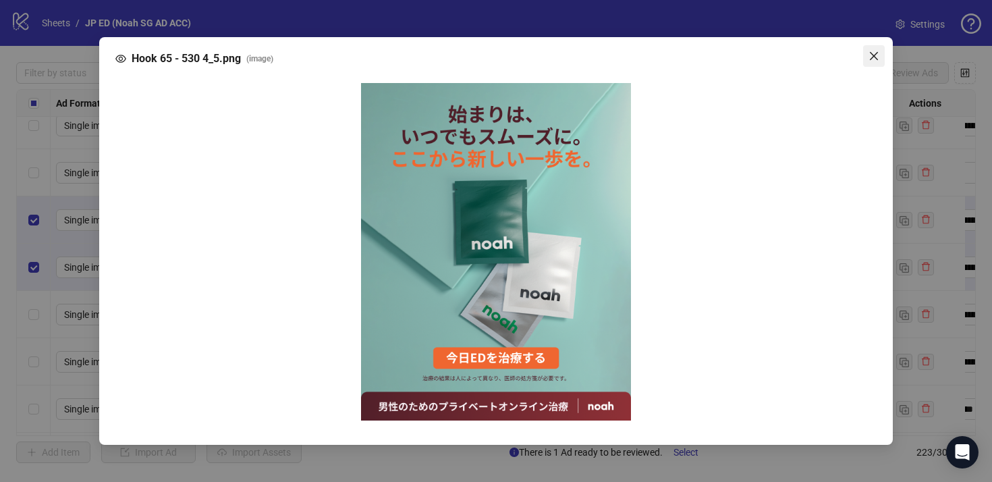
click at [874, 61] on icon "close" at bounding box center [873, 56] width 11 height 11
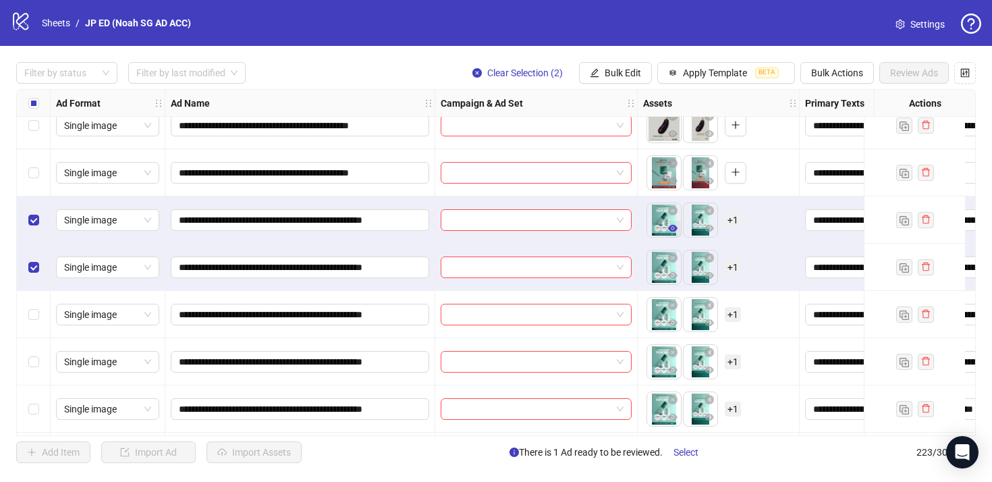
click at [677, 231] on button "button" at bounding box center [673, 229] width 16 height 16
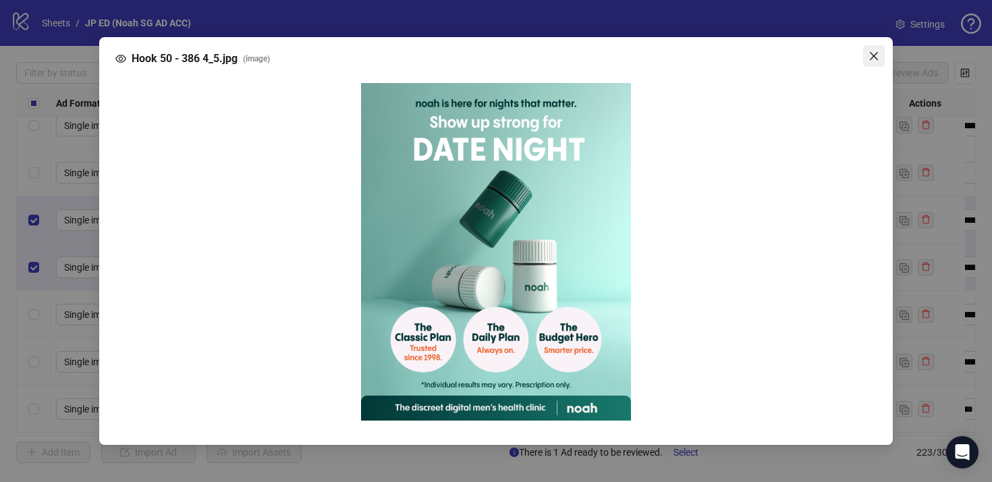
click at [877, 53] on icon "close" at bounding box center [873, 56] width 11 height 11
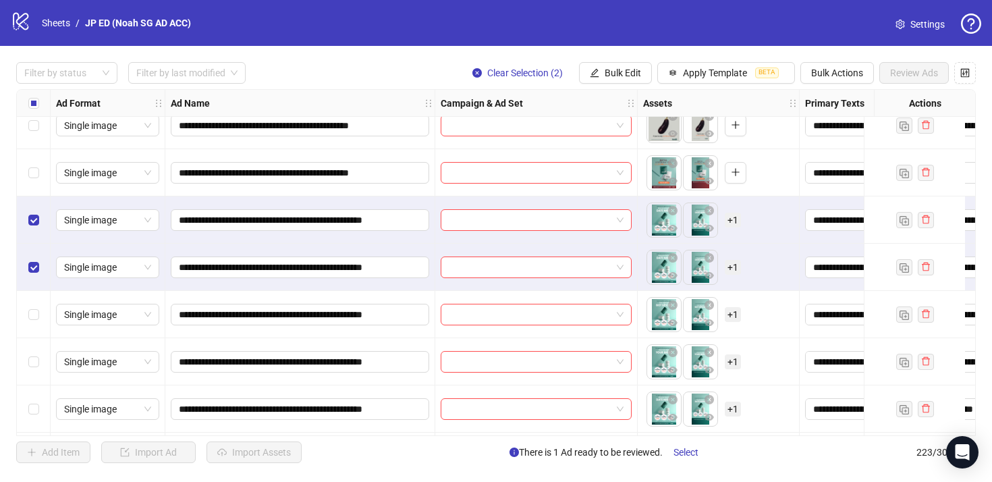
click at [39, 302] on div "Select row 201" at bounding box center [34, 314] width 34 height 47
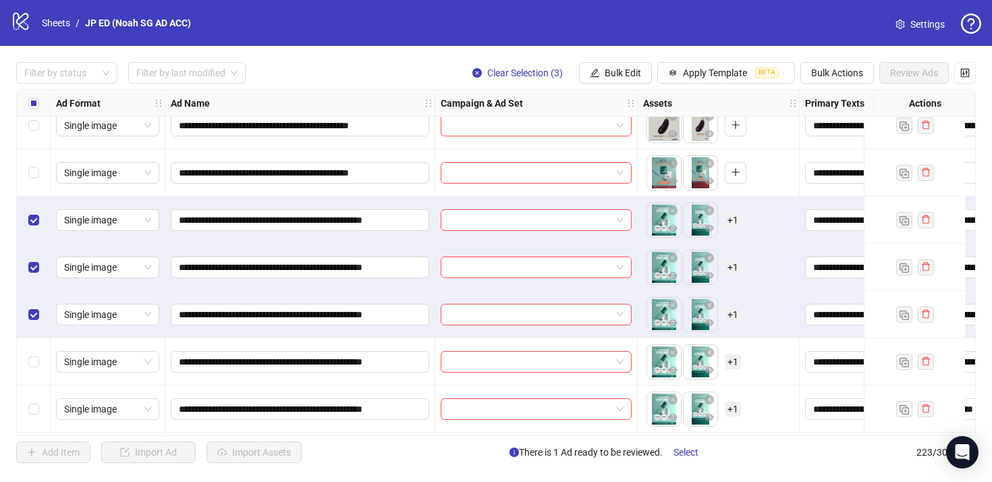
click at [41, 352] on div "Select row 202" at bounding box center [34, 361] width 34 height 47
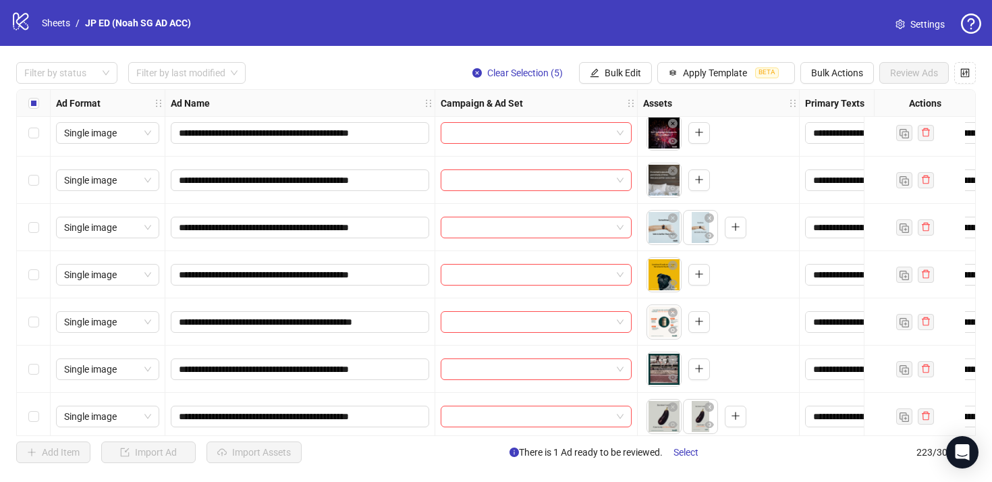
scroll to position [8967, 0]
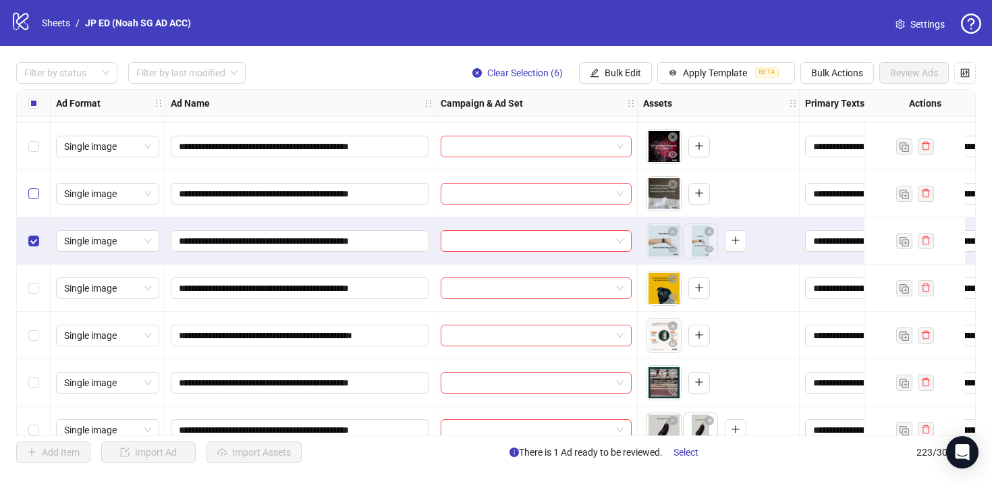
click at [29, 186] on label "Select row 192" at bounding box center [33, 193] width 11 height 15
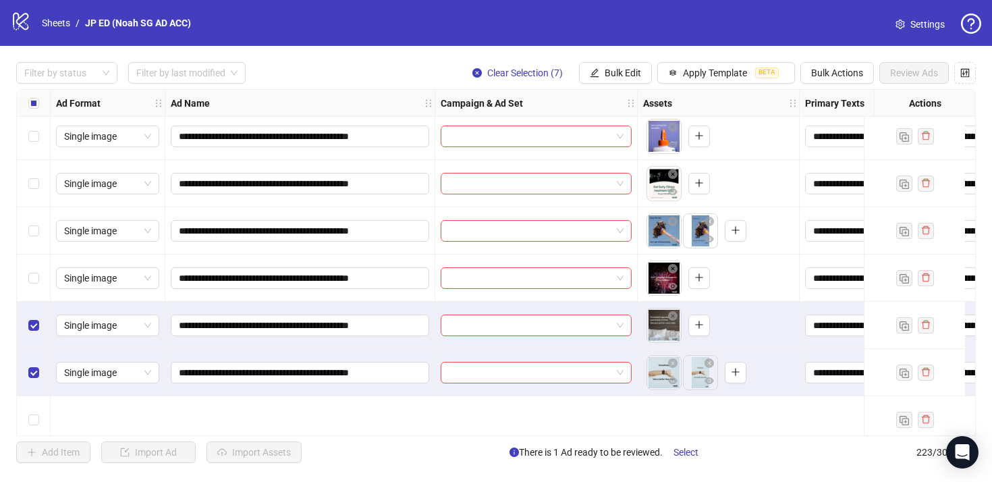
scroll to position [8727, 0]
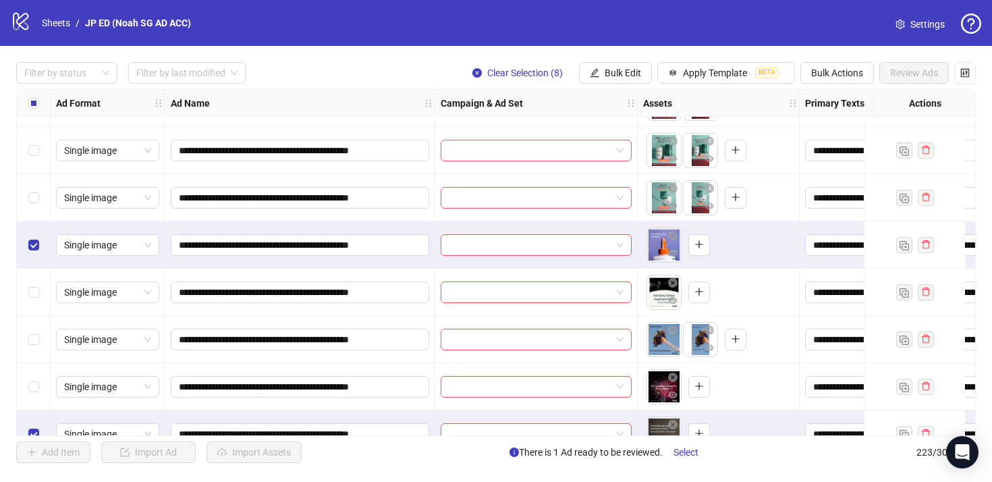
click at [30, 283] on div "Select row 189" at bounding box center [34, 292] width 34 height 47
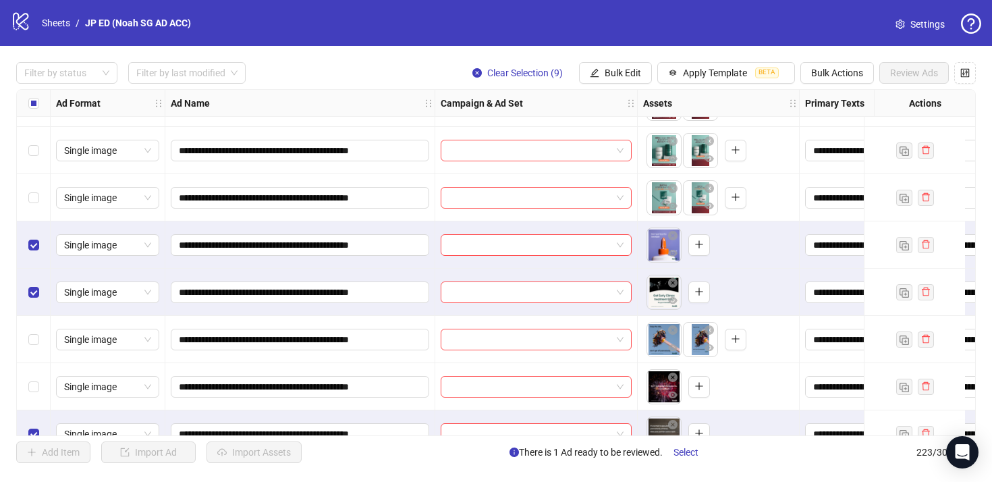
click at [36, 324] on div "Select row 190" at bounding box center [34, 339] width 34 height 47
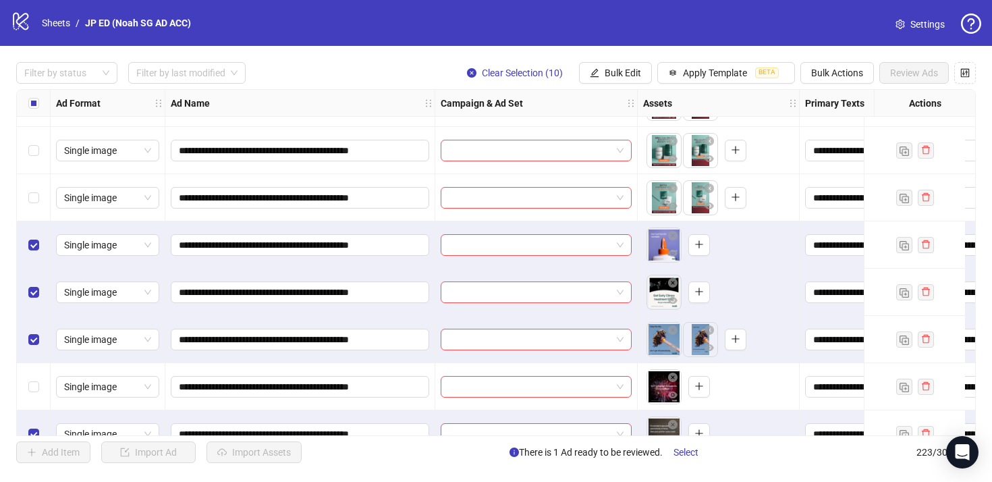
click at [34, 365] on div "Select row 191" at bounding box center [34, 386] width 34 height 47
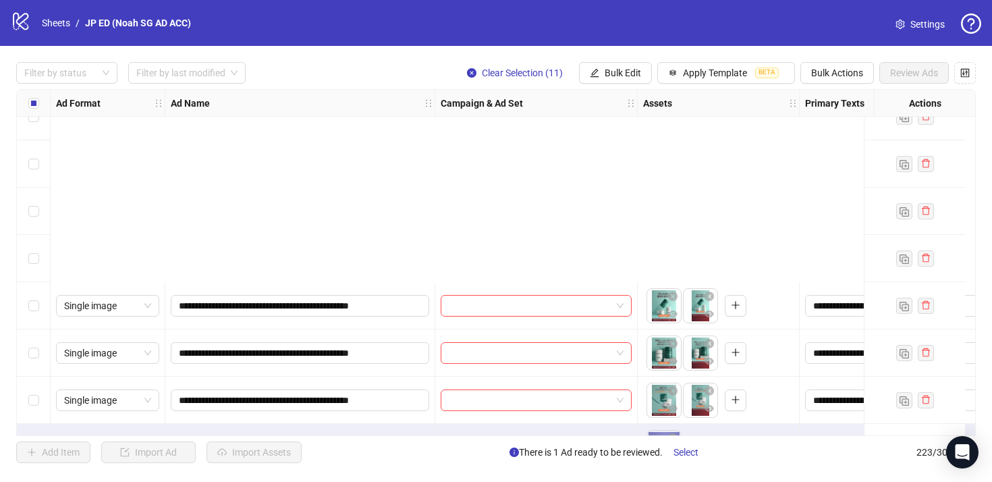
scroll to position [8782, 0]
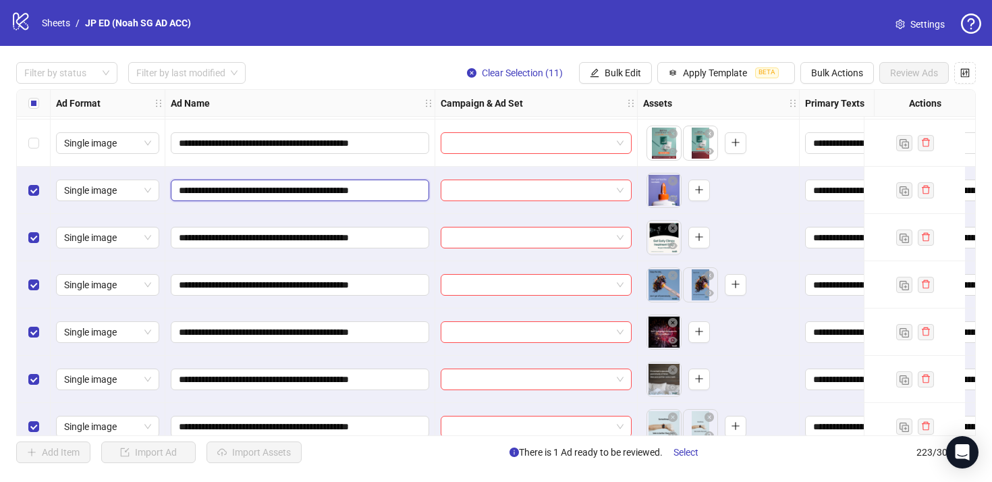
click at [285, 186] on input "**********" at bounding box center [299, 190] width 240 height 15
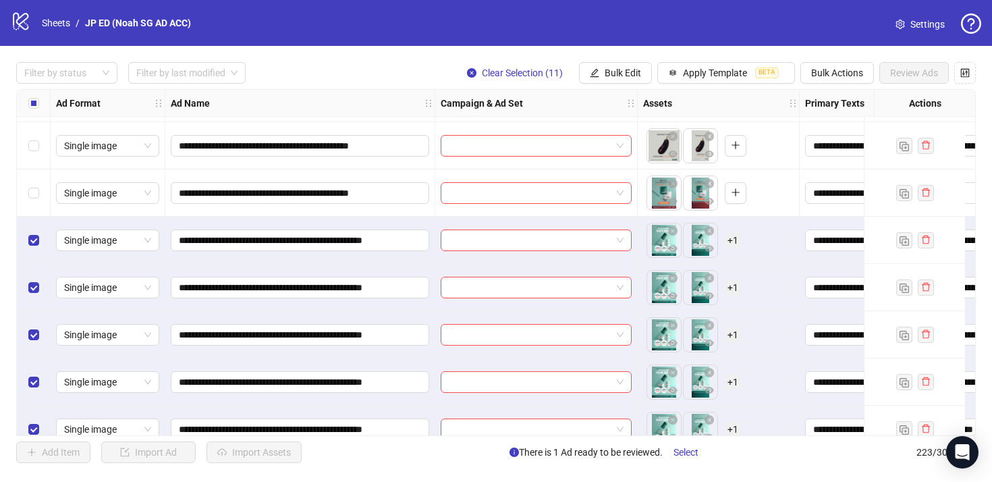
scroll to position [9252, 0]
click at [43, 239] on div "Select row 199" at bounding box center [34, 239] width 34 height 47
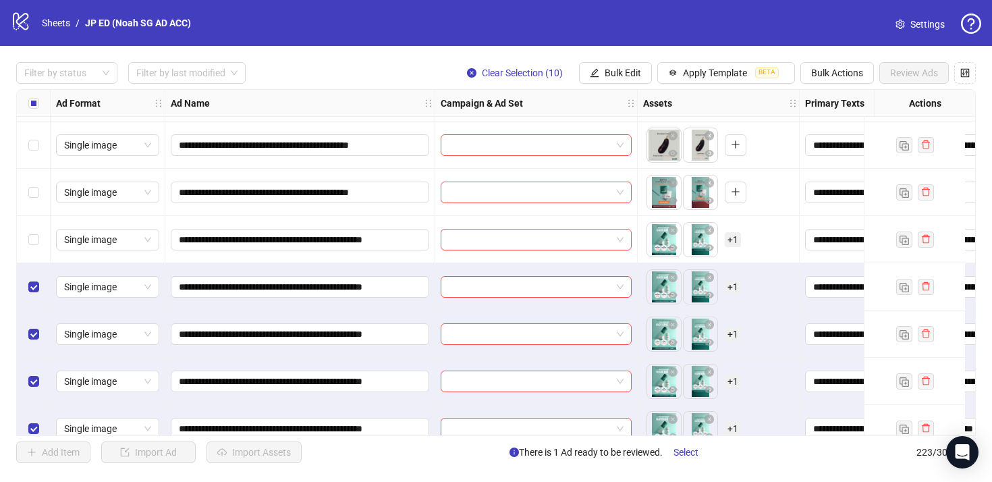
click at [40, 273] on div "Select row 200" at bounding box center [34, 286] width 34 height 47
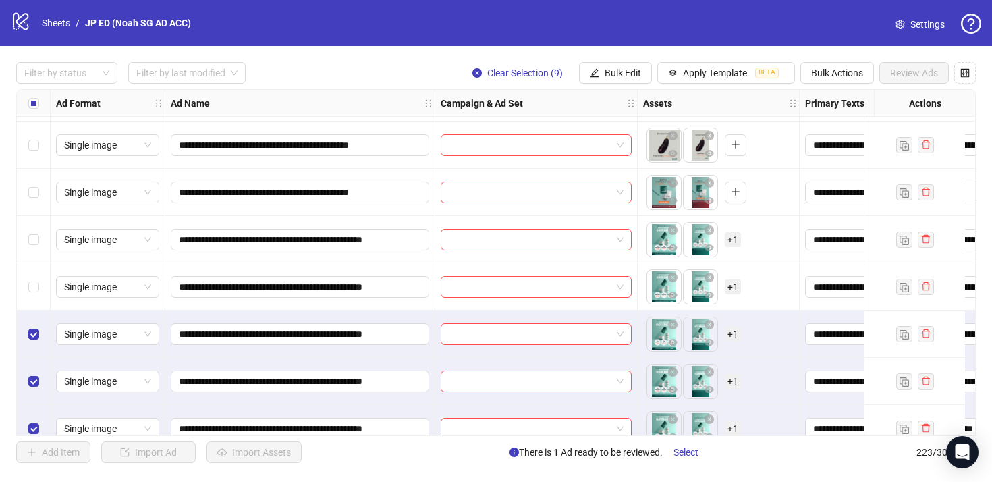
click at [35, 318] on div "Select row 201" at bounding box center [34, 333] width 34 height 47
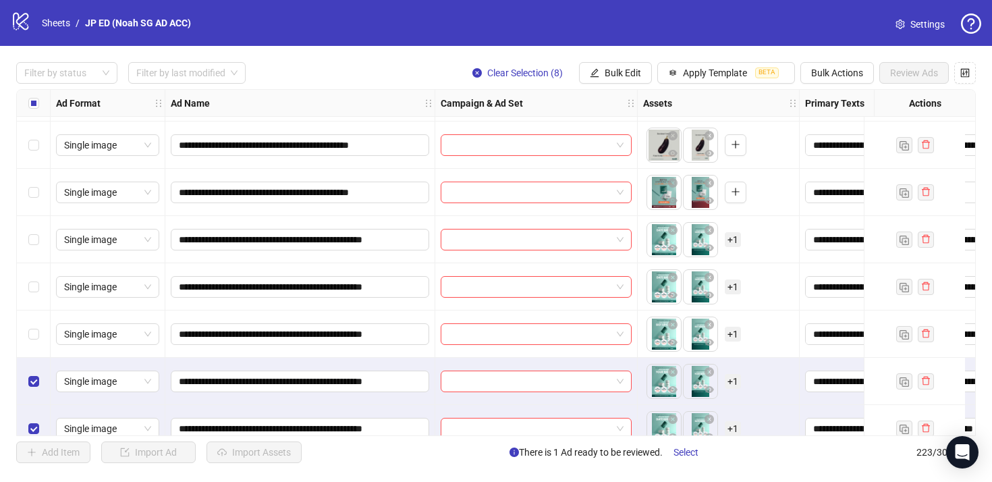
scroll to position [9282, 0]
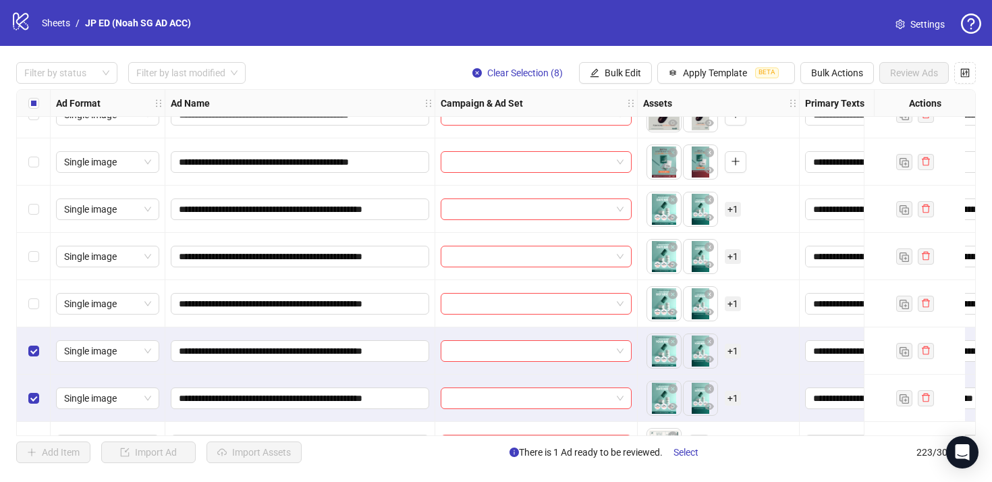
click at [33, 338] on div "Select row 202" at bounding box center [34, 350] width 34 height 47
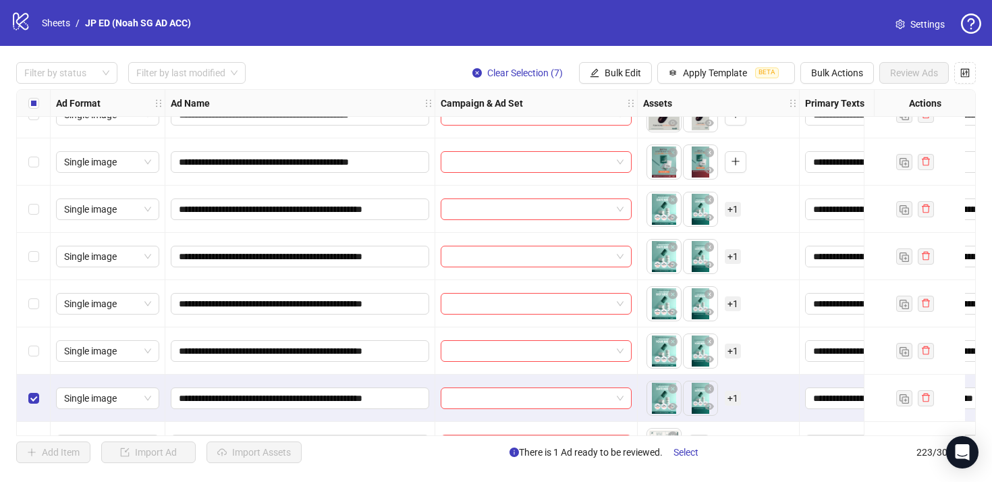
click at [32, 376] on div "Select row 203" at bounding box center [34, 397] width 34 height 47
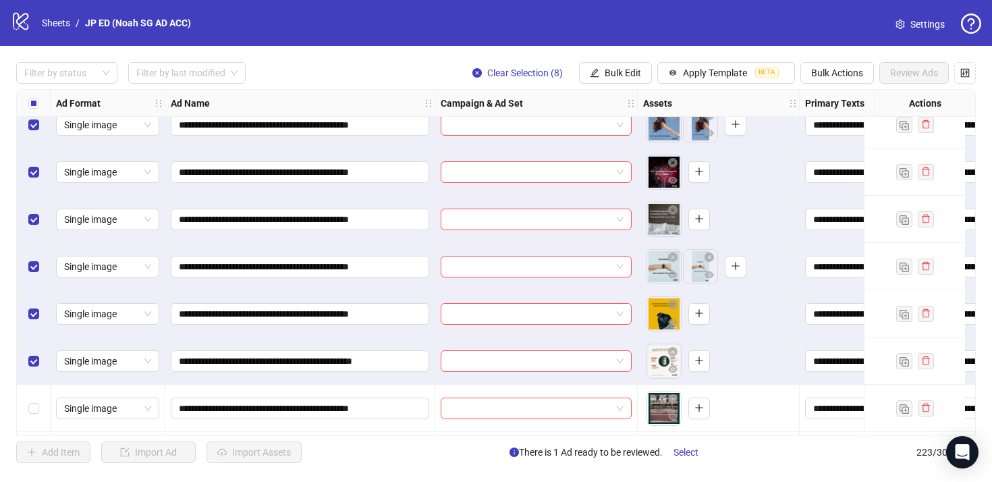
scroll to position [8998, 0]
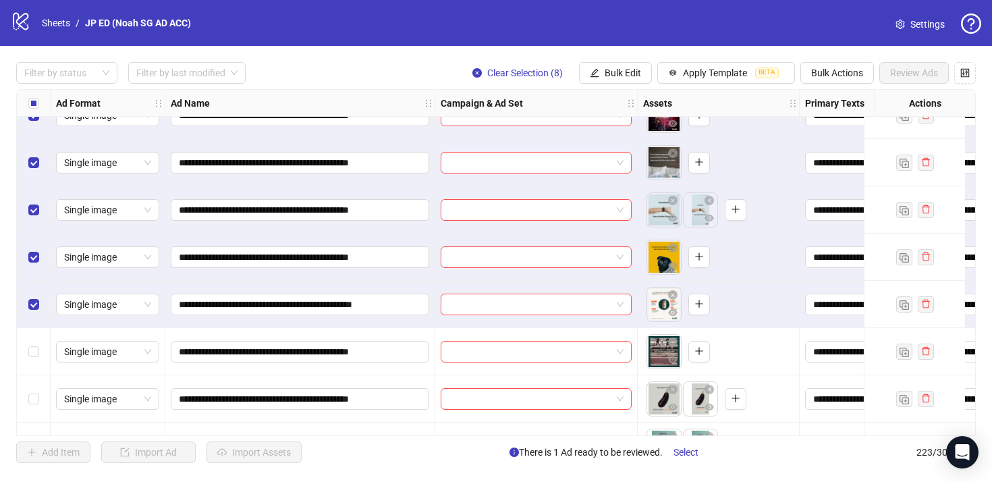
click at [27, 349] on div "Select row 196" at bounding box center [34, 351] width 34 height 47
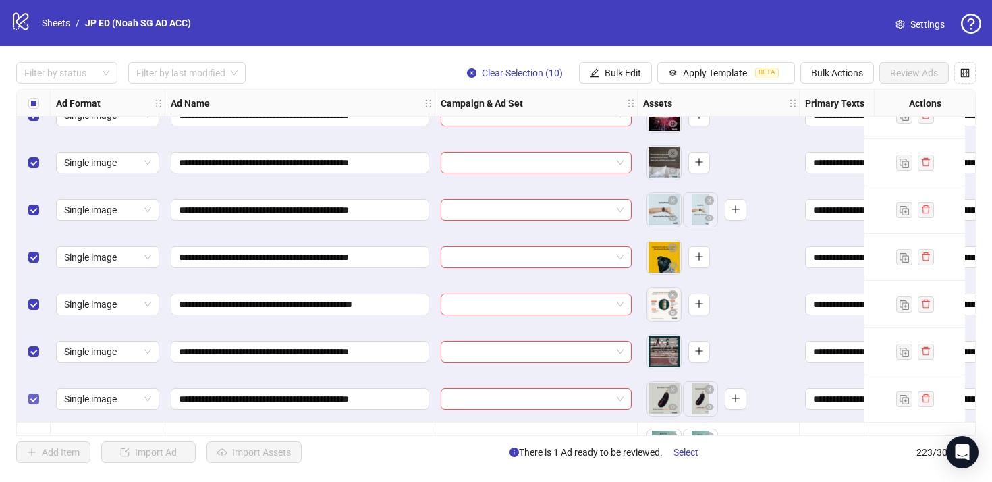
scroll to position [9064, 0]
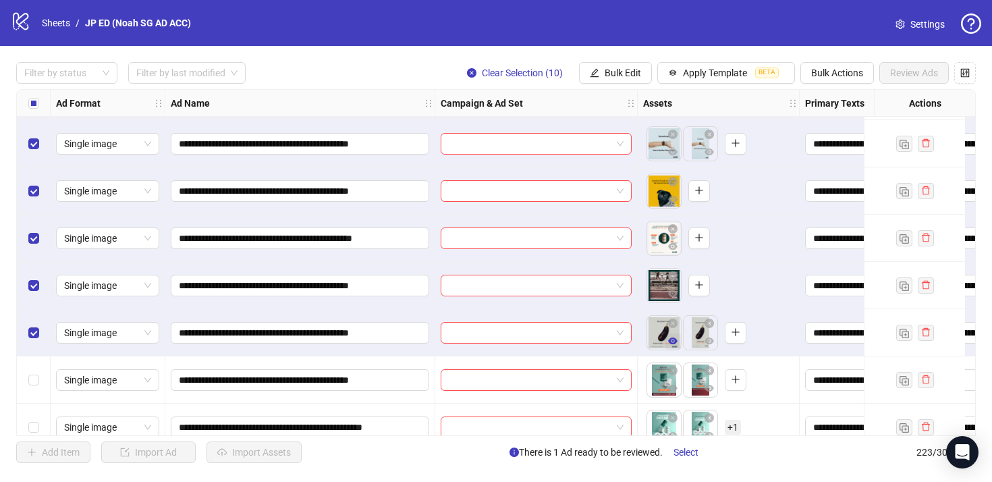
click at [673, 335] on button "button" at bounding box center [673, 341] width 16 height 16
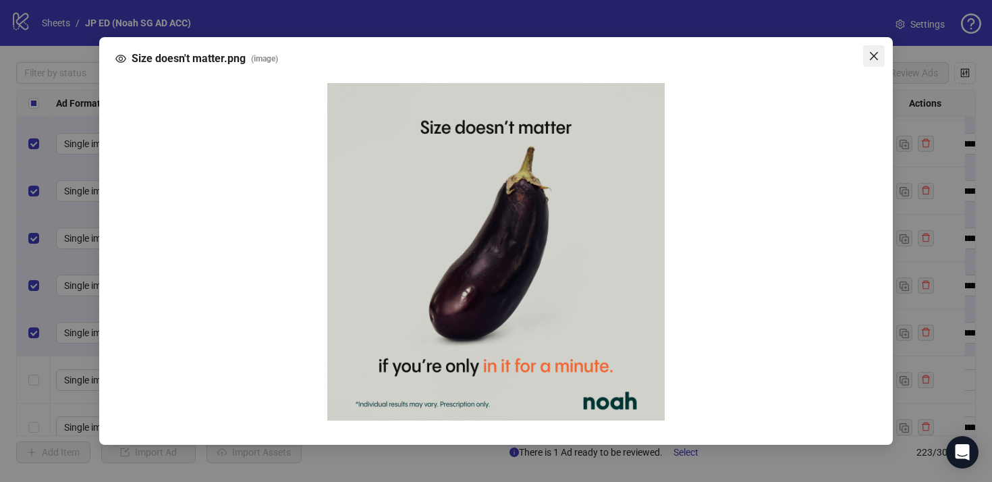
click at [880, 55] on span "Close" at bounding box center [874, 56] width 22 height 11
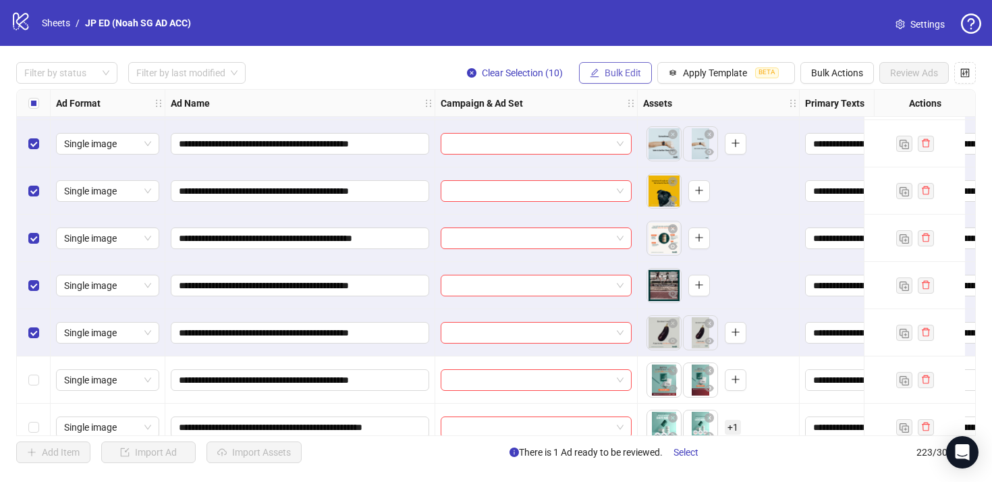
click at [632, 77] on span "Bulk Edit" at bounding box center [623, 72] width 36 height 11
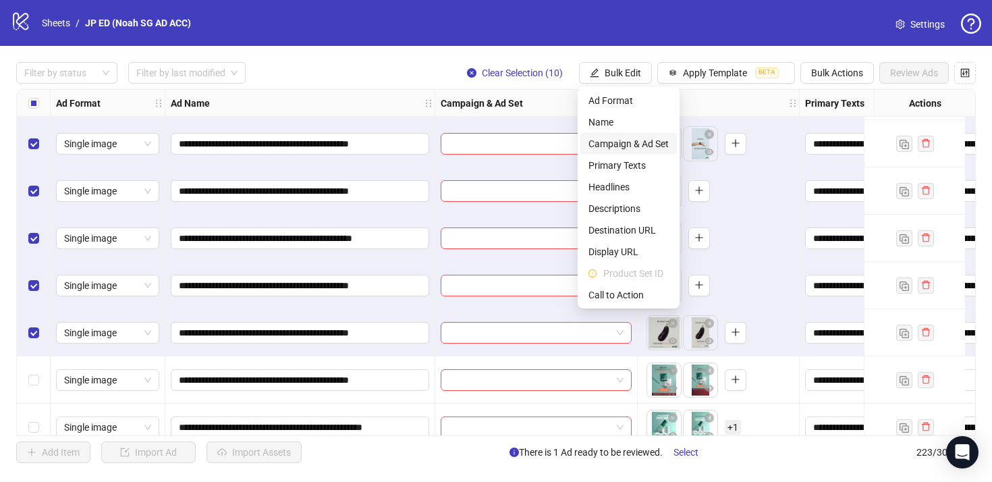
click at [653, 146] on span "Campaign & Ad Set" at bounding box center [628, 143] width 80 height 15
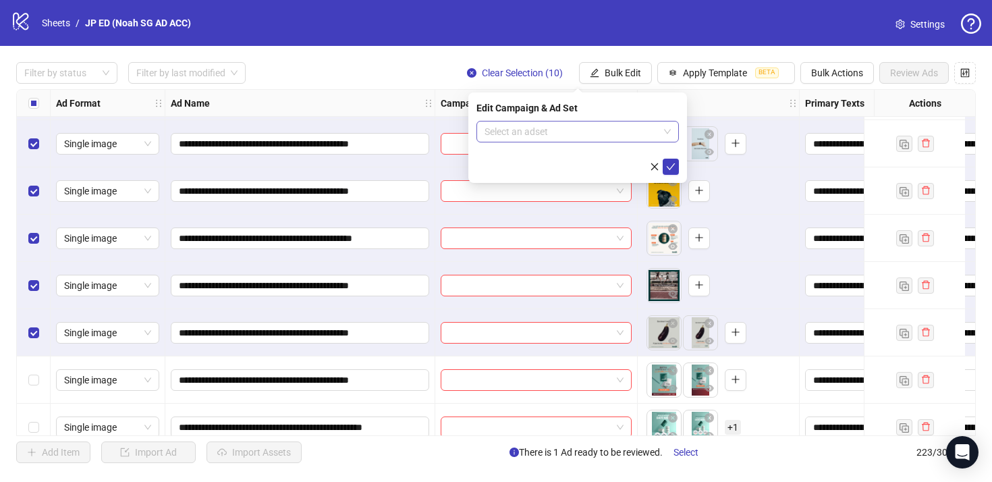
click at [565, 127] on input "search" at bounding box center [571, 131] width 174 height 20
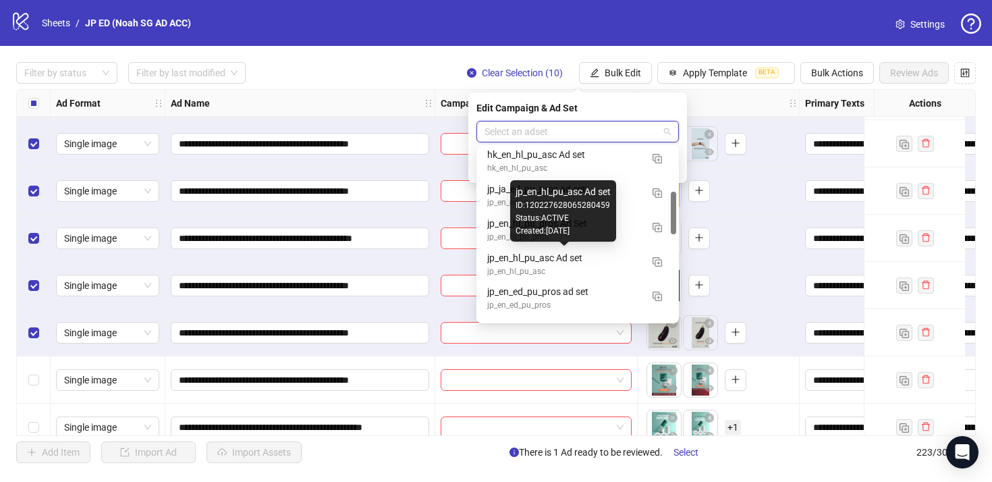
scroll to position [196, 0]
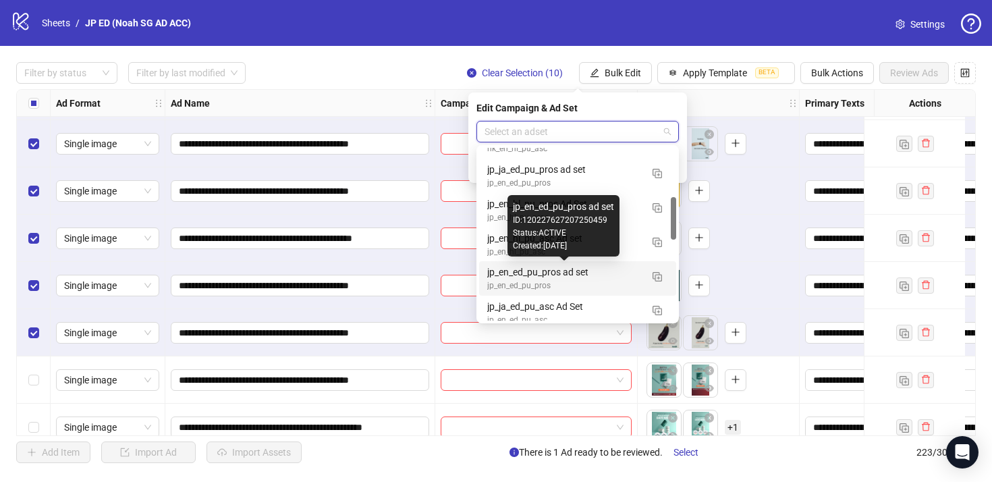
click at [590, 275] on div "jp_en_ed_pu_pros ad set" at bounding box center [564, 271] width 154 height 15
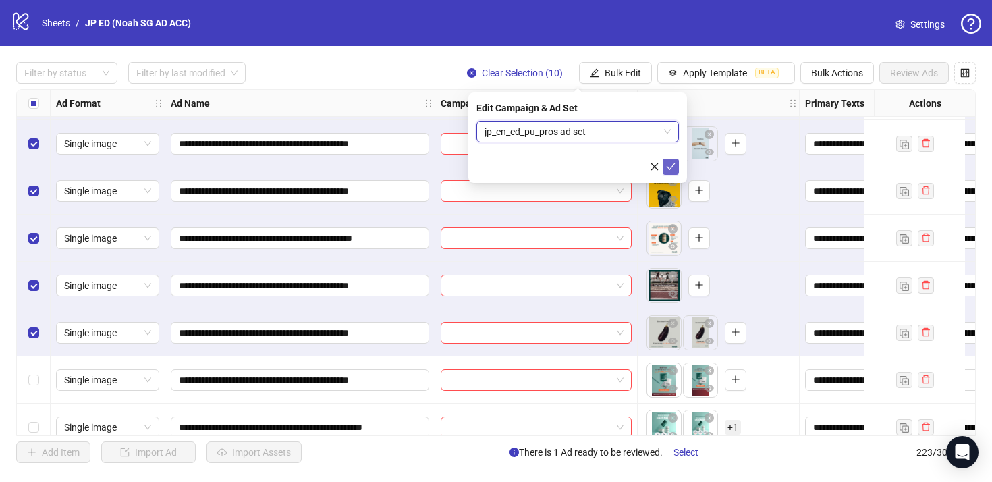
click at [671, 165] on icon "check" at bounding box center [670, 166] width 9 height 9
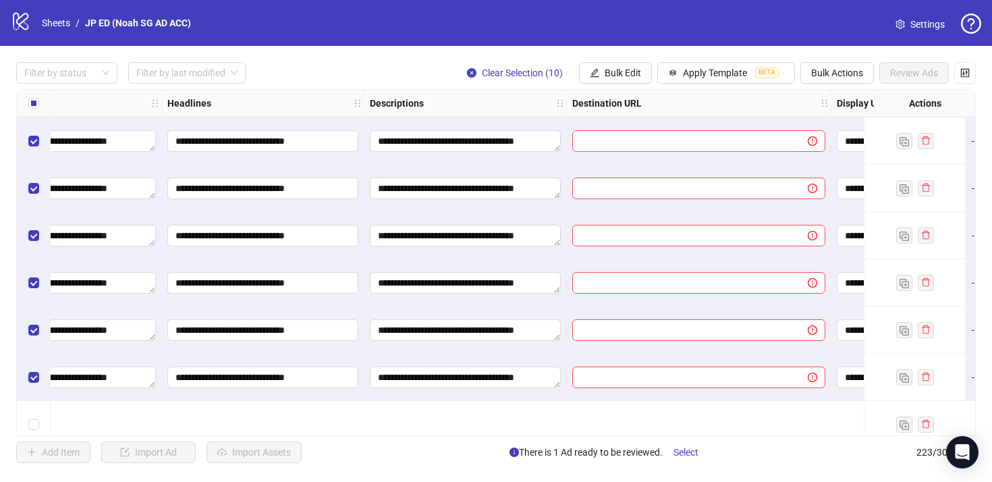
scroll to position [8922, 930]
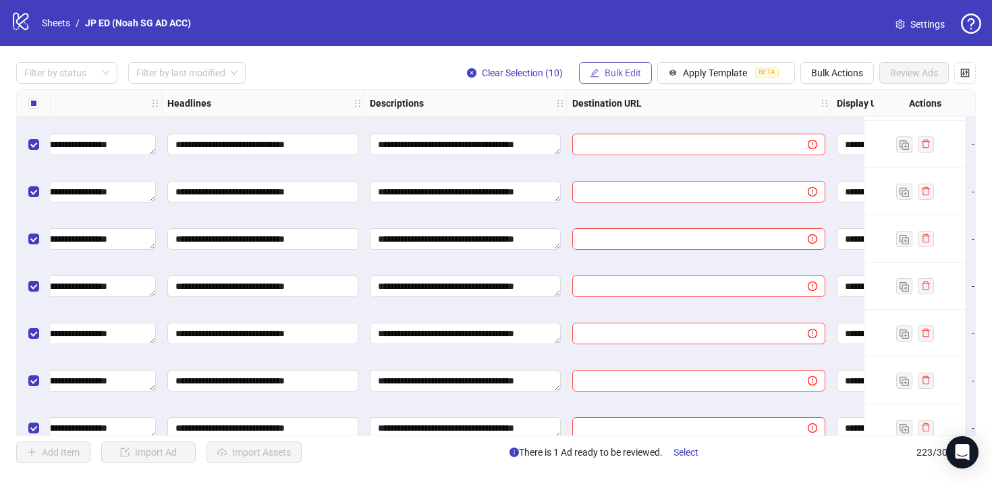
click at [632, 69] on span "Bulk Edit" at bounding box center [623, 72] width 36 height 11
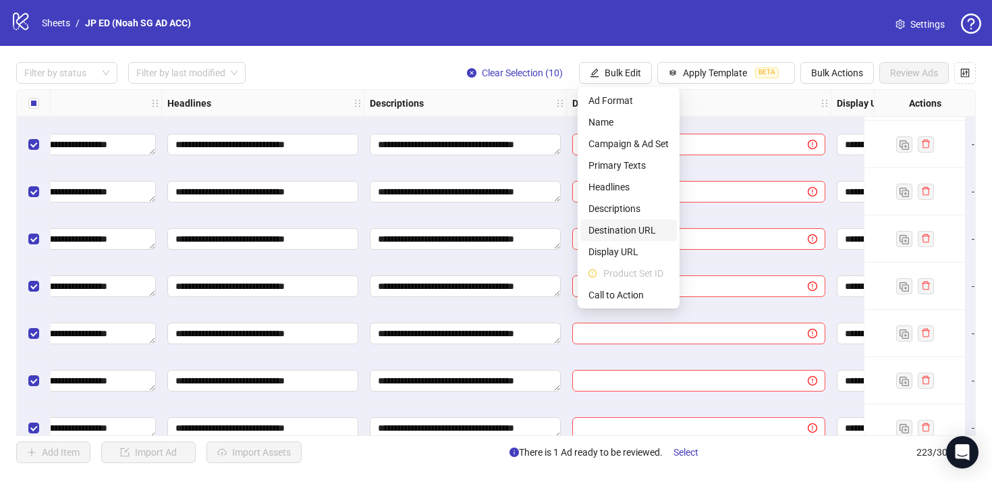
click at [637, 231] on span "Destination URL" at bounding box center [628, 230] width 80 height 15
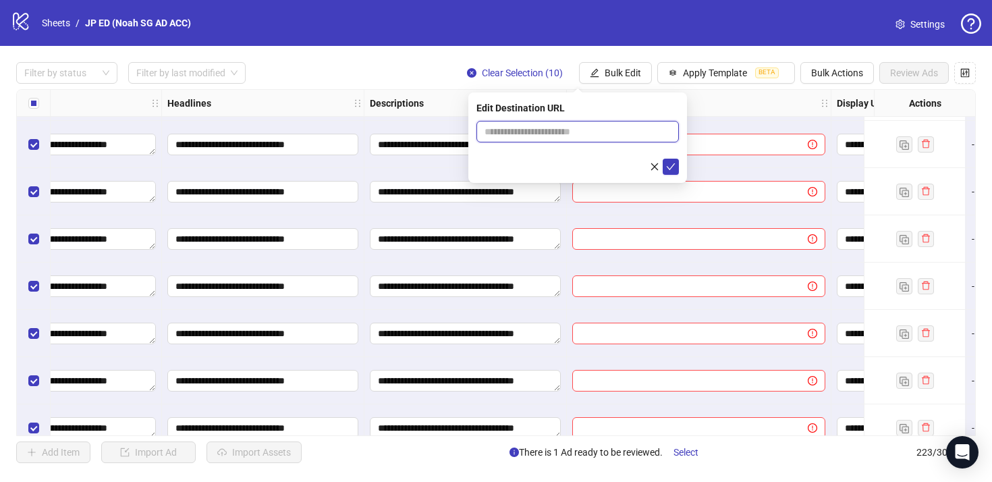
click at [596, 136] on input "text" at bounding box center [571, 131] width 175 height 15
paste input "**********"
type input "**********"
click at [667, 168] on icon "check" at bounding box center [670, 166] width 9 height 9
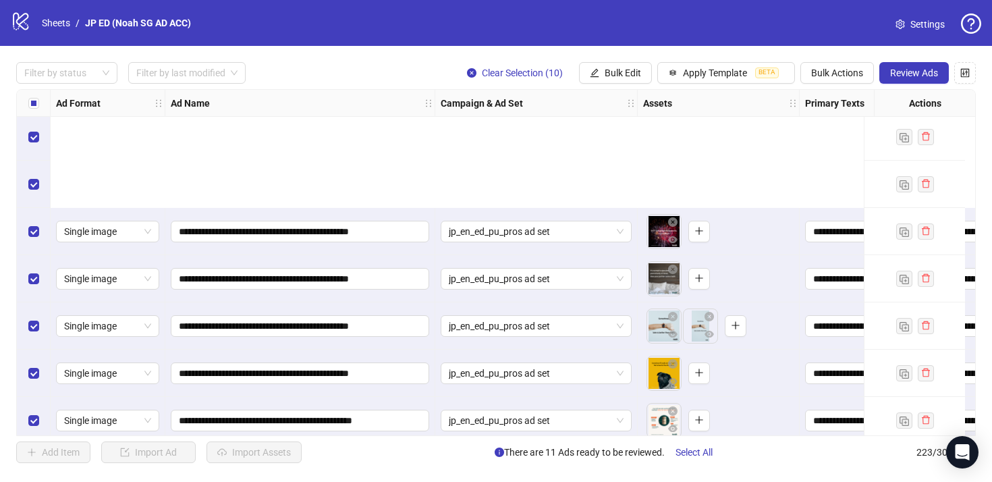
scroll to position [9072, 0]
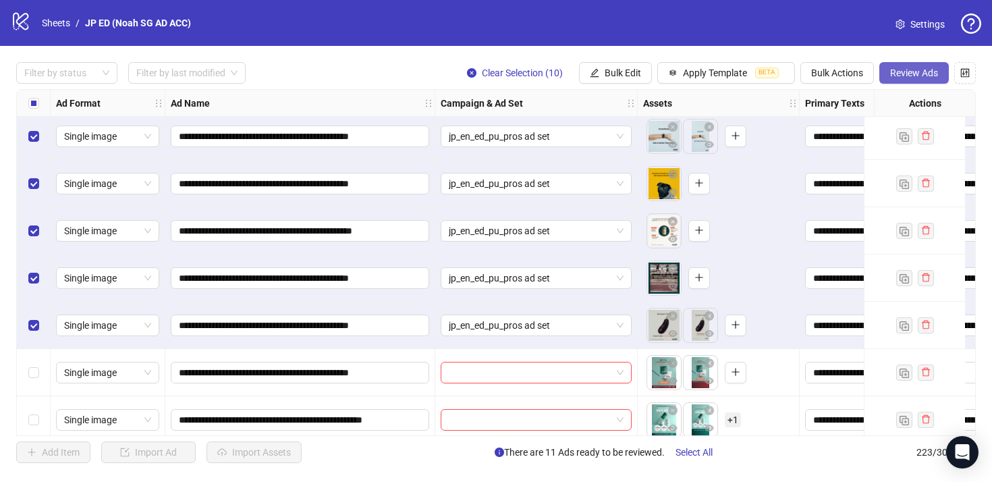
click at [910, 74] on span "Review Ads" at bounding box center [914, 72] width 48 height 11
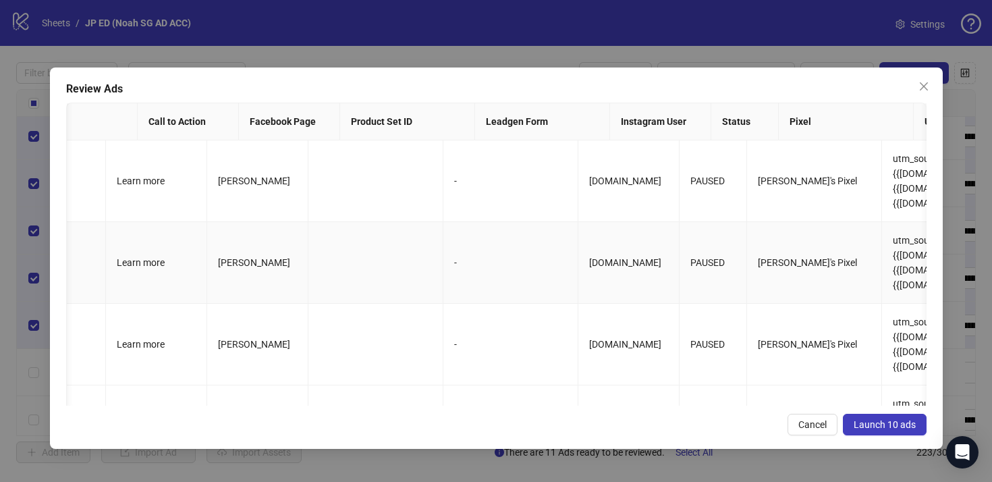
scroll to position [0, 1209]
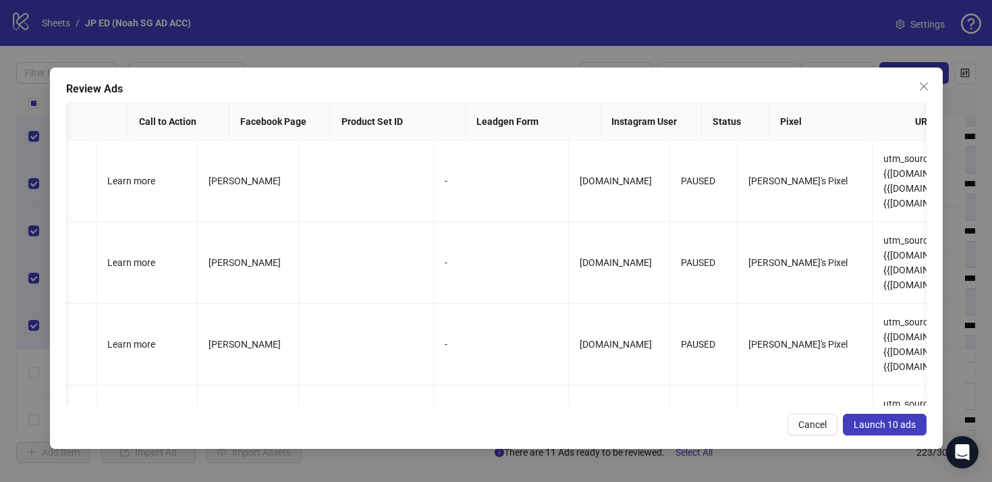
click at [881, 415] on button "Launch 10 ads" at bounding box center [885, 425] width 84 height 22
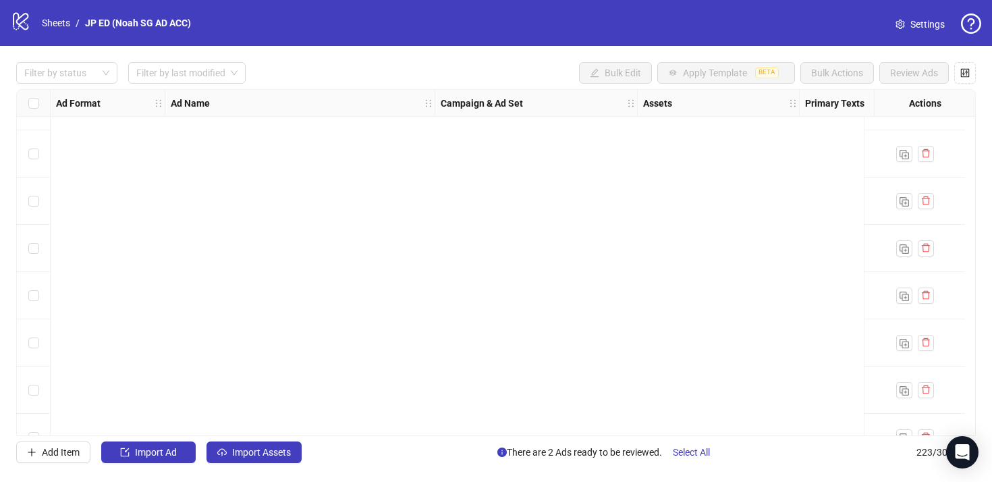
scroll to position [0, 0]
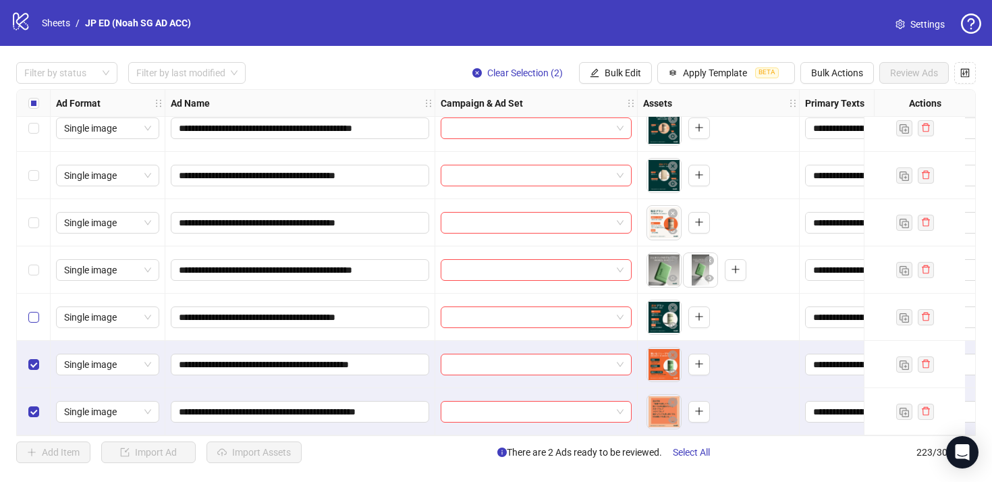
click at [36, 318] on label "Select row 221" at bounding box center [33, 317] width 11 height 15
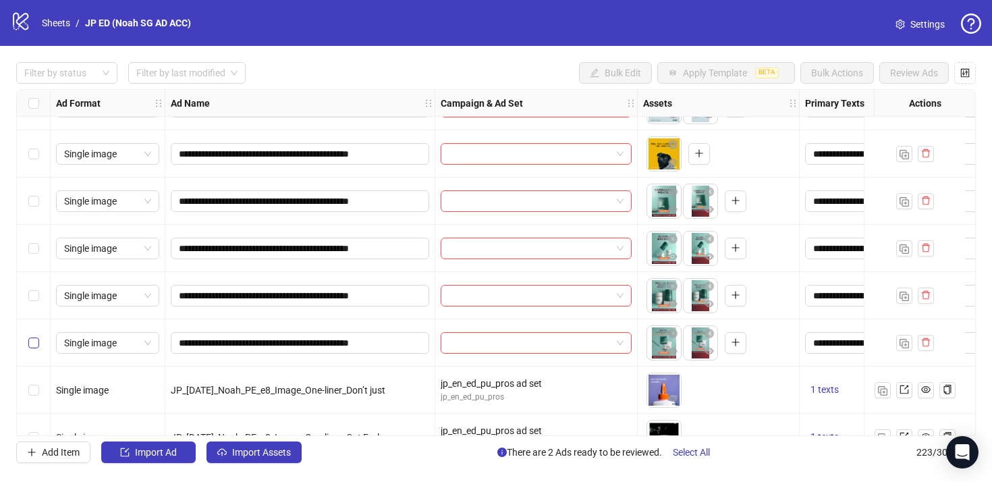
click at [36, 335] on label "Select row 187" at bounding box center [33, 342] width 11 height 15
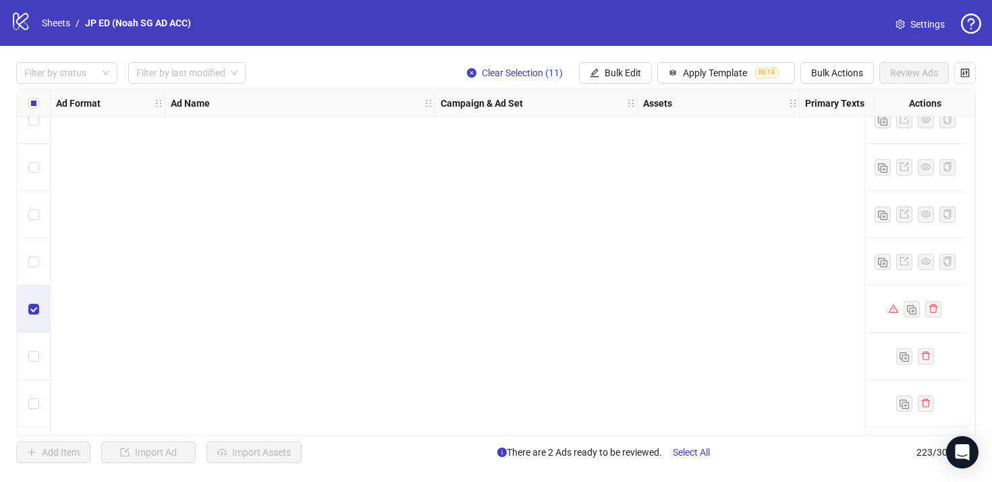
scroll to position [10219, 0]
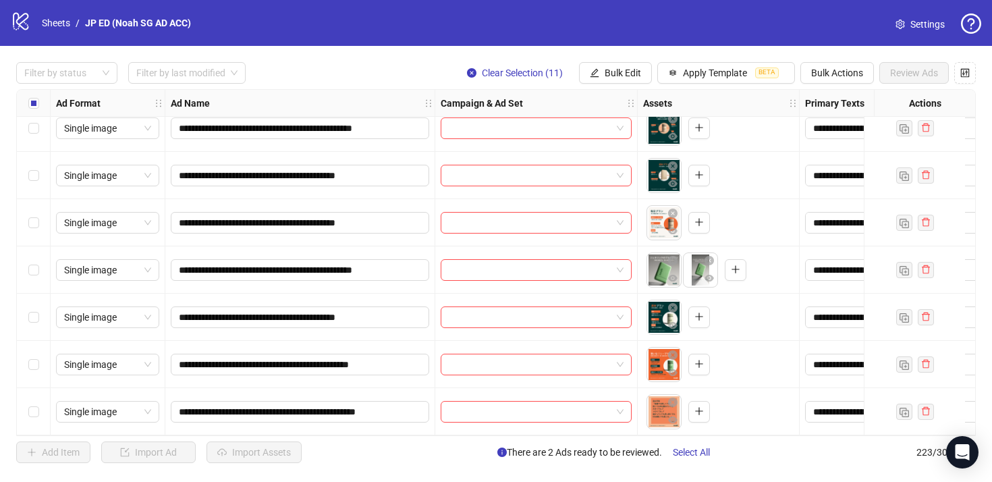
click at [38, 405] on div "Select row 223" at bounding box center [34, 411] width 34 height 47
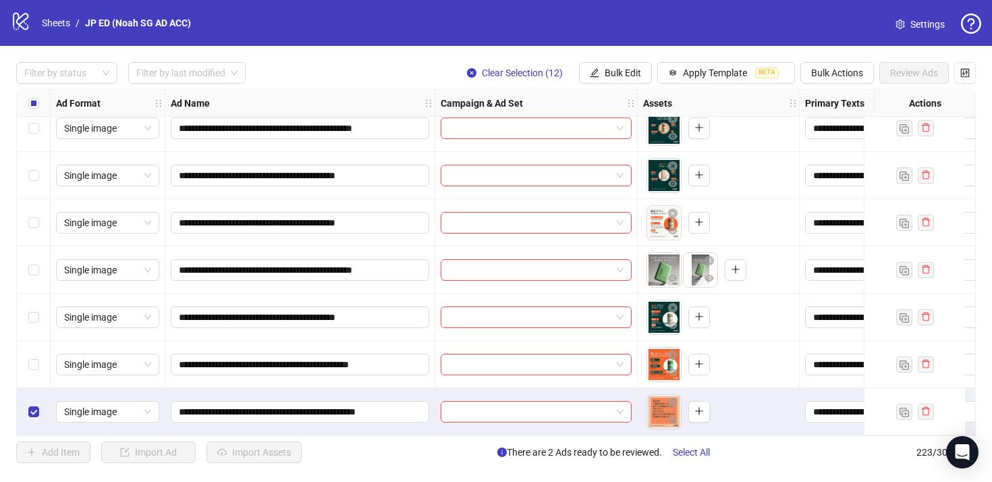
click at [40, 370] on div "Select row 222" at bounding box center [34, 364] width 34 height 47
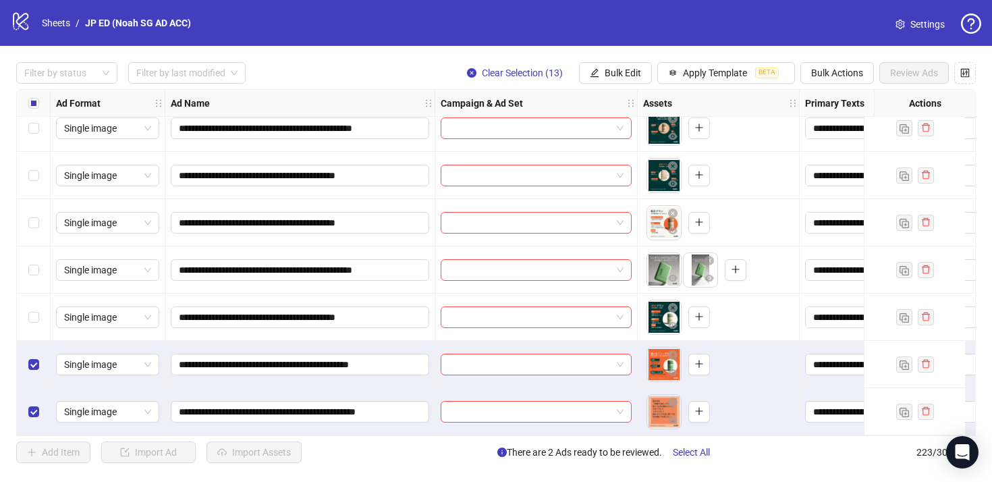
click at [31, 368] on div "Select row 222" at bounding box center [34, 364] width 34 height 47
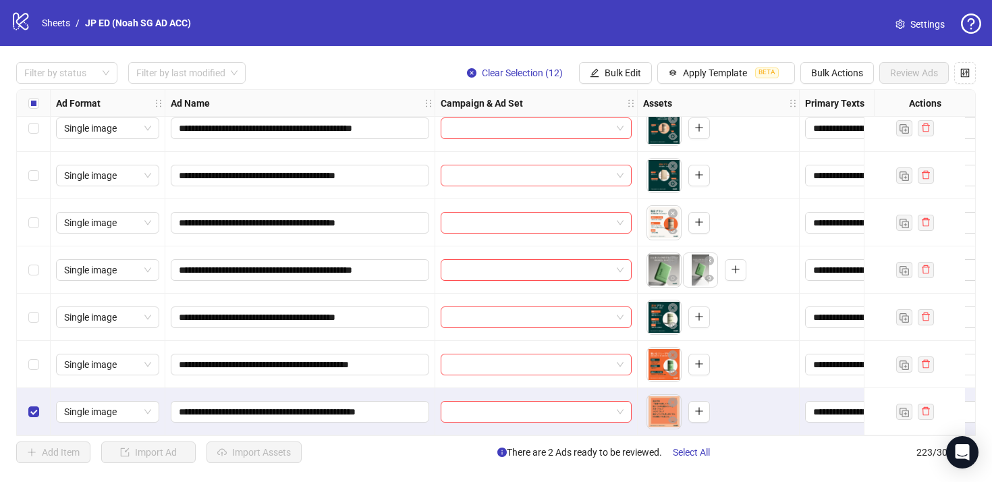
click at [34, 324] on div "Select row 221" at bounding box center [34, 316] width 34 height 47
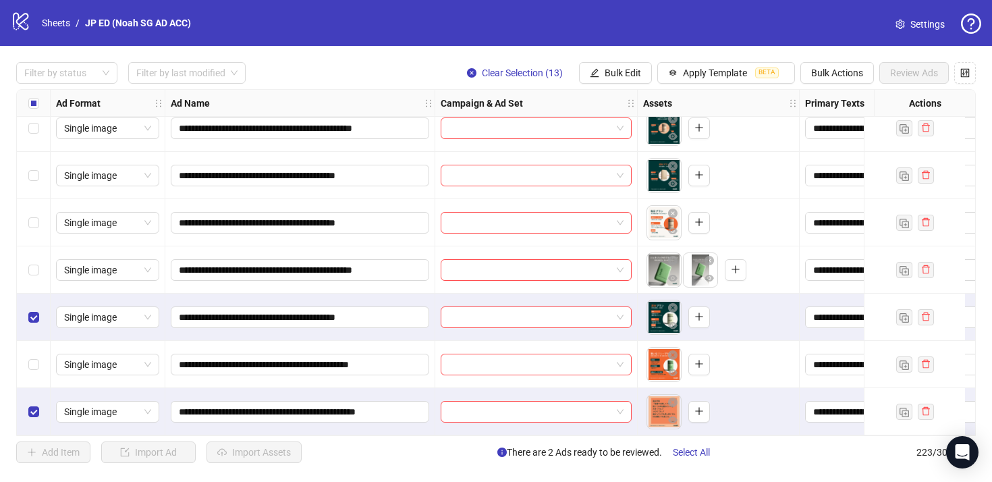
click at [38, 345] on div "Select row 222" at bounding box center [34, 364] width 34 height 47
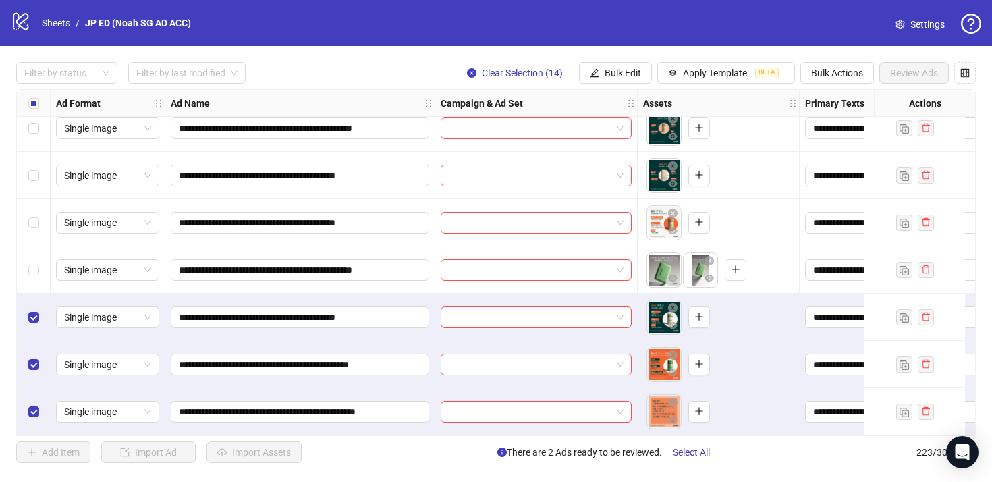
click at [40, 254] on div "Select row 220" at bounding box center [34, 269] width 34 height 47
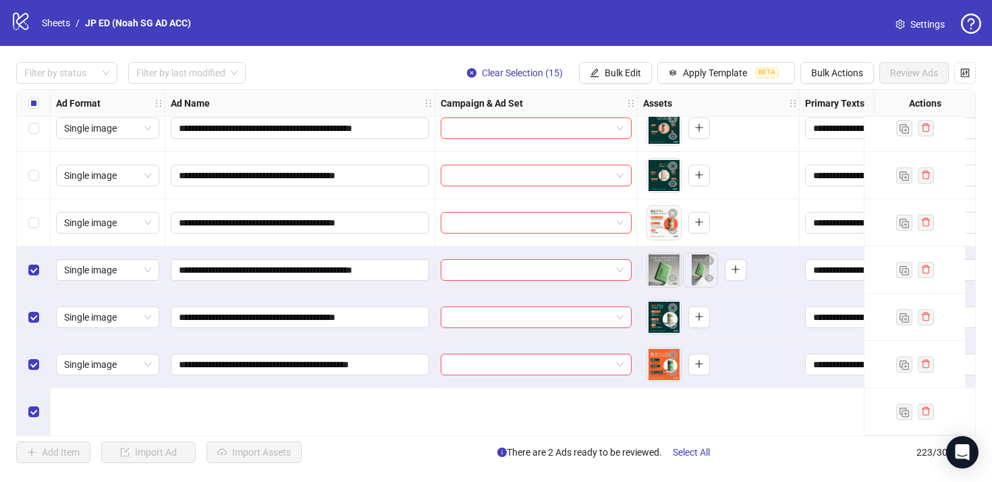
scroll to position [10095, 0]
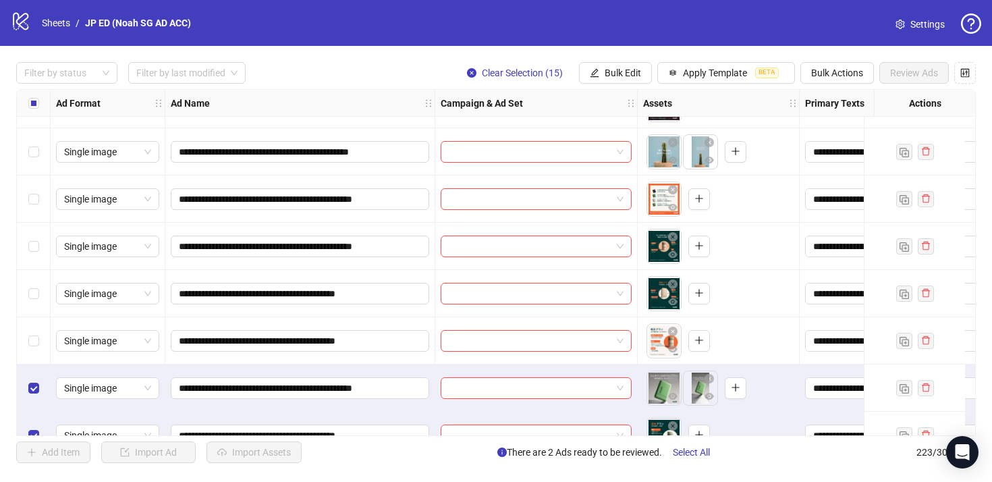
click at [39, 337] on div "Select row 219" at bounding box center [34, 340] width 34 height 47
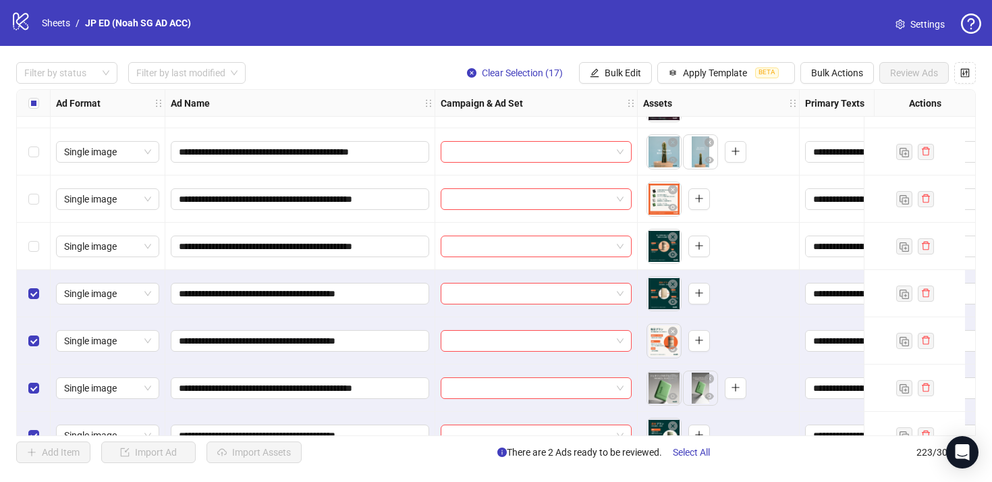
click at [30, 255] on div "Select row 217" at bounding box center [34, 246] width 34 height 47
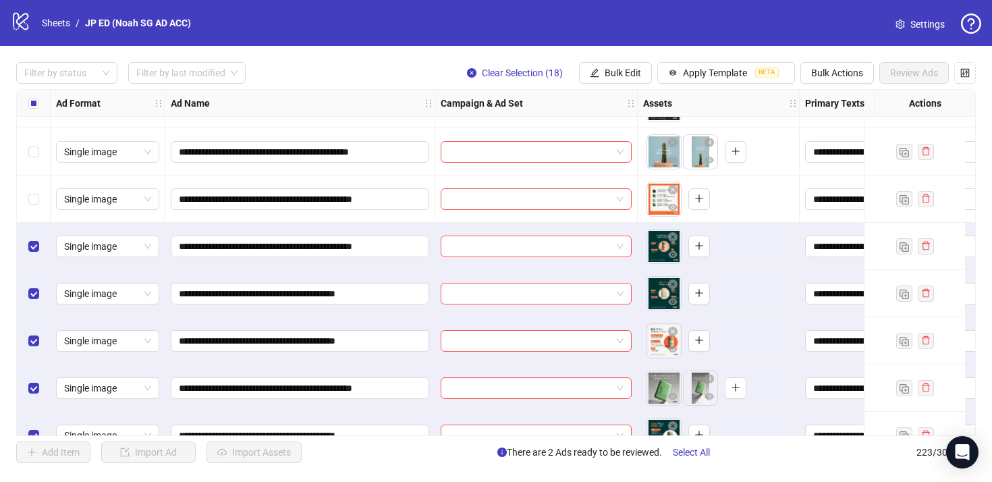
click at [27, 206] on div "Select row 216" at bounding box center [34, 198] width 34 height 47
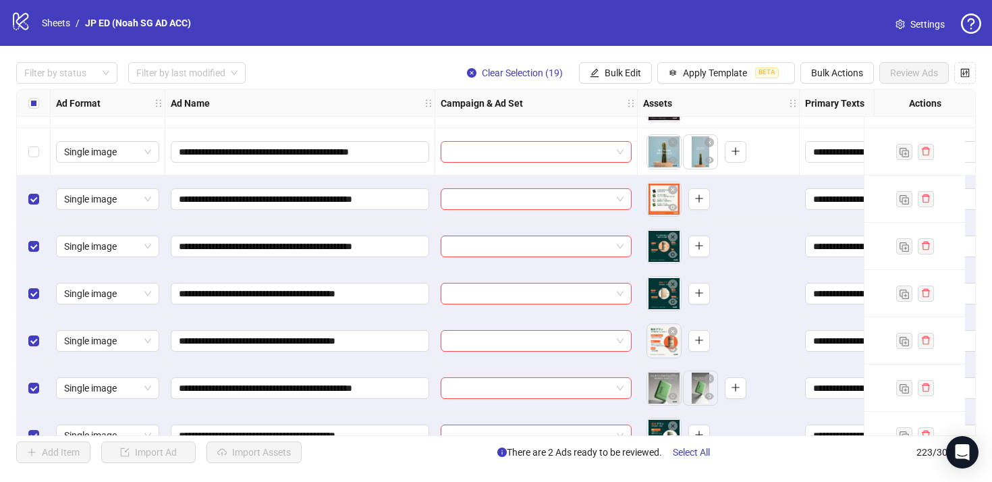
scroll to position [10043, 0]
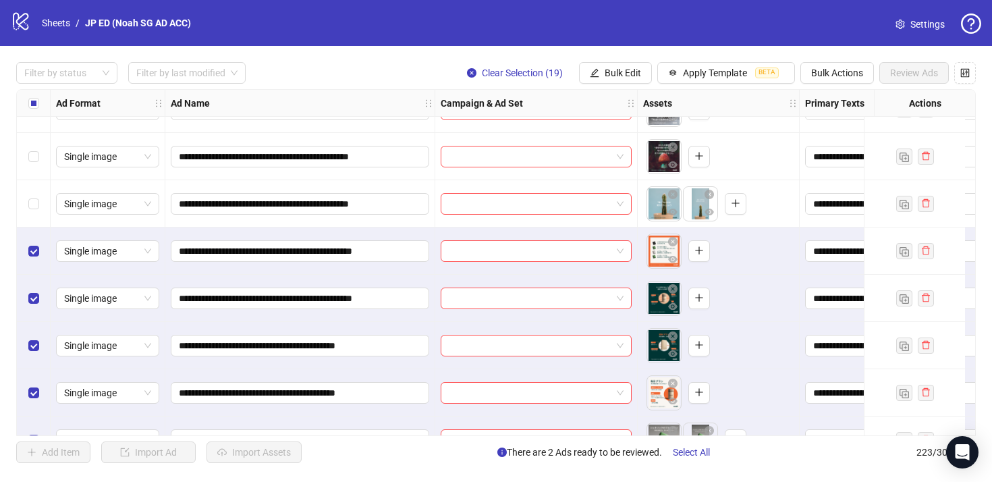
click at [36, 186] on div "Select row 215" at bounding box center [34, 203] width 34 height 47
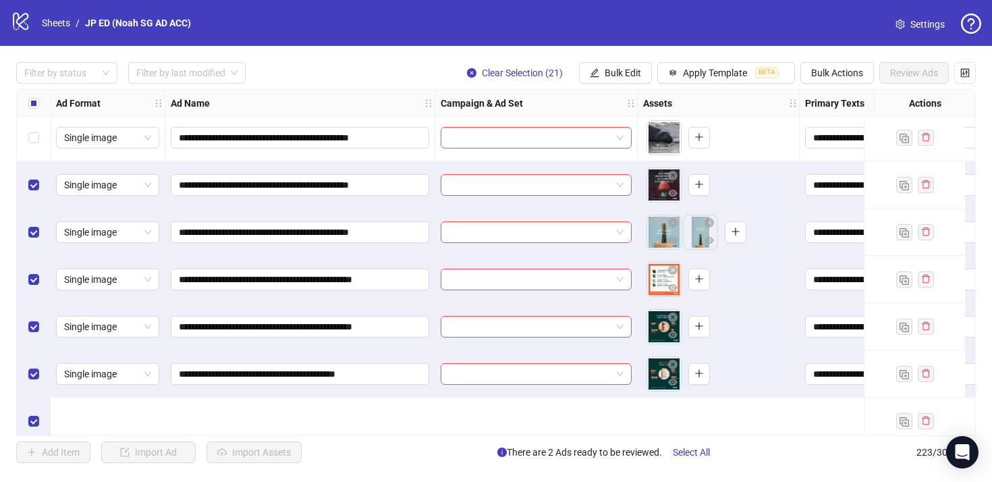
scroll to position [9904, 0]
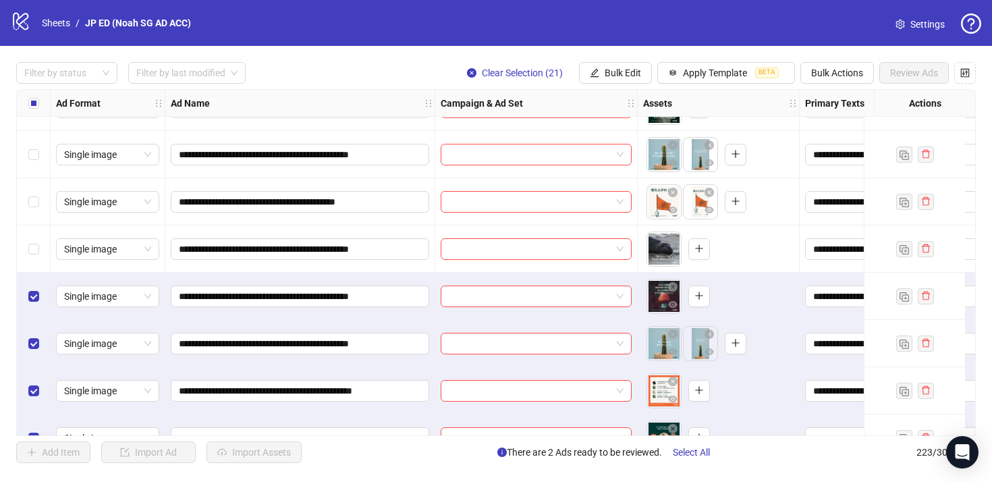
click at [40, 245] on div "Select row 213" at bounding box center [34, 248] width 34 height 47
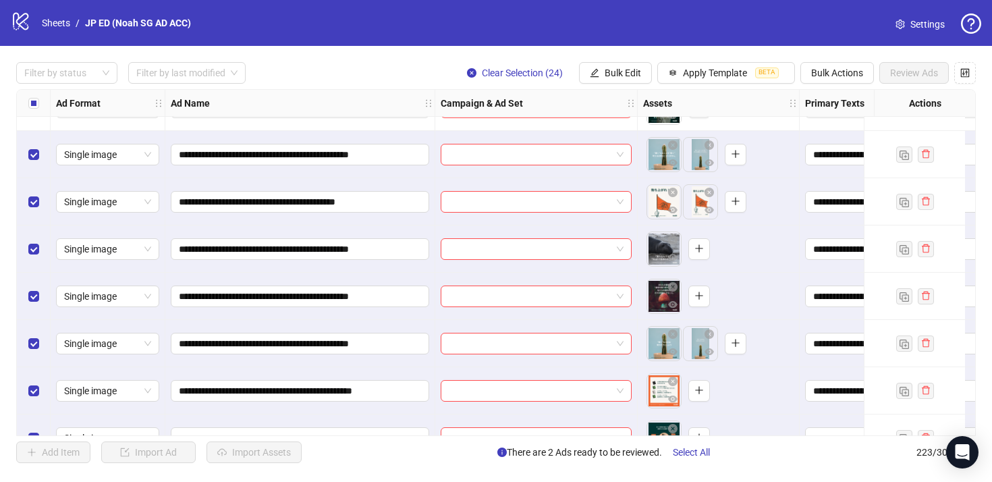
scroll to position [9829, 0]
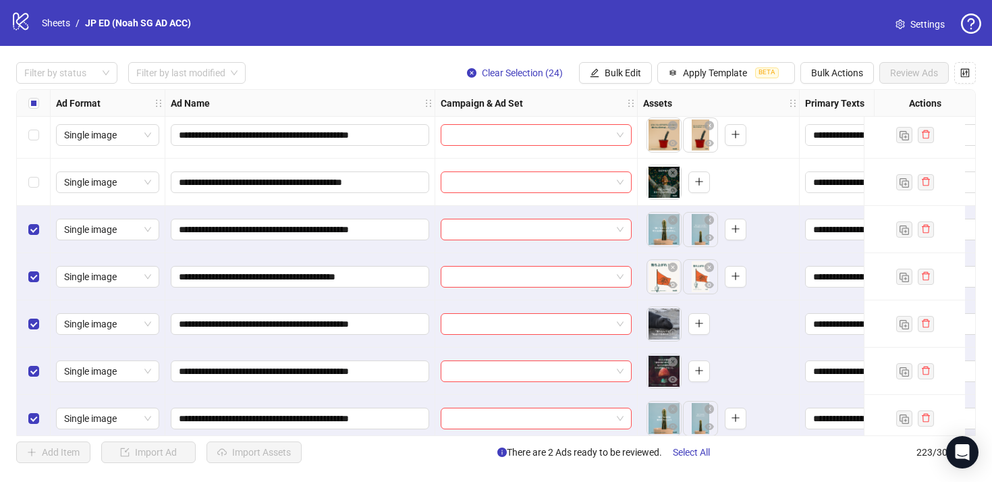
click at [38, 185] on div "Select row 210" at bounding box center [34, 182] width 34 height 47
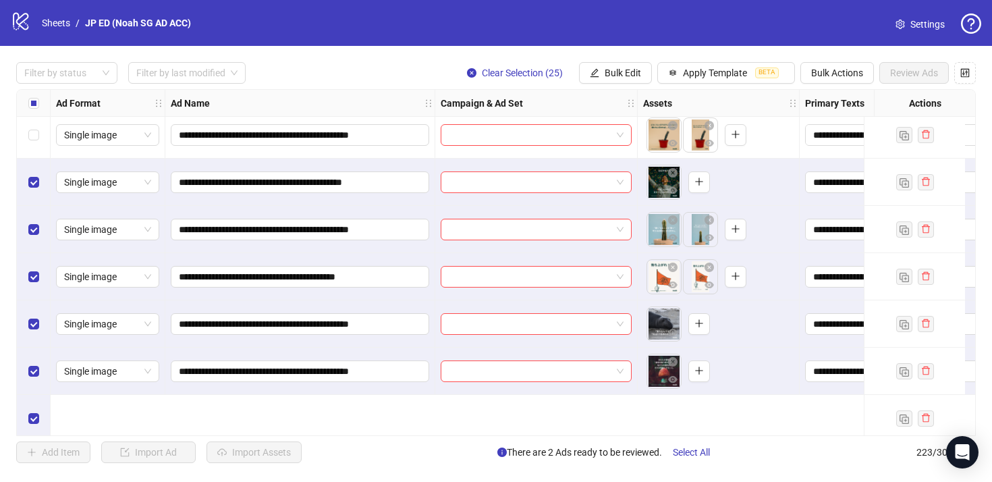
scroll to position [9709, 0]
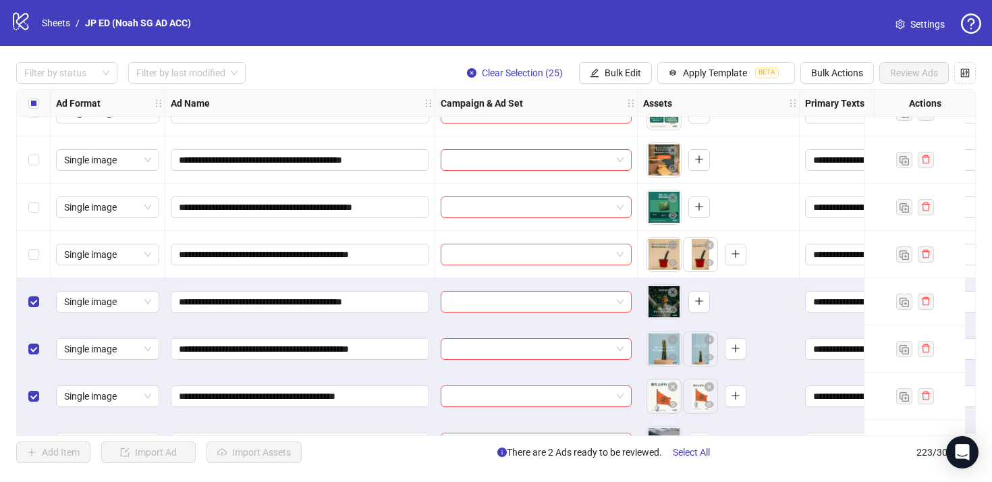
click at [38, 245] on div "Select row 209" at bounding box center [34, 254] width 34 height 47
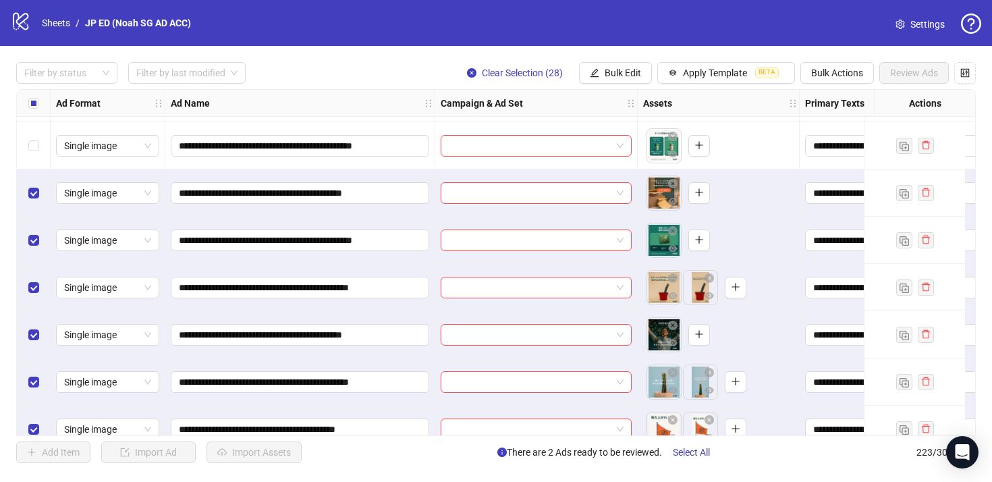
click at [42, 150] on div "Select row 206" at bounding box center [34, 145] width 34 height 47
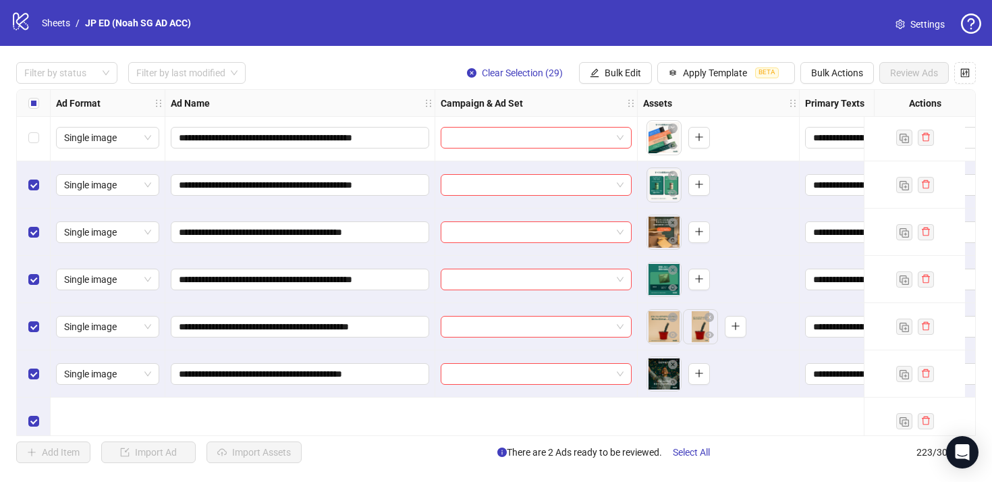
scroll to position [9532, 0]
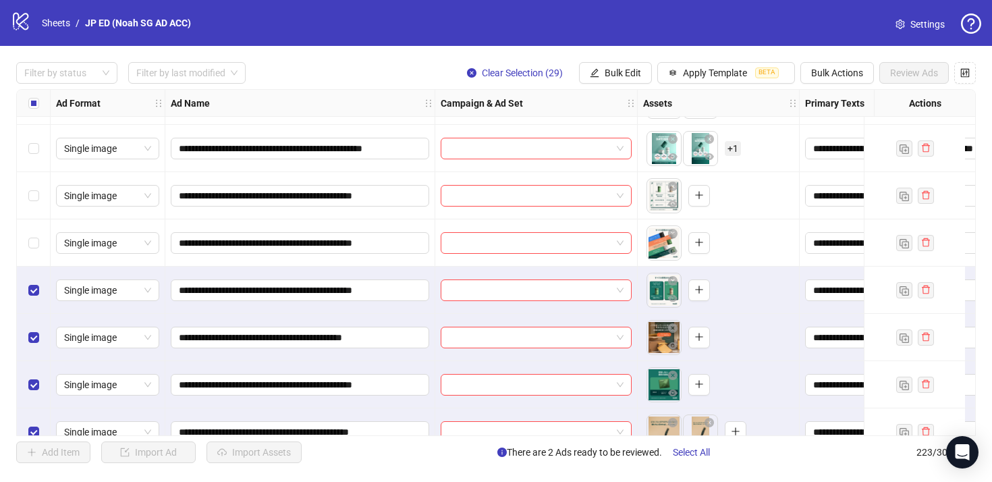
click at [39, 226] on div "Select row 205" at bounding box center [34, 242] width 34 height 47
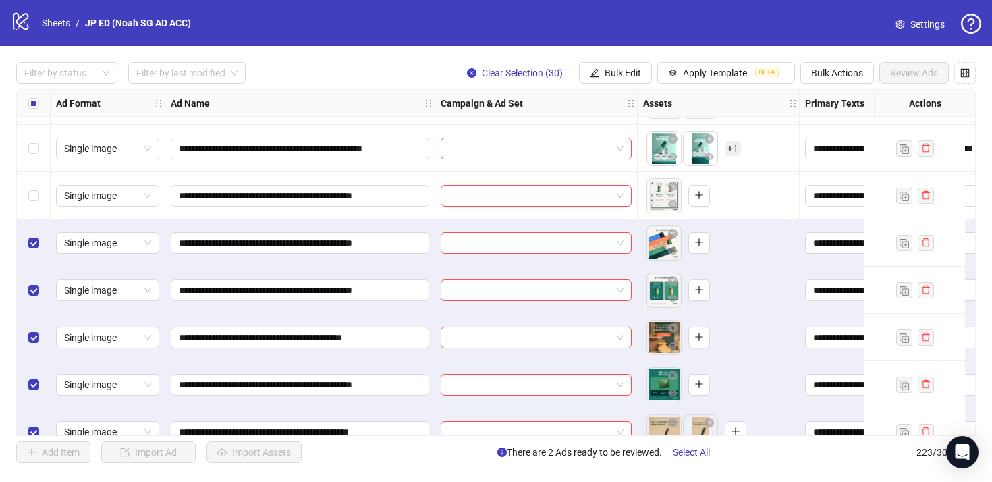
click at [35, 182] on div "Select row 204" at bounding box center [34, 195] width 34 height 47
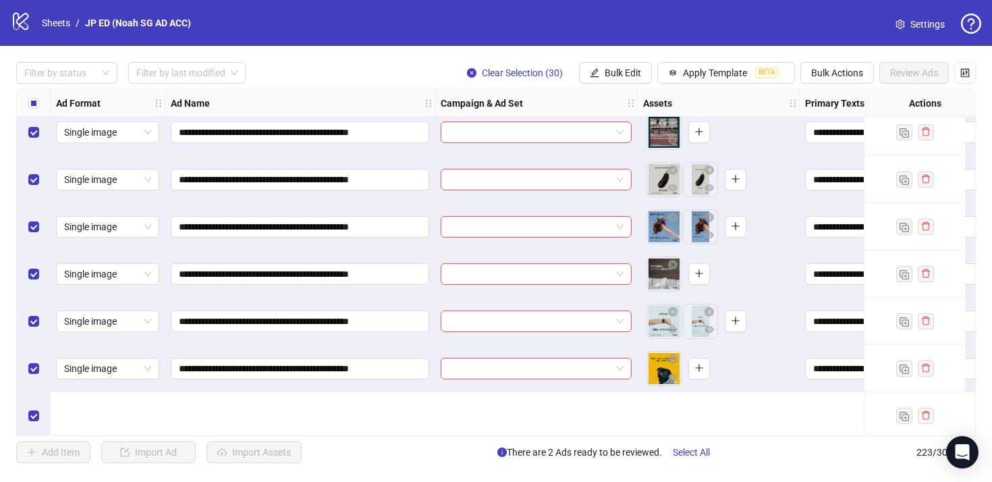
scroll to position [8233, 0]
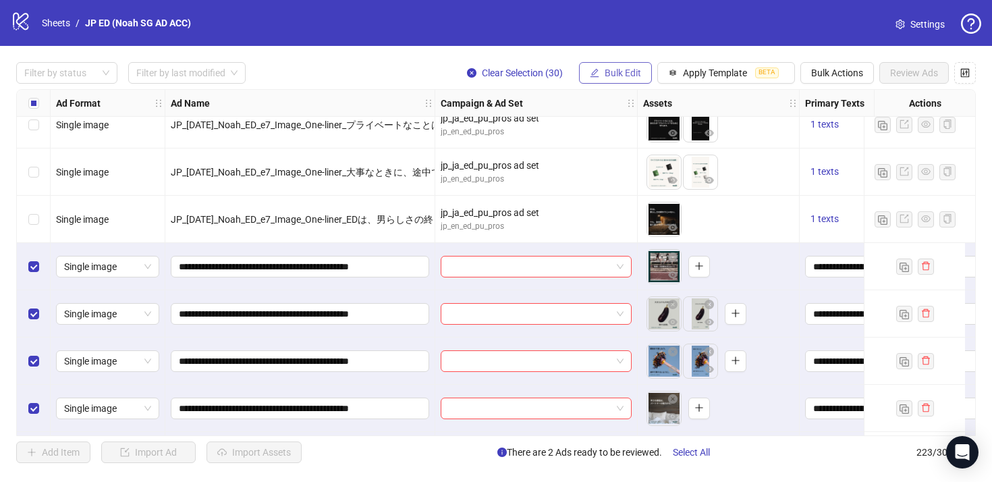
click at [641, 74] on button "Bulk Edit" at bounding box center [615, 73] width 73 height 22
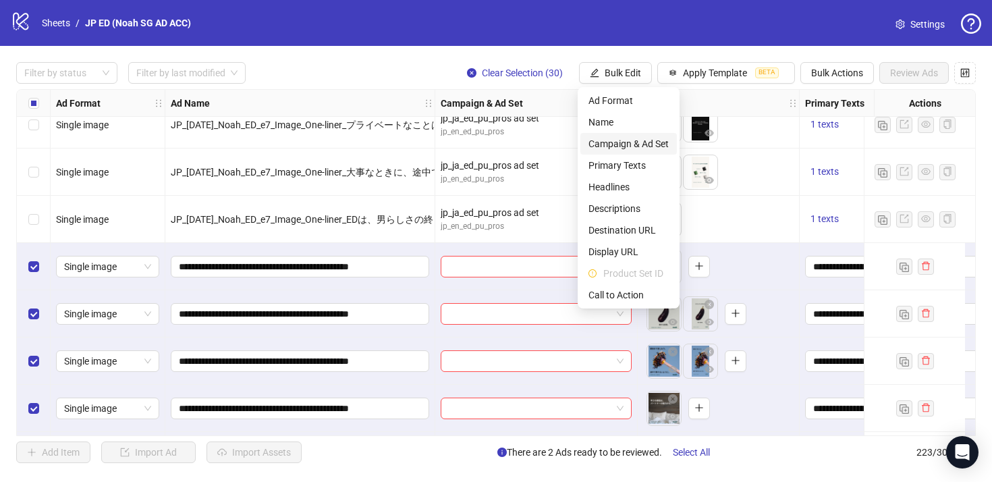
click at [661, 138] on span "Campaign & Ad Set" at bounding box center [628, 143] width 80 height 15
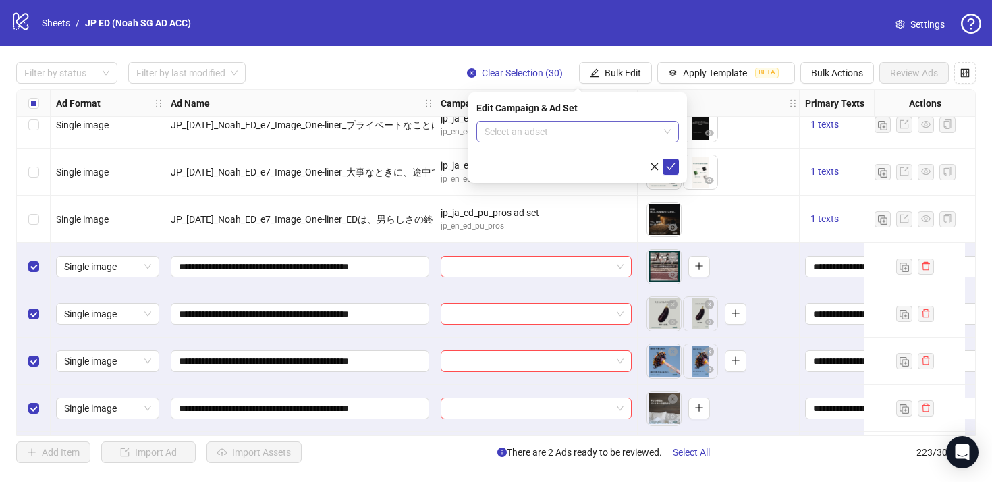
click at [544, 132] on input "search" at bounding box center [571, 131] width 174 height 20
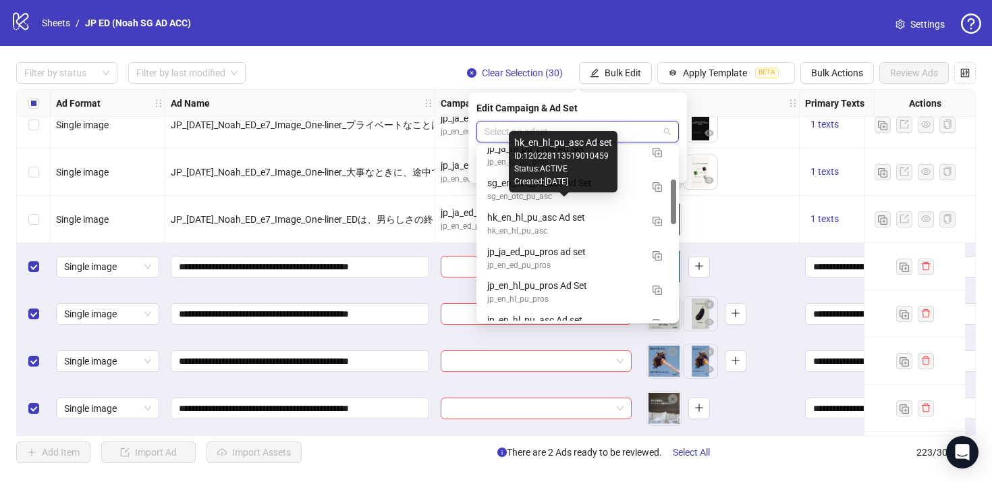
scroll to position [128, 0]
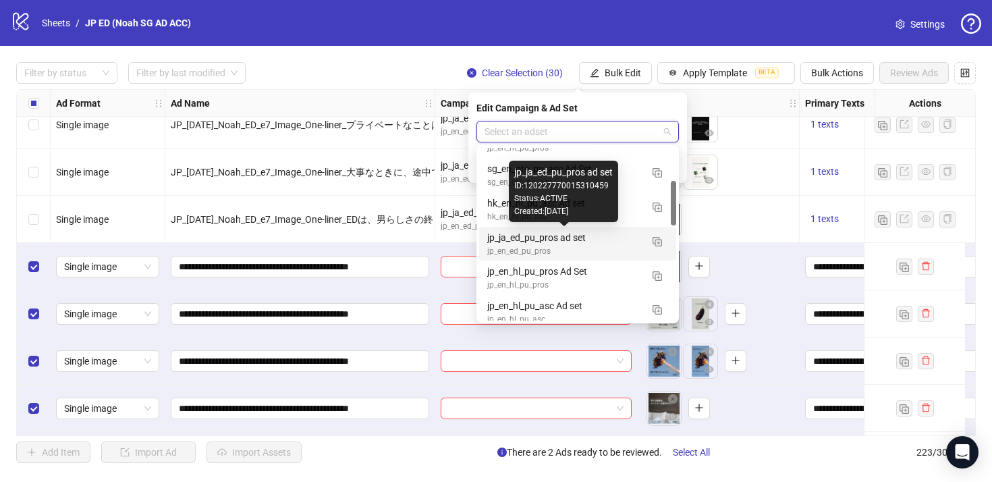
click at [560, 238] on div "jp_ja_ed_pu_pros ad set" at bounding box center [564, 237] width 154 height 15
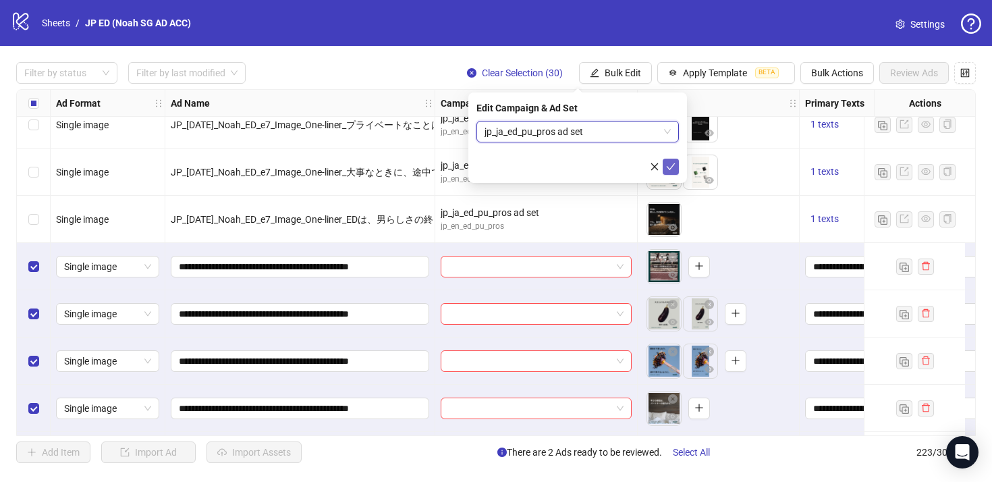
click at [667, 163] on icon "check" at bounding box center [670, 166] width 9 height 9
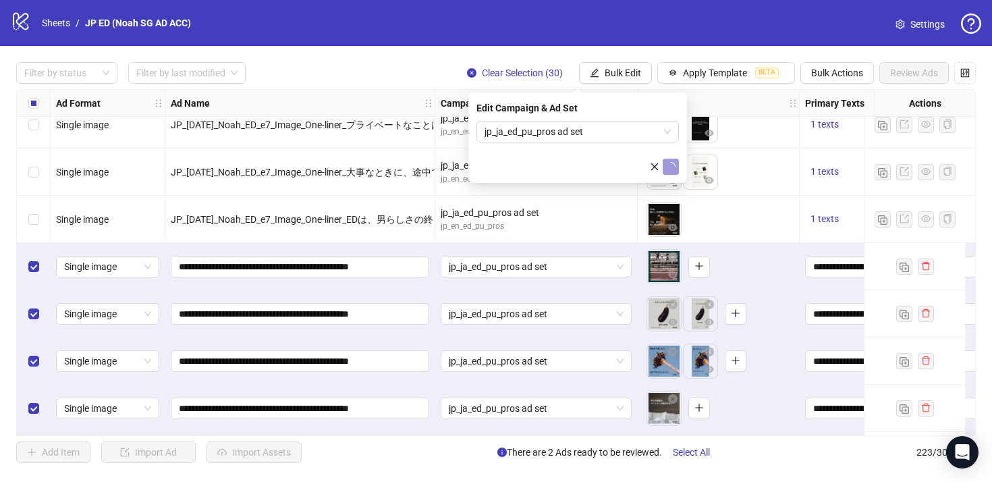
scroll to position [8233, 323]
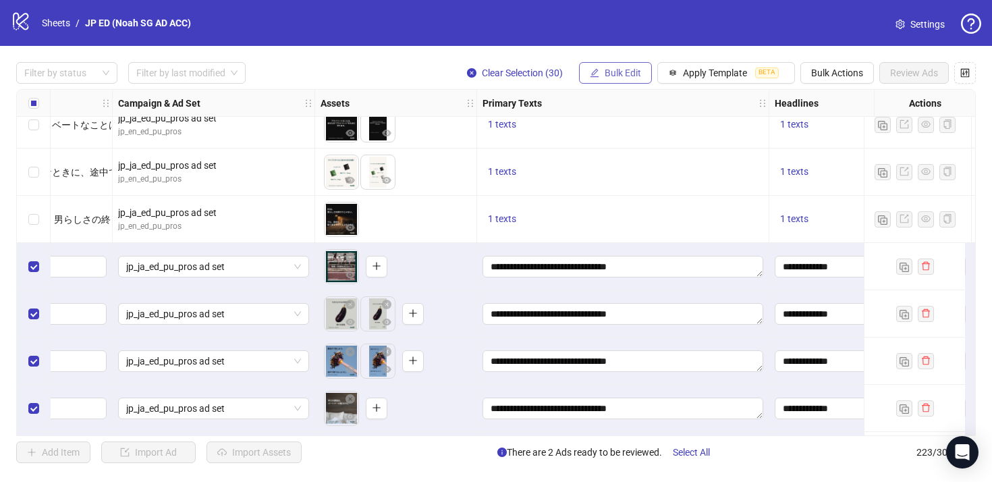
click at [634, 75] on span "Bulk Edit" at bounding box center [623, 72] width 36 height 11
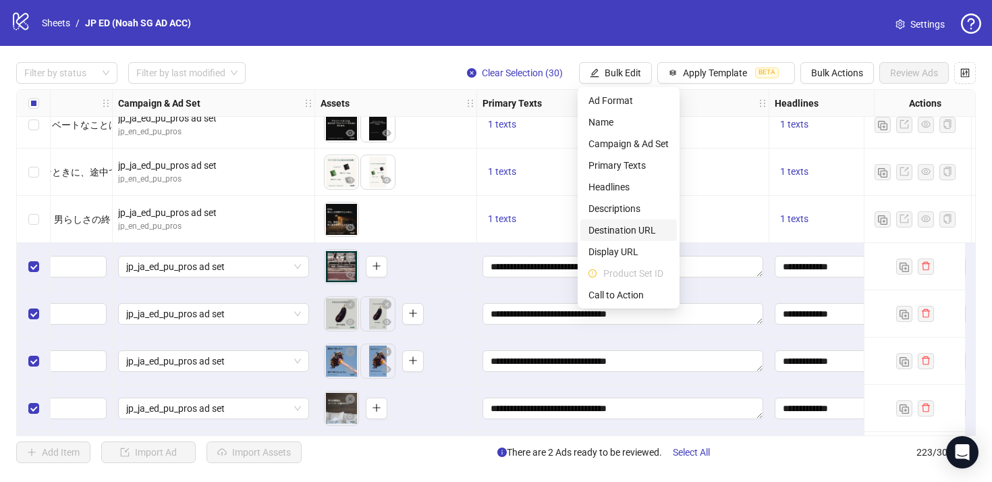
click at [646, 231] on span "Destination URL" at bounding box center [628, 230] width 80 height 15
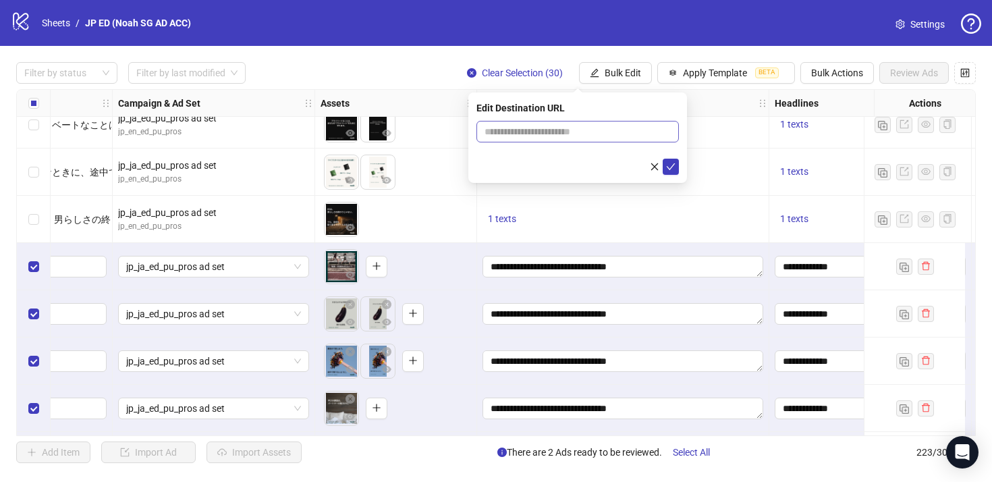
click at [622, 139] on span at bounding box center [577, 132] width 202 height 22
paste input "**********"
type input "**********"
click at [675, 172] on button "submit" at bounding box center [671, 167] width 16 height 16
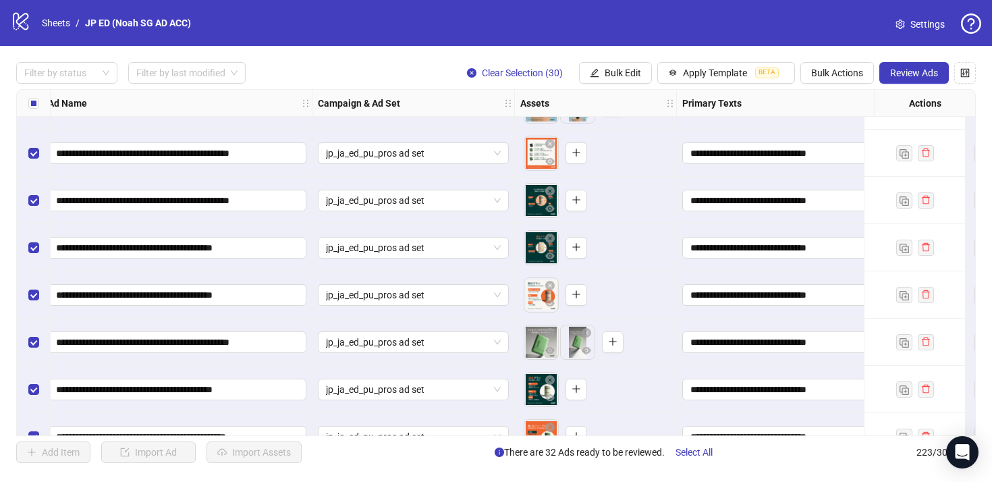
scroll to position [10219, 123]
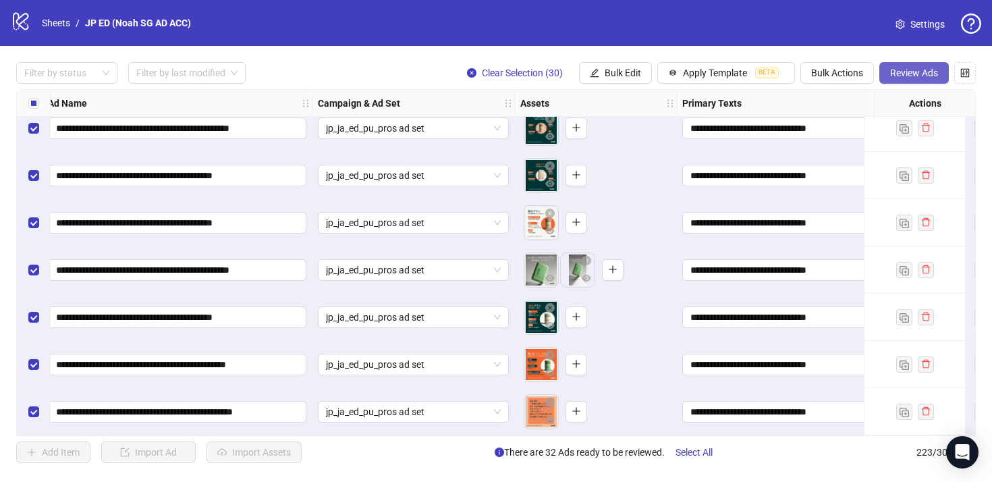
click at [910, 76] on span "Review Ads" at bounding box center [914, 72] width 48 height 11
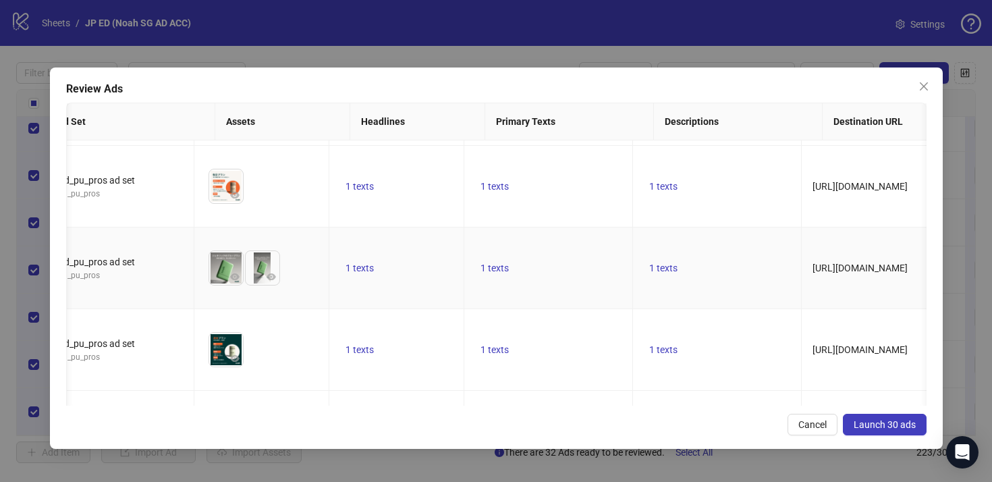
scroll to position [0, 399]
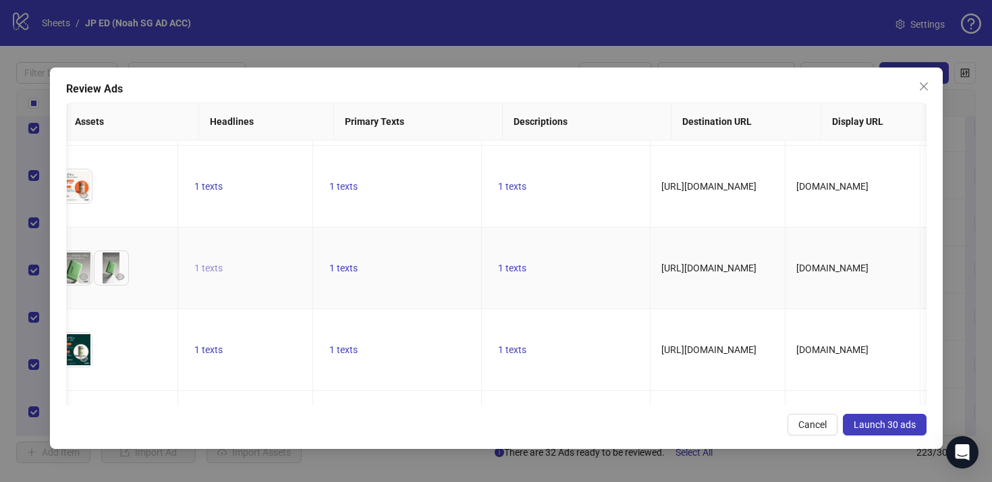
click at [223, 271] on span "1 texts" at bounding box center [208, 267] width 28 height 11
click at [454, 162] on td "1 texts" at bounding box center [397, 187] width 169 height 82
click at [358, 264] on span "1 texts" at bounding box center [343, 267] width 28 height 11
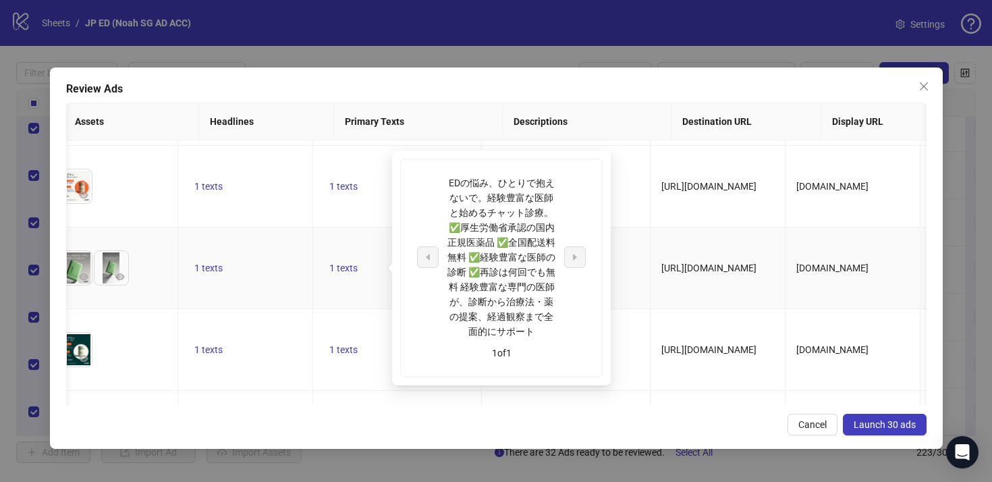
click at [696, 268] on td "[URL][DOMAIN_NAME]" at bounding box center [717, 268] width 135 height 82
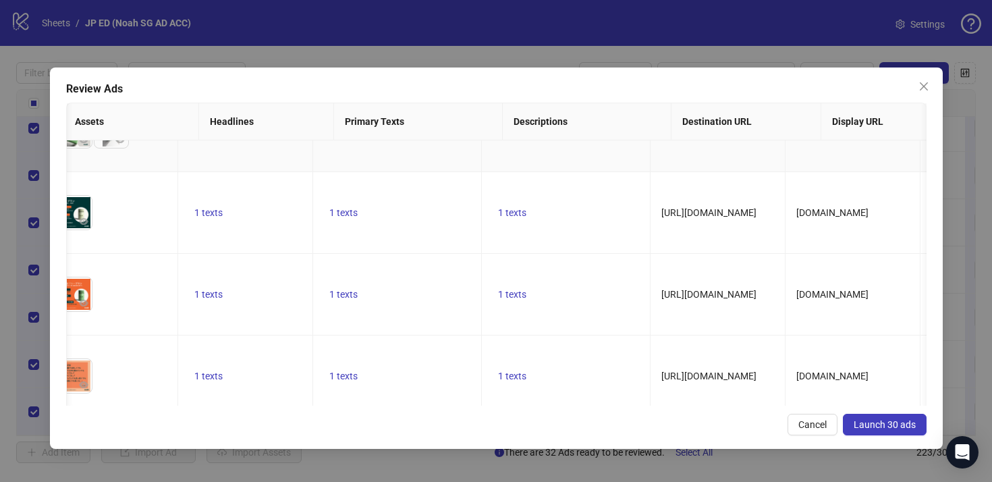
scroll to position [2194, 399]
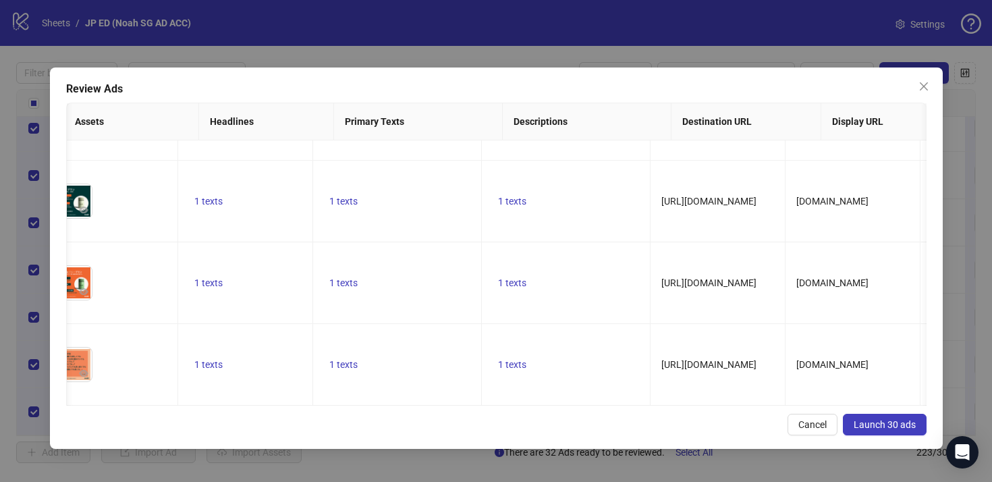
click at [864, 414] on button "Launch 30 ads" at bounding box center [885, 425] width 84 height 22
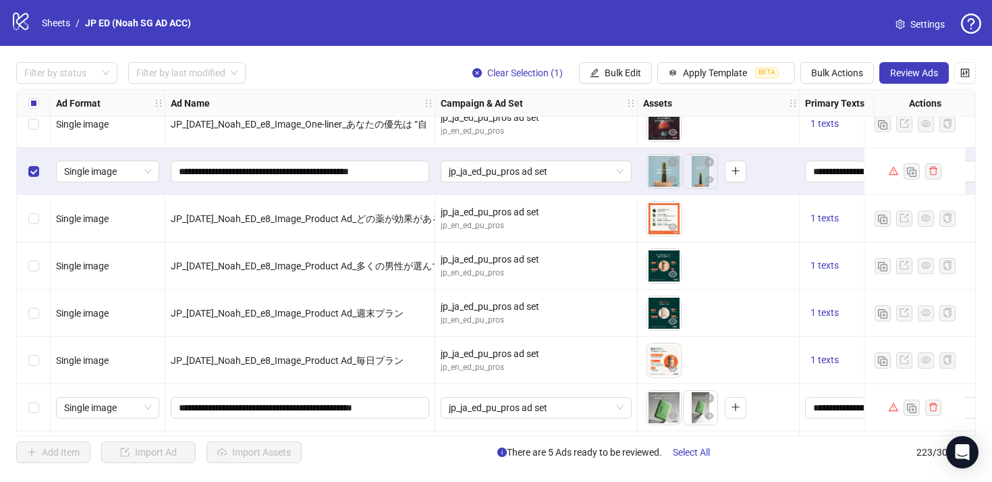
scroll to position [10219, 0]
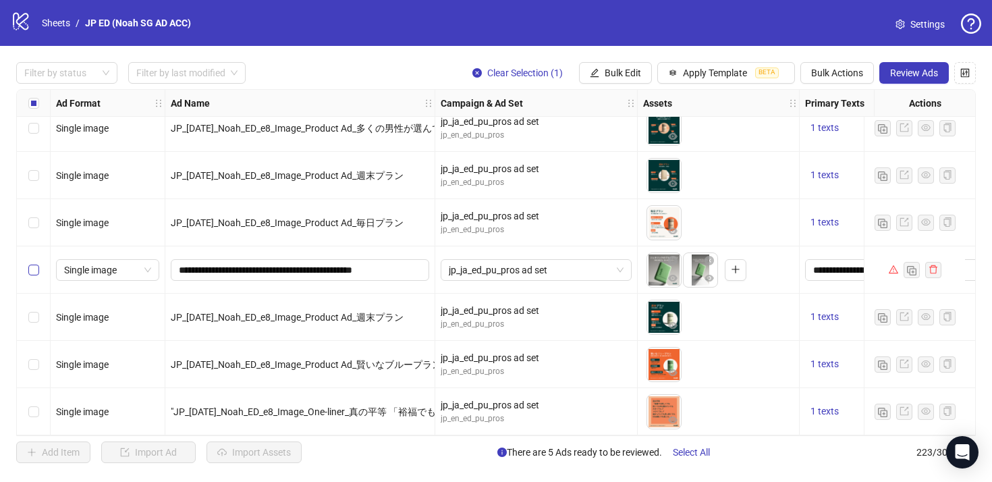
click at [28, 262] on label "Select row 220" at bounding box center [33, 269] width 11 height 15
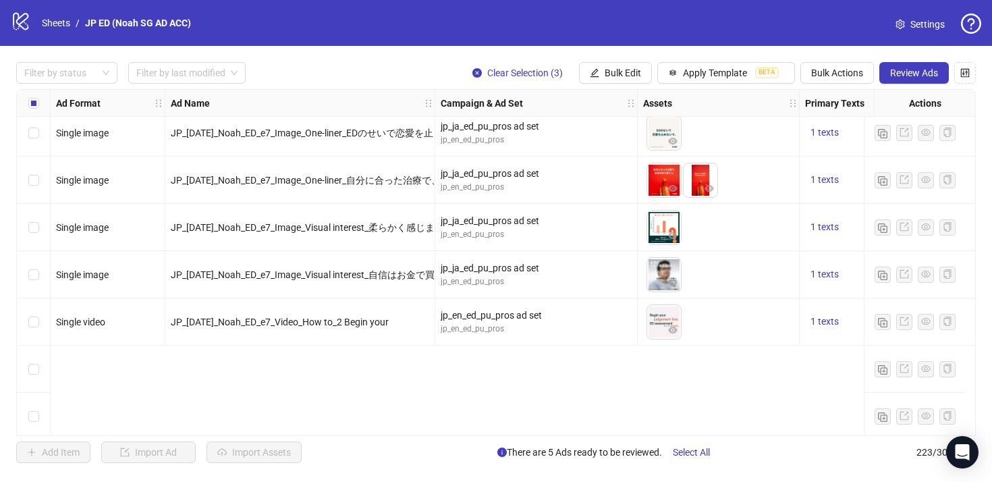
scroll to position [7572, 0]
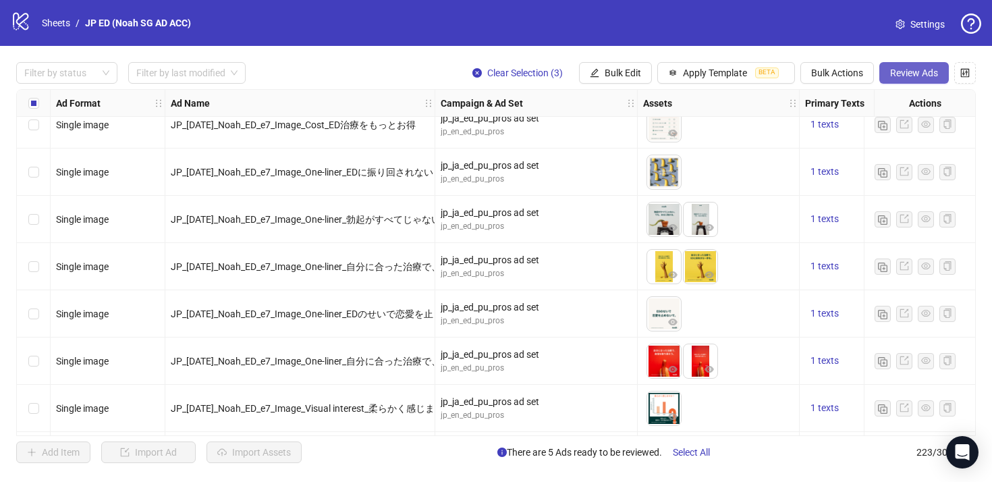
click at [890, 73] on span "Review Ads" at bounding box center [914, 72] width 48 height 11
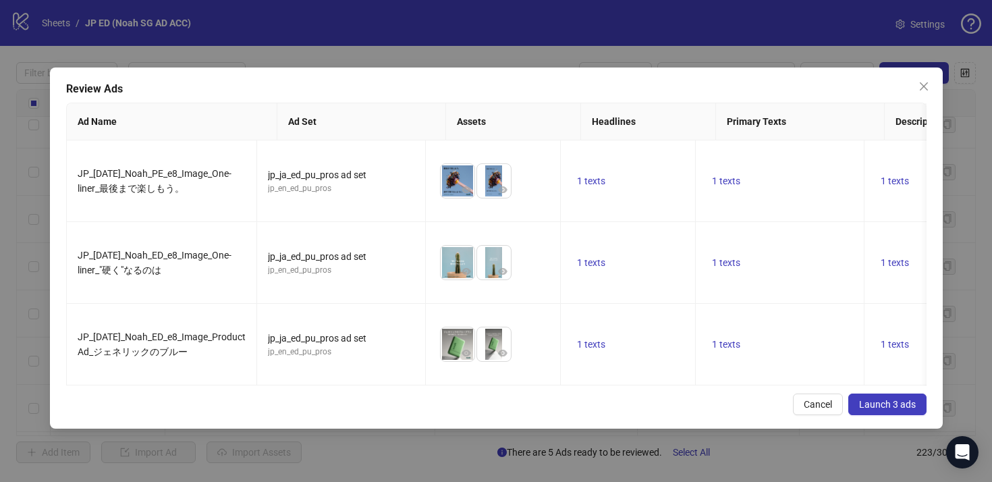
click at [894, 405] on button "Launch 3 ads" at bounding box center [887, 404] width 78 height 22
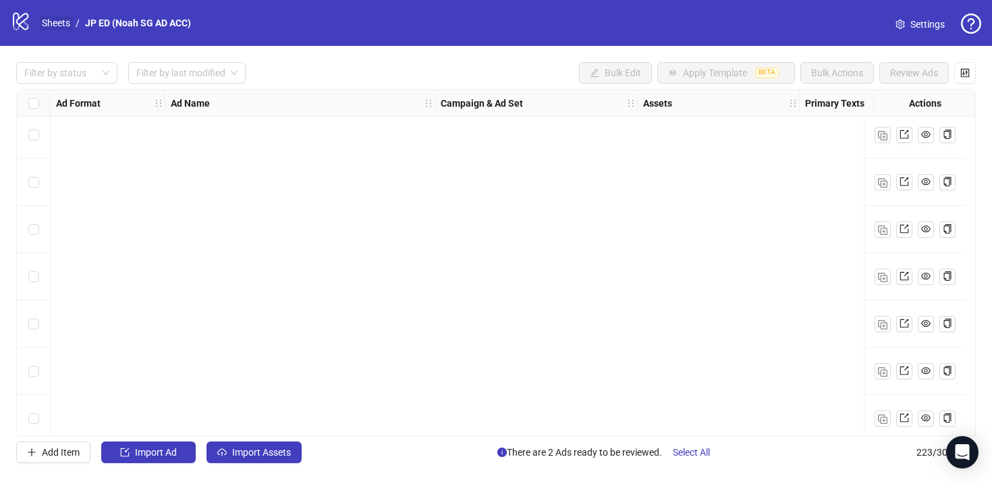
scroll to position [8537, 0]
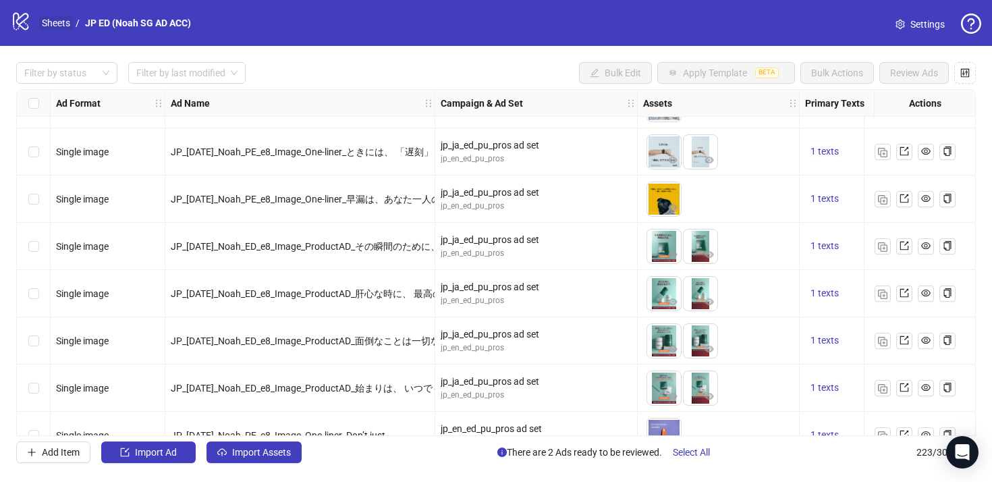
click at [57, 26] on link "Sheets" at bounding box center [56, 23] width 34 height 15
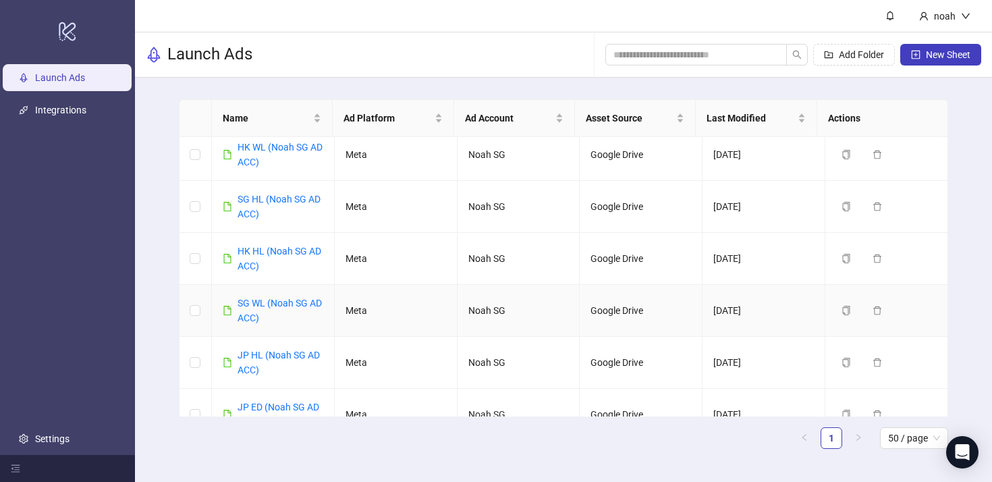
scroll to position [151, 0]
click at [265, 347] on div "JP HL (Noah SG AD ACC)" at bounding box center [280, 362] width 86 height 30
click at [258, 353] on link "JP HL (Noah SG AD ACC)" at bounding box center [278, 362] width 82 height 26
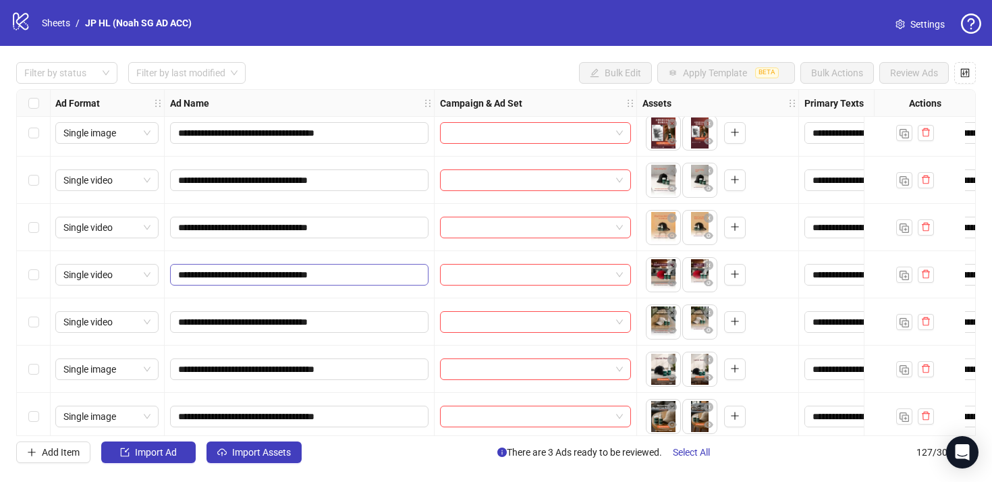
scroll to position [4683, 1]
click at [329, 175] on input "**********" at bounding box center [297, 180] width 240 height 15
click at [286, 181] on input "**********" at bounding box center [297, 180] width 240 height 15
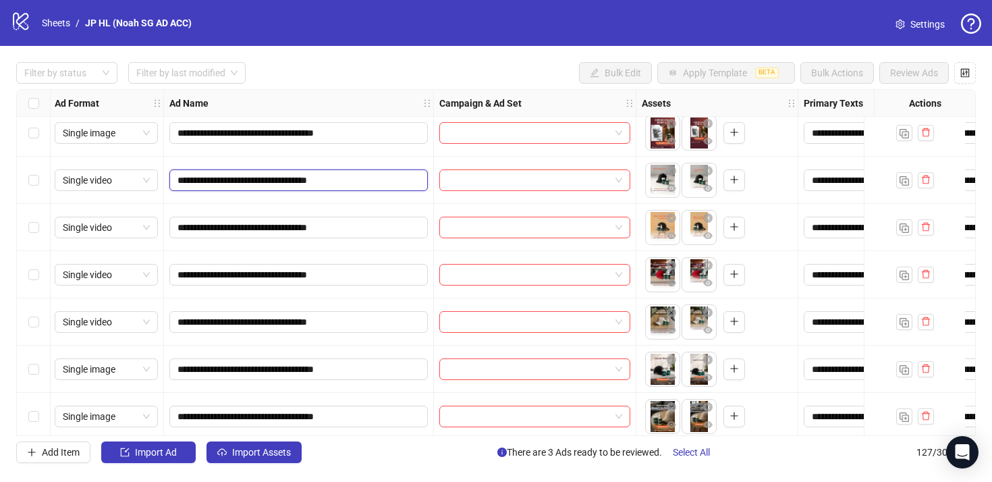
click at [301, 179] on input "**********" at bounding box center [297, 180] width 240 height 15
type input "**********"
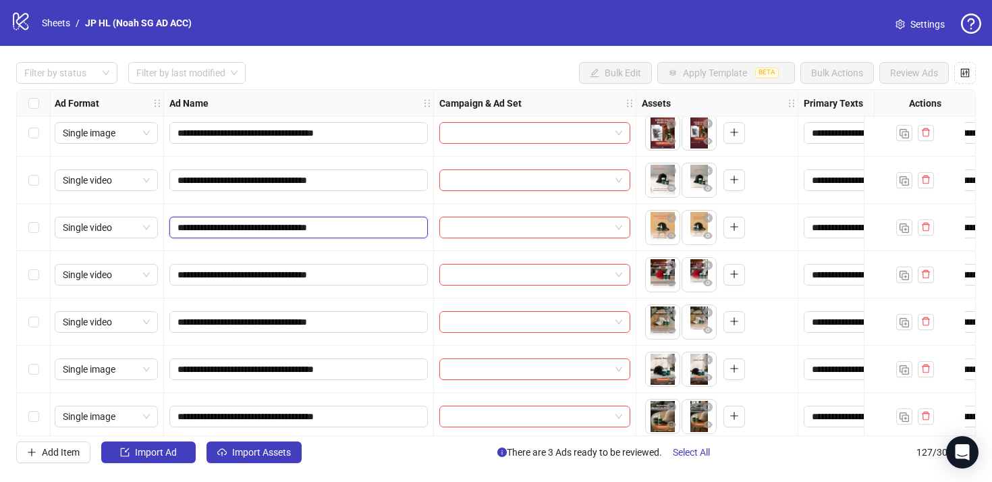
click at [295, 231] on input "**********" at bounding box center [297, 227] width 240 height 15
type input "**********"
click at [298, 273] on input "**********" at bounding box center [297, 274] width 240 height 15
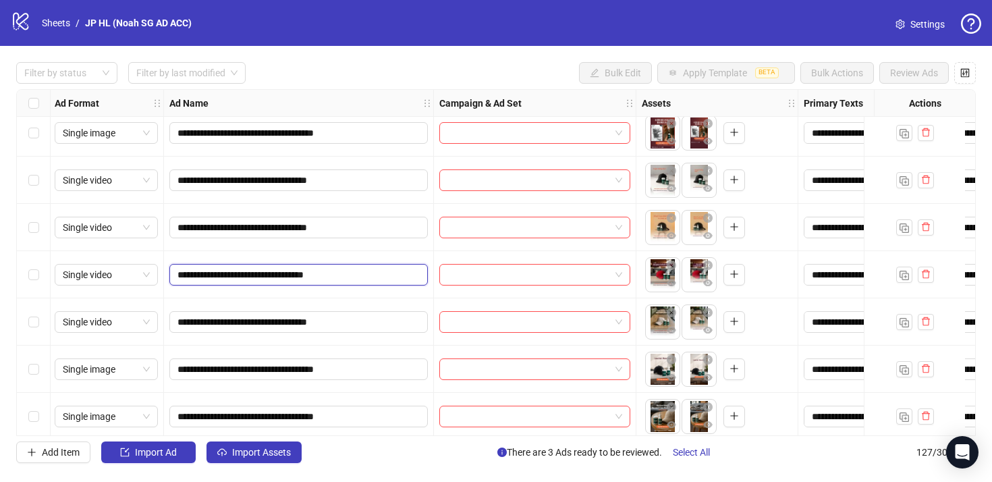
type input "**********"
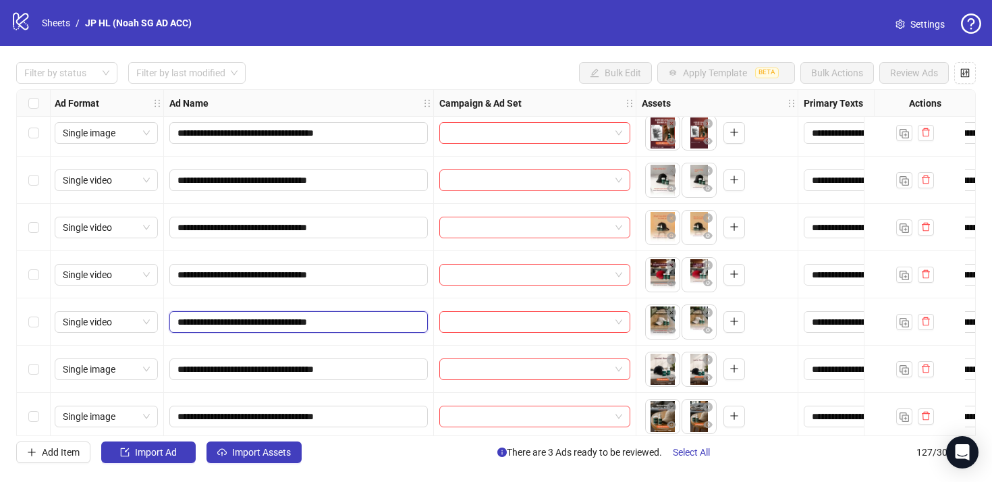
click at [296, 324] on input "**********" at bounding box center [297, 321] width 240 height 15
type input "**********"
click at [354, 215] on div "**********" at bounding box center [299, 227] width 270 height 47
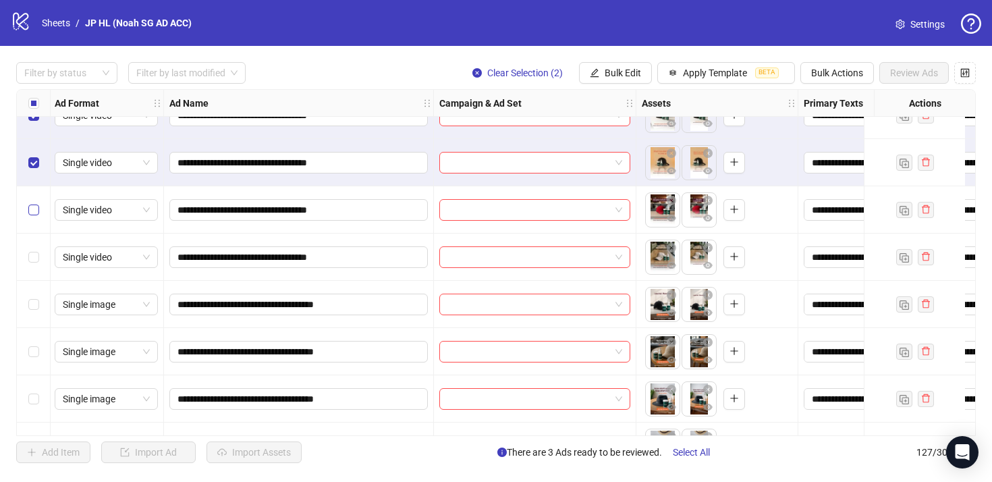
scroll to position [4713, 1]
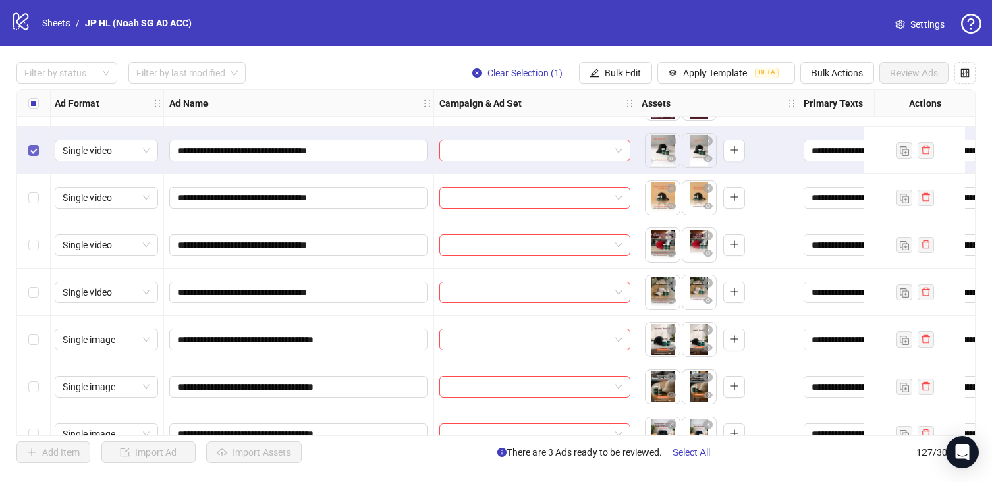
click at [36, 157] on label "Select row 101" at bounding box center [33, 150] width 11 height 15
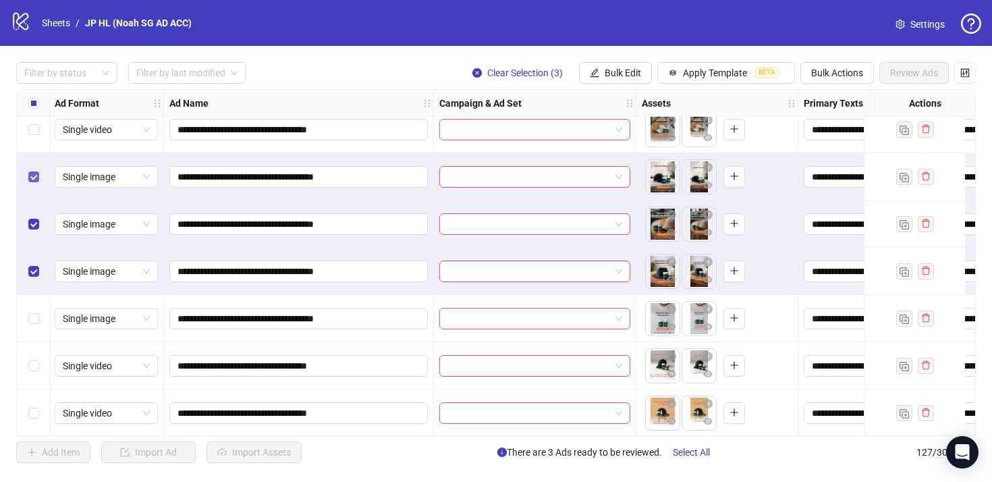
scroll to position [4847, 1]
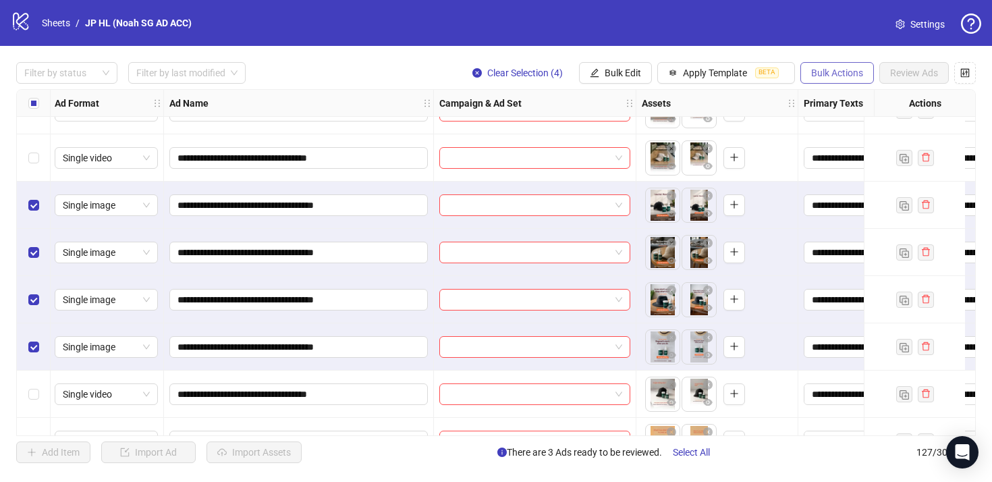
click at [826, 83] on button "Bulk Actions" at bounding box center [837, 73] width 74 height 22
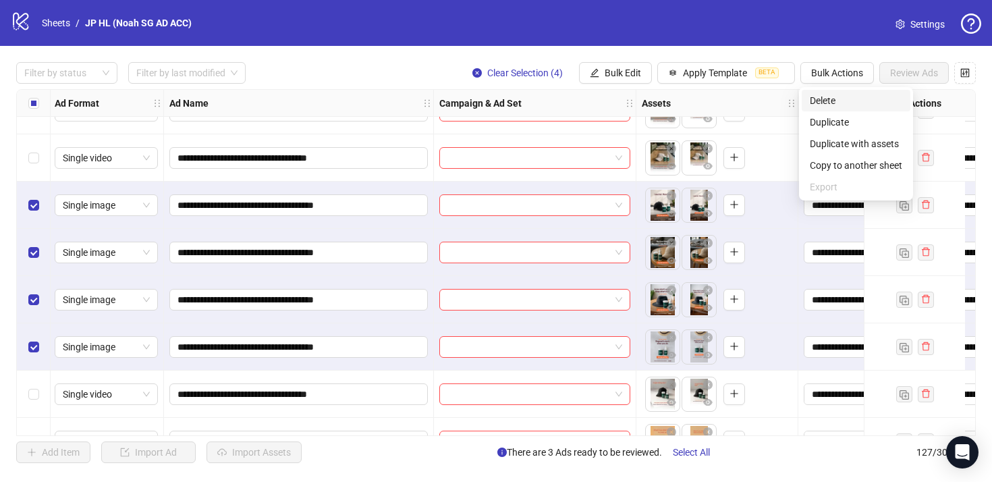
click at [829, 103] on span "Delete" at bounding box center [856, 100] width 92 height 15
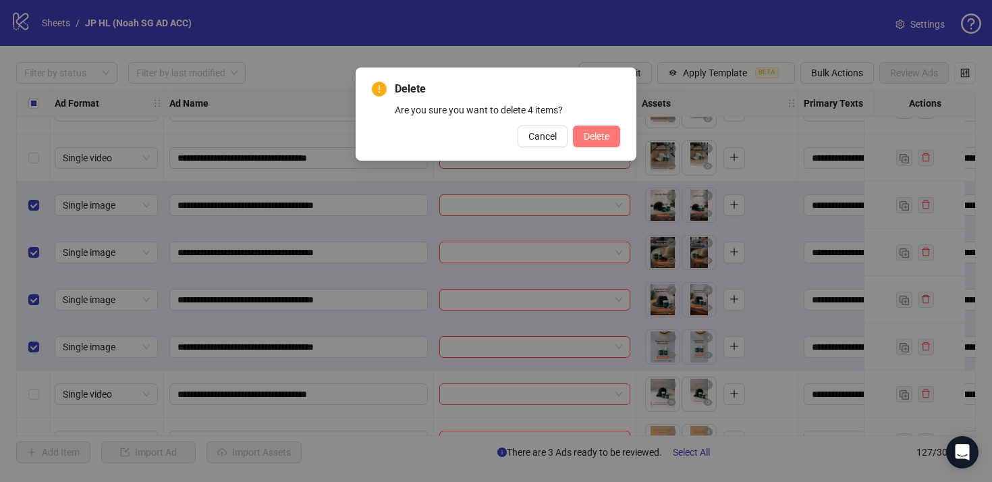
click at [605, 139] on span "Delete" at bounding box center [597, 136] width 26 height 11
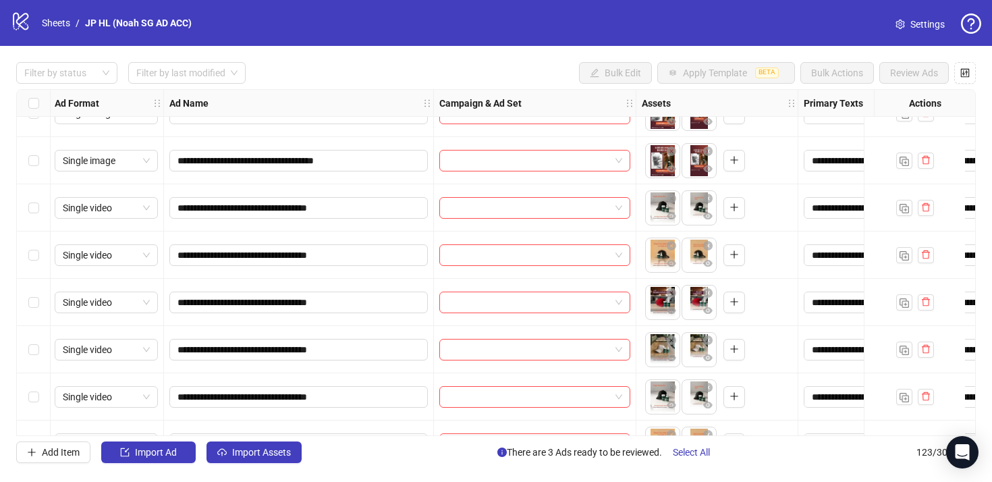
scroll to position [4628, 1]
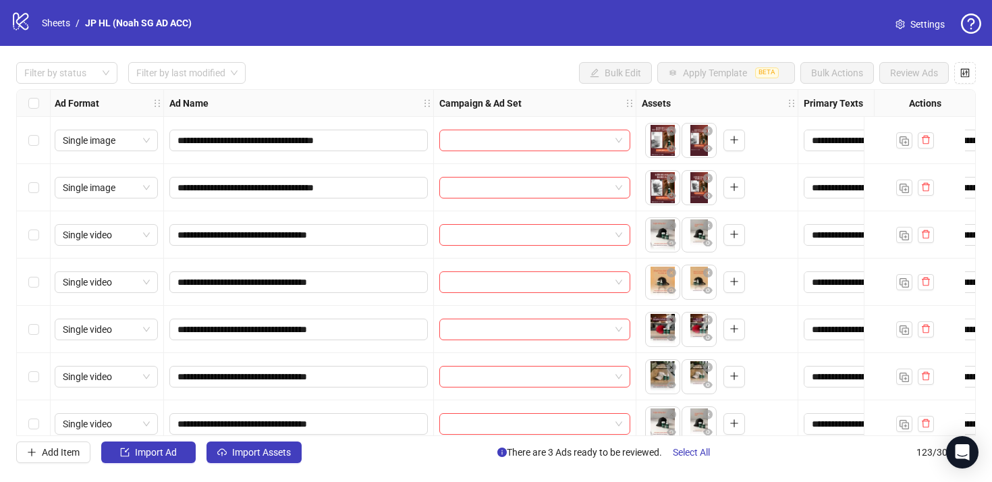
click at [40, 229] on div "Select row 101" at bounding box center [34, 234] width 34 height 47
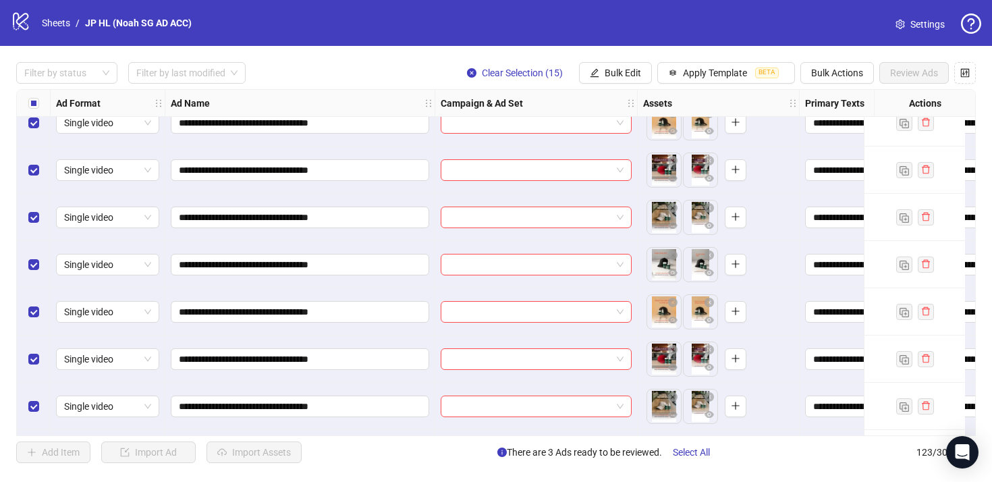
scroll to position [4863, 0]
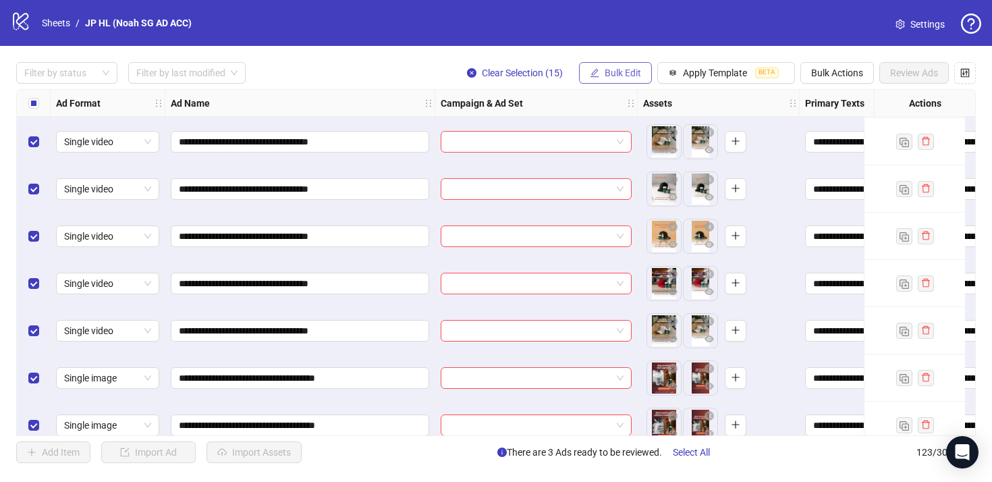
click at [624, 72] on span "Bulk Edit" at bounding box center [623, 72] width 36 height 11
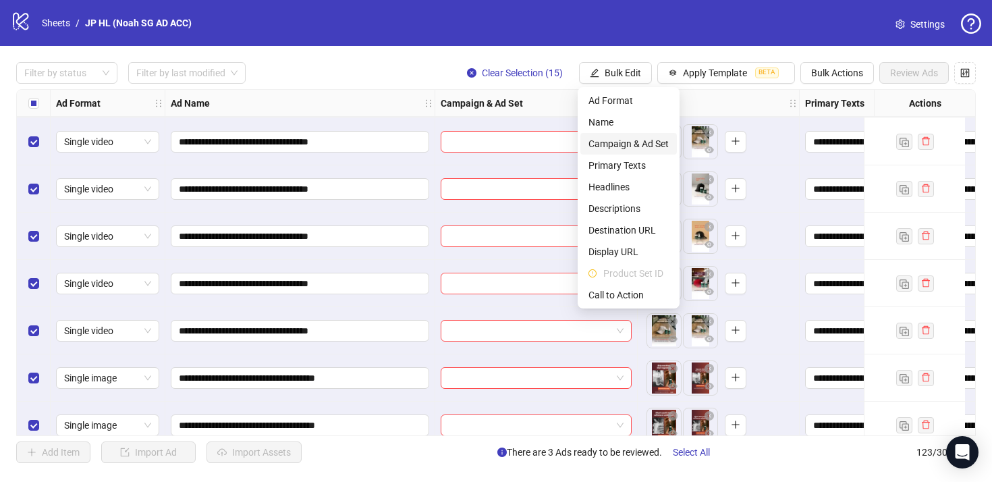
click at [642, 138] on span "Campaign & Ad Set" at bounding box center [628, 143] width 80 height 15
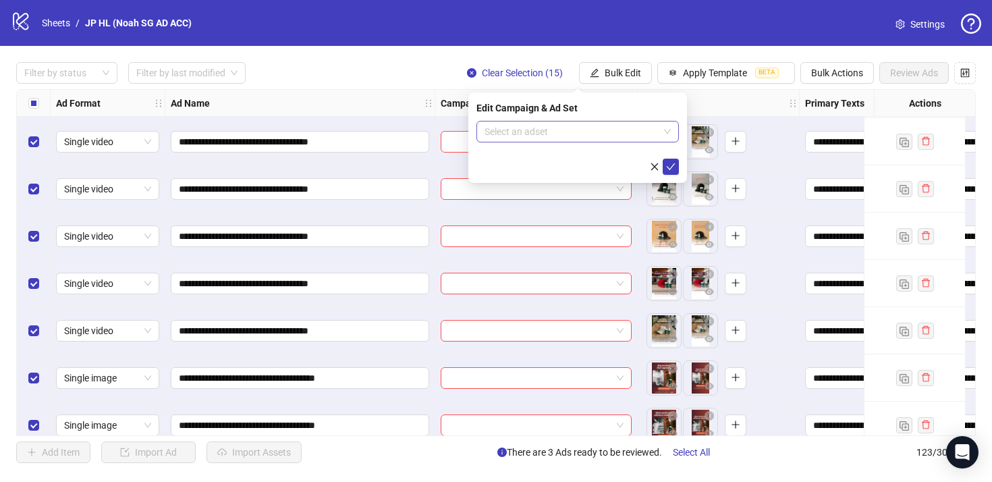
click at [560, 125] on input "search" at bounding box center [571, 131] width 174 height 20
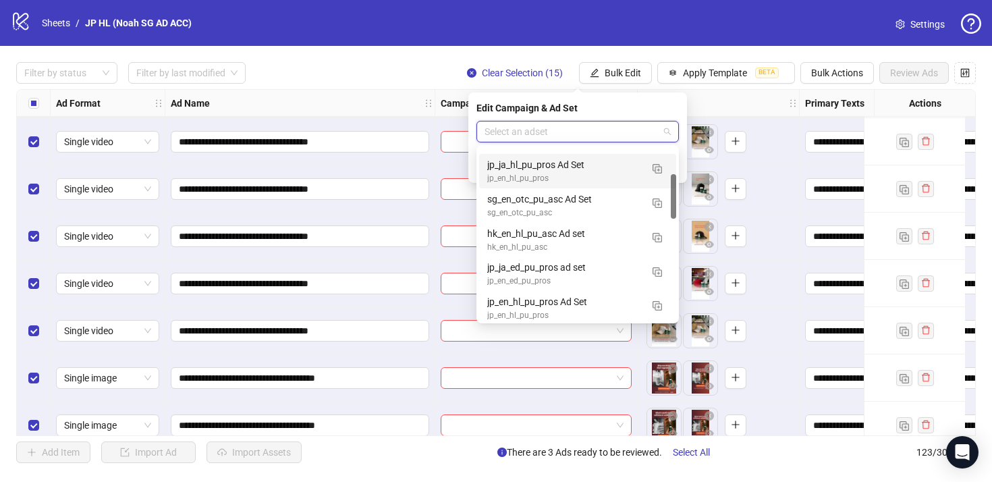
scroll to position [101, 0]
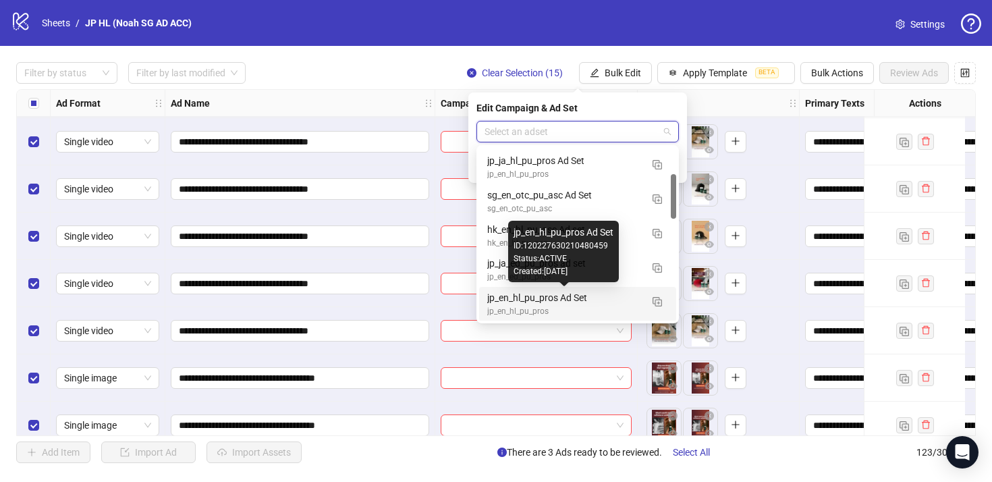
click at [600, 302] on div "jp_en_hl_pu_pros Ad Set" at bounding box center [564, 297] width 154 height 15
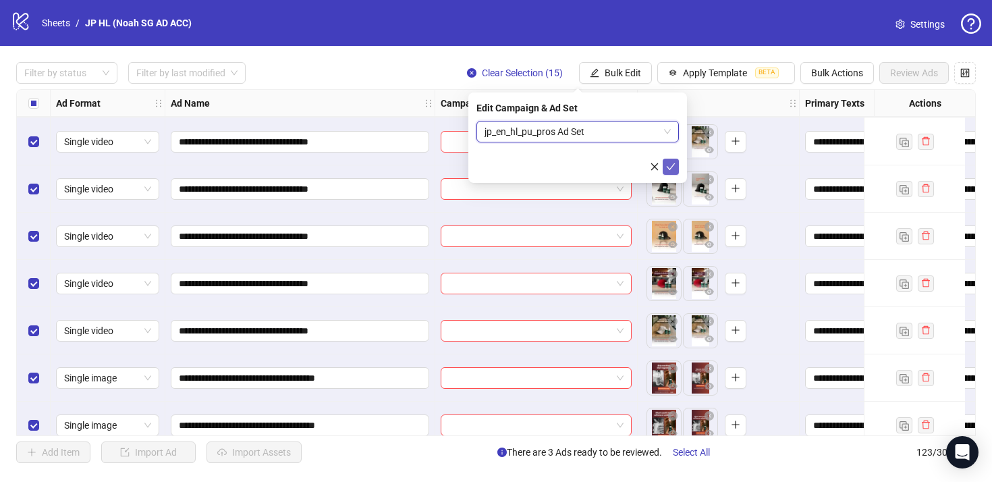
click at [671, 168] on icon "check" at bounding box center [670, 166] width 9 height 9
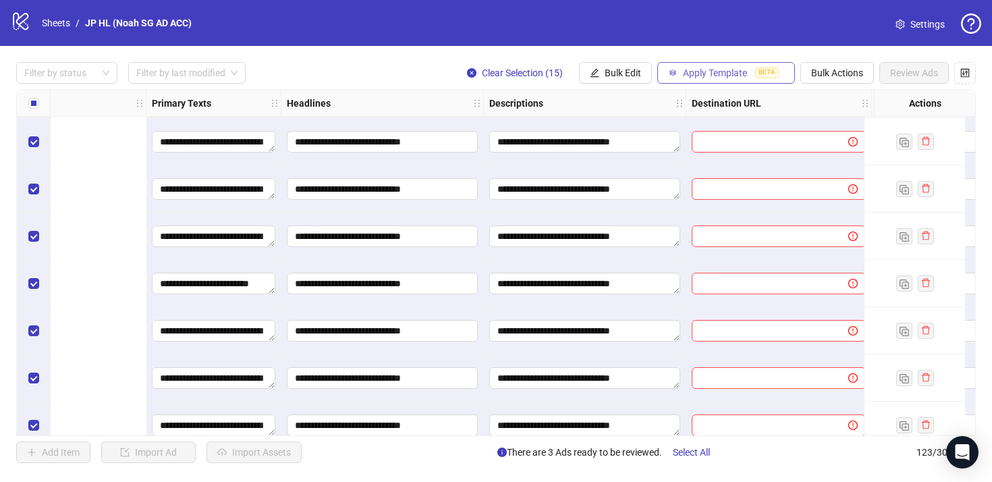
scroll to position [4863, 949]
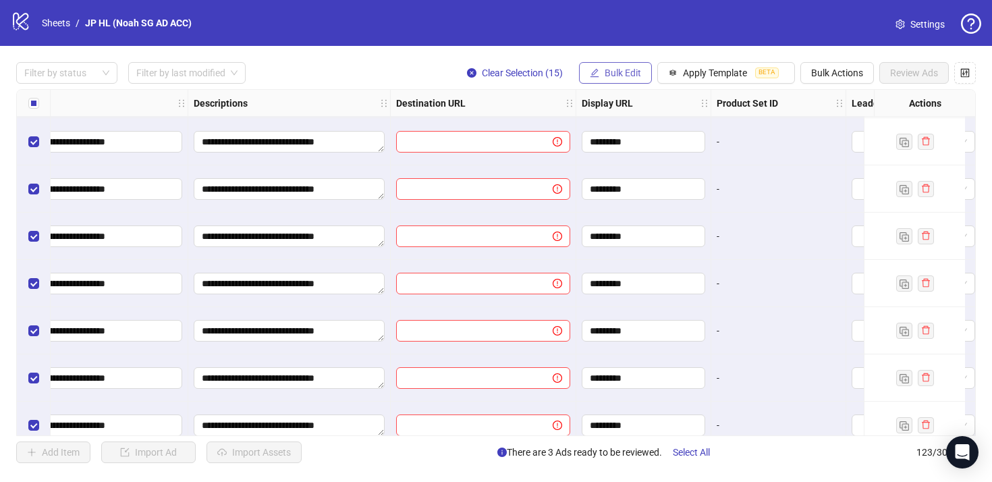
click at [626, 77] on span "Bulk Edit" at bounding box center [623, 72] width 36 height 11
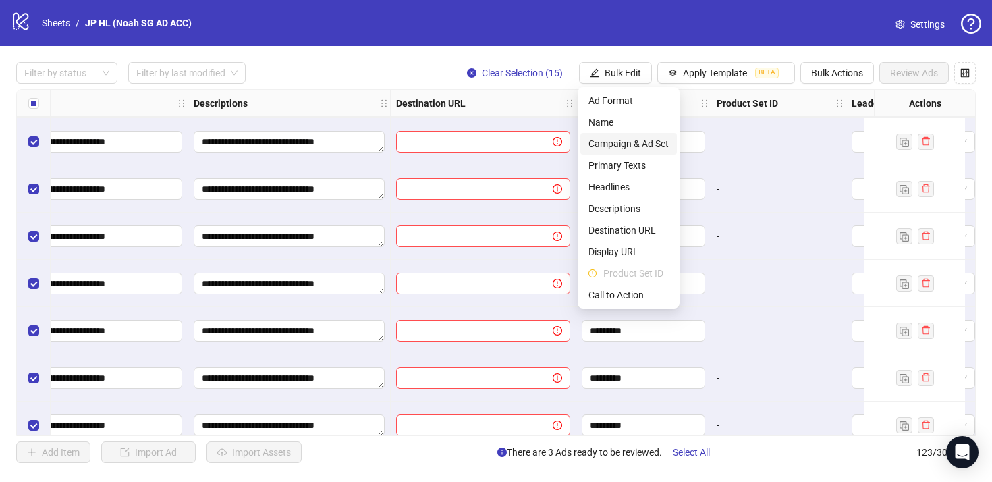
click at [651, 139] on span "Campaign & Ad Set" at bounding box center [628, 143] width 80 height 15
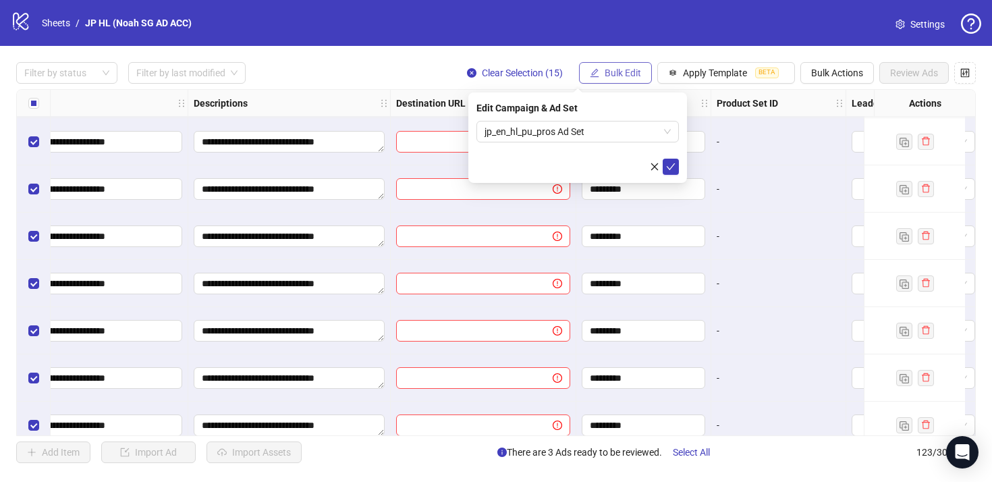
click at [627, 65] on button "Bulk Edit" at bounding box center [615, 73] width 73 height 22
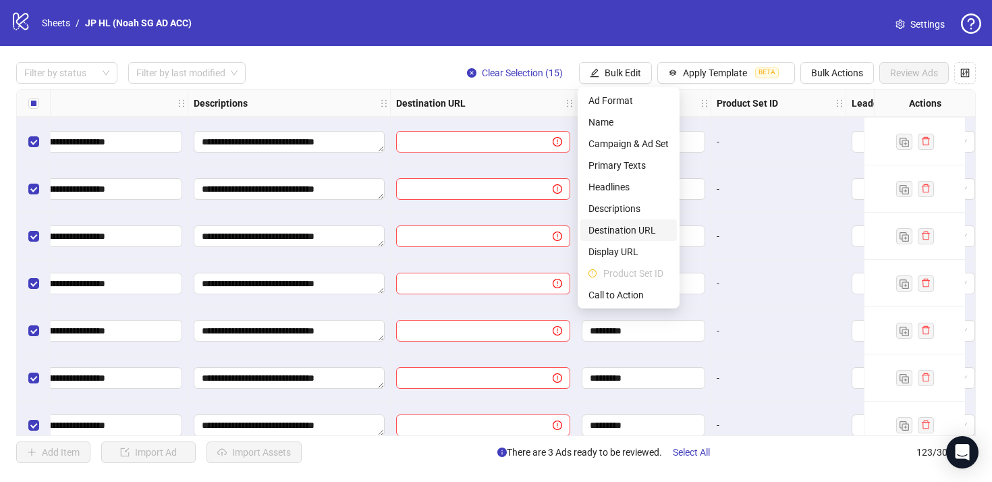
click at [652, 229] on span "Destination URL" at bounding box center [628, 230] width 80 height 15
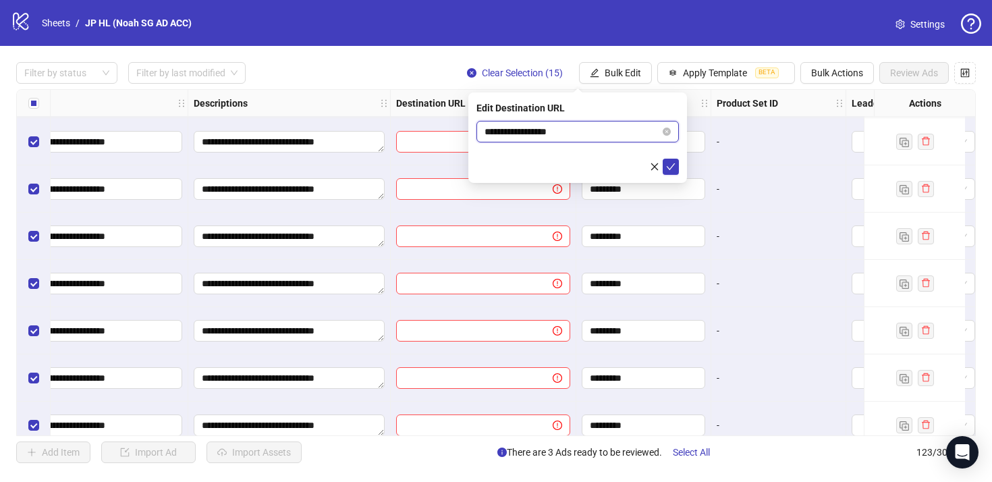
click at [614, 131] on input "**********" at bounding box center [571, 131] width 175 height 15
click at [664, 129] on icon "close-circle" at bounding box center [667, 132] width 8 height 8
paste input "**********"
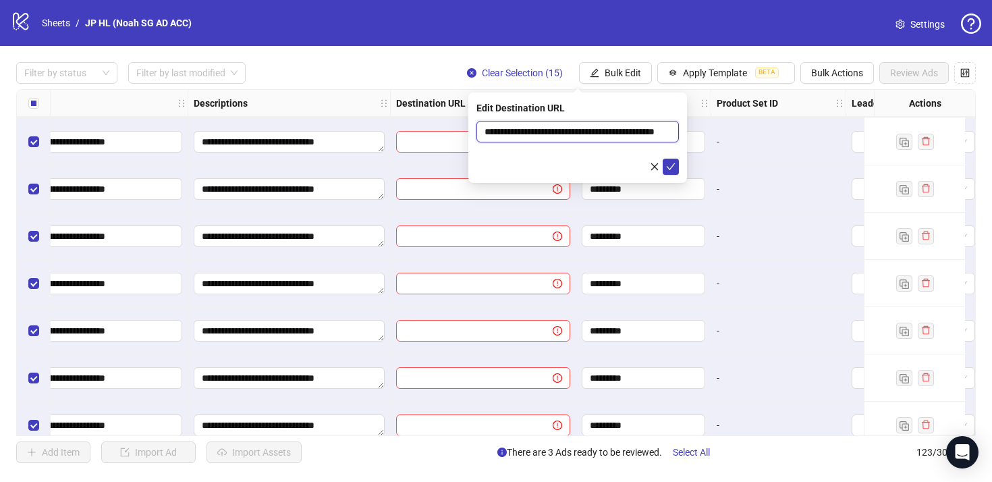
scroll to position [0, 38]
type input "**********"
click at [666, 162] on icon "check" at bounding box center [670, 166] width 9 height 9
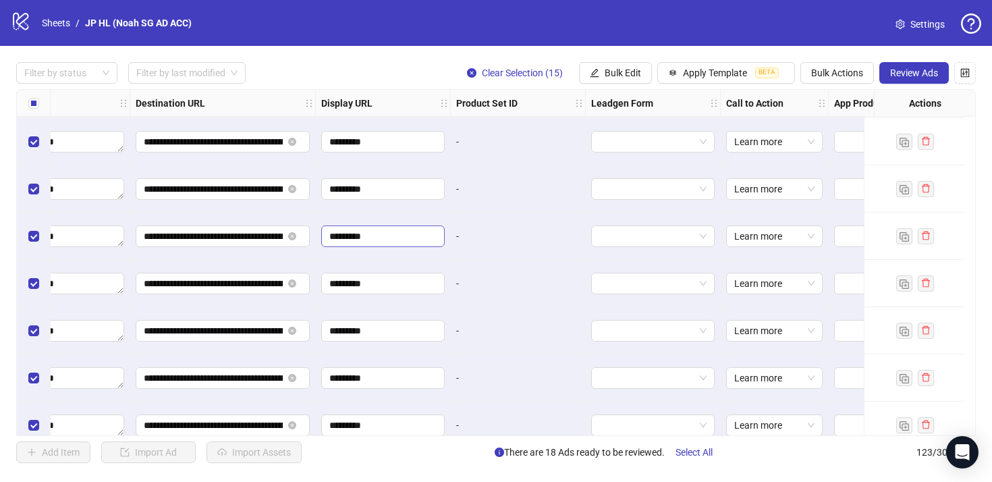
scroll to position [4863, 1250]
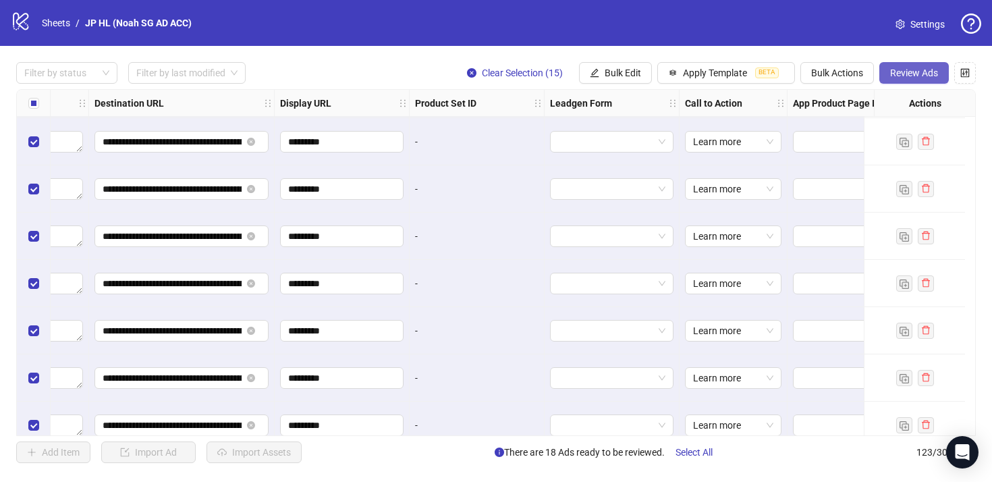
click at [920, 72] on span "Review Ads" at bounding box center [914, 72] width 48 height 11
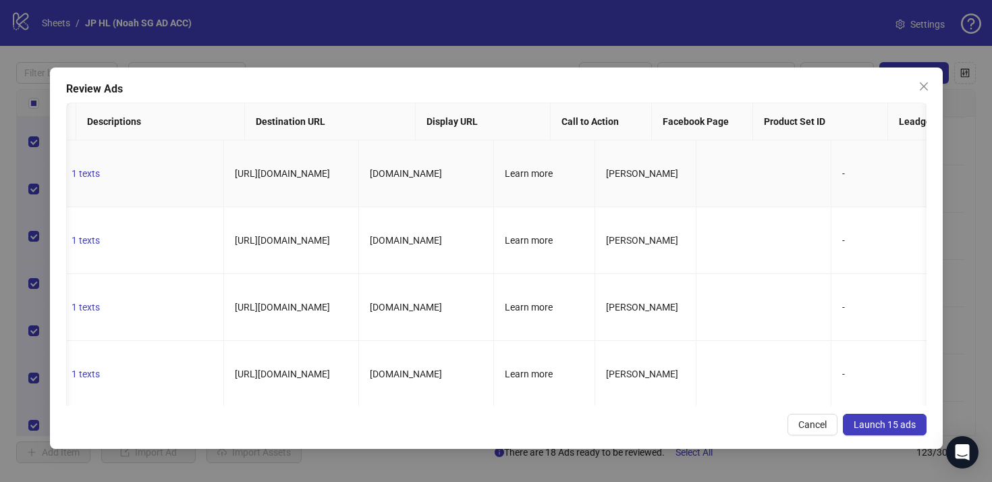
scroll to position [0, 0]
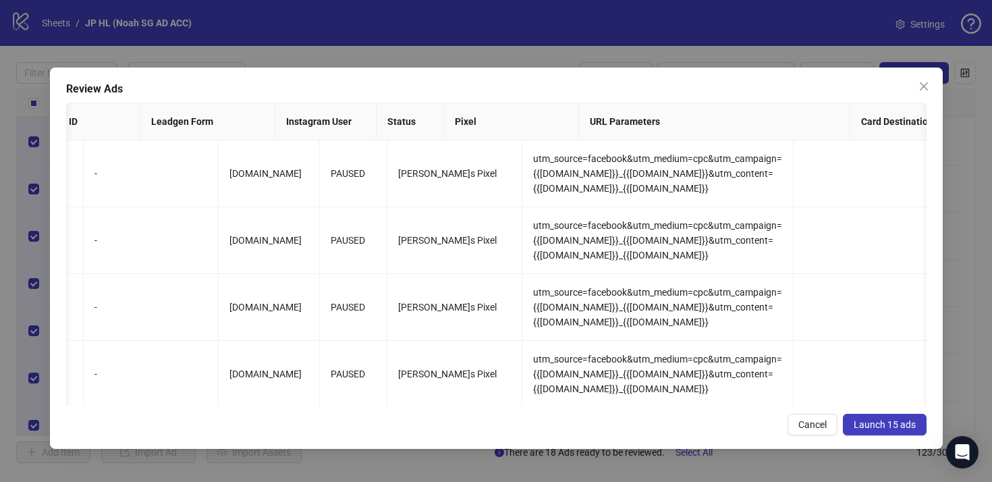
click at [877, 426] on span "Launch 15 ads" at bounding box center [884, 424] width 62 height 11
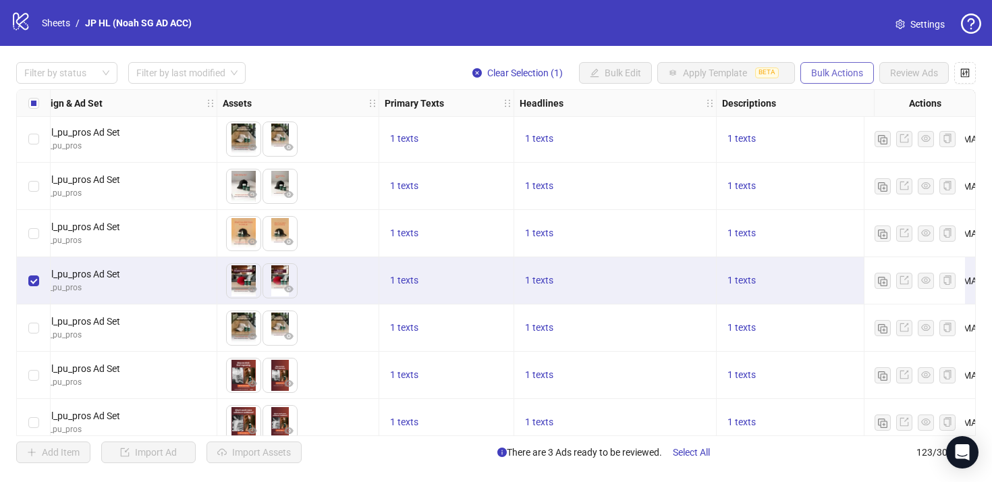
click at [842, 75] on span "Bulk Actions" at bounding box center [837, 72] width 52 height 11
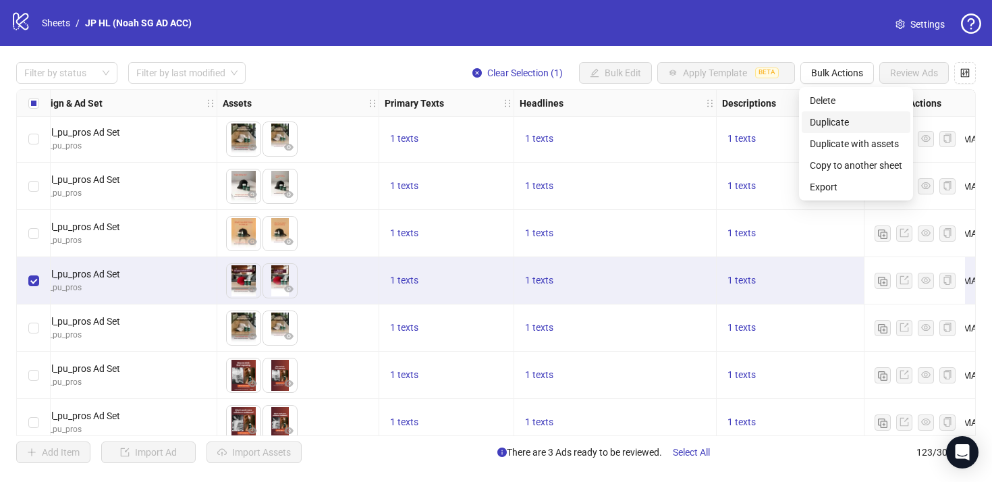
click at [848, 118] on span "Duplicate" at bounding box center [856, 122] width 92 height 15
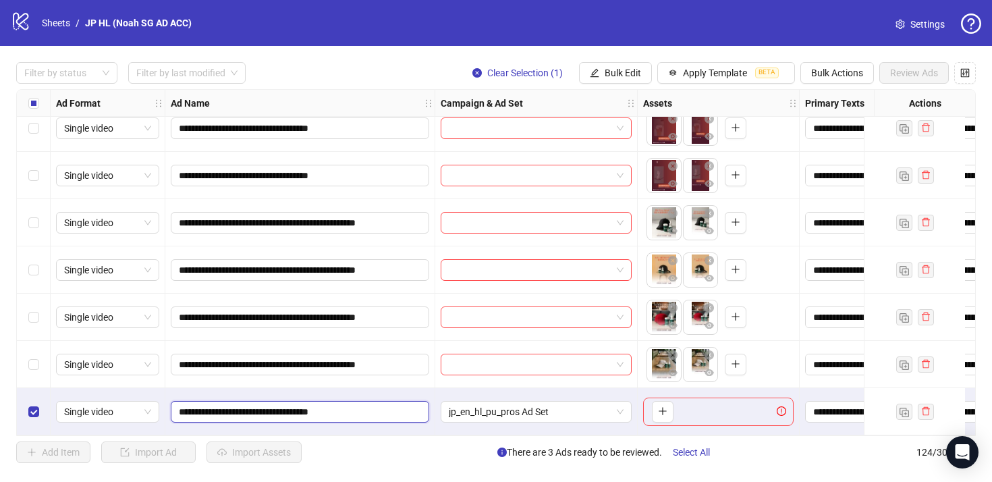
click at [329, 411] on input "**********" at bounding box center [299, 411] width 240 height 15
paste input "**********"
type input "**********"
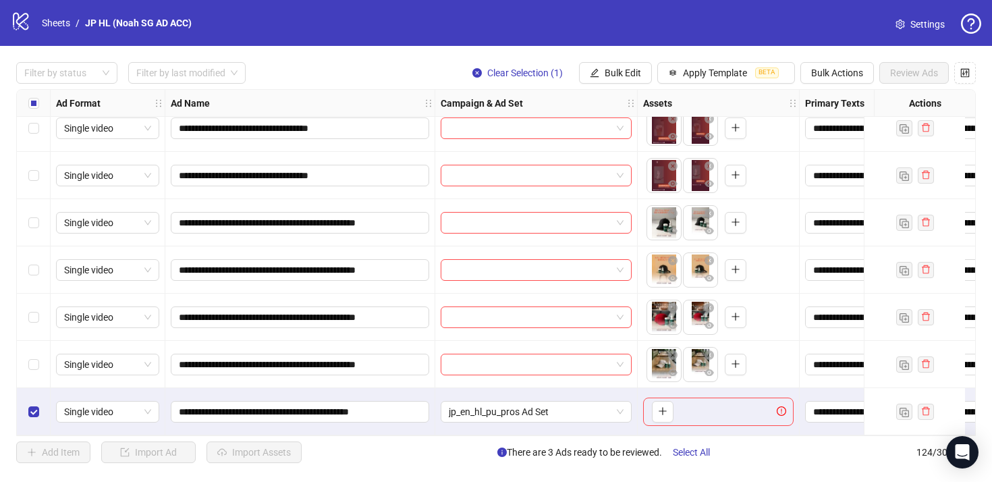
click at [364, 388] on div "**********" at bounding box center [300, 411] width 270 height 47
click at [347, 405] on input "**********" at bounding box center [299, 411] width 240 height 15
click at [271, 401] on span at bounding box center [300, 412] width 258 height 22
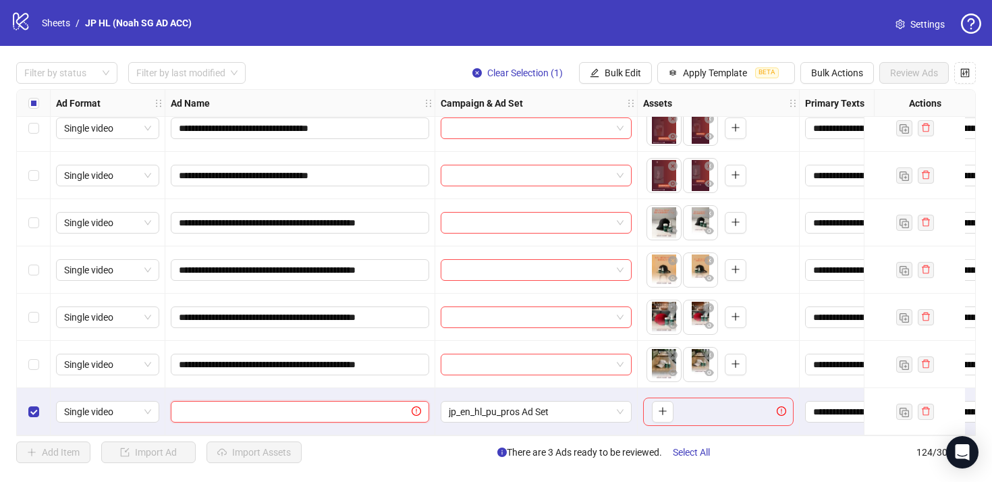
paste input "**********"
type input "**********"
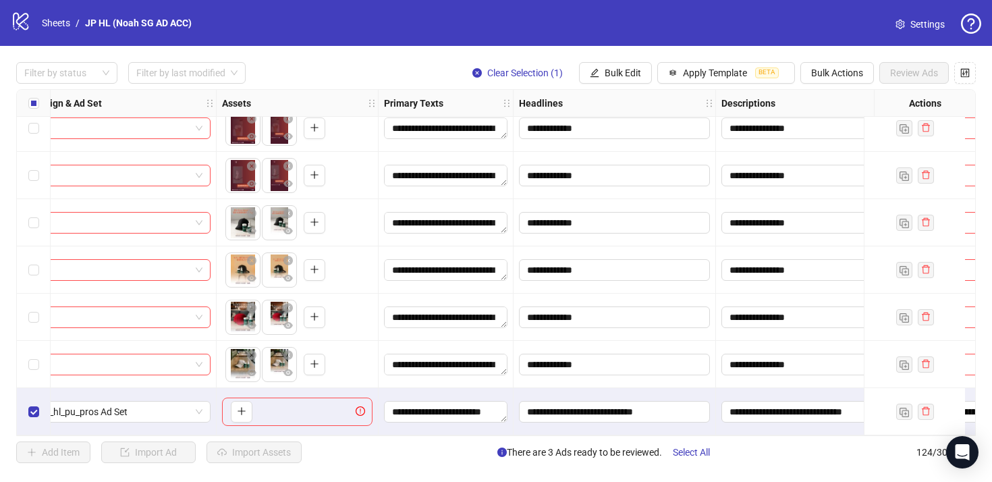
scroll to position [5543, 459]
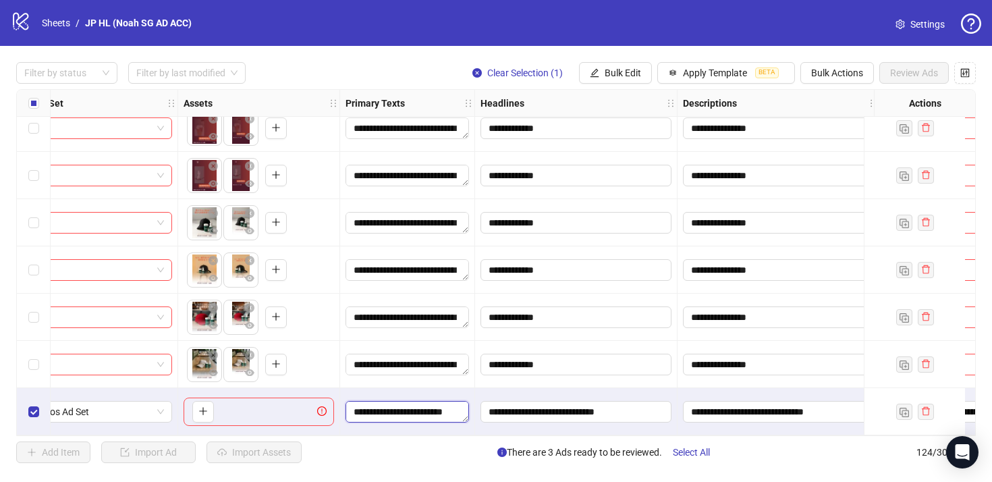
click at [430, 412] on textarea "**********" at bounding box center [406, 412] width 123 height 22
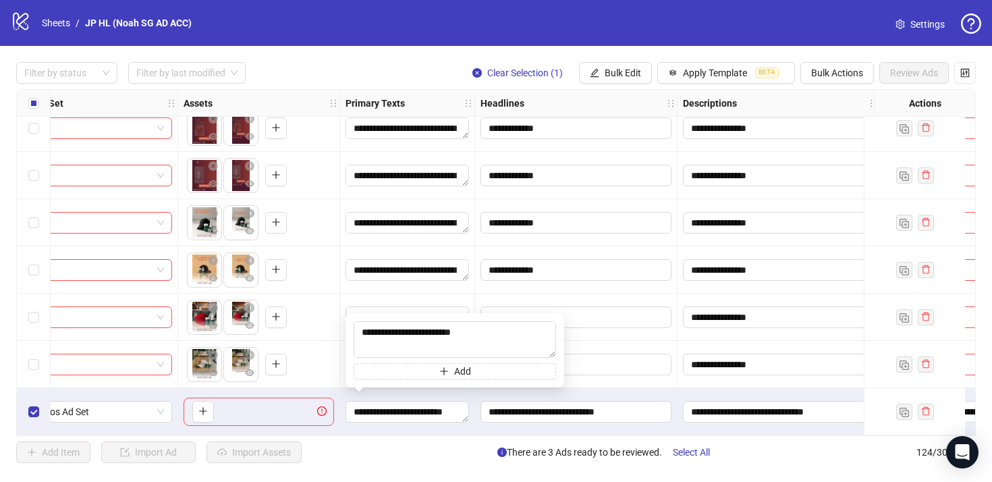
drag, startPoint x: 485, startPoint y: 331, endPoint x: 329, endPoint y: 329, distance: 156.5
click at [329, 329] on body "**********" at bounding box center [496, 241] width 992 height 482
click at [518, 354] on textarea "**********" at bounding box center [455, 339] width 202 height 36
drag, startPoint x: 393, startPoint y: 345, endPoint x: 344, endPoint y: 315, distance: 57.9
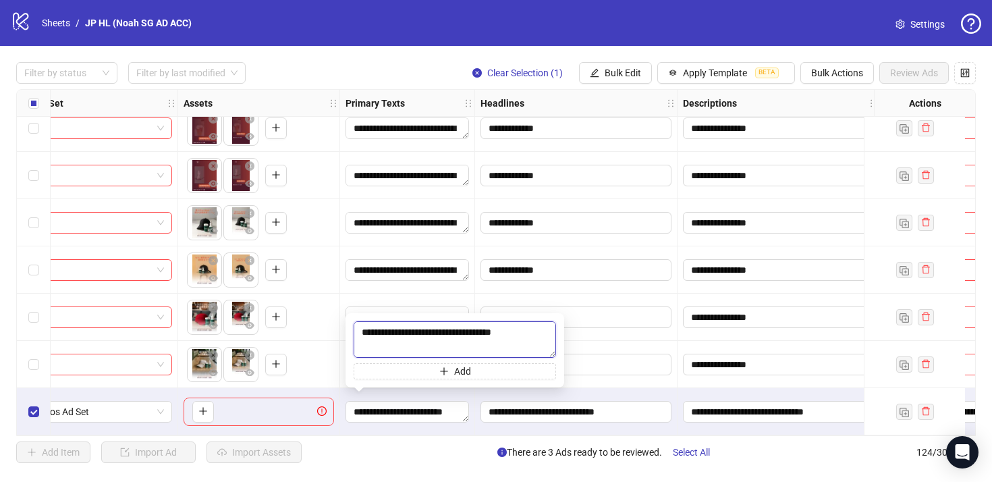
click at [344, 318] on body "**********" at bounding box center [496, 241] width 992 height 482
paste textarea
type textarea "**********"
click at [644, 388] on div "**********" at bounding box center [576, 411] width 202 height 47
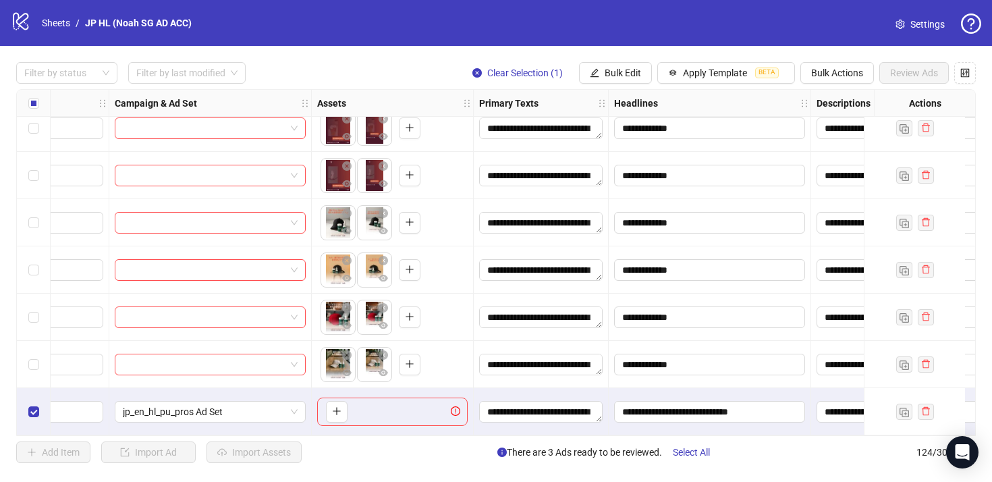
scroll to position [5543, 147]
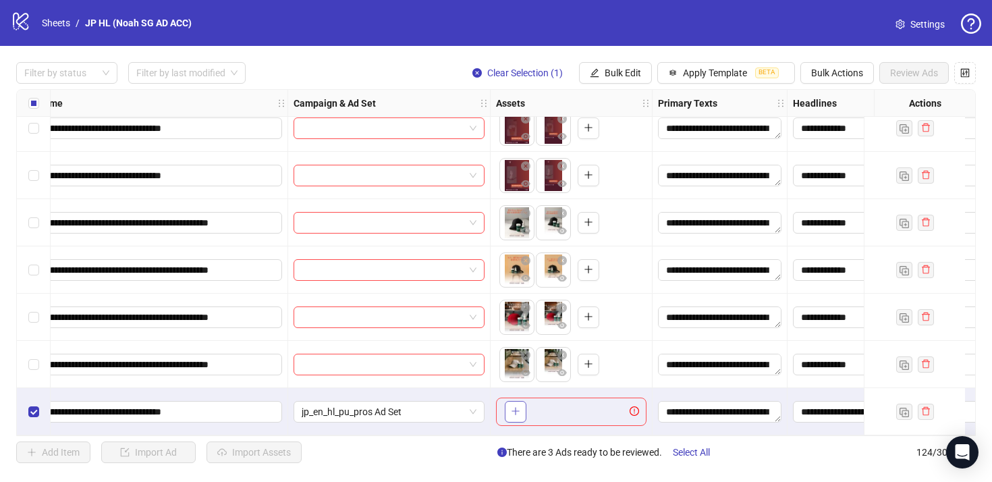
click at [514, 401] on button "button" at bounding box center [516, 412] width 22 height 22
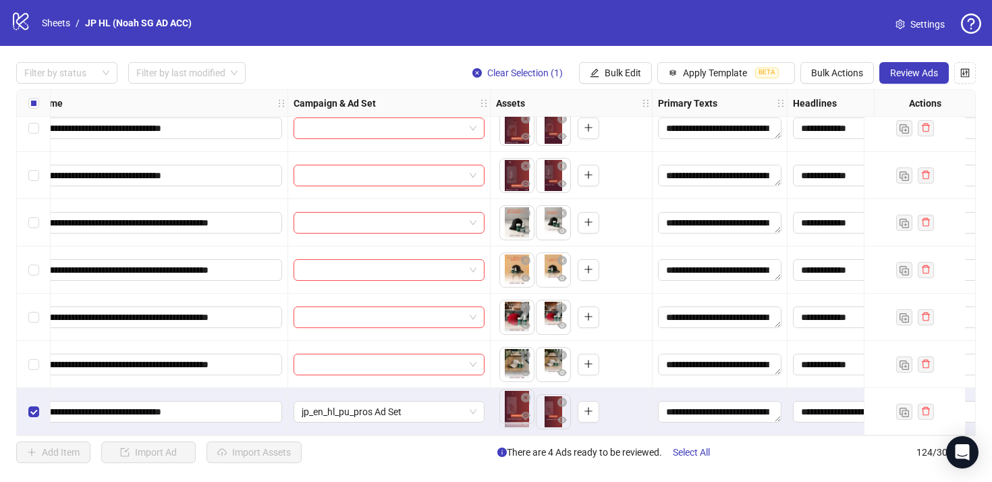
drag, startPoint x: 551, startPoint y: 406, endPoint x: 515, endPoint y: 416, distance: 36.3
click at [517, 408] on body "**********" at bounding box center [496, 241] width 992 height 482
click at [900, 68] on span "Review Ads" at bounding box center [914, 72] width 48 height 11
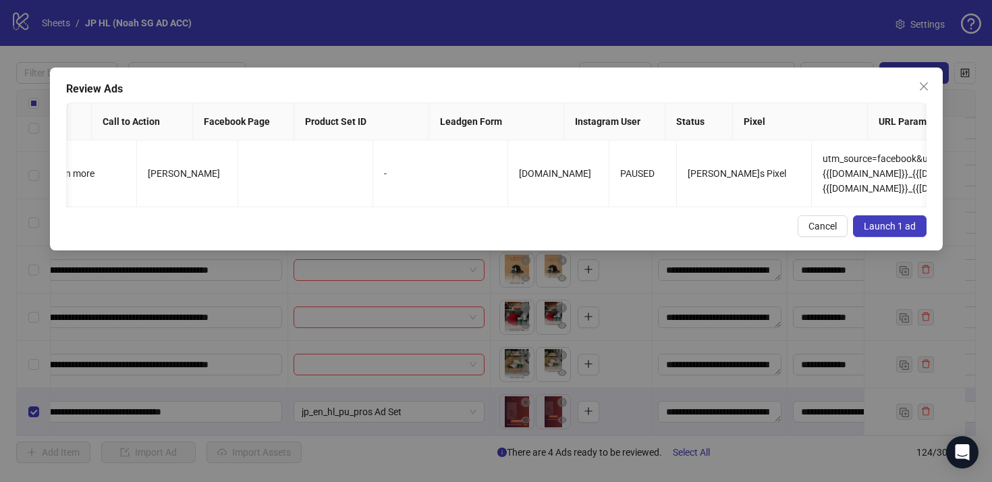
scroll to position [0, 1606]
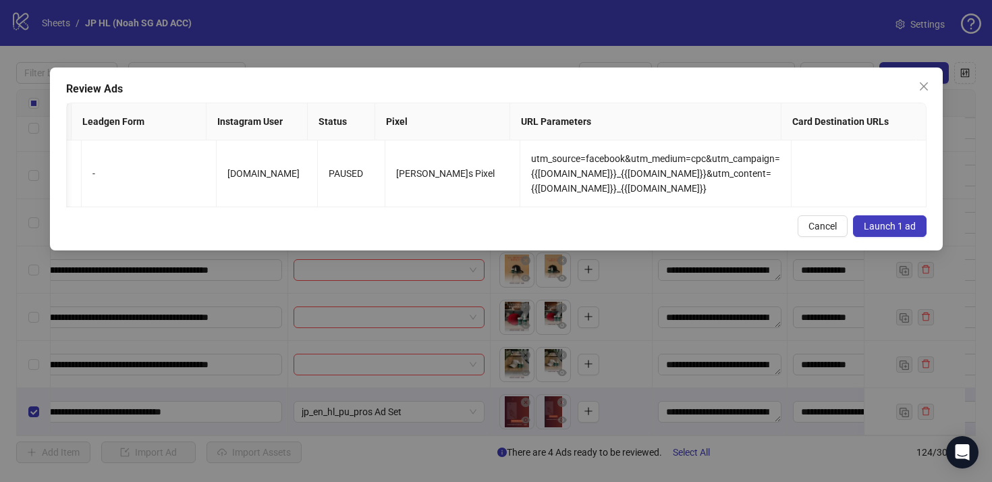
click at [893, 231] on span "Launch 1 ad" at bounding box center [890, 226] width 52 height 11
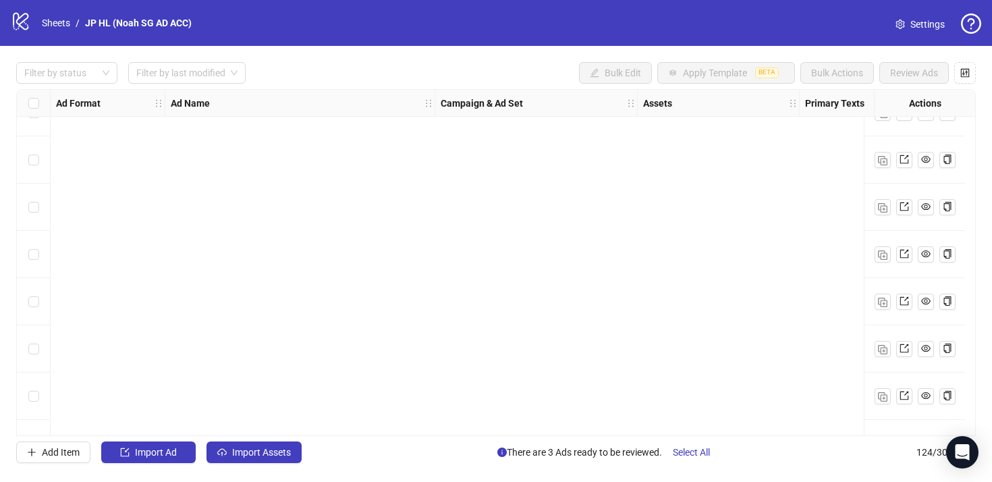
scroll to position [5543, 0]
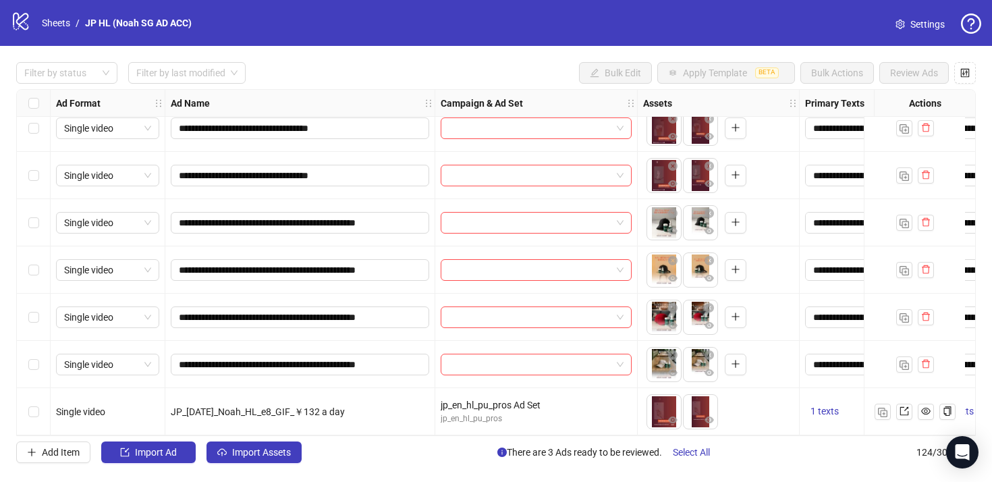
click at [42, 360] on div "Select row 123" at bounding box center [34, 364] width 34 height 47
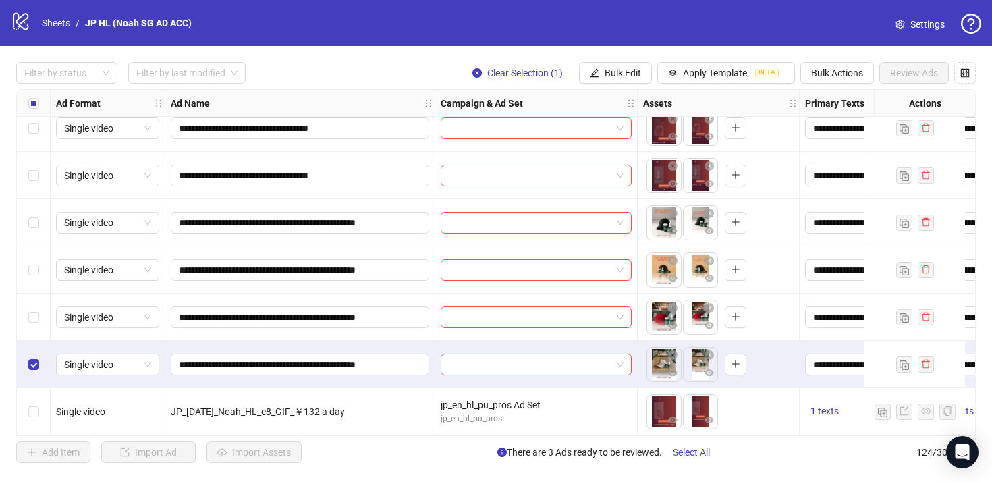
click at [30, 274] on div "Select row 121" at bounding box center [34, 269] width 34 height 47
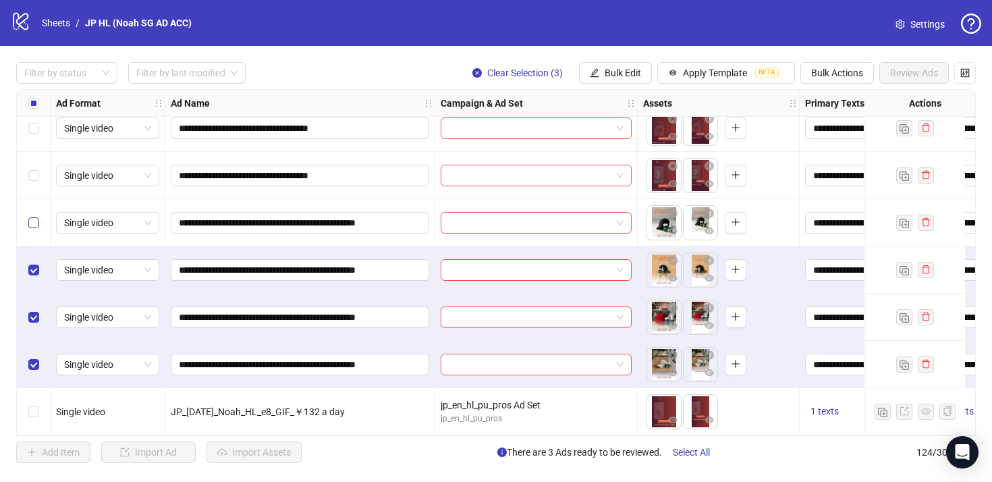
click at [28, 223] on label "Select row 120" at bounding box center [33, 222] width 11 height 15
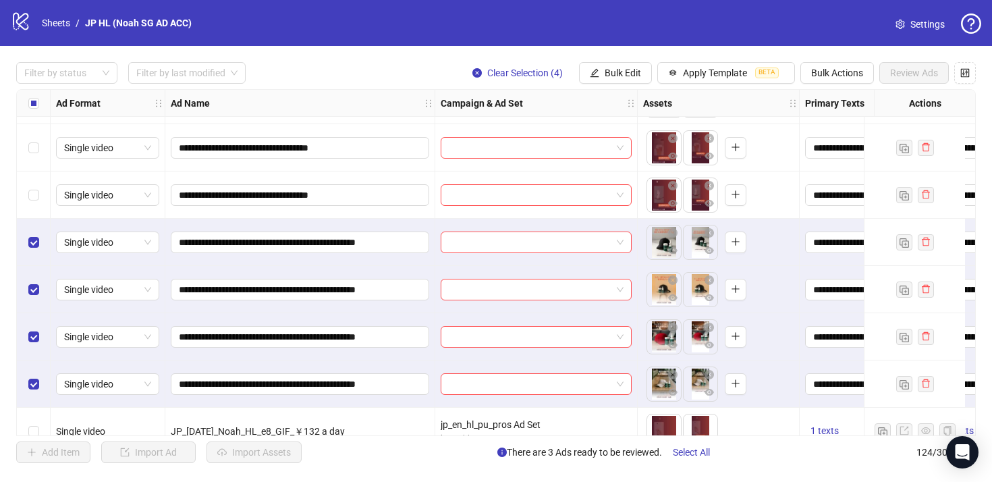
click at [30, 185] on div "Select row 119" at bounding box center [34, 194] width 34 height 47
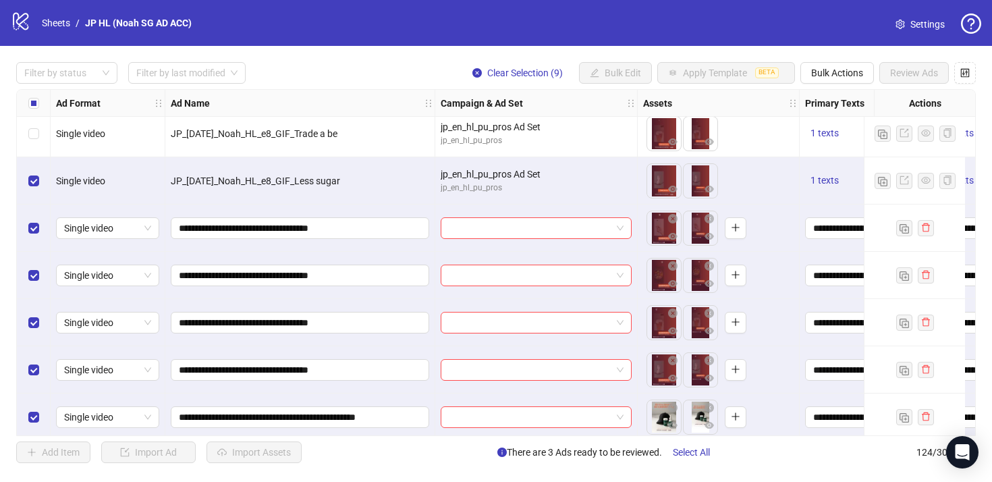
scroll to position [5316, 0]
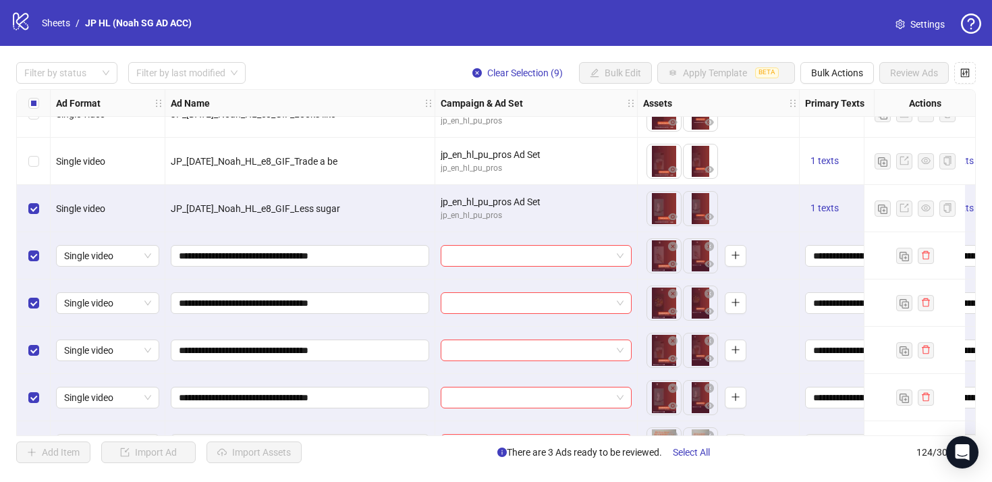
click at [38, 167] on div "Select row 114" at bounding box center [34, 161] width 34 height 47
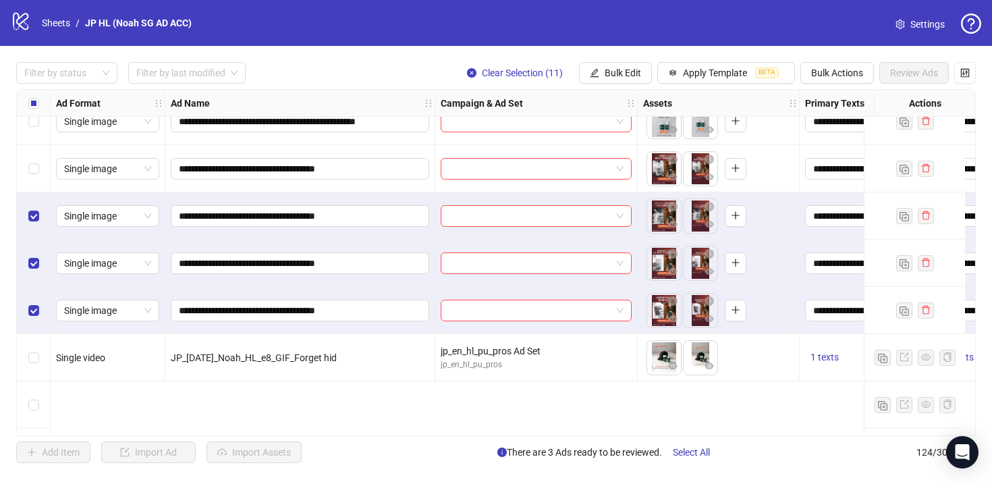
scroll to position [4396, 0]
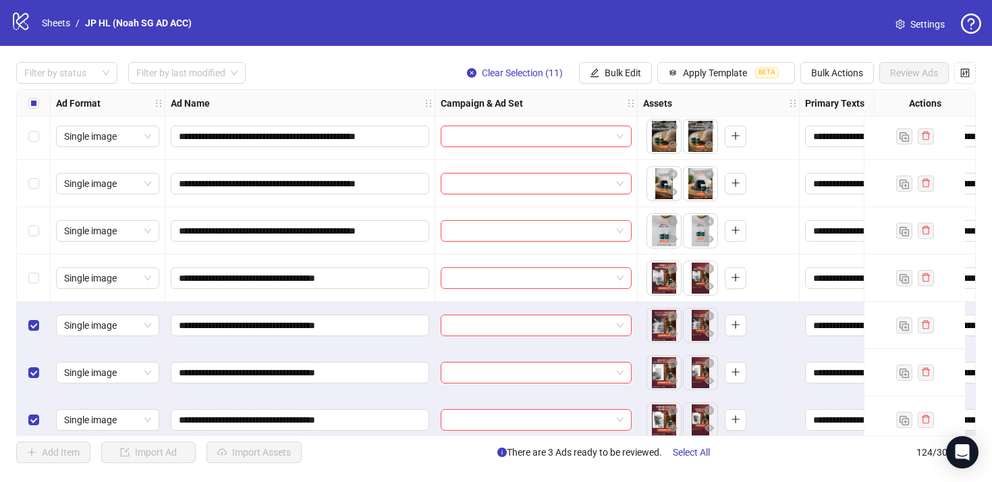
click at [34, 268] on div "Select row 97" at bounding box center [34, 277] width 34 height 47
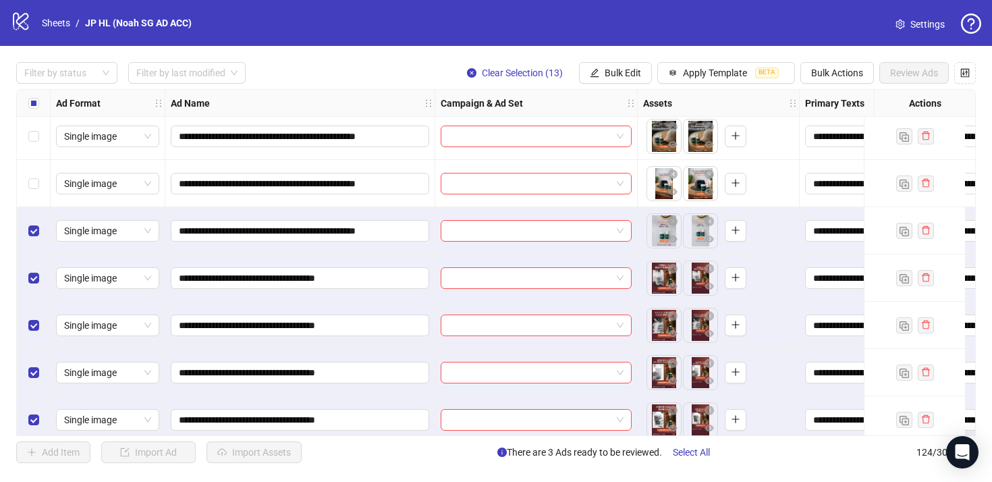
click at [27, 184] on div "Select row 95" at bounding box center [34, 183] width 34 height 47
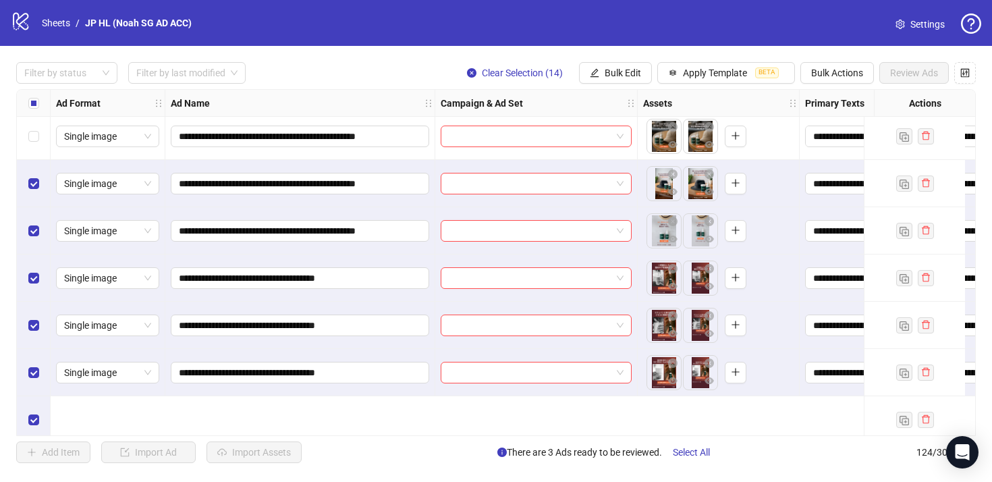
scroll to position [4298, 0]
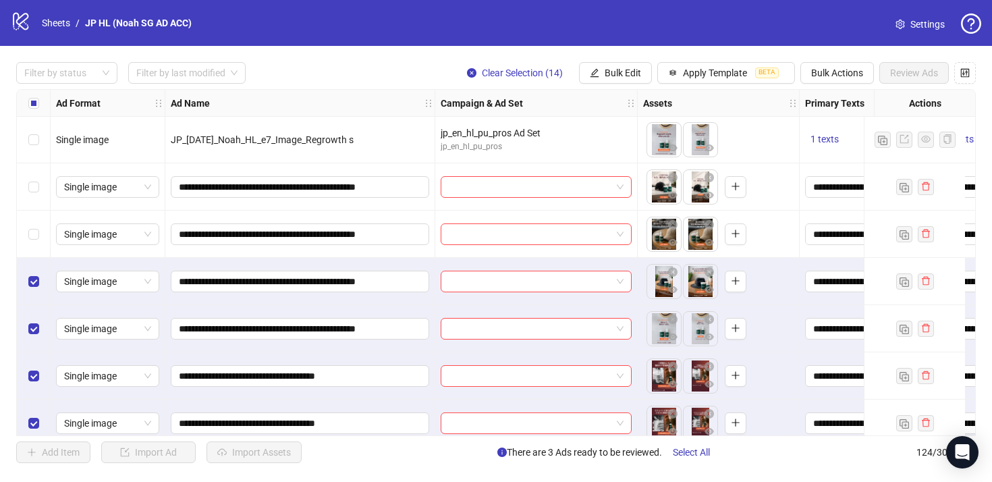
click at [32, 225] on div "Select row 94" at bounding box center [34, 234] width 34 height 47
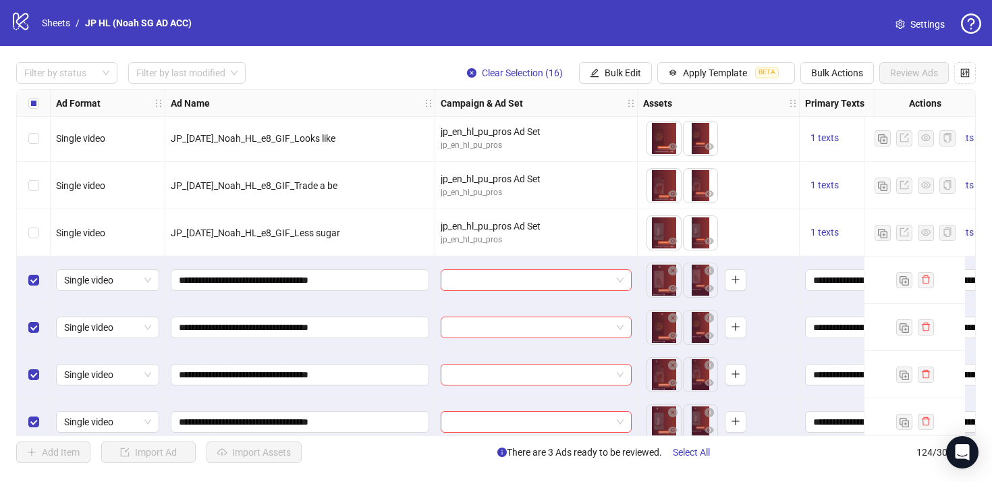
scroll to position [5370, 0]
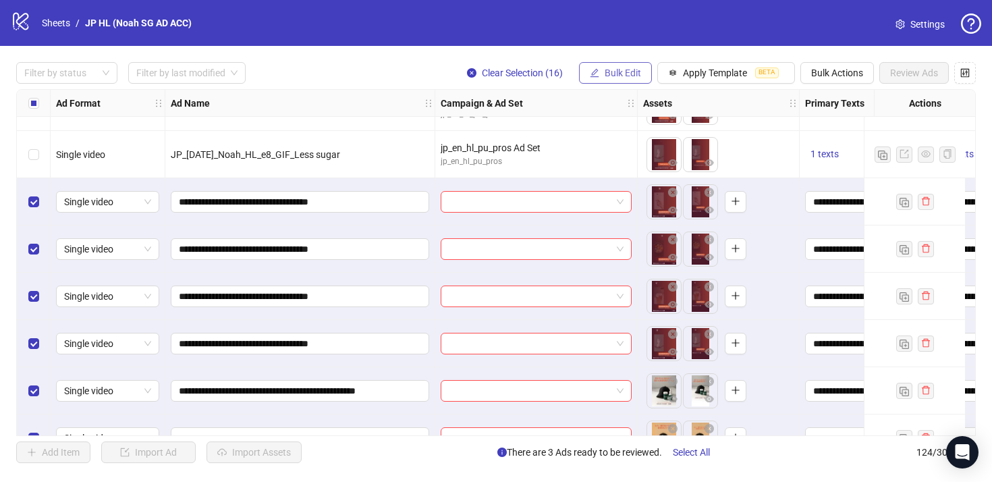
click at [617, 76] on span "Bulk Edit" at bounding box center [623, 72] width 36 height 11
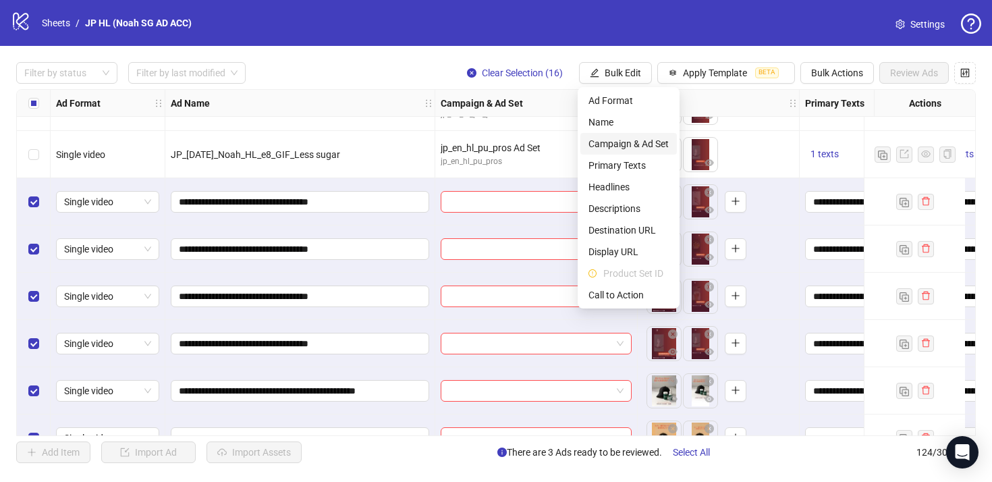
click at [658, 142] on span "Campaign & Ad Set" at bounding box center [628, 143] width 80 height 15
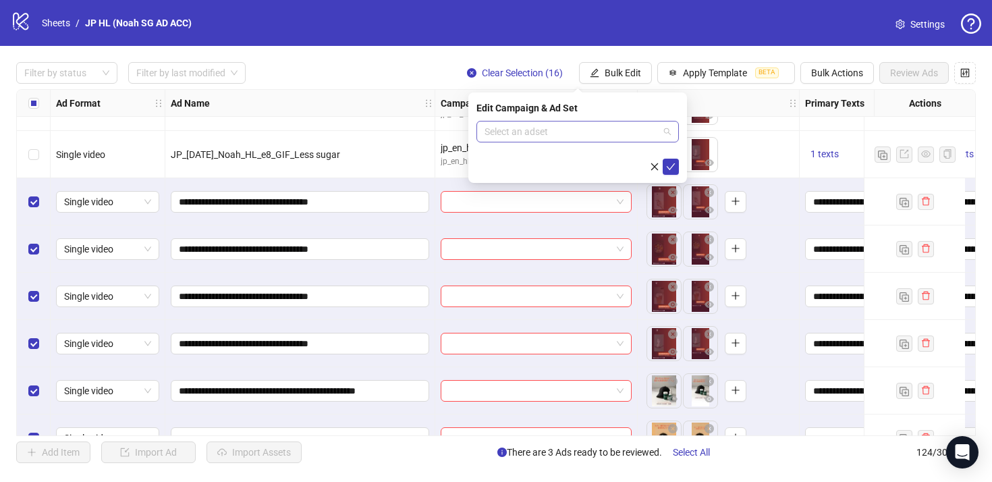
click at [638, 134] on input "search" at bounding box center [571, 131] width 174 height 20
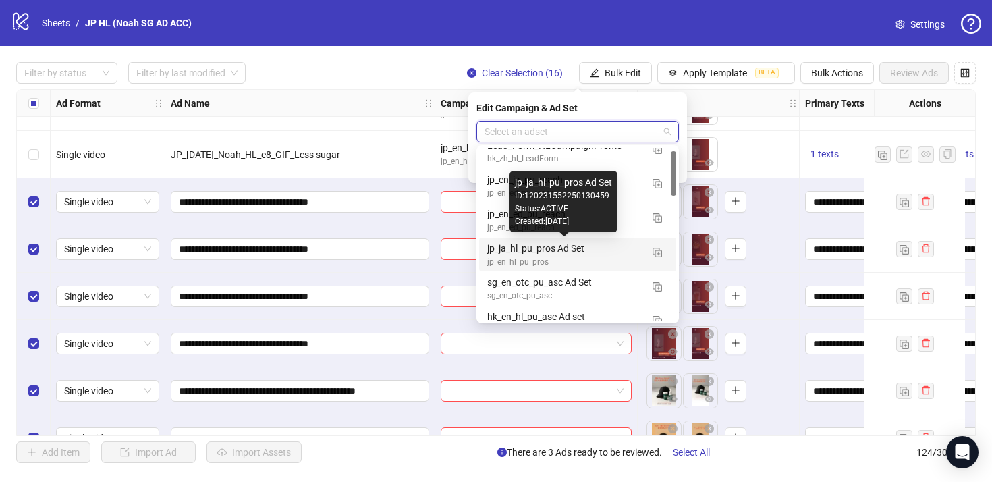
scroll to position [14, 0]
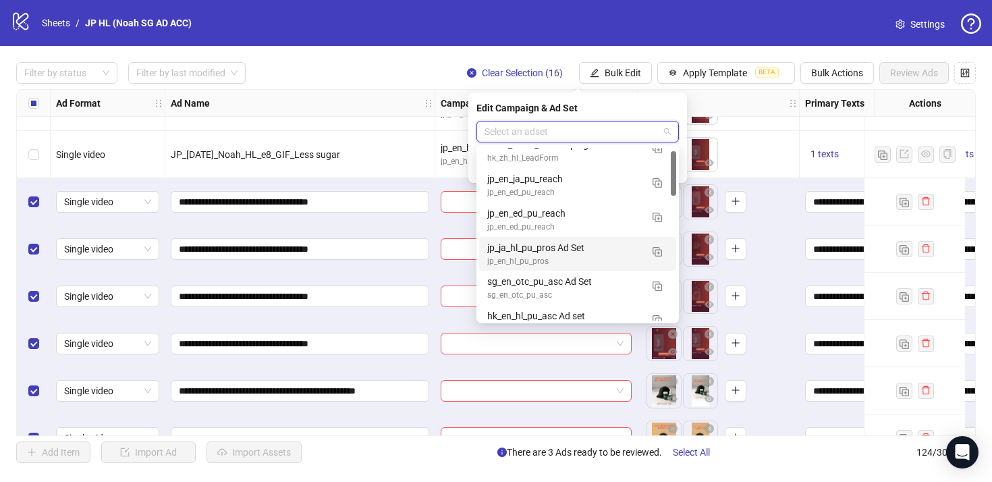
click at [588, 270] on div "jp_ja_hl_pu_pros Ad Set jp_en_hl_pu_pros" at bounding box center [577, 254] width 197 height 34
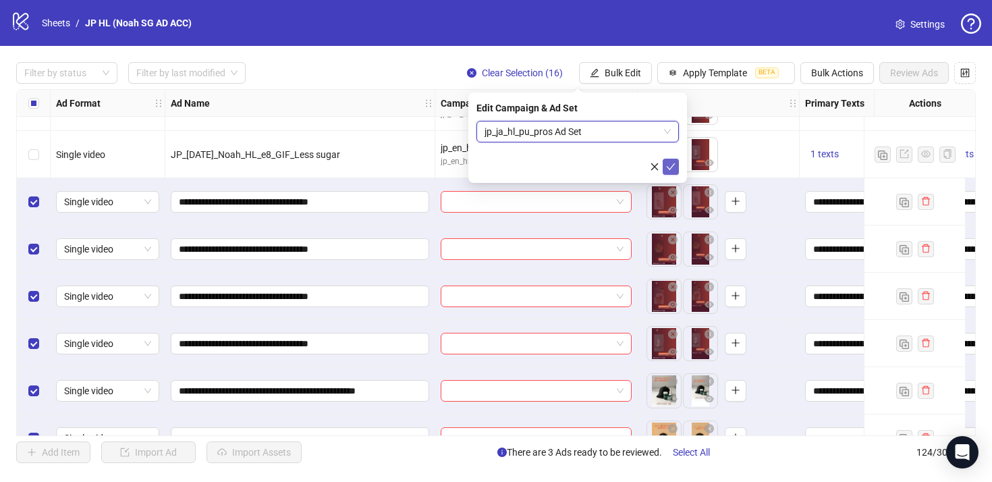
click at [669, 163] on icon "check" at bounding box center [670, 166] width 9 height 9
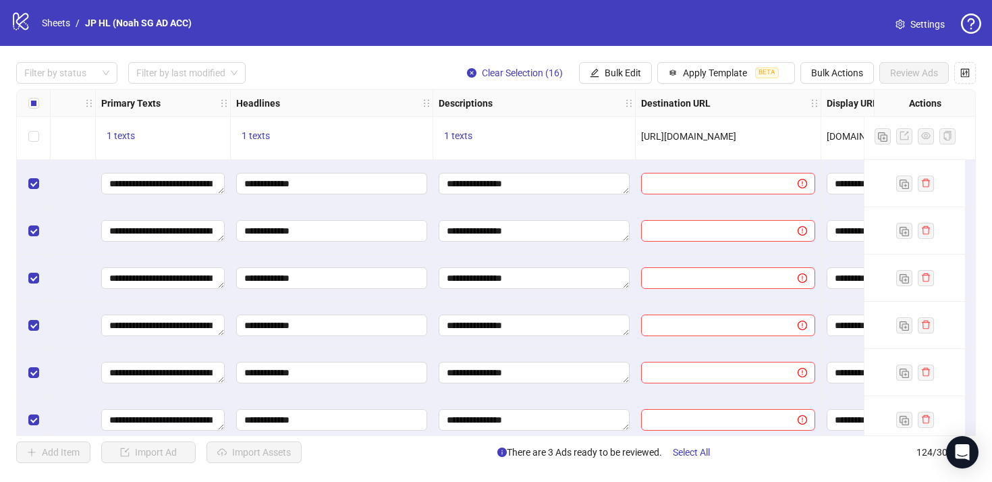
scroll to position [5395, 704]
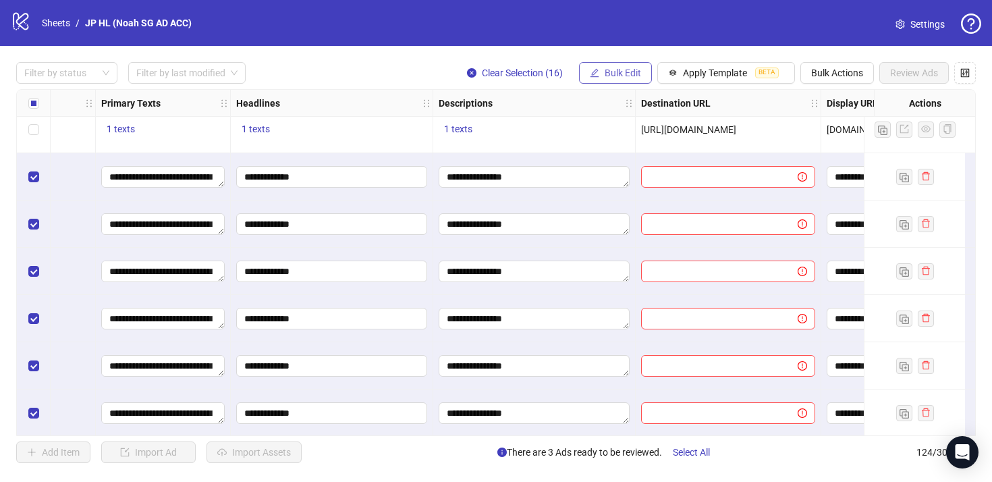
click at [632, 77] on span "Bulk Edit" at bounding box center [623, 72] width 36 height 11
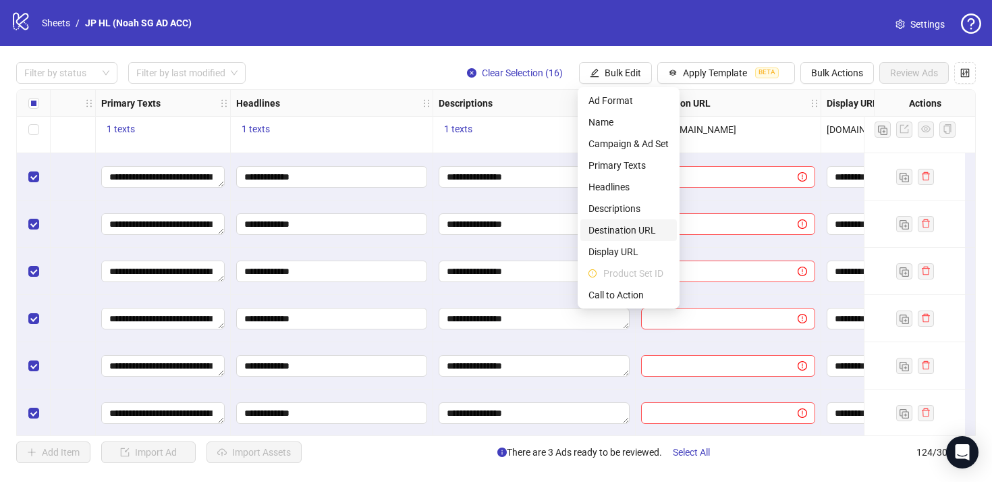
click at [646, 228] on span "Destination URL" at bounding box center [628, 230] width 80 height 15
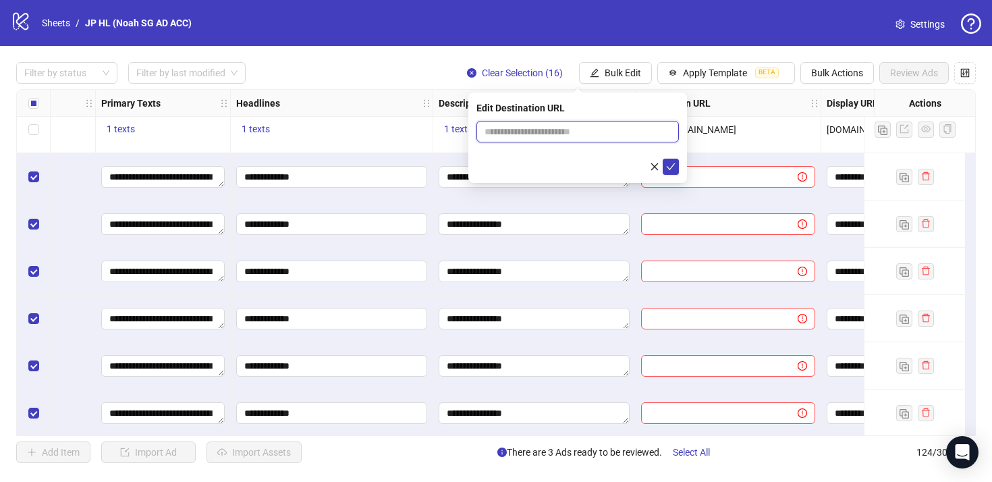
click at [586, 135] on input "text" at bounding box center [571, 131] width 175 height 15
paste input "**********"
type input "**********"
click at [672, 164] on icon "check" at bounding box center [670, 166] width 9 height 9
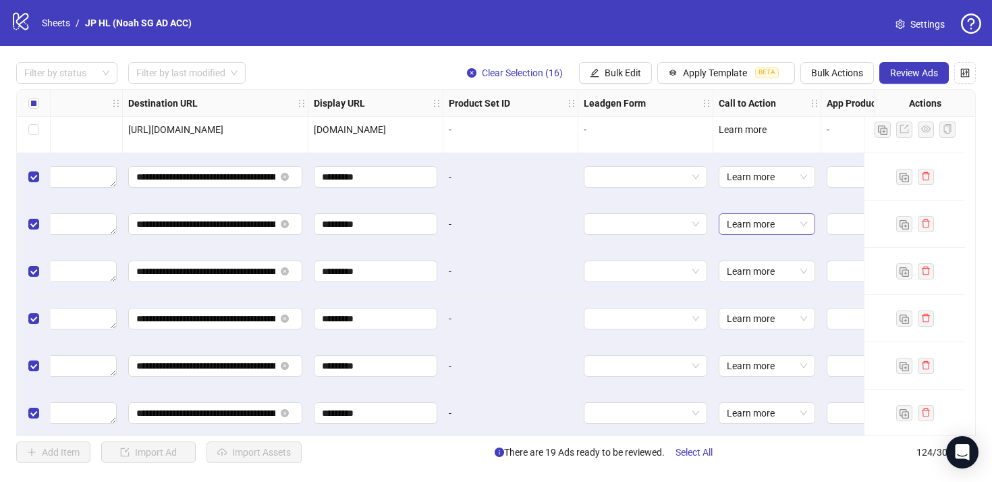
scroll to position [5395, 1309]
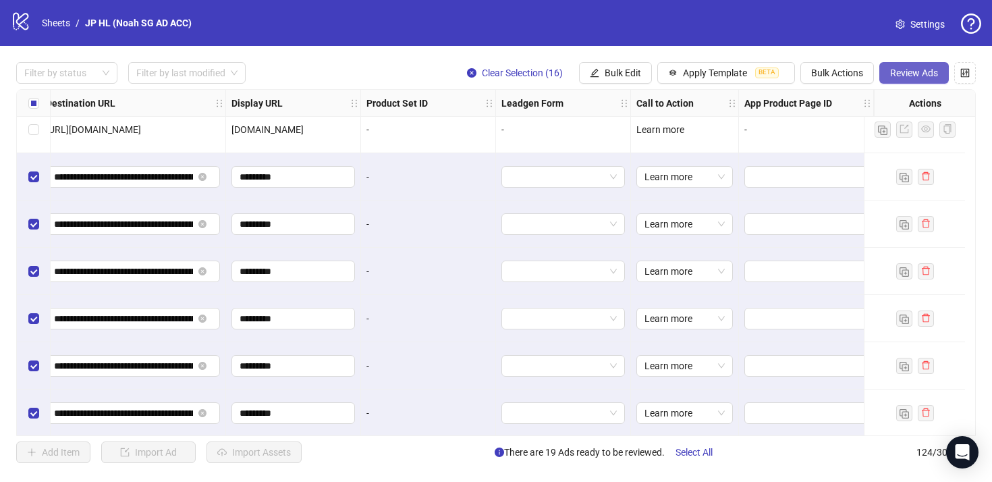
click at [925, 72] on span "Review Ads" at bounding box center [914, 72] width 48 height 11
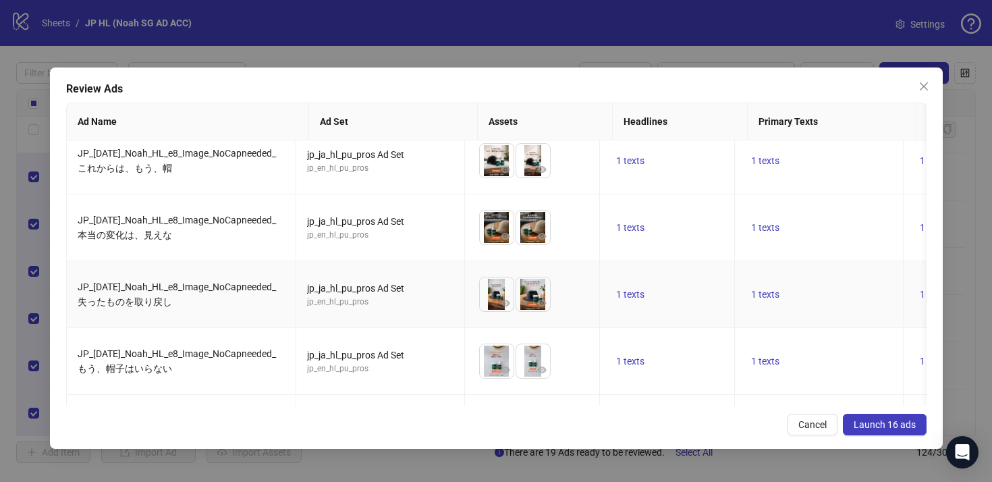
scroll to position [15, 0]
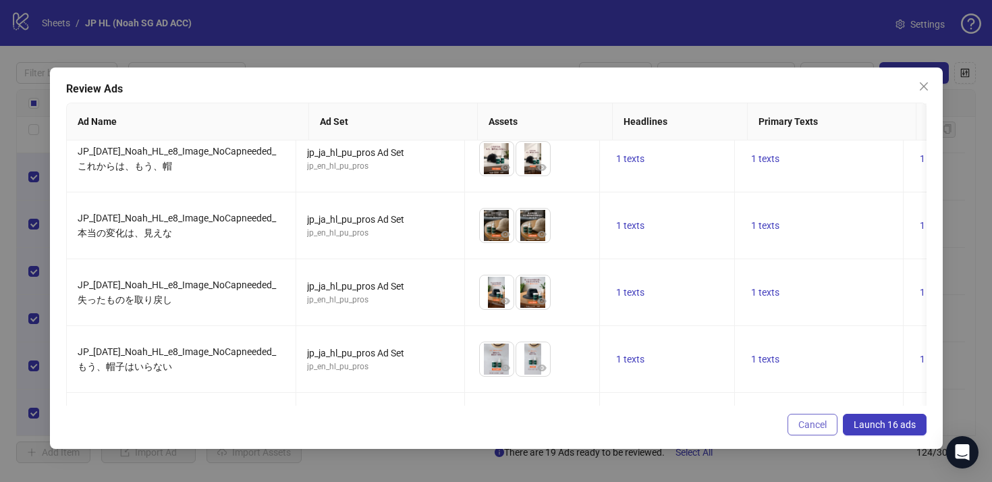
click at [810, 428] on span "Cancel" at bounding box center [812, 424] width 28 height 11
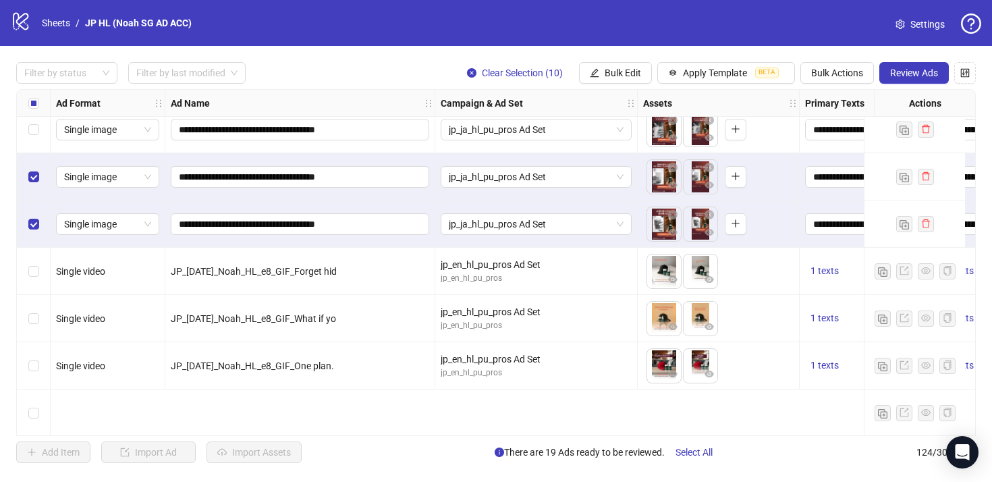
scroll to position [4468, 0]
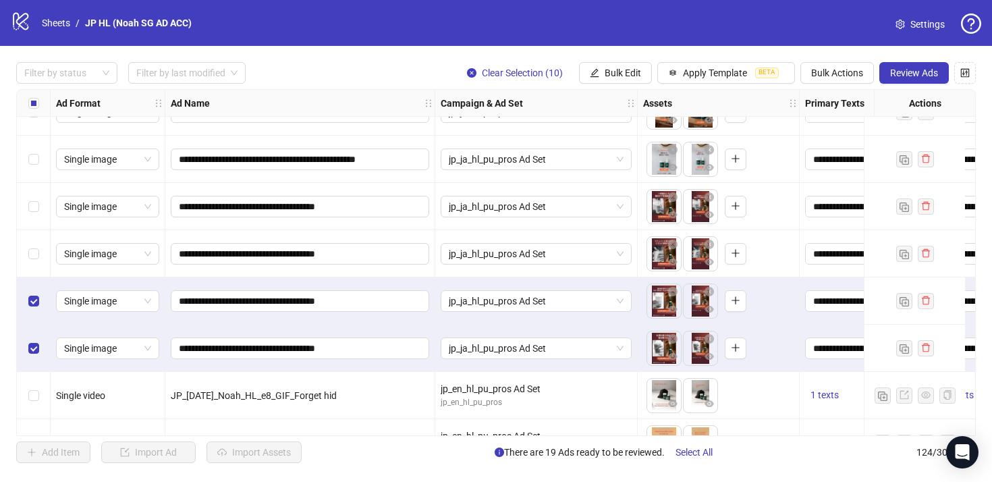
click at [34, 233] on div "Select row 98" at bounding box center [34, 253] width 34 height 47
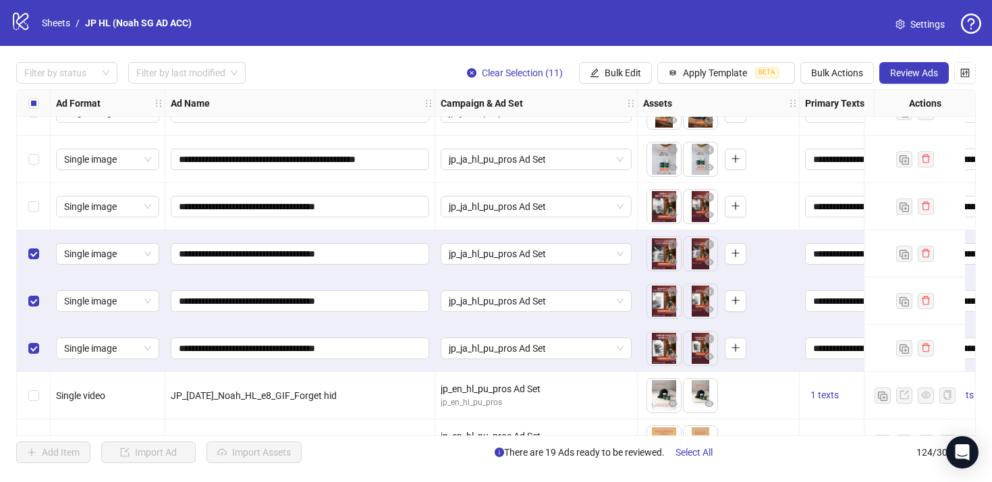
click at [36, 192] on div "Select row 97" at bounding box center [34, 206] width 34 height 47
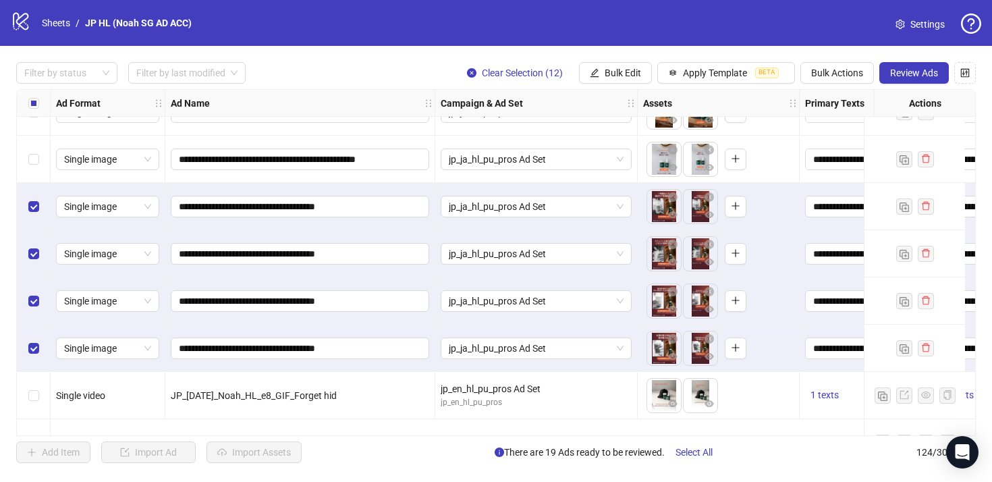
scroll to position [4389, 0]
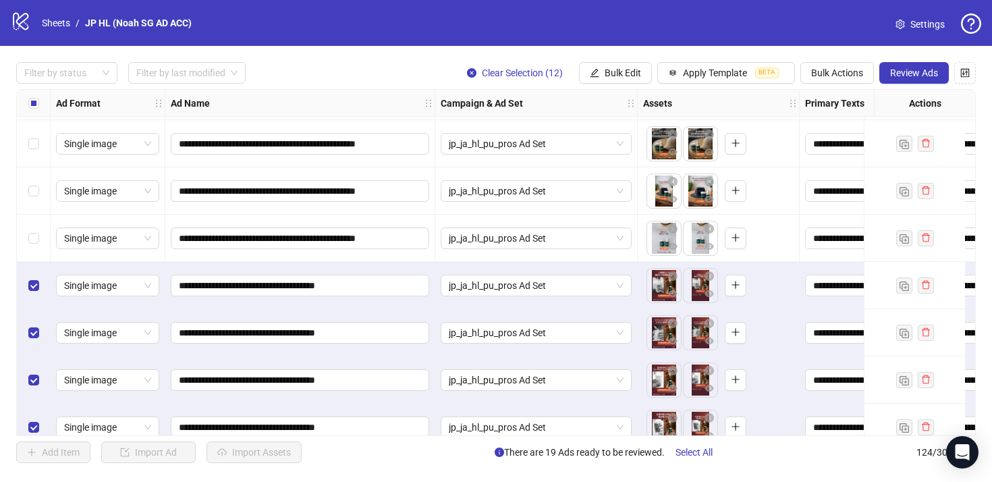
click at [33, 226] on div "Select row 96" at bounding box center [34, 238] width 34 height 47
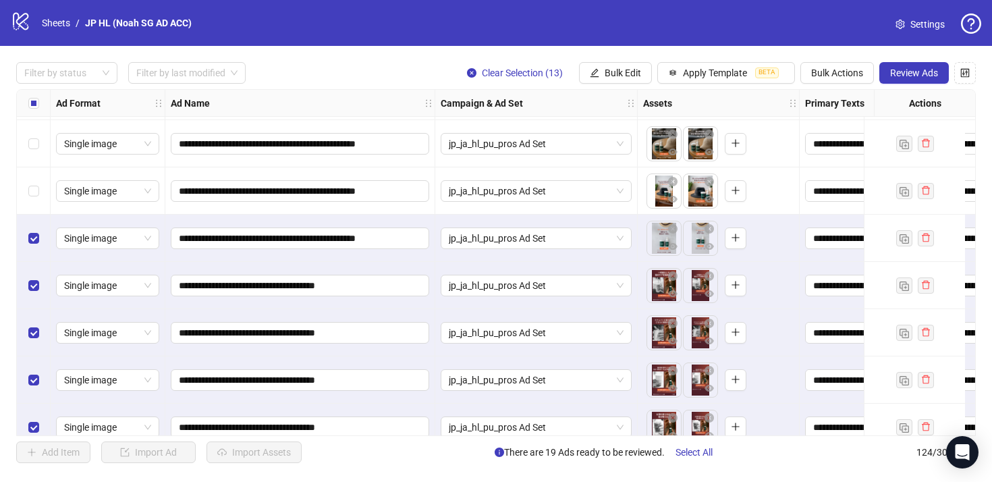
click at [33, 182] on div "Select row 95" at bounding box center [34, 190] width 34 height 47
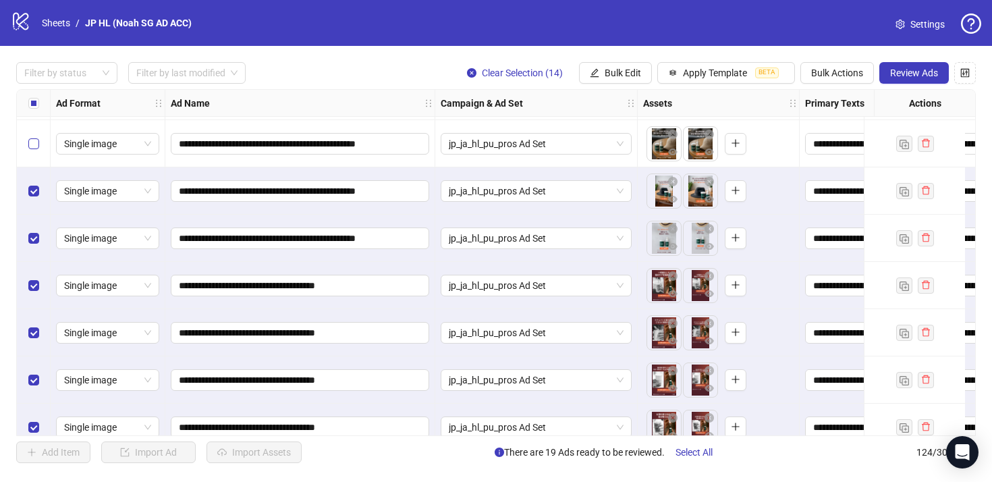
click at [34, 150] on label "Select row 94" at bounding box center [33, 143] width 11 height 15
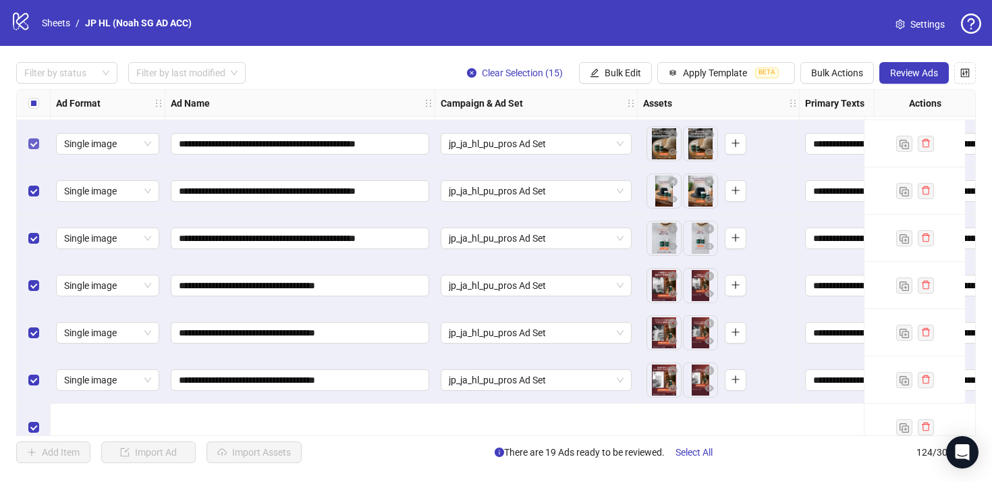
scroll to position [4259, 0]
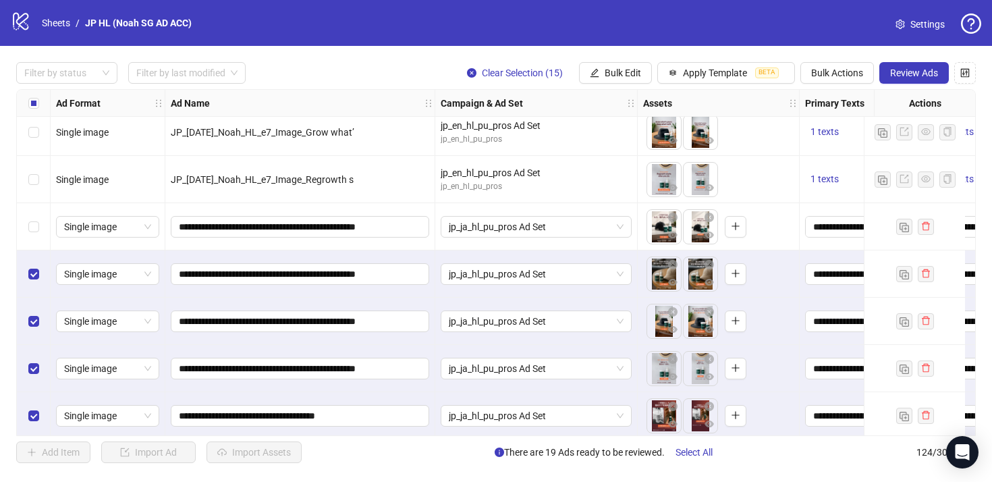
click at [39, 217] on div "Select row 93" at bounding box center [34, 226] width 34 height 47
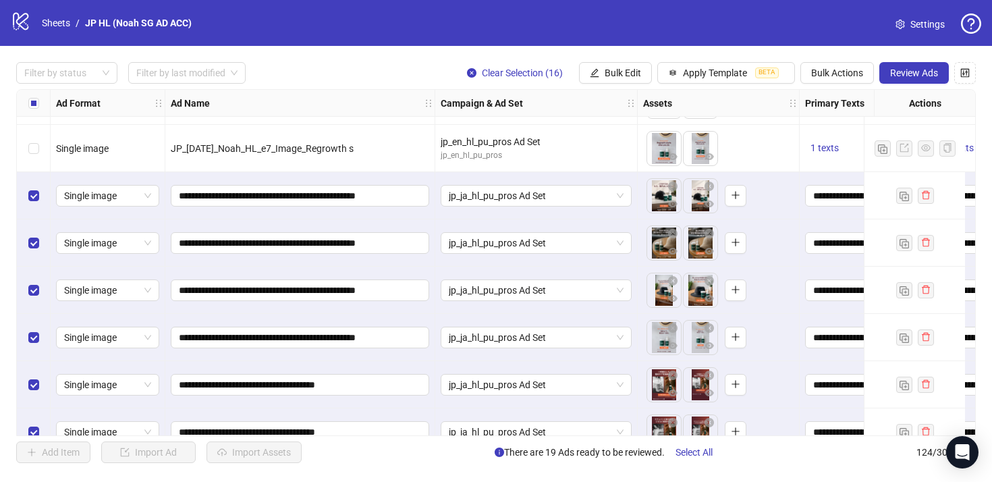
scroll to position [4292, 0]
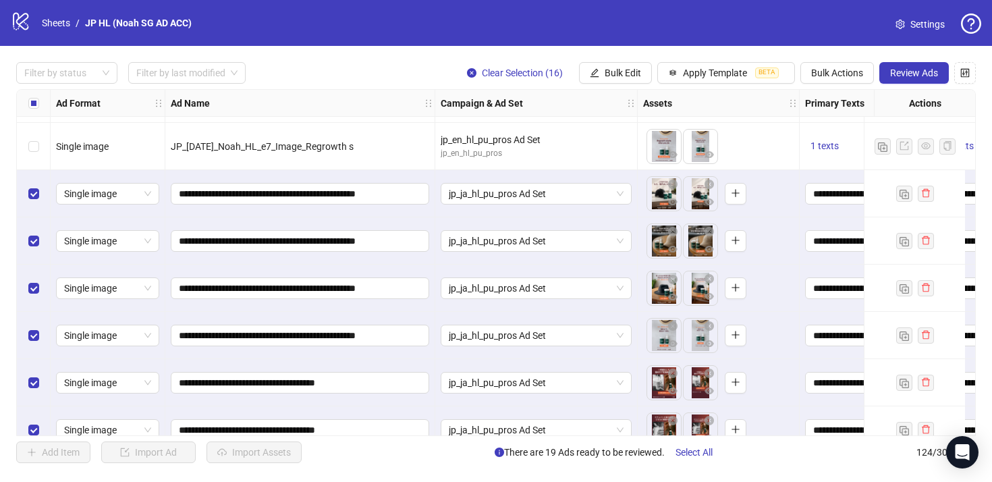
drag, startPoint x: 691, startPoint y: 291, endPoint x: 661, endPoint y: 291, distance: 30.4
click at [661, 291] on body "logo/logo-mobile Sheets / JP HL (Noah SG AD ACC) Settings Filter by status Filt…" at bounding box center [496, 241] width 992 height 482
click at [707, 230] on icon "close-circle" at bounding box center [708, 231] width 9 height 9
click at [700, 238] on icon "plus" at bounding box center [698, 239] width 9 height 9
click at [691, 241] on button "button" at bounding box center [699, 241] width 22 height 22
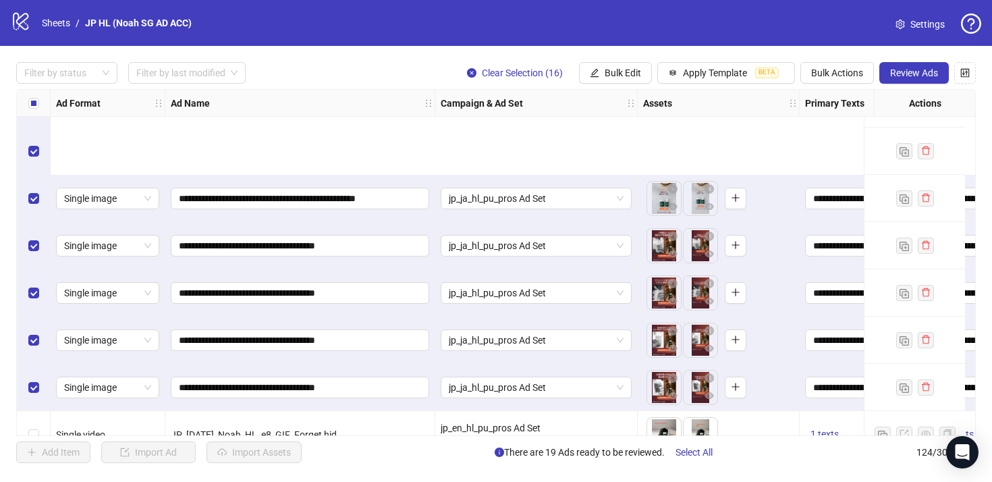
scroll to position [4578, 0]
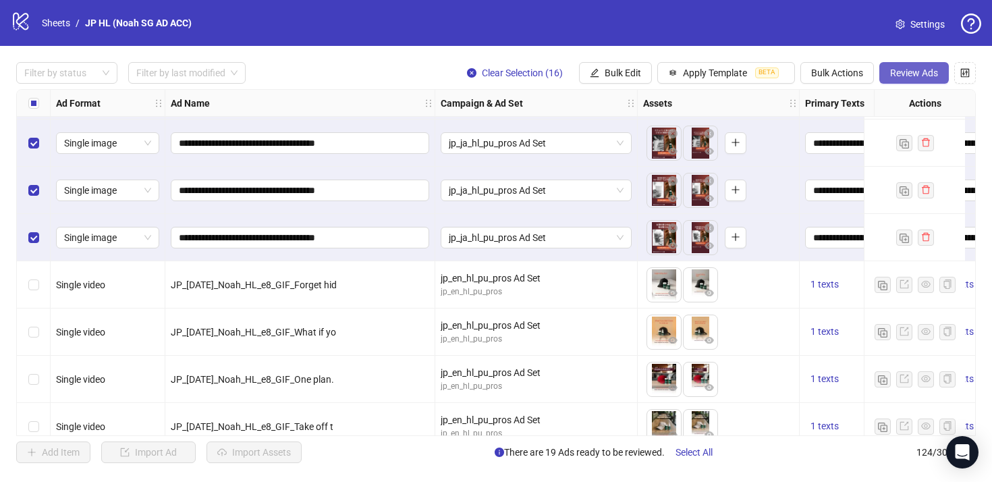
click at [900, 74] on span "Review Ads" at bounding box center [914, 72] width 48 height 11
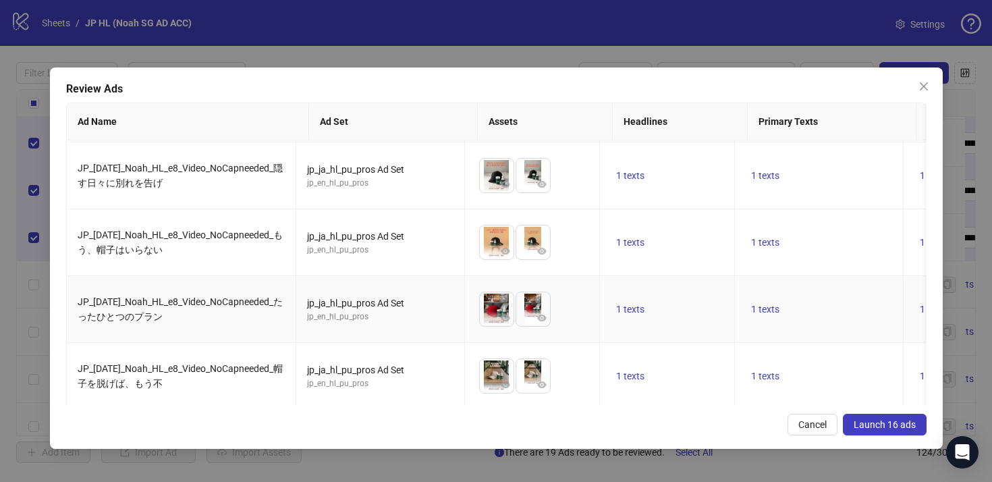
scroll to position [814, 0]
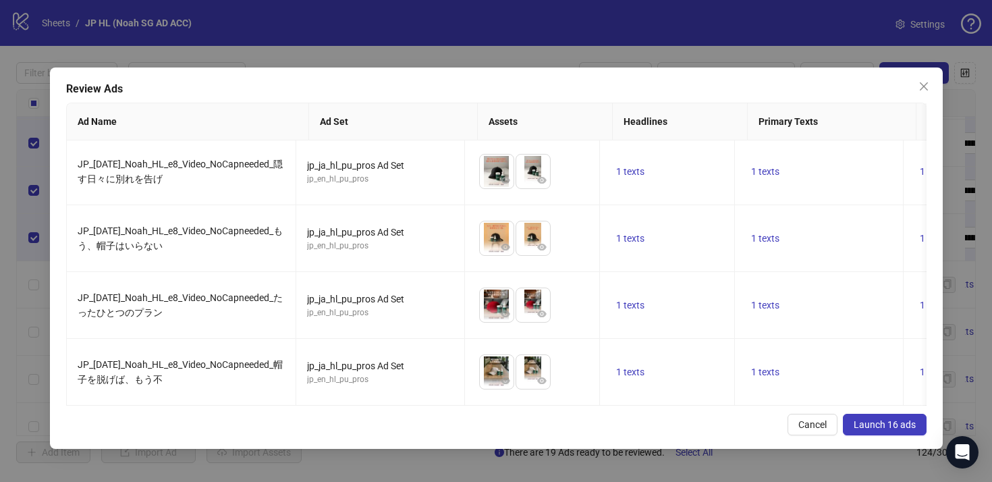
click at [887, 417] on button "Launch 16 ads" at bounding box center [885, 425] width 84 height 22
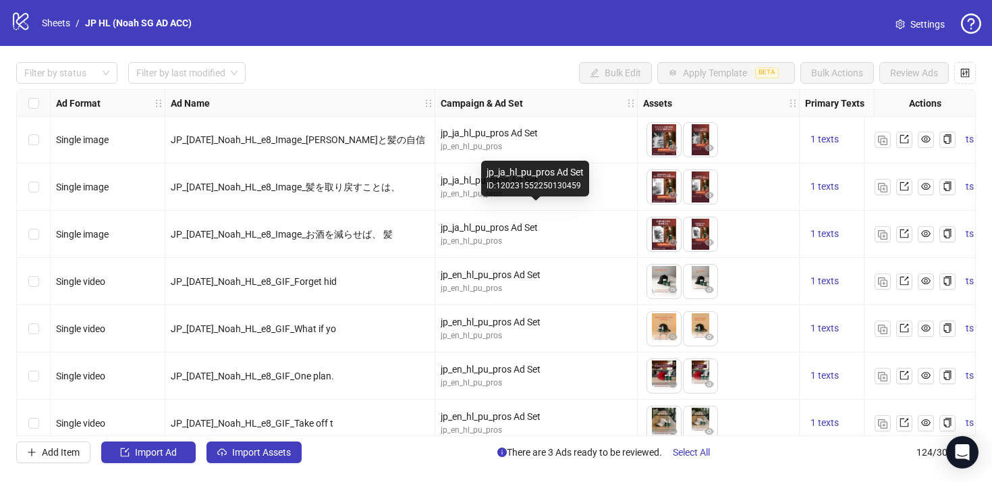
scroll to position [4684, 0]
